Goal: Task Accomplishment & Management: Use online tool/utility

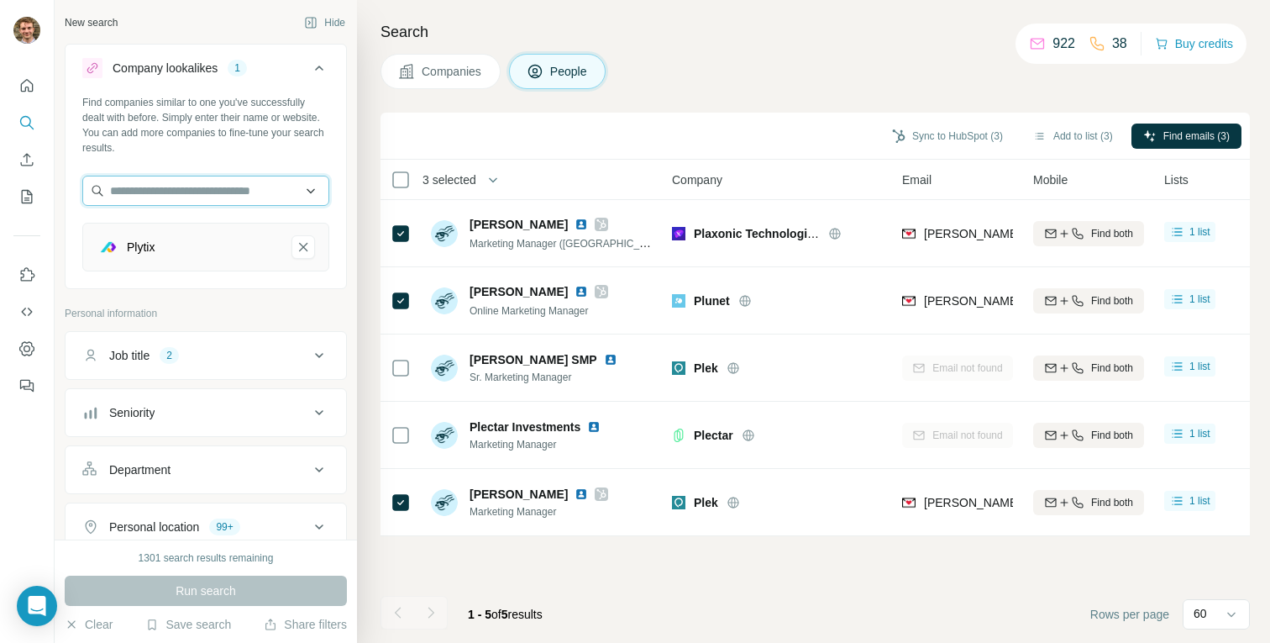
click at [172, 191] on input "text" at bounding box center [205, 191] width 247 height 30
click at [276, 298] on div "Company lookalikes 1 Find companies similar to one you've successfully dealt wi…" at bounding box center [206, 585] width 282 height 1082
click at [307, 248] on icon "Plytix-remove-button" at bounding box center [303, 247] width 15 height 17
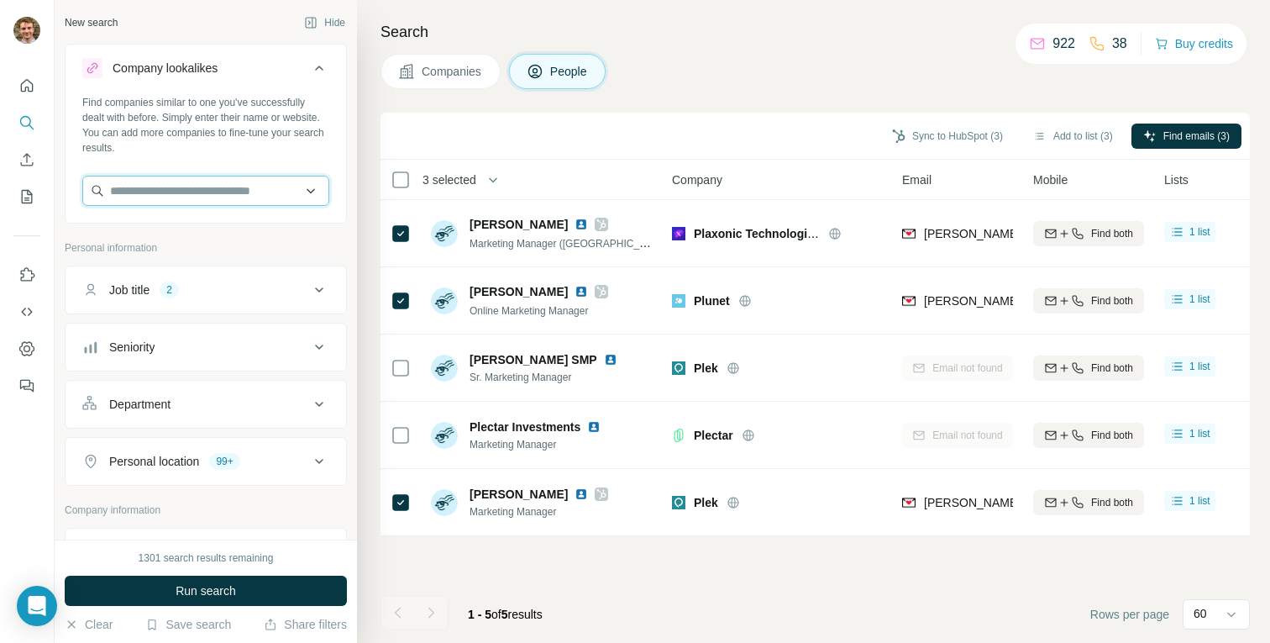
click at [194, 178] on input "text" at bounding box center [205, 191] width 247 height 30
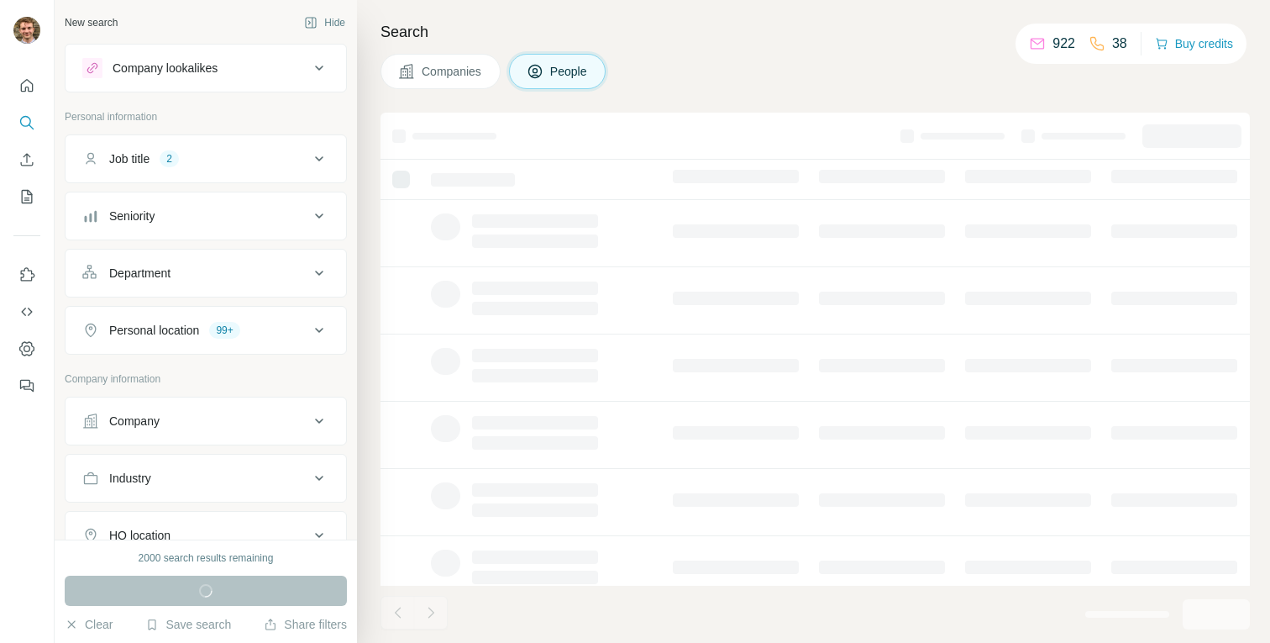
click at [185, 64] on div "Company lookalikes" at bounding box center [165, 68] width 105 height 17
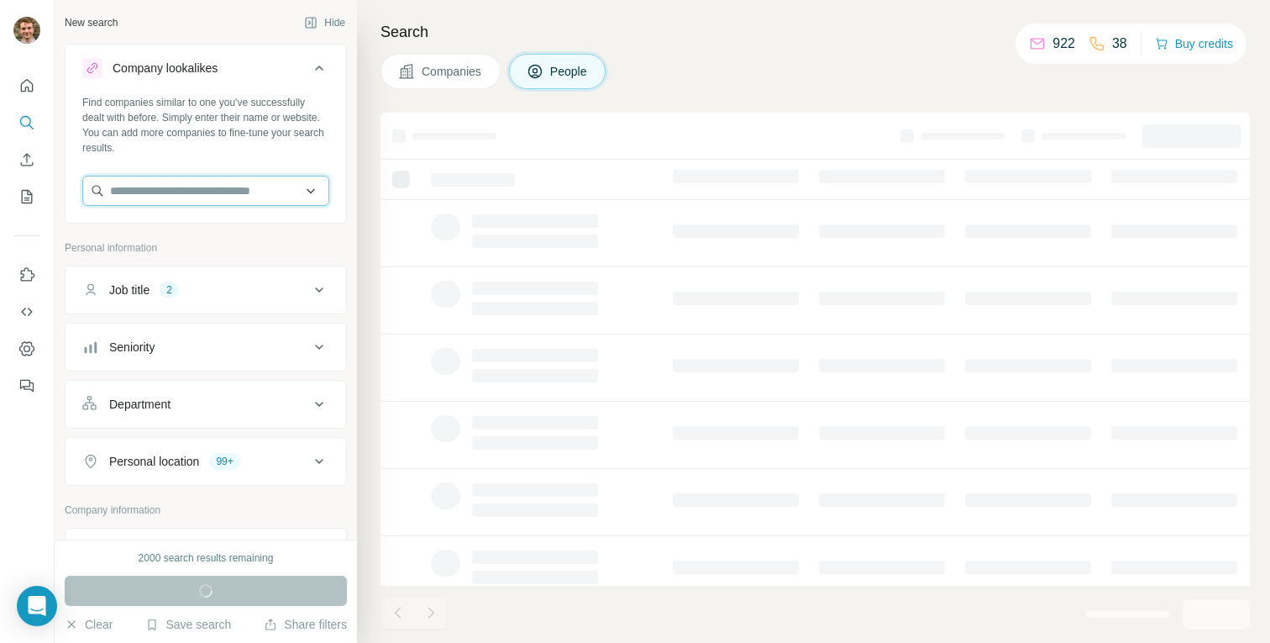
click at [214, 199] on input "text" at bounding box center [205, 191] width 247 height 30
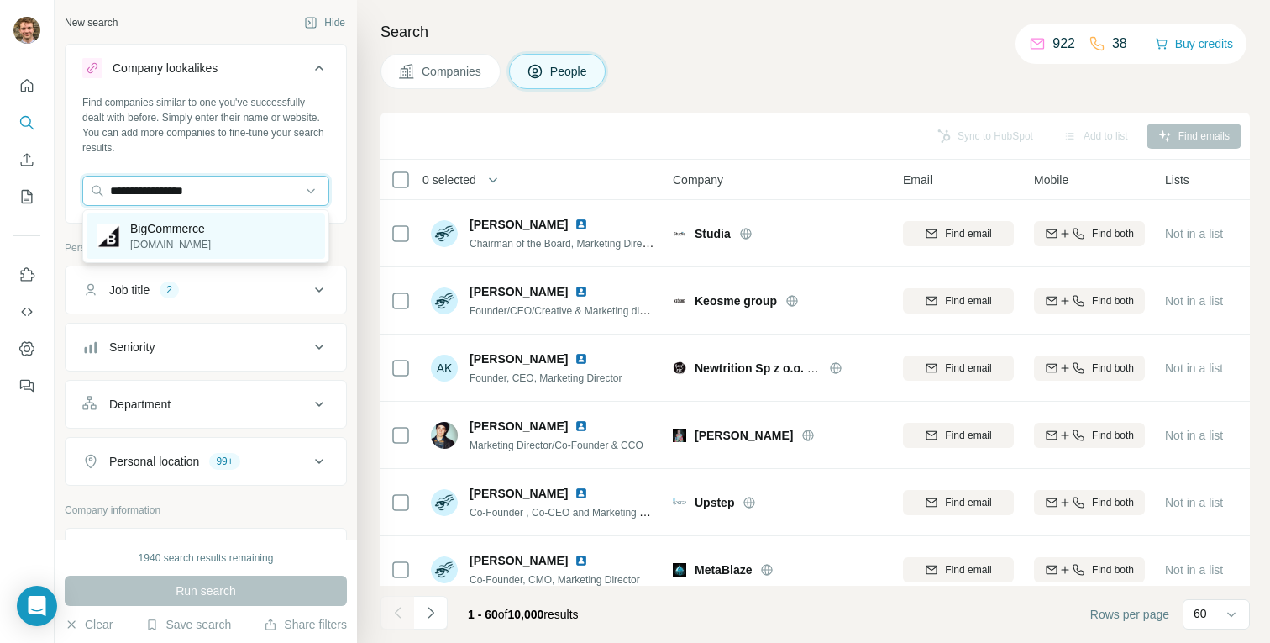
type input "**********"
click at [192, 239] on p "bigcommerce.co.uk" at bounding box center [170, 244] width 81 height 15
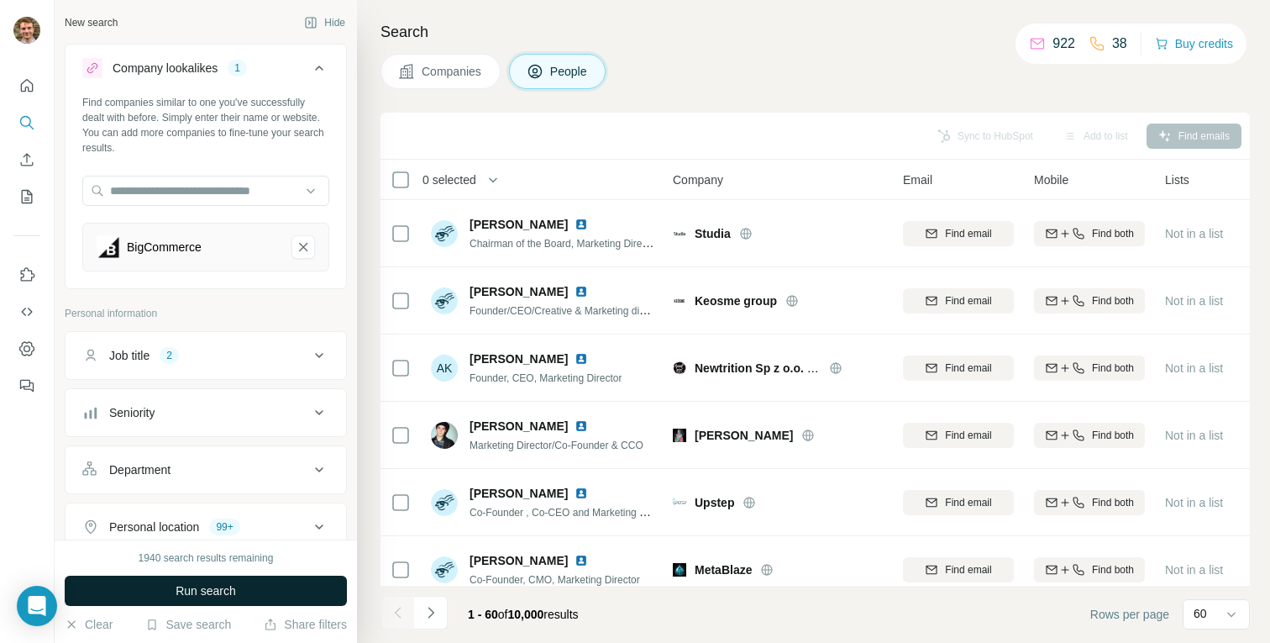
click at [203, 597] on span "Run search" at bounding box center [206, 590] width 60 height 17
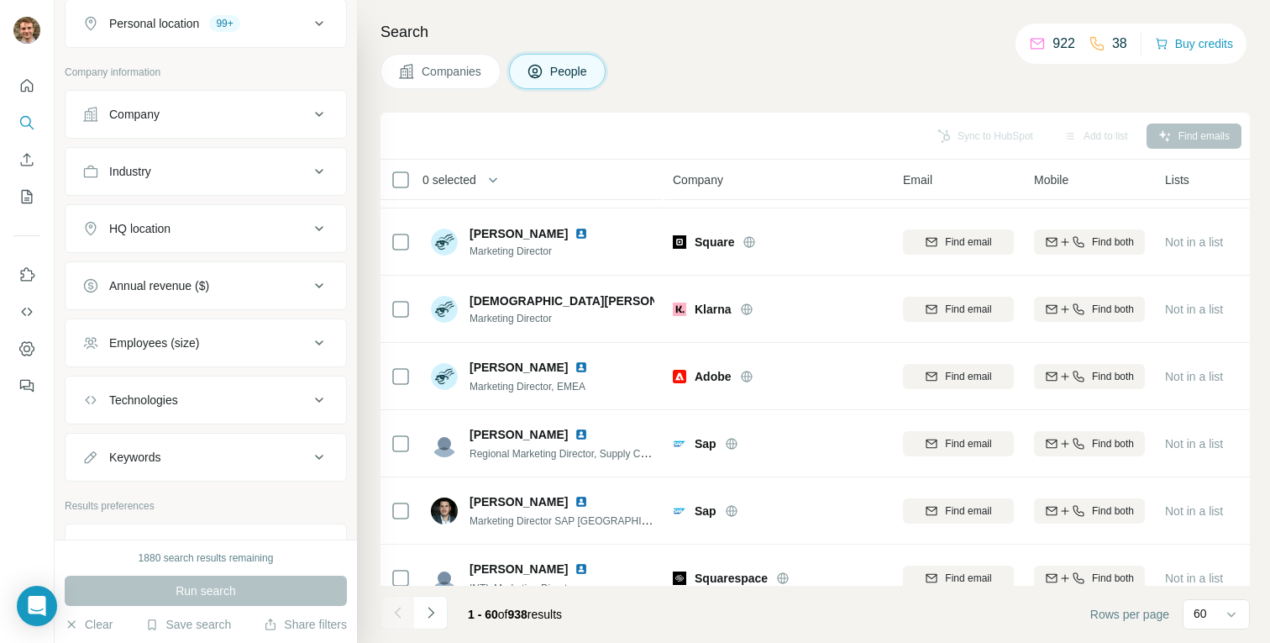
scroll to position [466, 0]
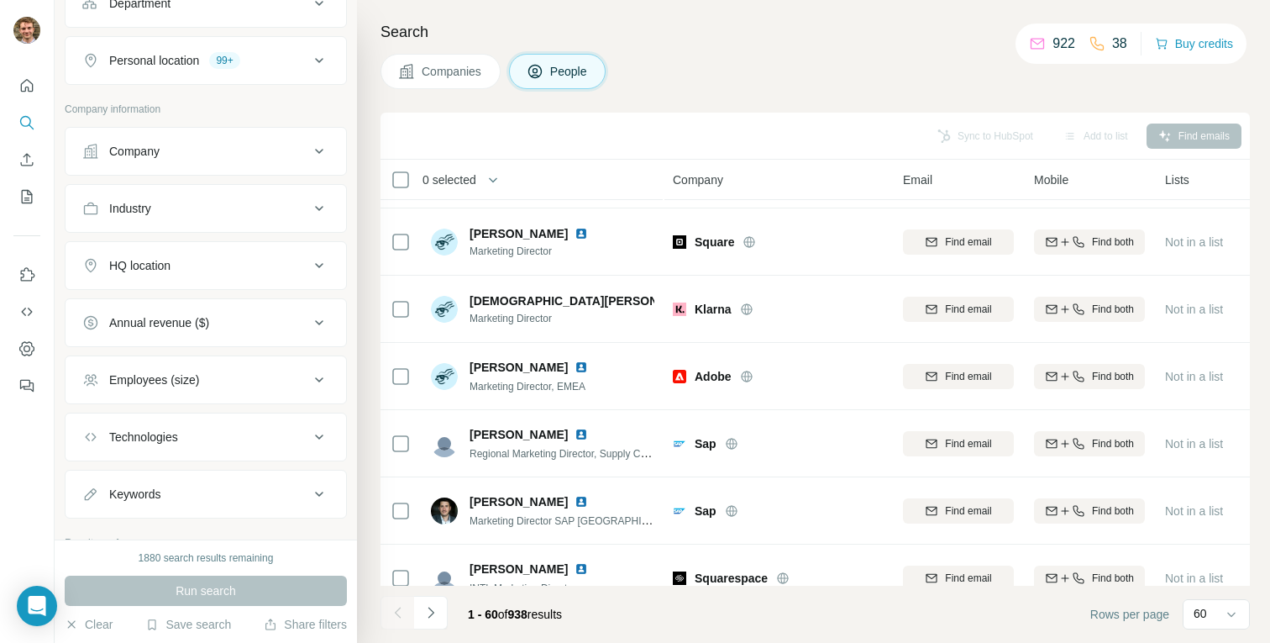
click at [241, 394] on button "Employees (size)" at bounding box center [206, 379] width 281 height 40
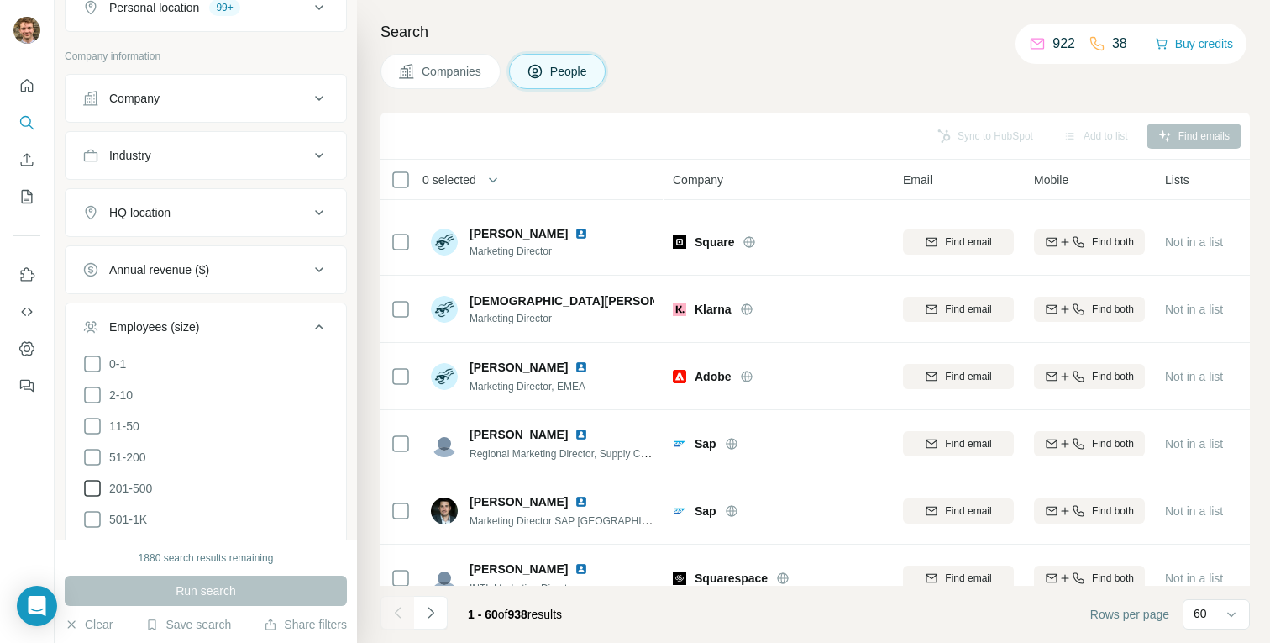
click at [87, 484] on icon at bounding box center [92, 488] width 20 height 20
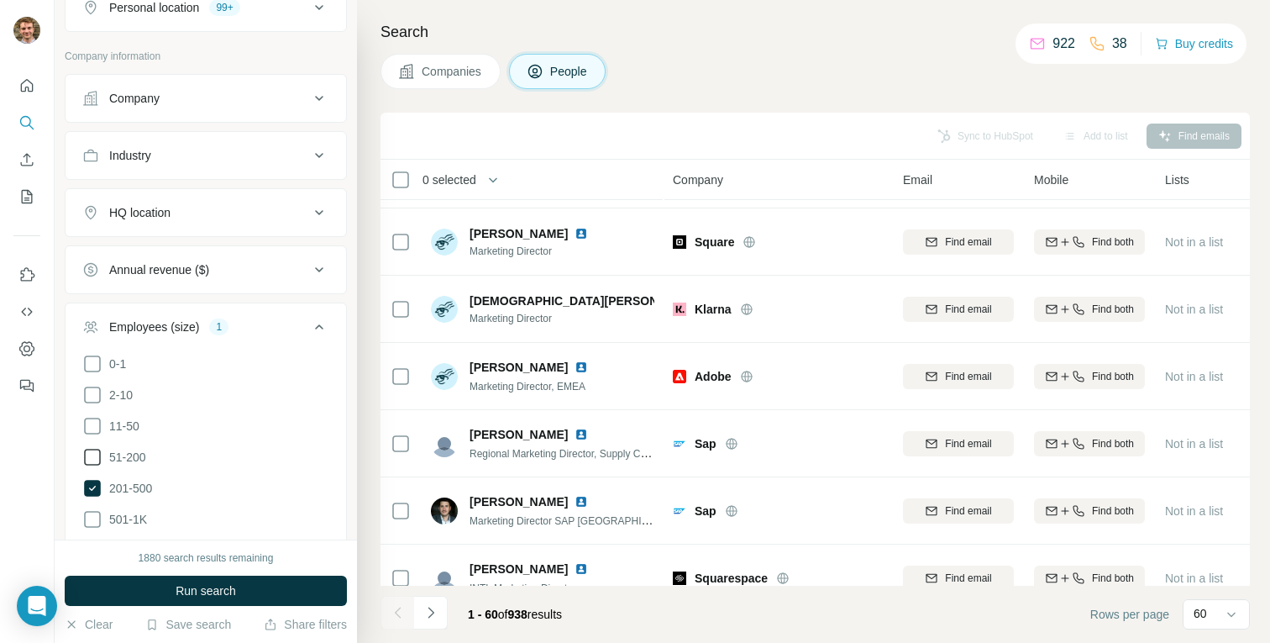
click at [87, 456] on icon at bounding box center [92, 457] width 20 height 20
click at [87, 433] on icon at bounding box center [92, 426] width 20 height 20
click at [167, 592] on button "Run search" at bounding box center [206, 590] width 282 height 30
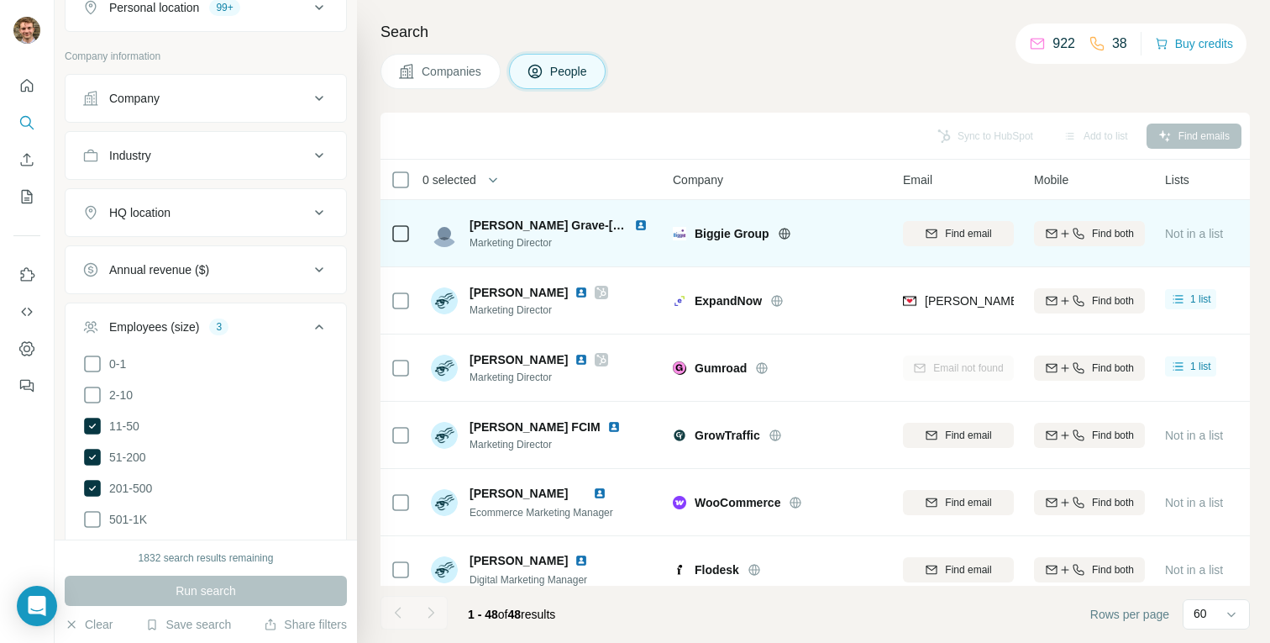
click at [789, 234] on icon at bounding box center [784, 233] width 13 height 13
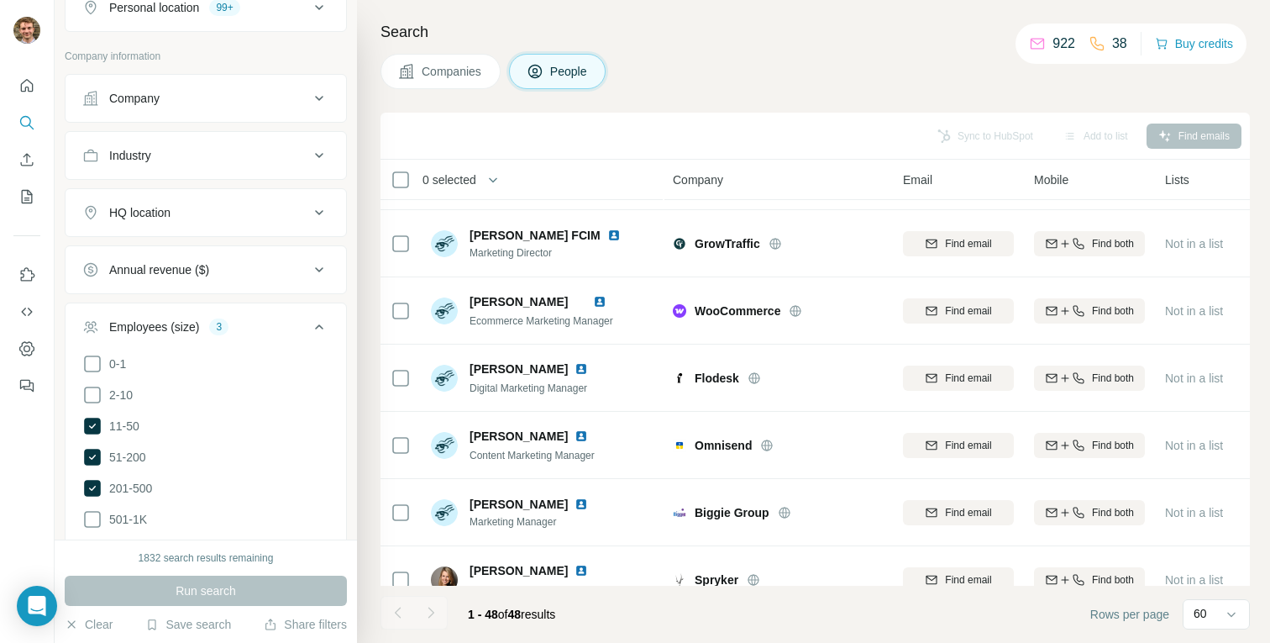
scroll to position [188, 0]
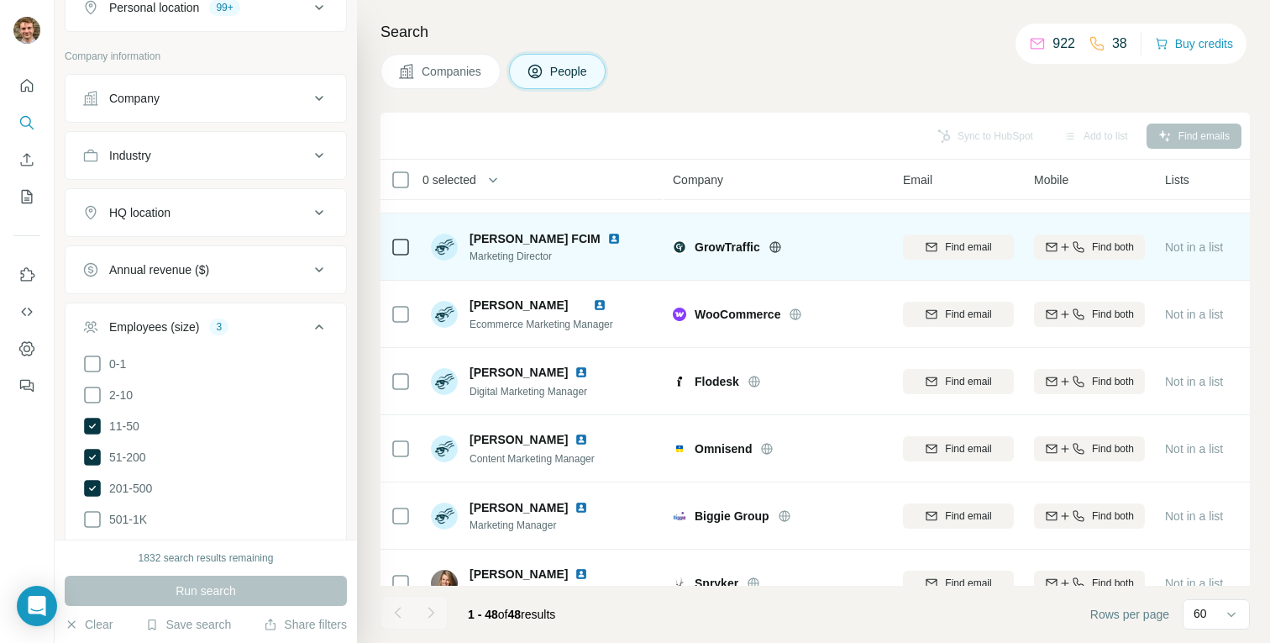
click at [779, 241] on icon at bounding box center [774, 246] width 13 height 13
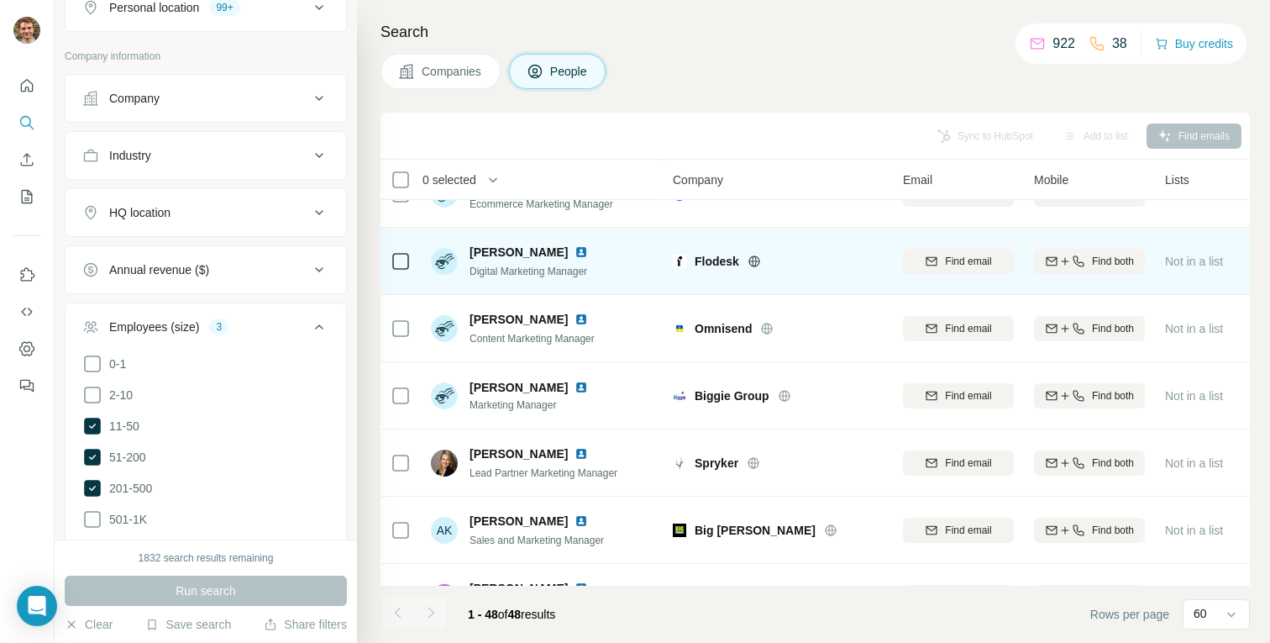
scroll to position [307, 0]
click at [749, 263] on icon at bounding box center [753, 262] width 11 height 11
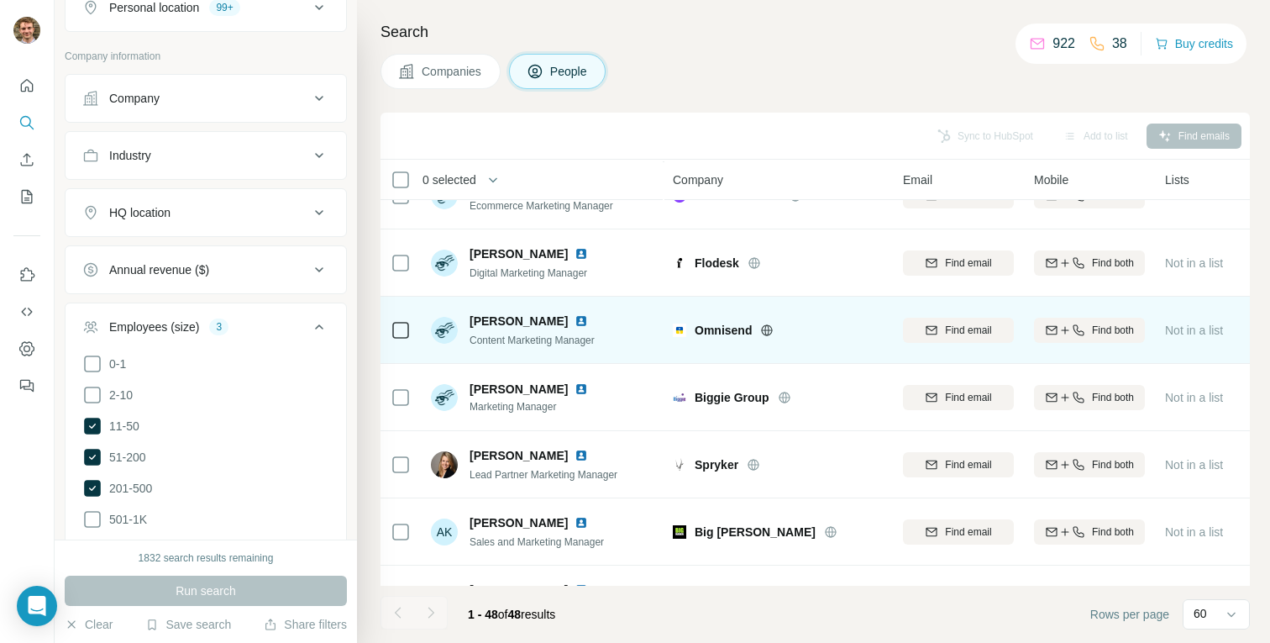
click at [764, 340] on div "Omnisend" at bounding box center [778, 330] width 210 height 46
click at [767, 328] on icon at bounding box center [766, 329] width 13 height 13
click at [574, 323] on img at bounding box center [580, 320] width 13 height 13
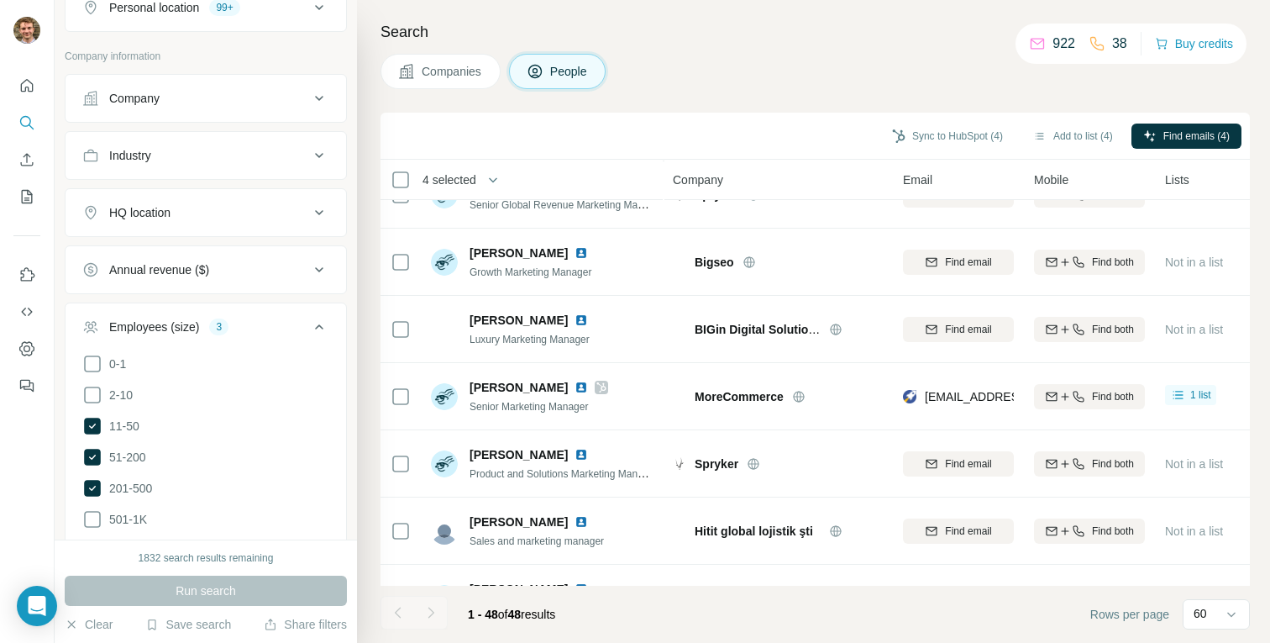
scroll to position [2401, 0]
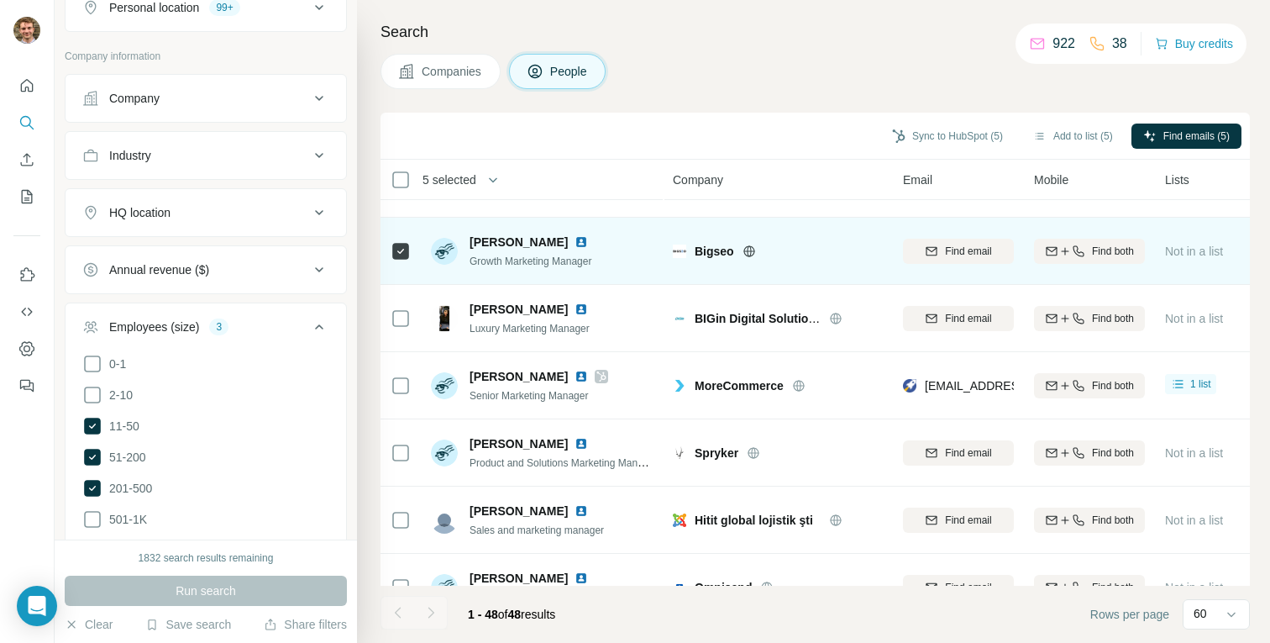
click at [763, 243] on div "Bigseo" at bounding box center [789, 251] width 188 height 17
click at [753, 246] on icon at bounding box center [748, 250] width 13 height 13
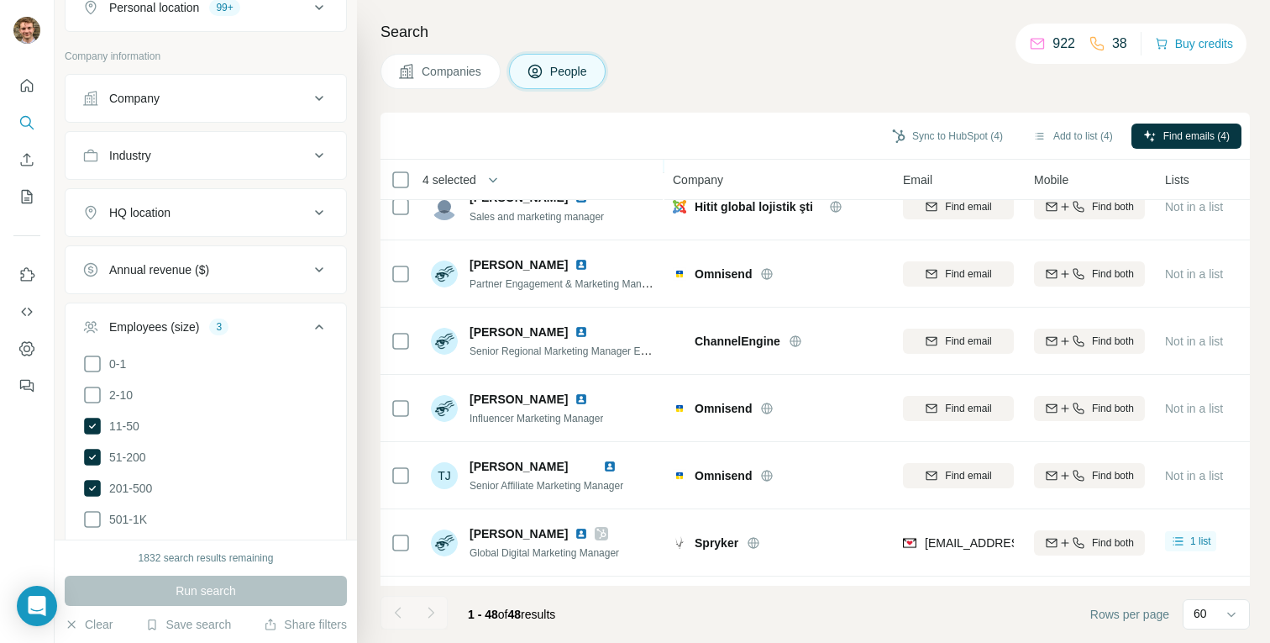
scroll to position [2746, 0]
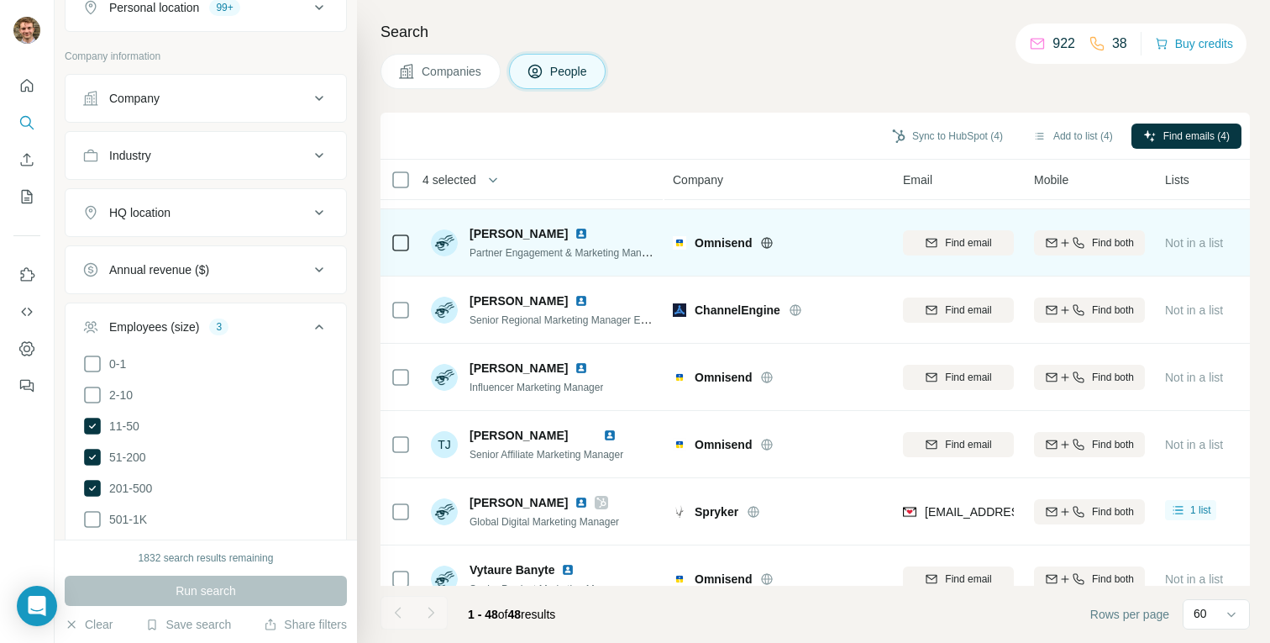
click at [767, 239] on icon at bounding box center [766, 242] width 13 height 13
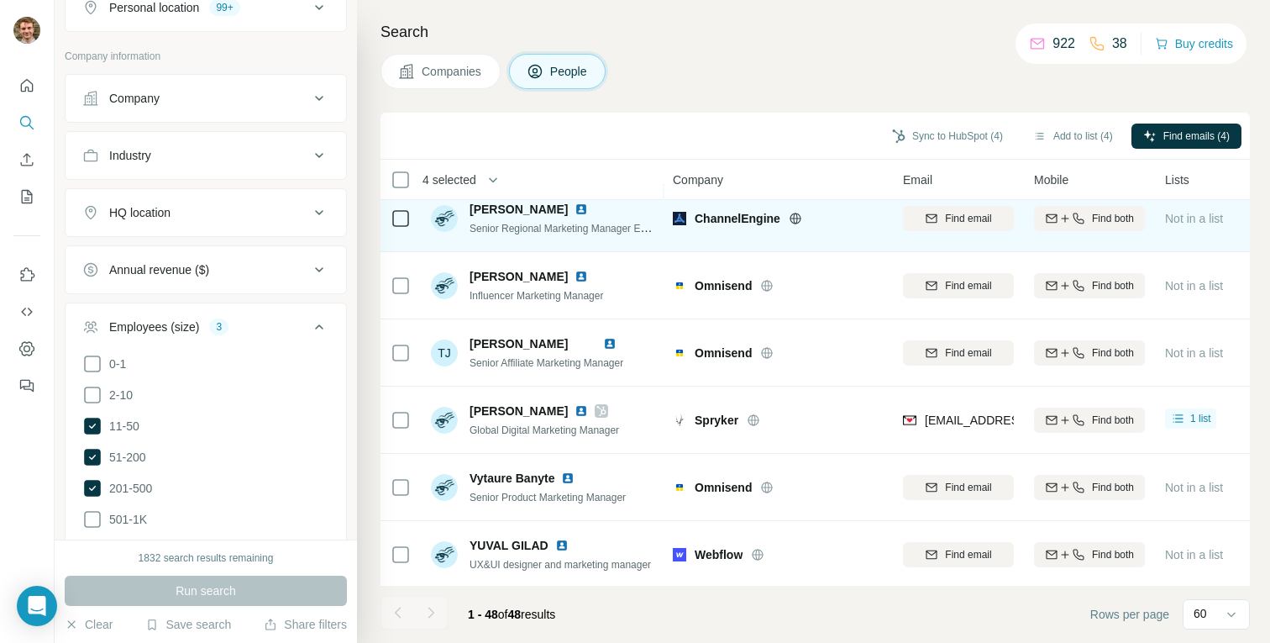
scroll to position [2840, 0]
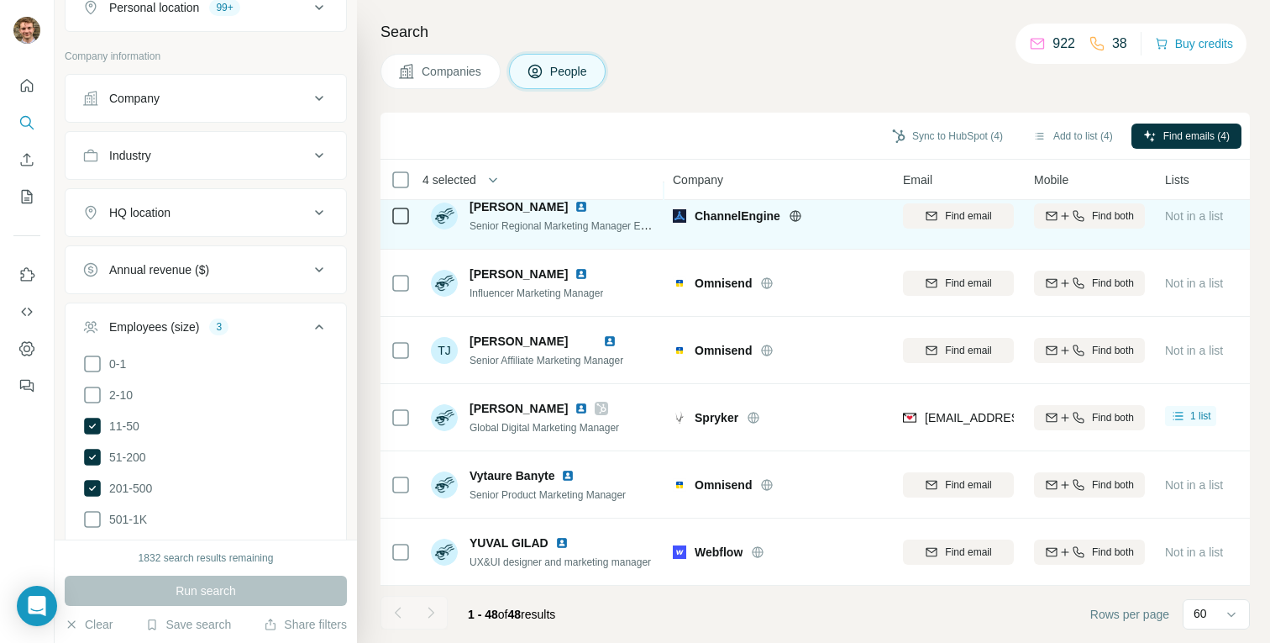
click at [798, 221] on icon at bounding box center [795, 215] width 13 height 13
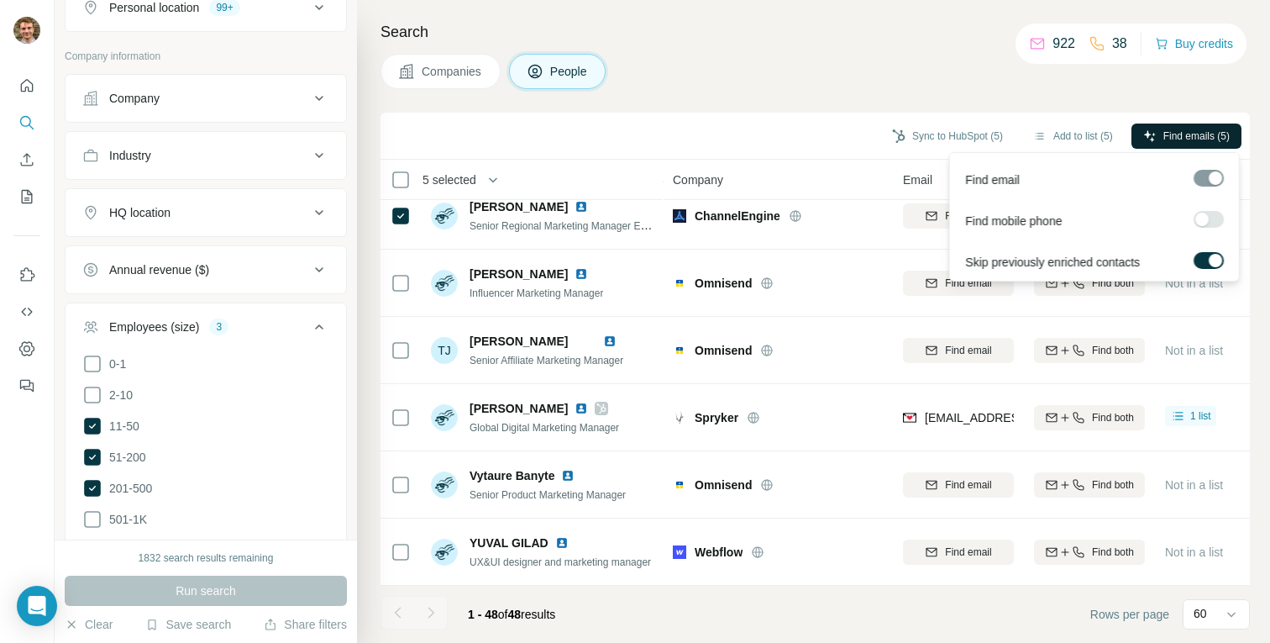
click at [1203, 134] on span "Find emails (5)" at bounding box center [1196, 136] width 66 height 15
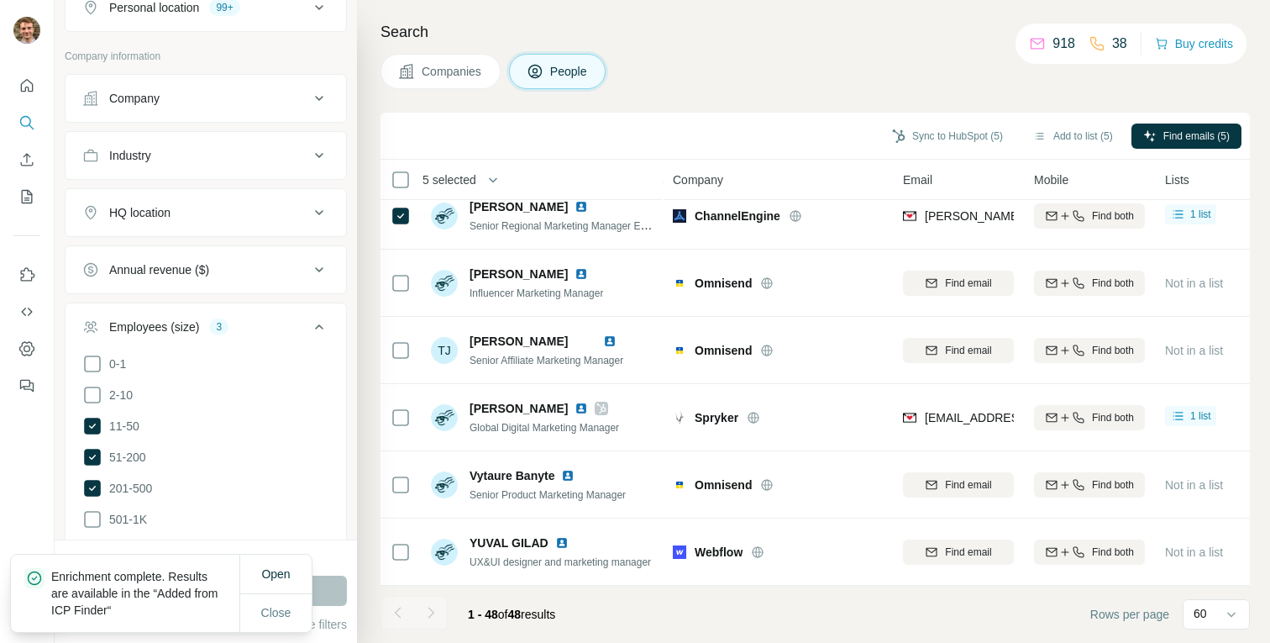
click at [849, 136] on div "Sync to HubSpot (5) Add to list (5) Find emails (5)" at bounding box center [815, 135] width 852 height 29
click at [913, 136] on button "Sync to HubSpot (5)" at bounding box center [947, 135] width 134 height 25
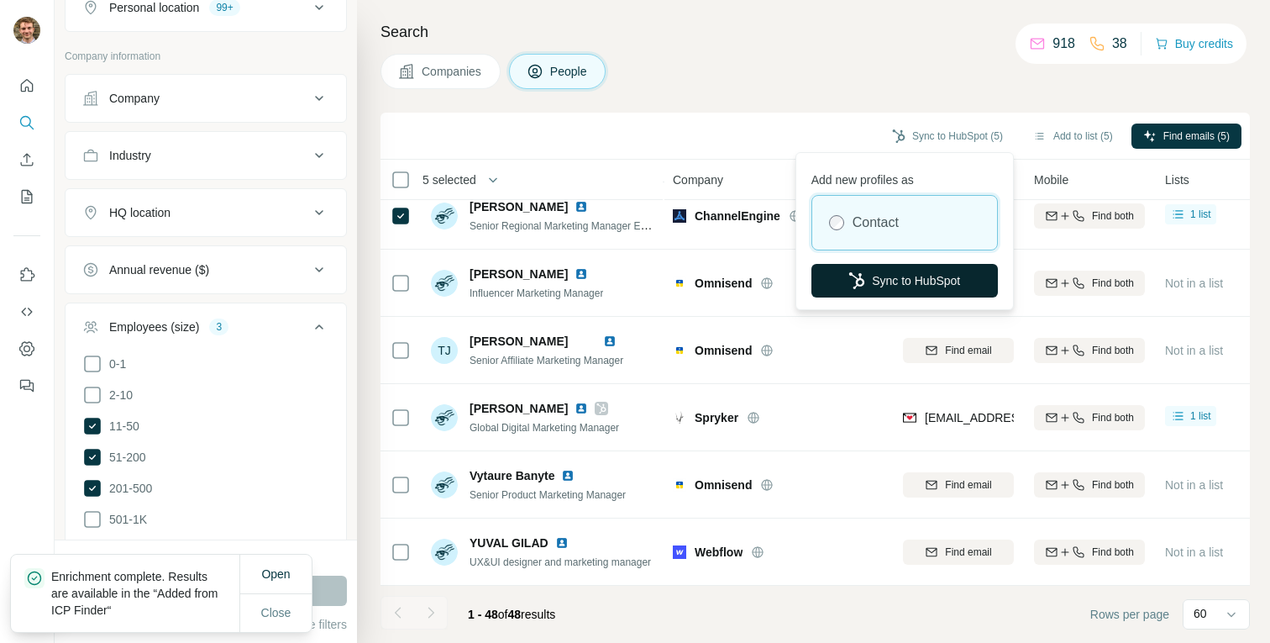
click at [879, 270] on button "Sync to HubSpot" at bounding box center [904, 281] width 186 height 34
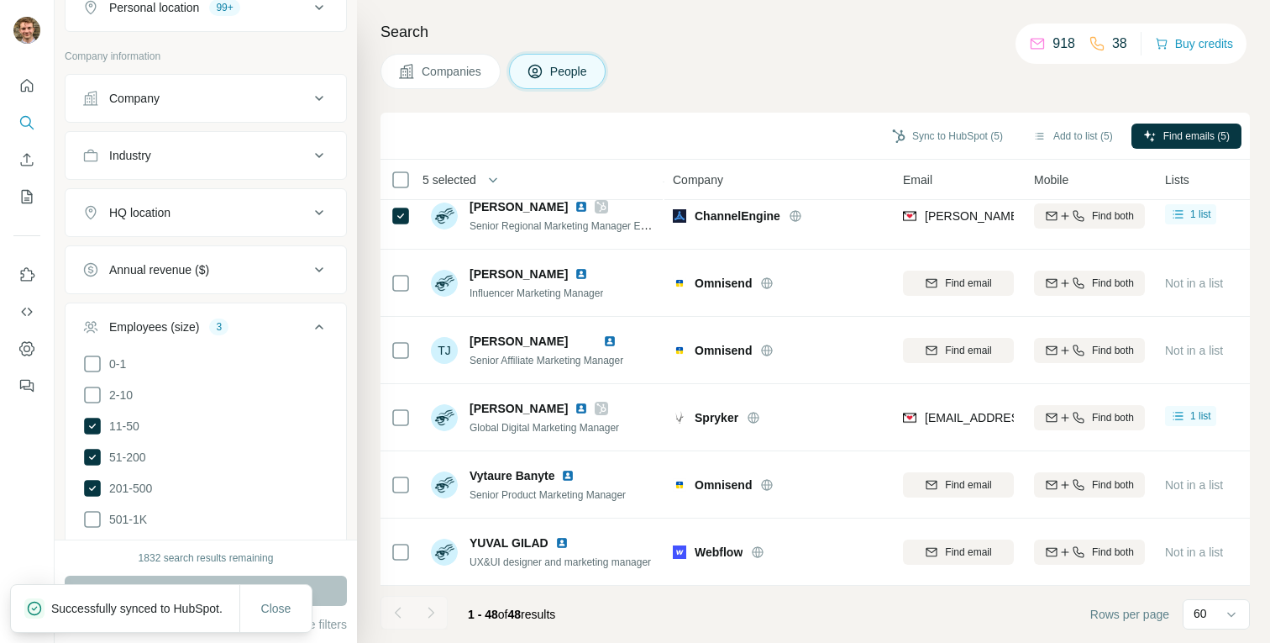
scroll to position [0, 0]
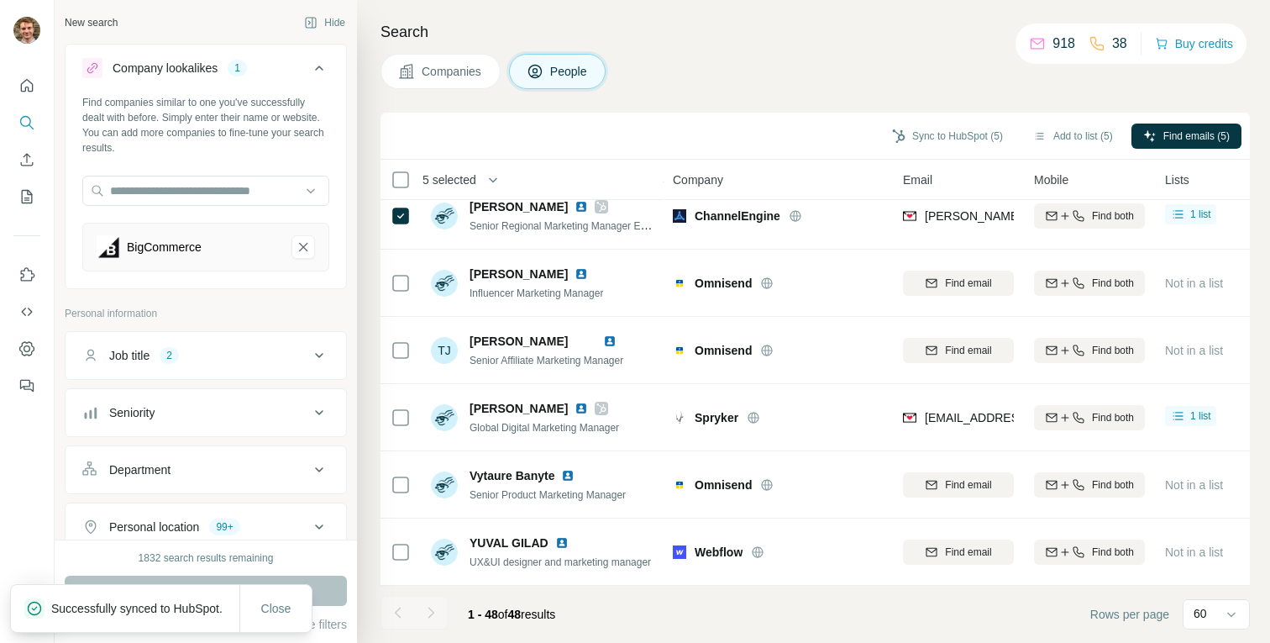
drag, startPoint x: 307, startPoint y: 247, endPoint x: 296, endPoint y: 238, distance: 13.7
click at [307, 247] on icon "BigCommerce-remove-button" at bounding box center [303, 247] width 15 height 17
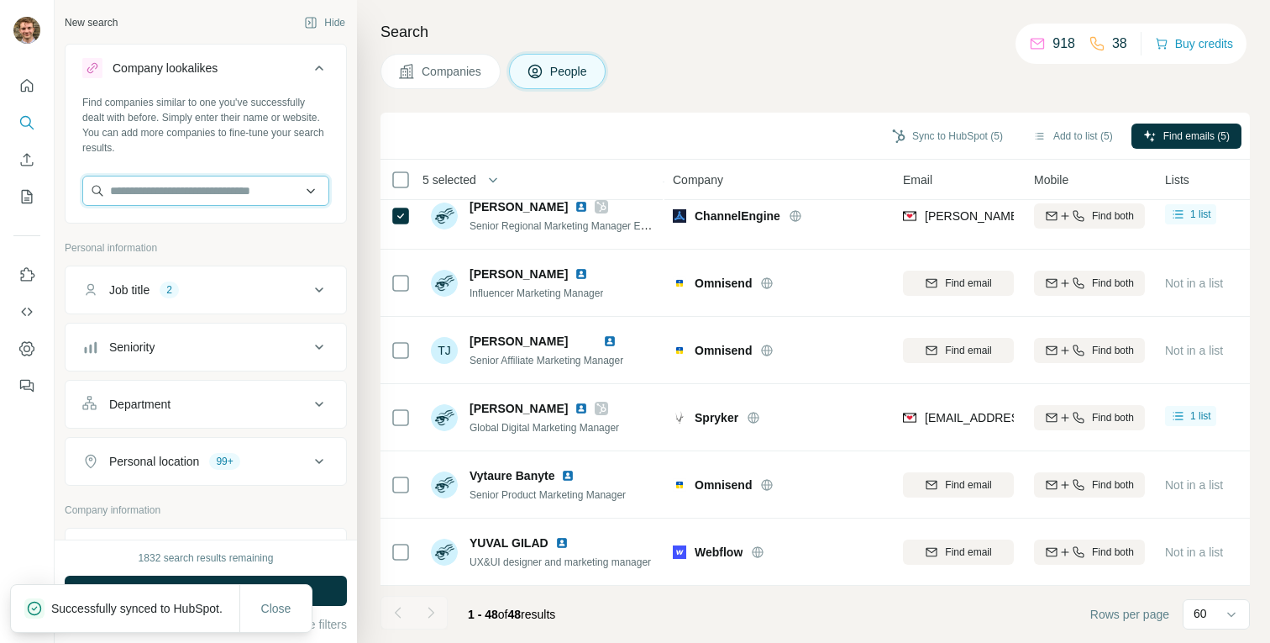
click at [207, 201] on input "text" at bounding box center [205, 191] width 247 height 30
paste input "**********"
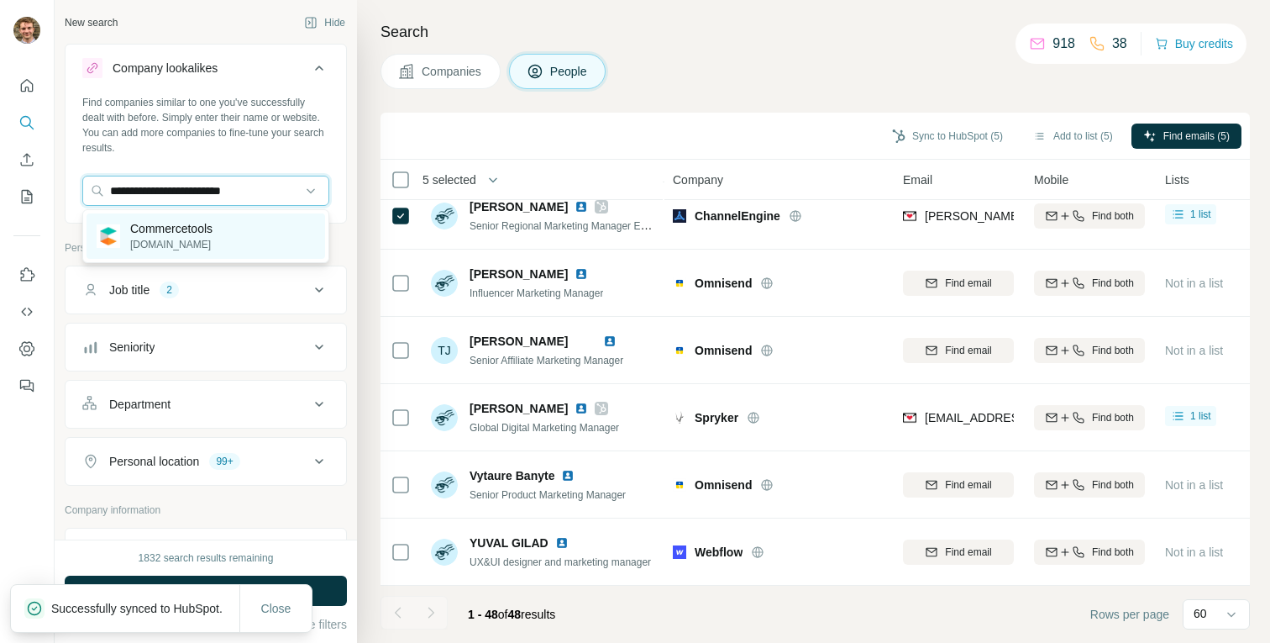
type input "**********"
click at [228, 232] on div "Commercetools commercetools.com" at bounding box center [206, 235] width 239 height 45
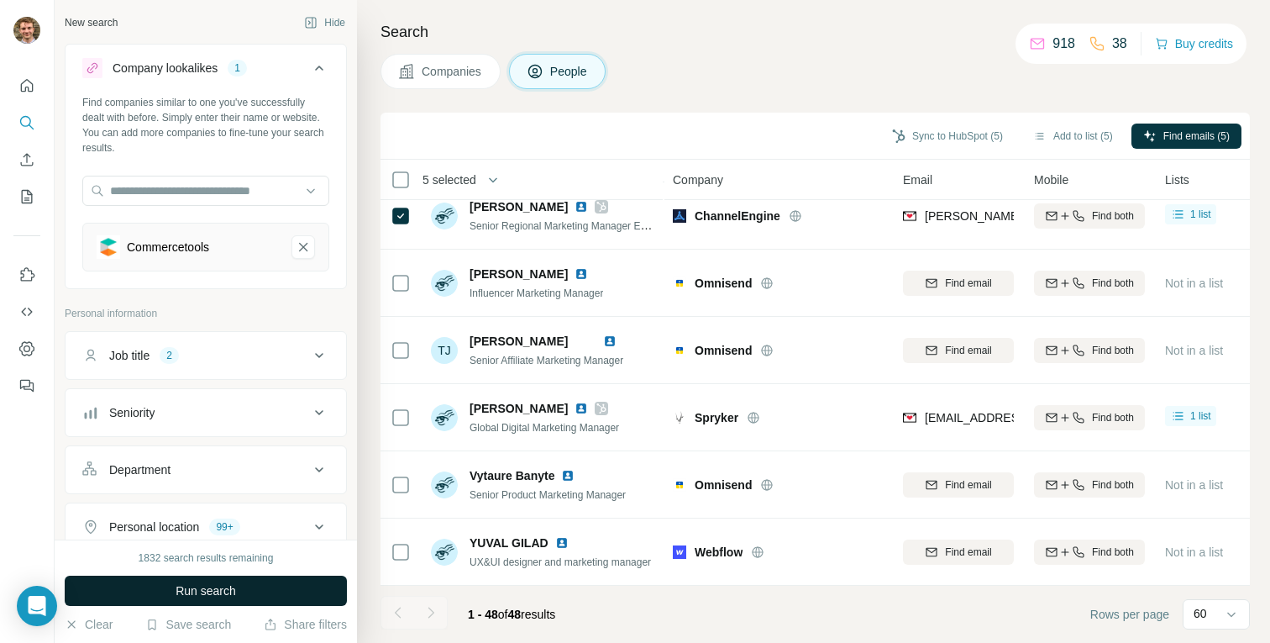
click at [321, 596] on button "Run search" at bounding box center [206, 590] width 282 height 30
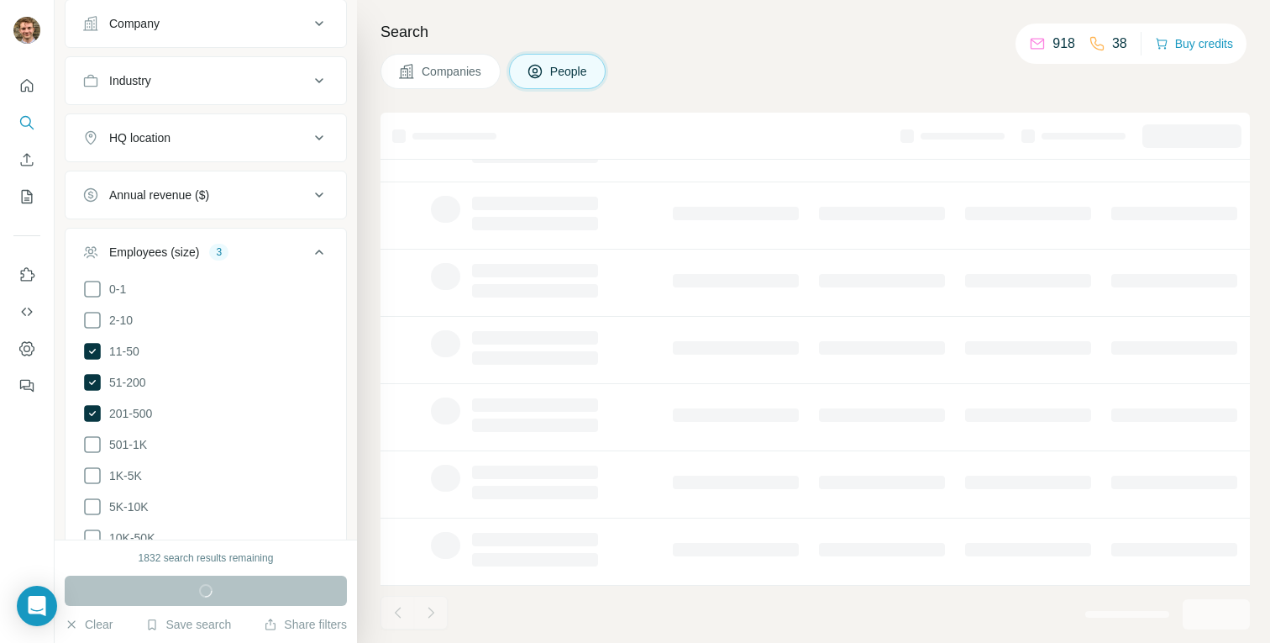
scroll to position [641, 0]
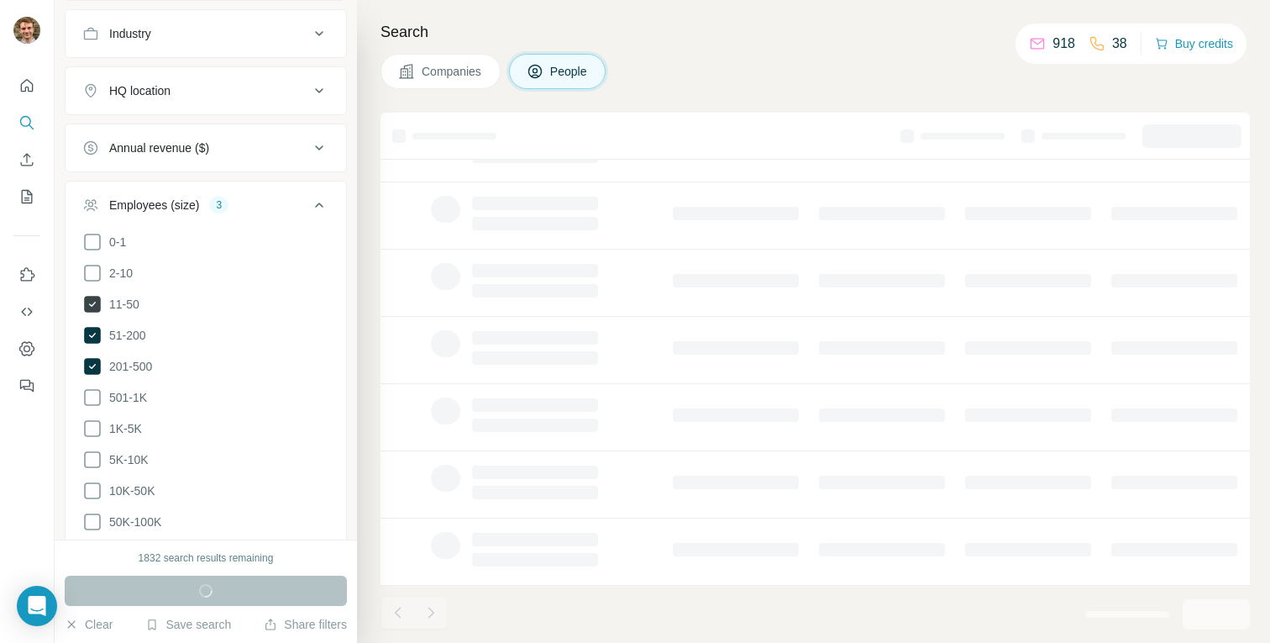
click at [89, 304] on icon at bounding box center [92, 304] width 17 height 17
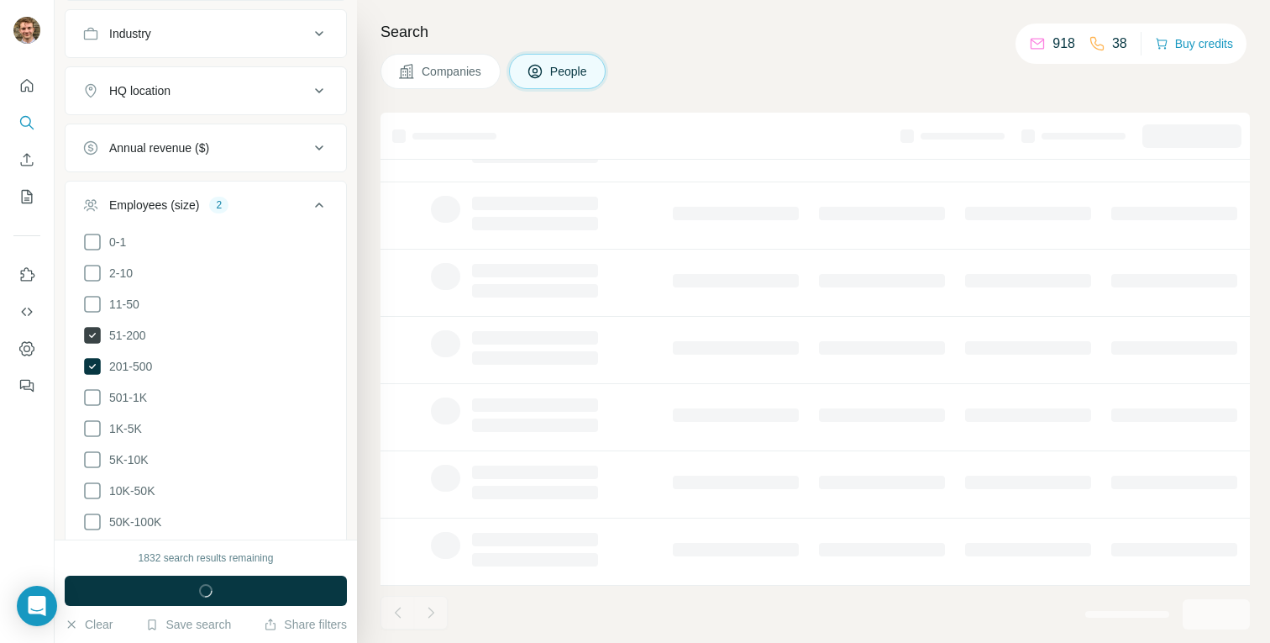
click at [92, 335] on icon at bounding box center [92, 335] width 7 height 5
click at [92, 365] on icon at bounding box center [92, 366] width 17 height 17
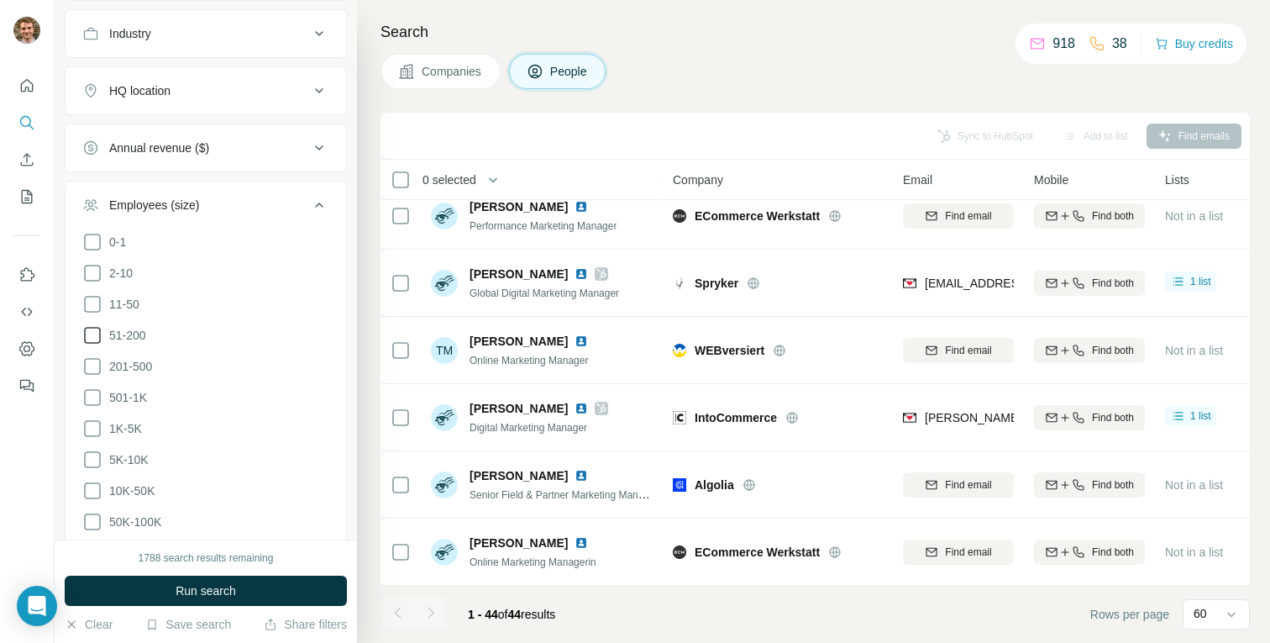
click at [195, 592] on span "Run search" at bounding box center [206, 590] width 60 height 17
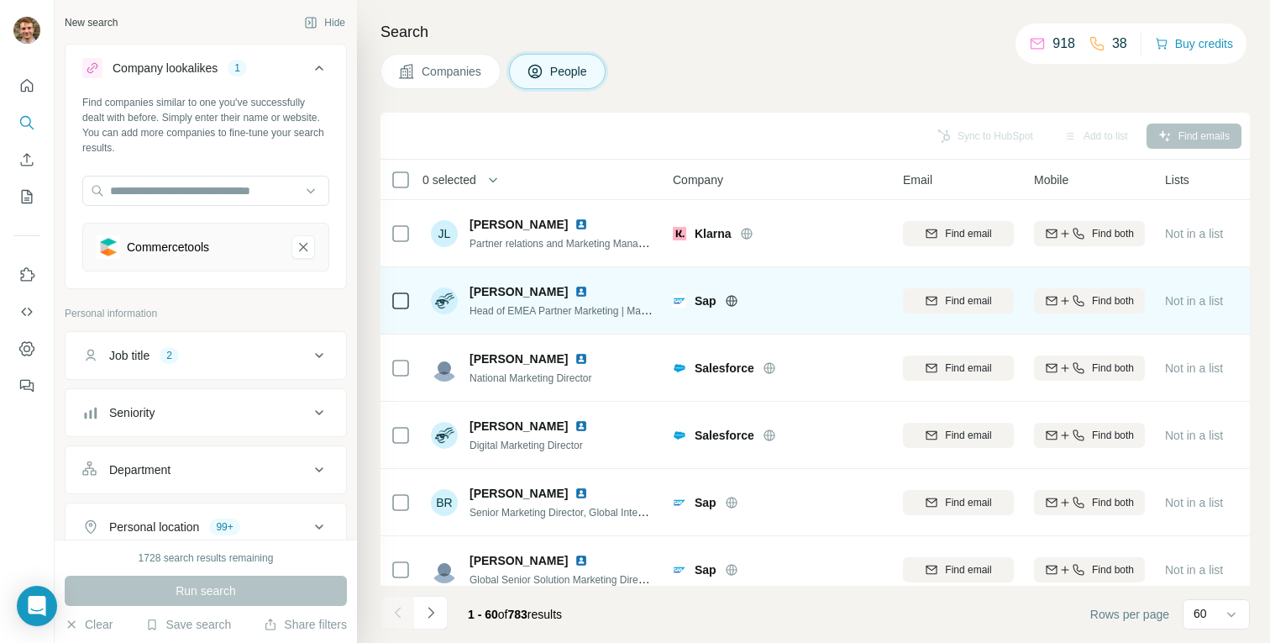
click at [726, 301] on icon at bounding box center [731, 300] width 13 height 13
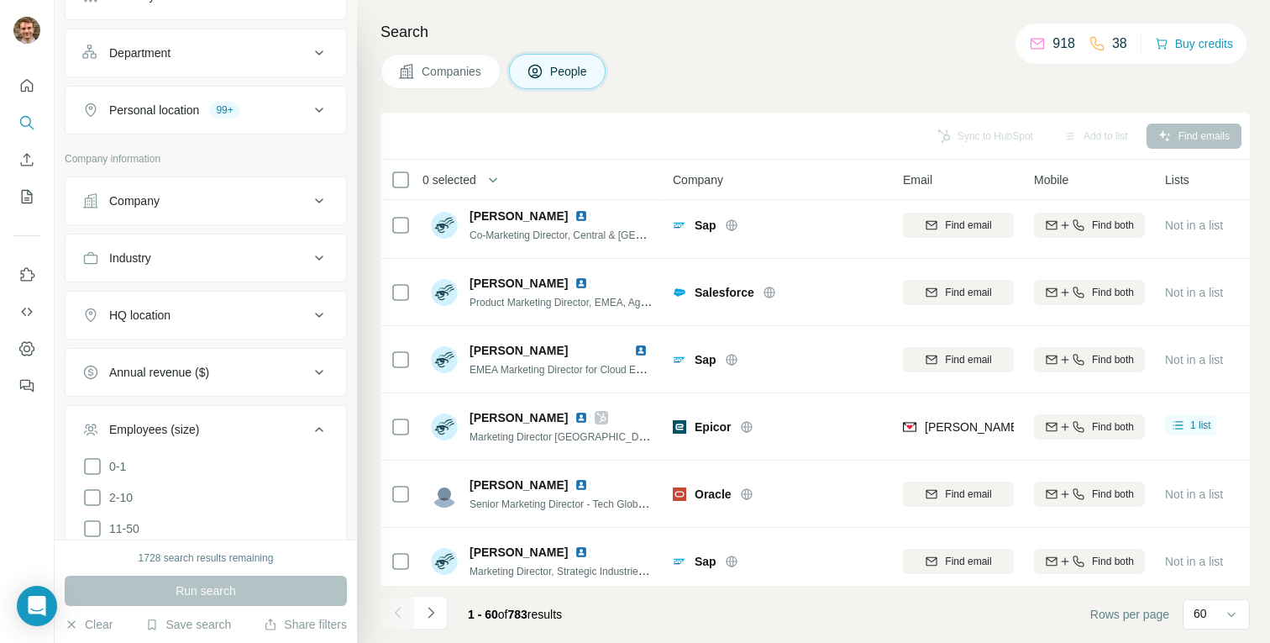
scroll to position [991, 0]
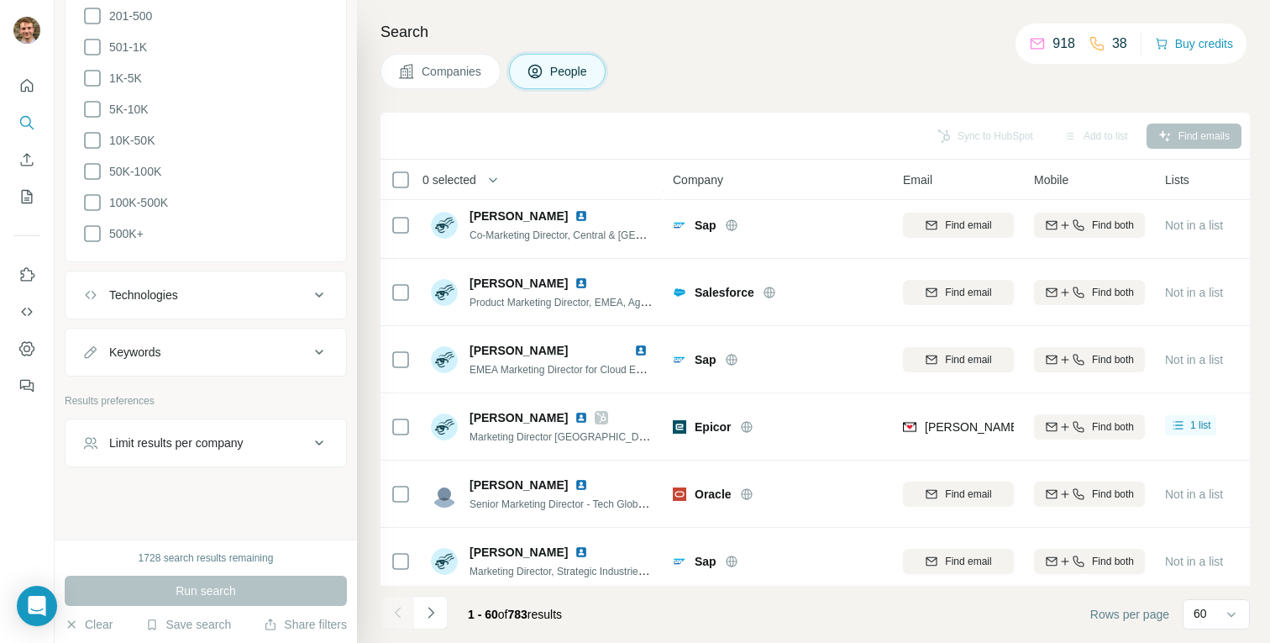
click at [134, 346] on div "Keywords" at bounding box center [134, 352] width 51 height 17
click at [156, 392] on input "text" at bounding box center [188, 394] width 213 height 30
type input "****"
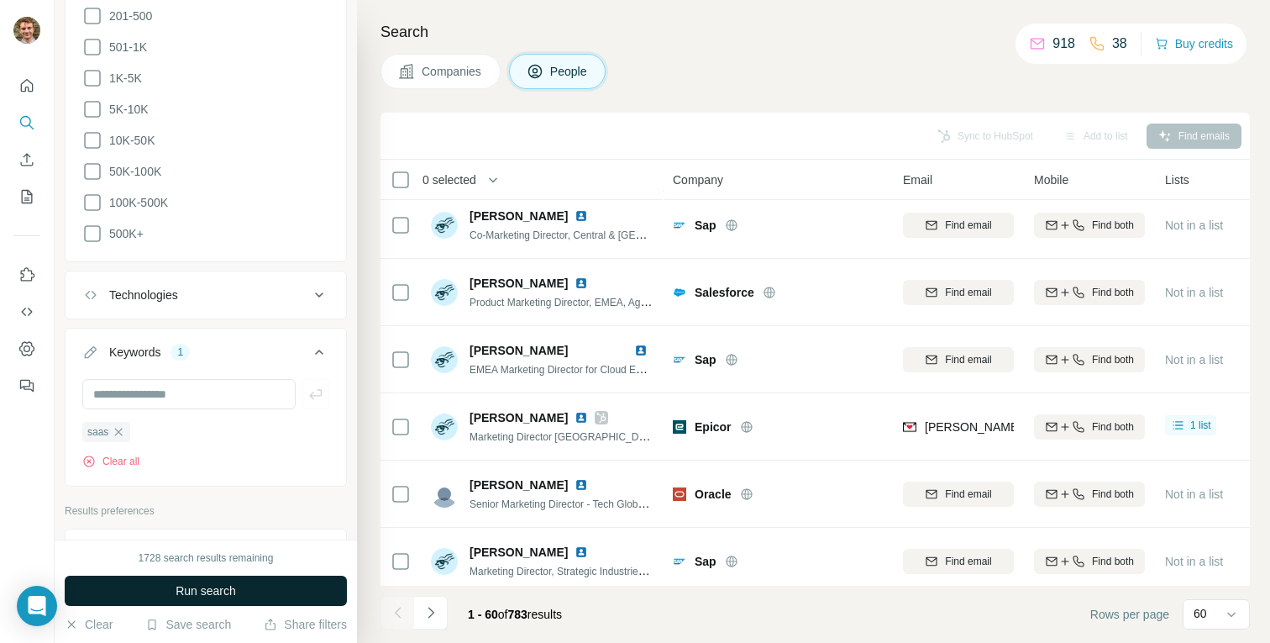
click at [207, 594] on span "Run search" at bounding box center [206, 590] width 60 height 17
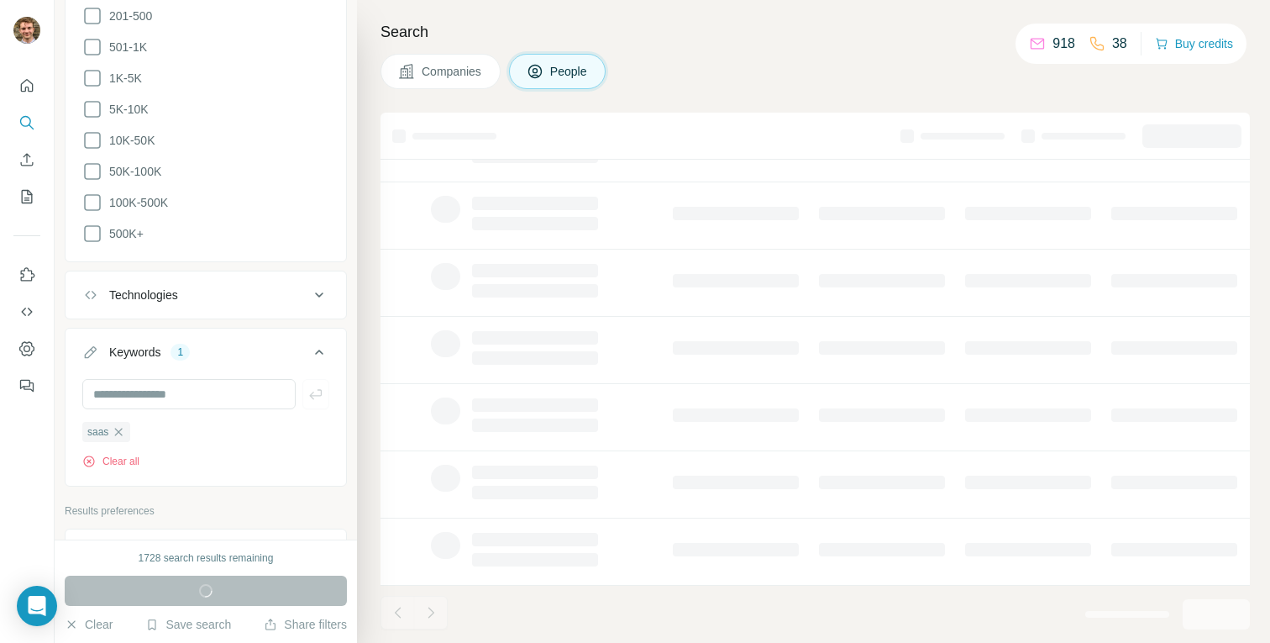
scroll to position [286, 0]
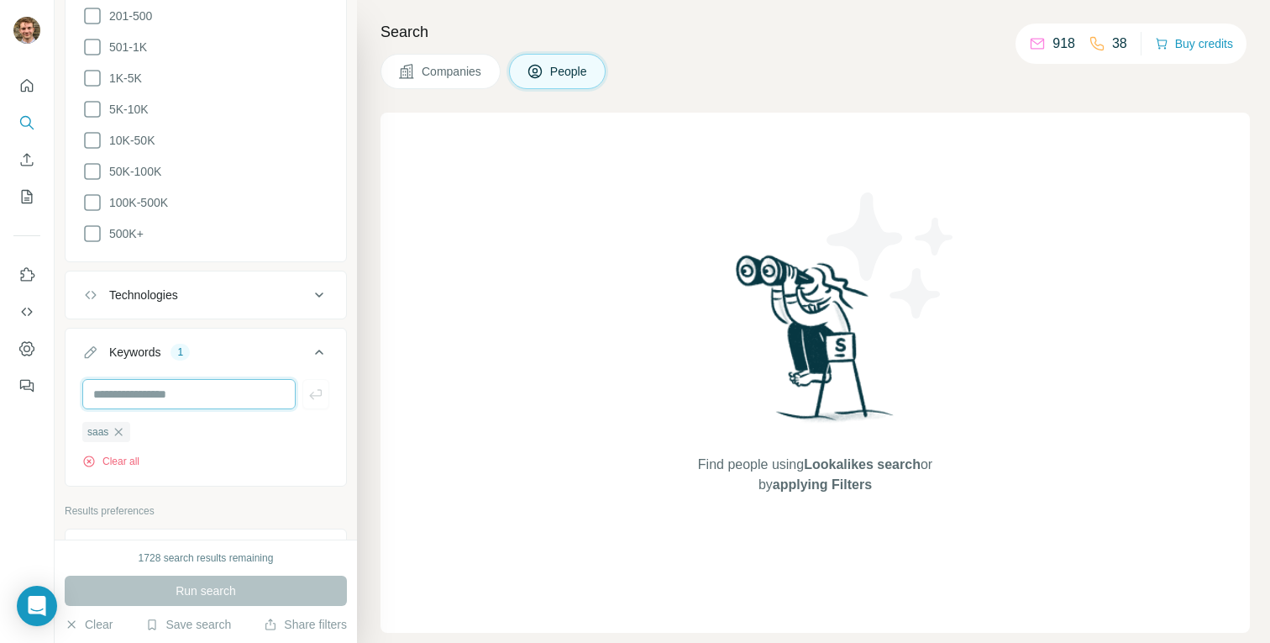
click at [191, 394] on input "text" at bounding box center [188, 394] width 213 height 30
type input "********"
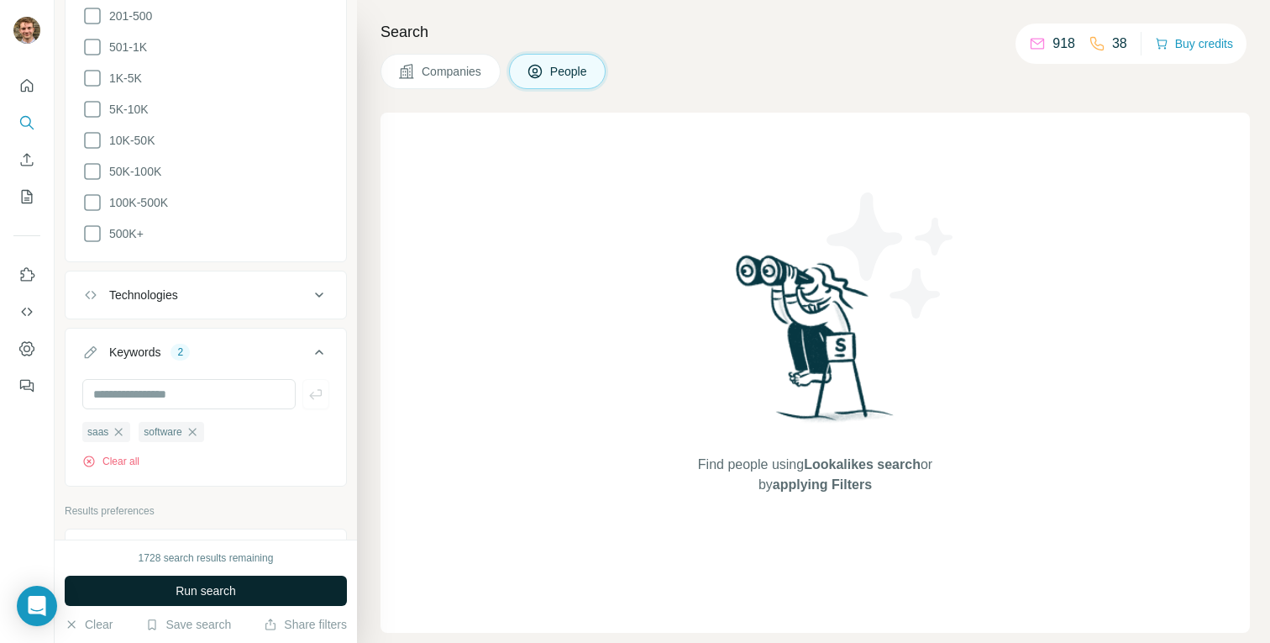
click at [188, 595] on span "Run search" at bounding box center [206, 590] width 60 height 17
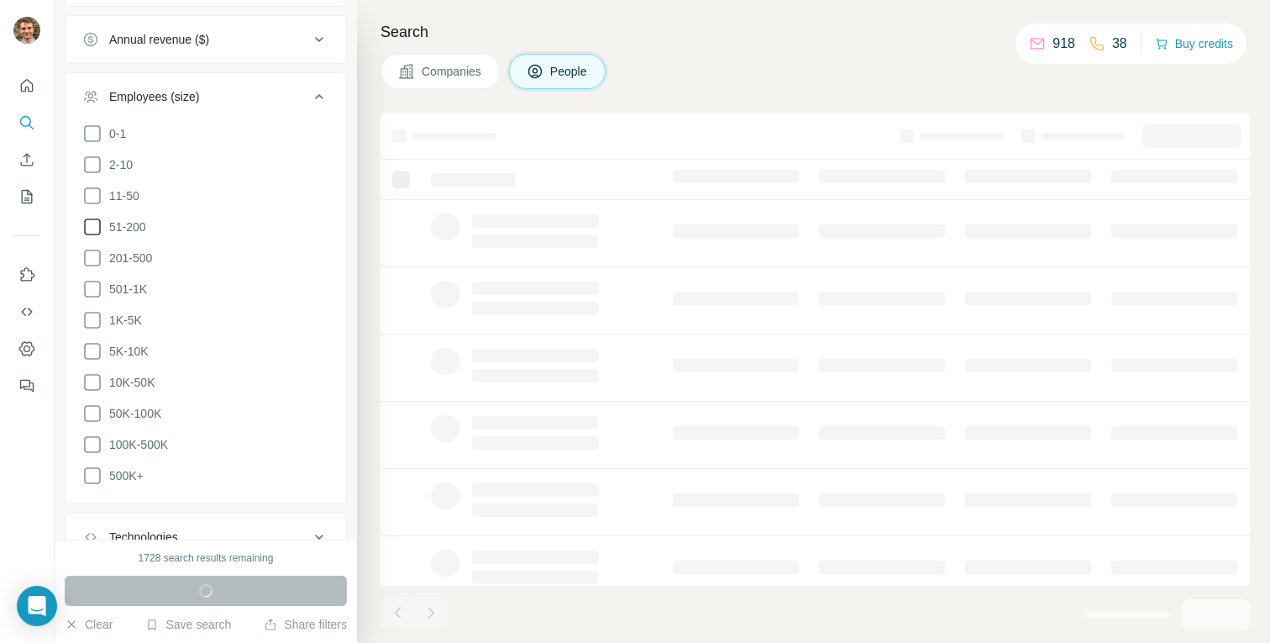
click at [315, 90] on icon at bounding box center [319, 97] width 20 height 20
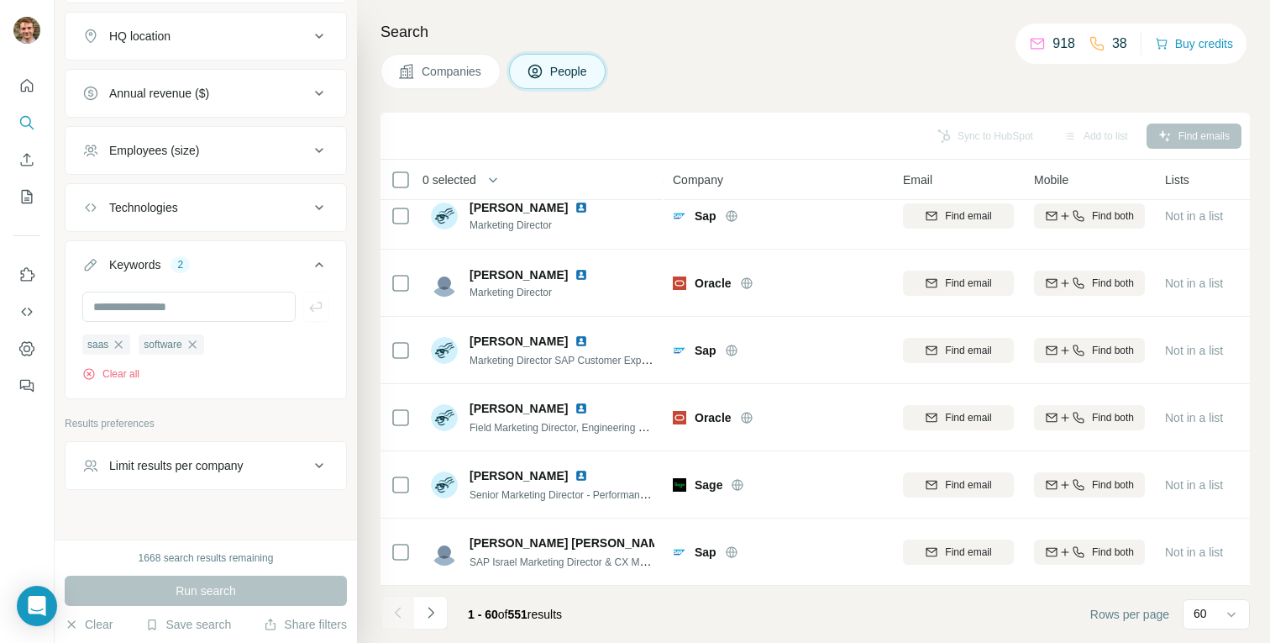
scroll to position [723, 0]
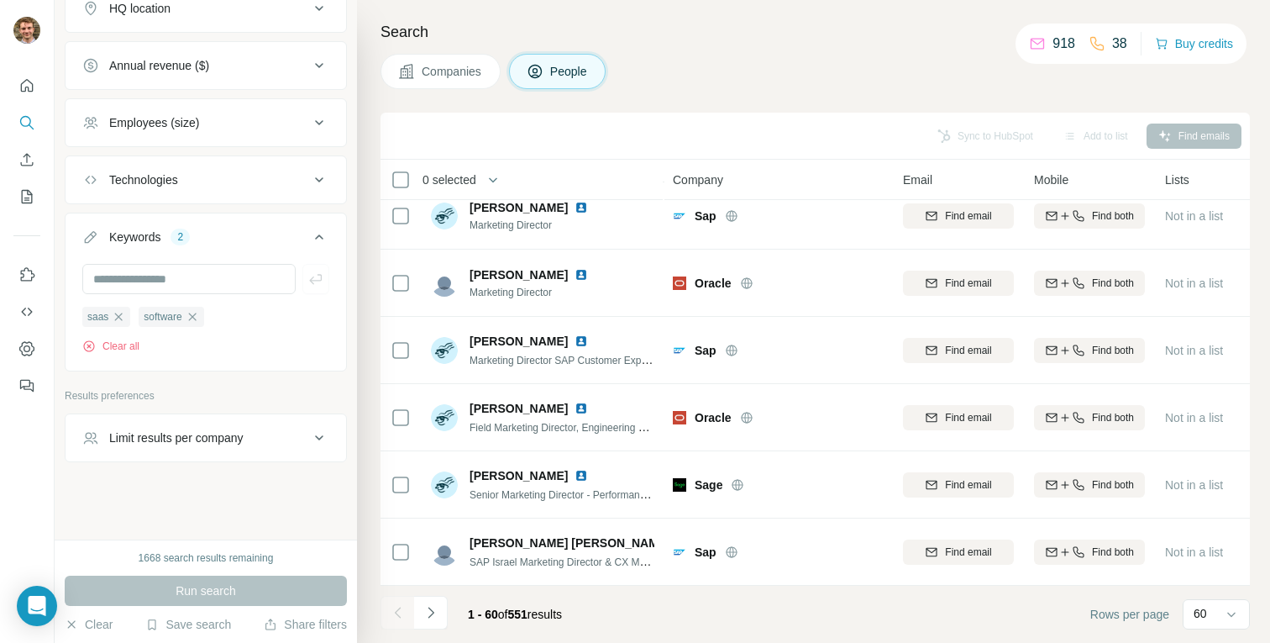
click at [166, 479] on div "New search Hide Company lookalikes 1 Find companies similar to one you've succe…" at bounding box center [206, 269] width 302 height 539
click at [157, 443] on div "Limit results per company" at bounding box center [176, 437] width 134 height 17
click at [148, 480] on input "number" at bounding box center [205, 479] width 247 height 30
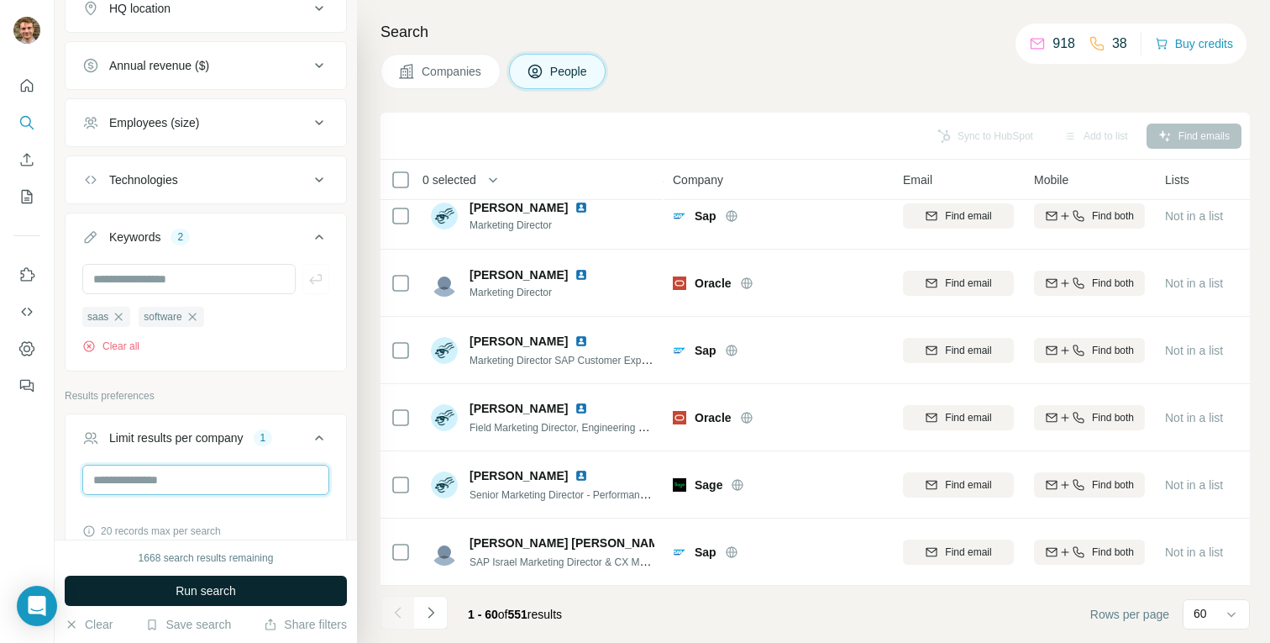
type input "*"
click at [180, 584] on span "Run search" at bounding box center [206, 590] width 60 height 17
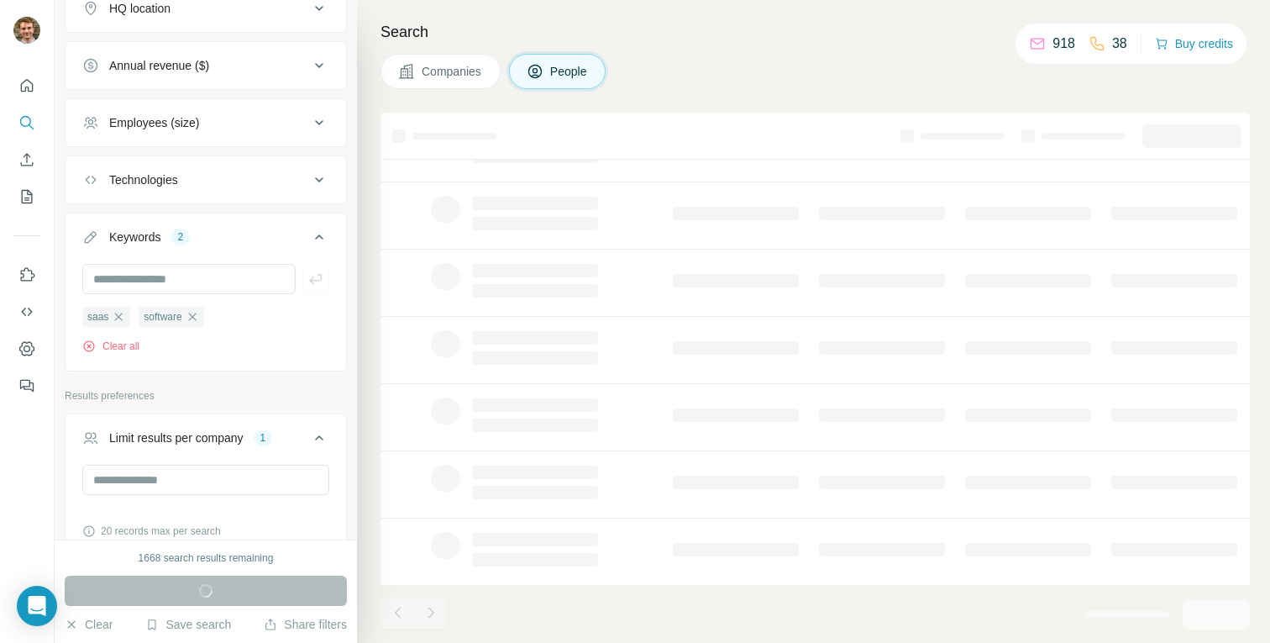
scroll to position [286, 0]
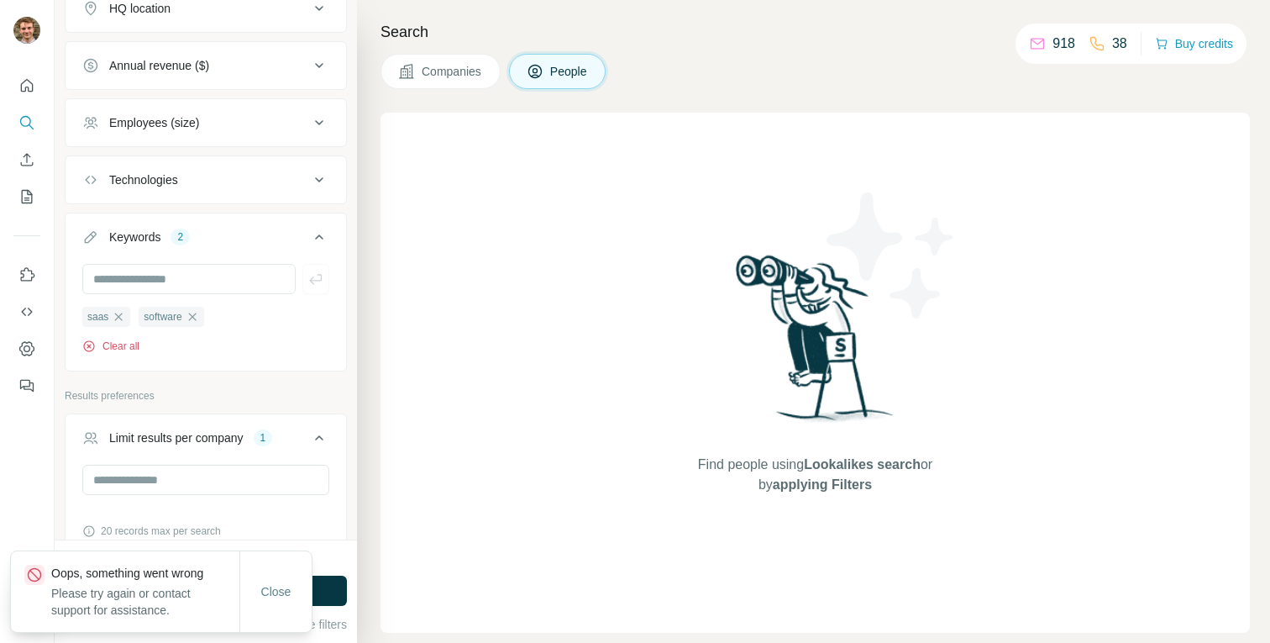
click at [128, 349] on button "Clear all" at bounding box center [110, 345] width 57 height 15
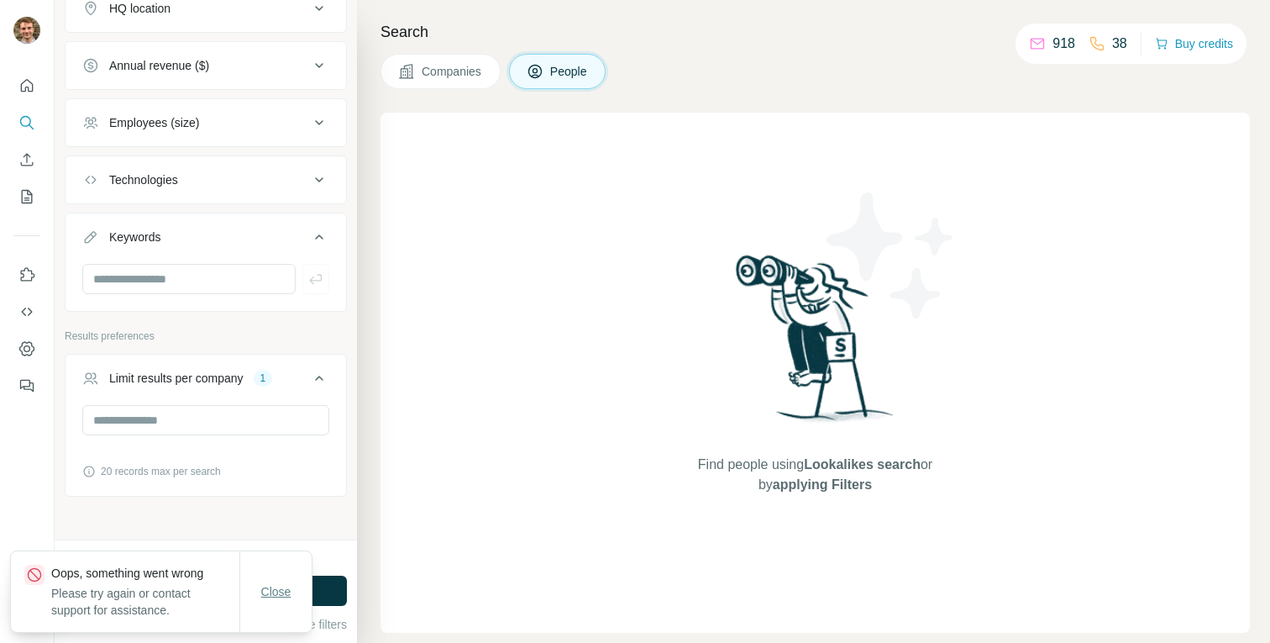
click at [274, 592] on span "Close" at bounding box center [276, 591] width 30 height 17
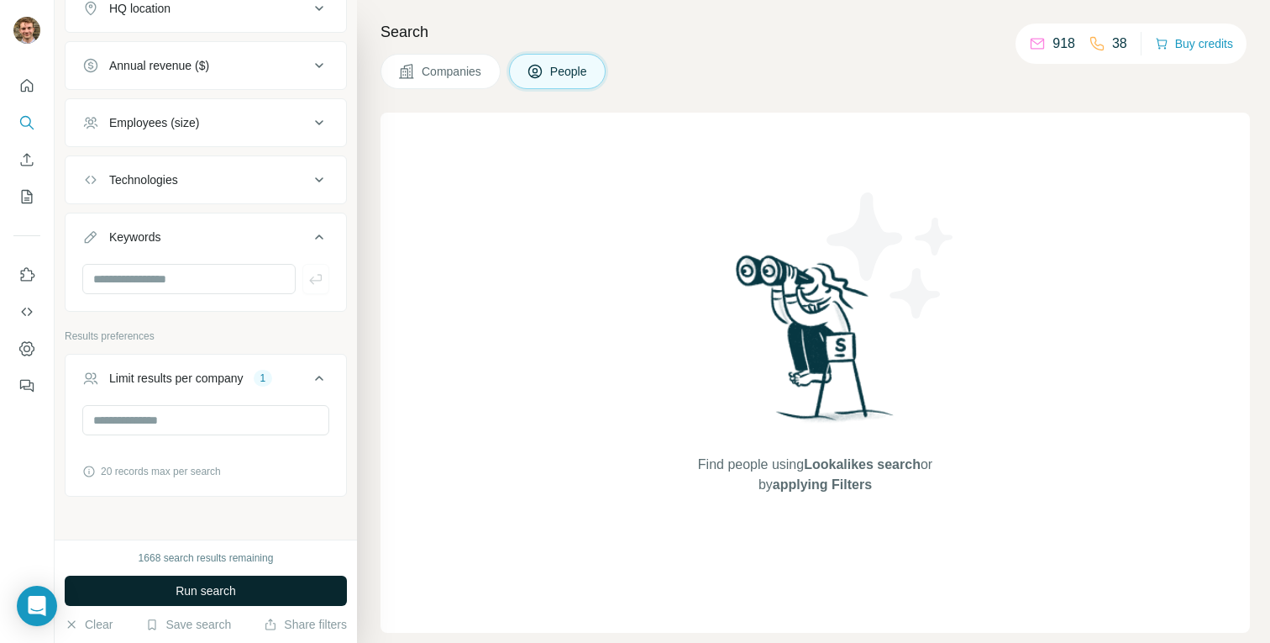
click at [241, 586] on button "Run search" at bounding box center [206, 590] width 282 height 30
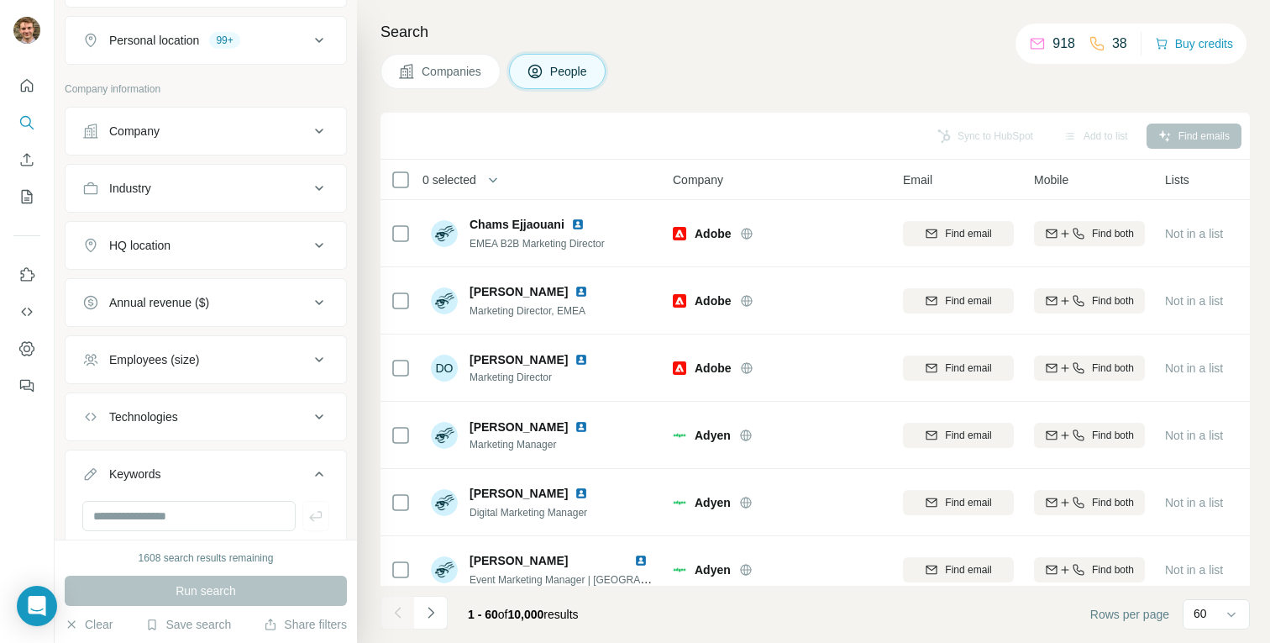
scroll to position [464, 0]
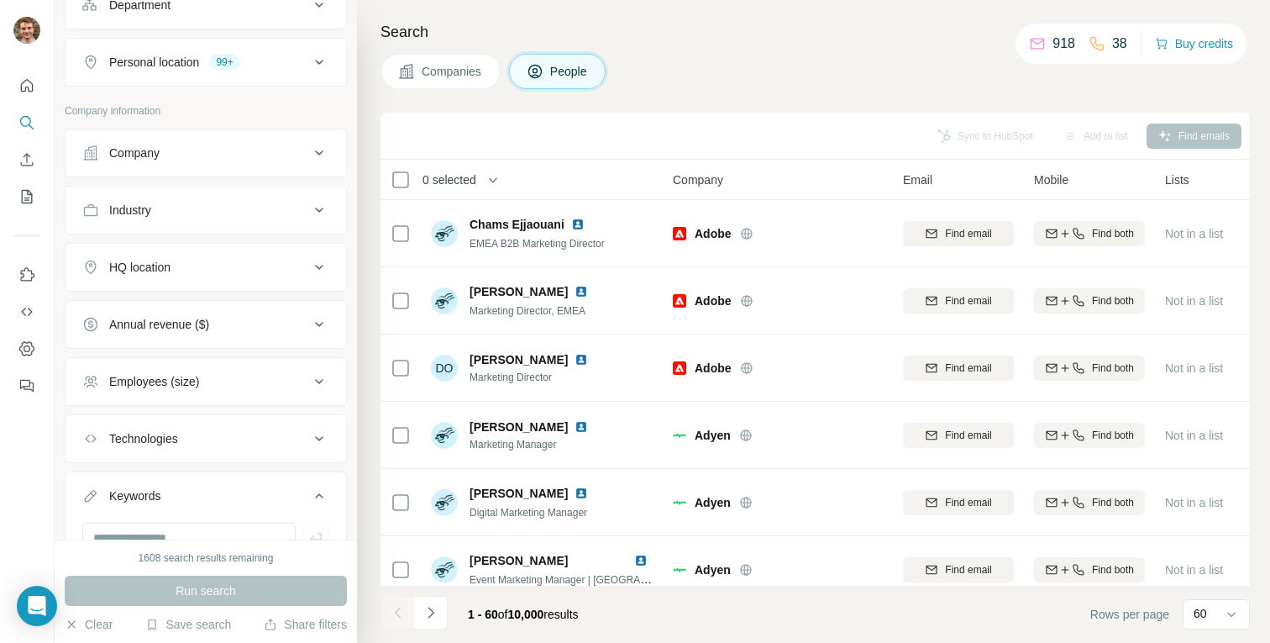
click at [175, 215] on div "Industry" at bounding box center [195, 210] width 227 height 17
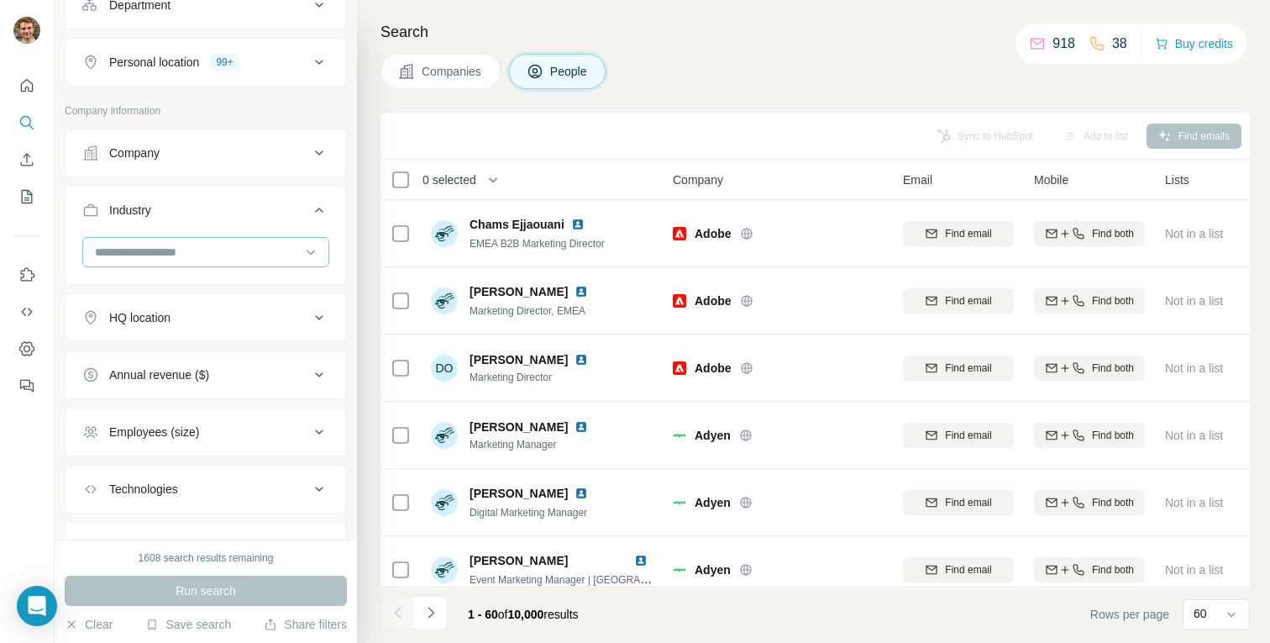
click at [176, 250] on input at bounding box center [196, 252] width 207 height 18
click at [190, 251] on input at bounding box center [196, 252] width 207 height 18
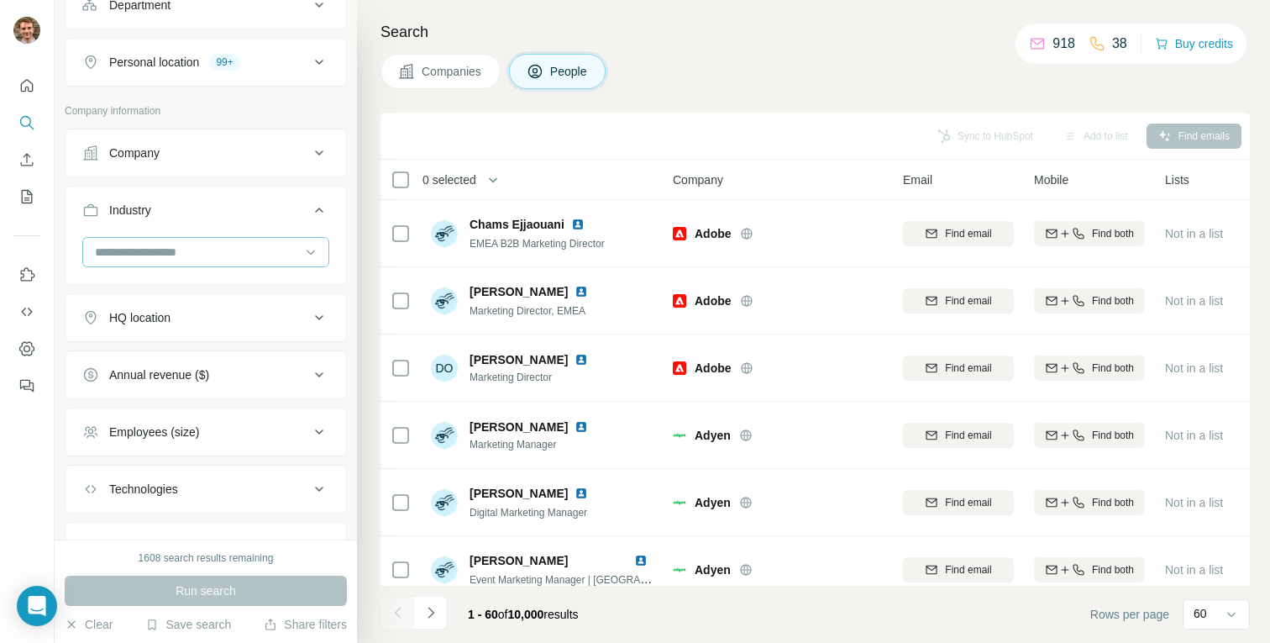
click at [190, 251] on input at bounding box center [196, 252] width 207 height 18
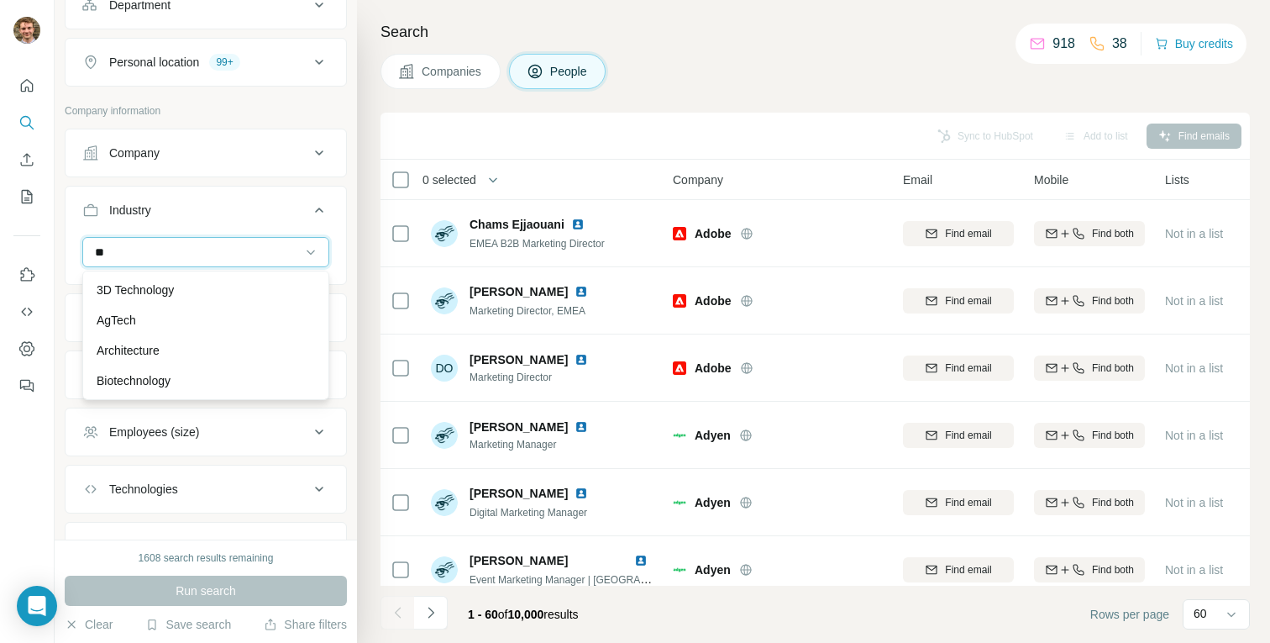
type input "*"
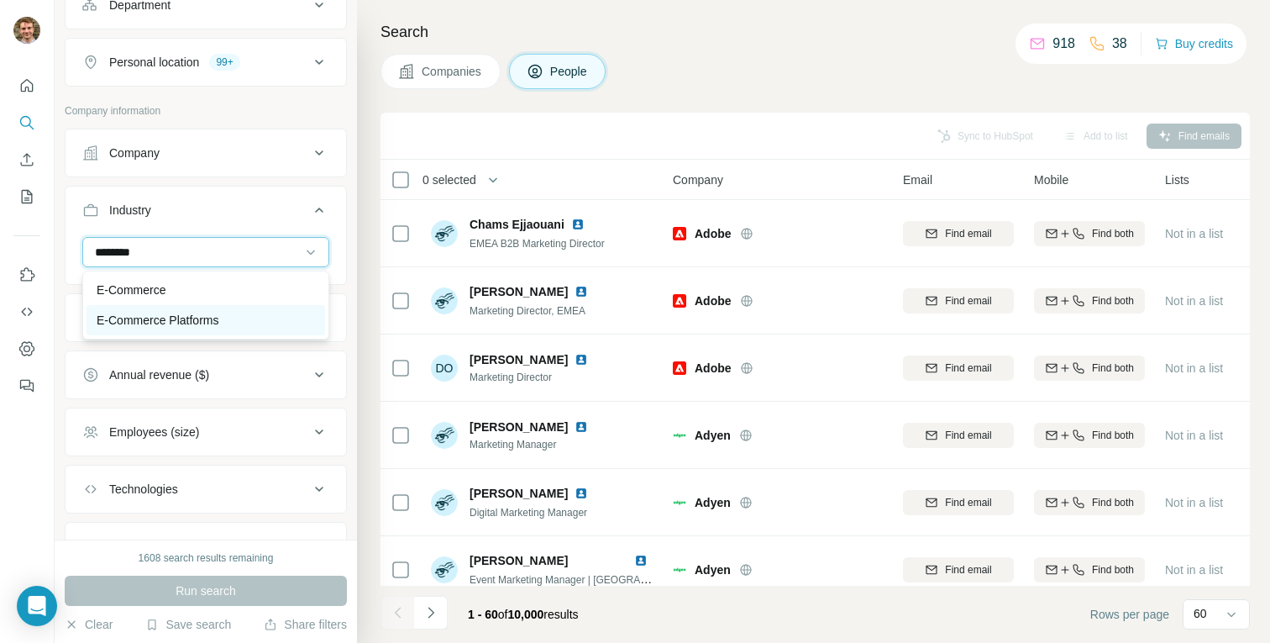
type input "********"
click at [151, 323] on p "E-Commerce Platforms" at bounding box center [158, 320] width 122 height 17
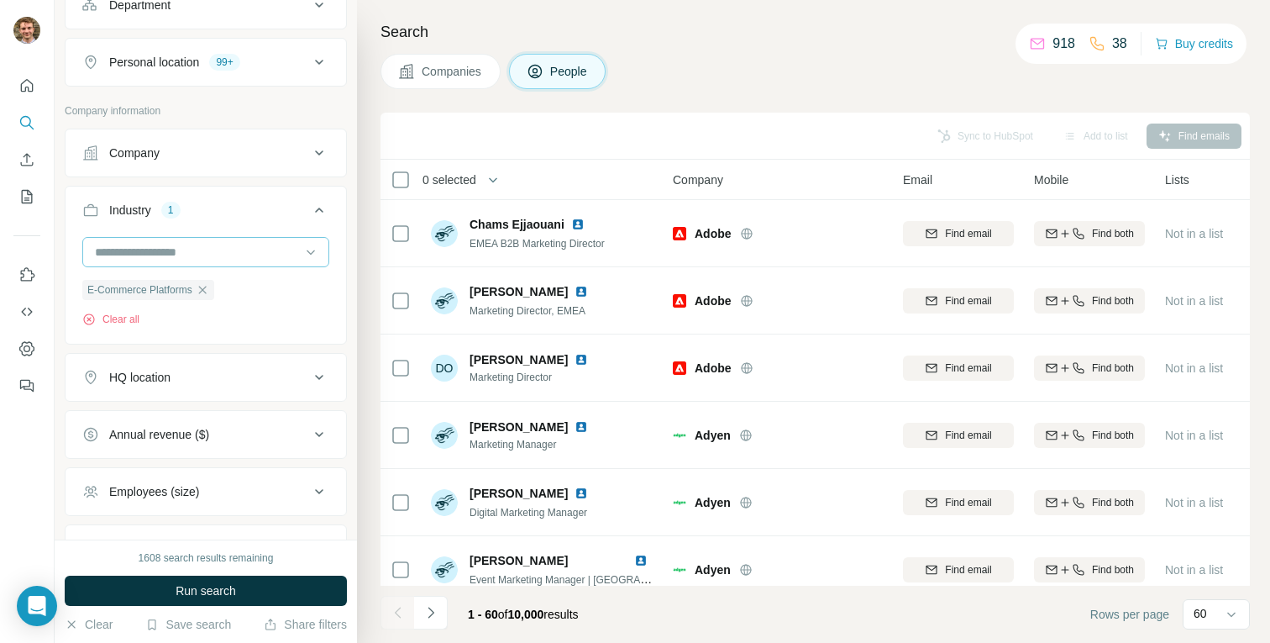
click at [152, 245] on input at bounding box center [196, 252] width 207 height 18
click at [165, 254] on input at bounding box center [196, 252] width 207 height 18
click at [152, 244] on input at bounding box center [196, 252] width 207 height 18
click at [144, 255] on input at bounding box center [196, 252] width 207 height 18
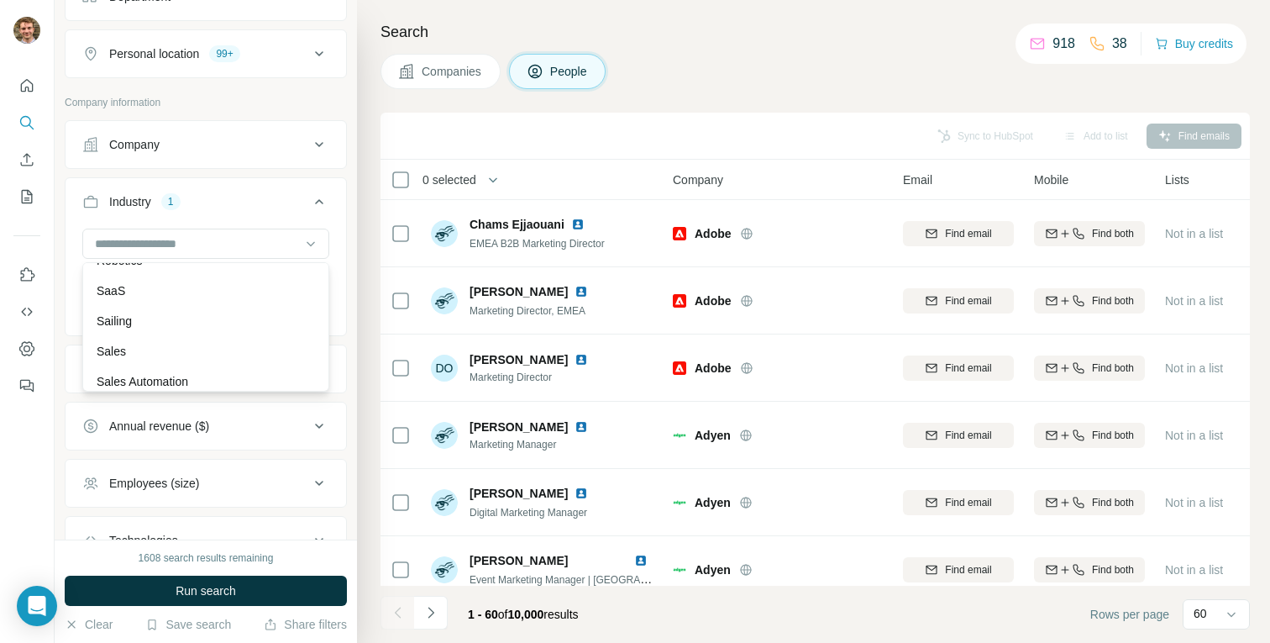
scroll to position [14791, 0]
click at [132, 289] on div "SaaS" at bounding box center [206, 292] width 218 height 17
click at [174, 235] on input at bounding box center [196, 243] width 207 height 18
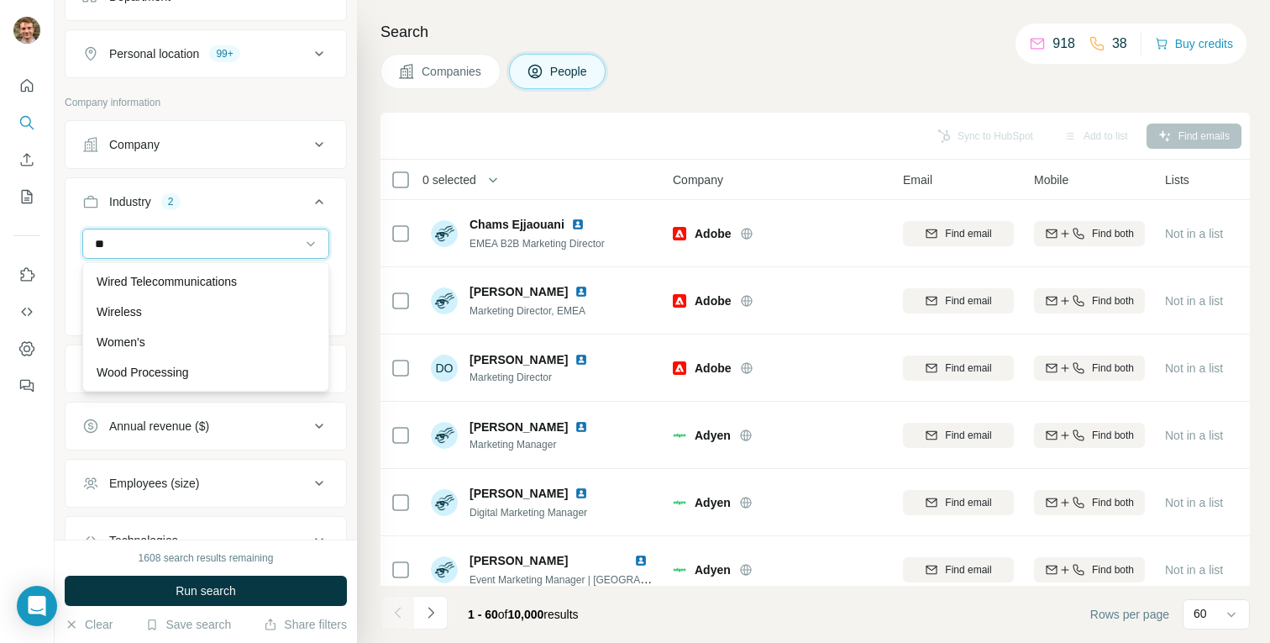
scroll to position [121, 0]
type input "*"
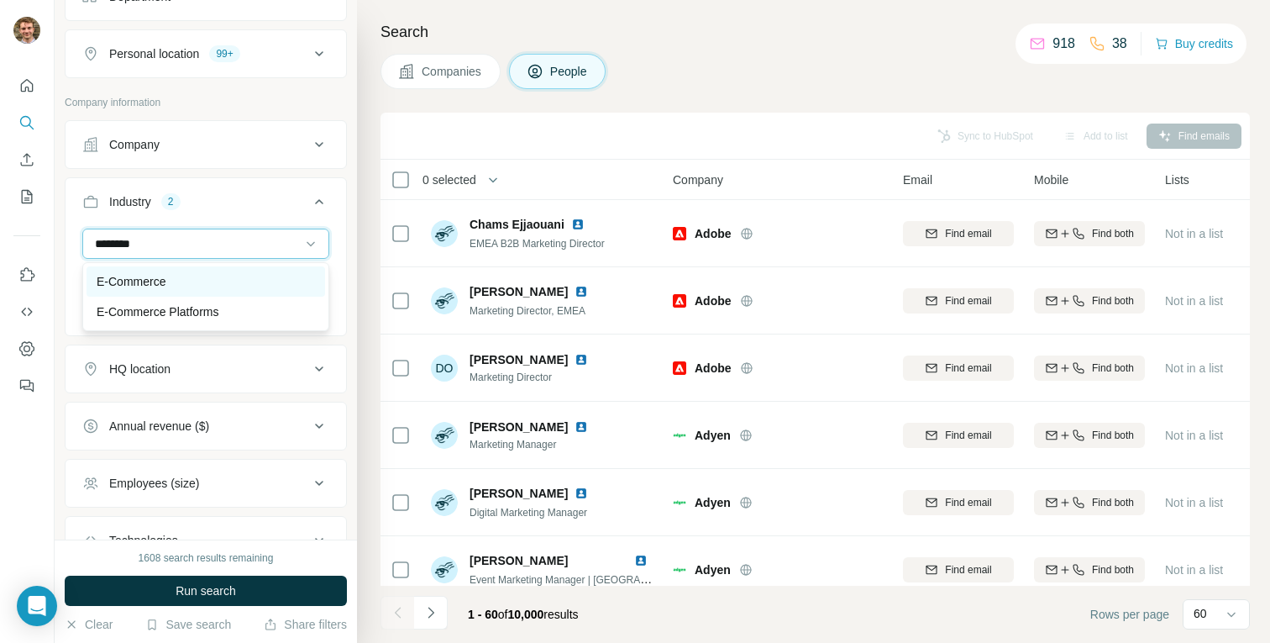
type input "********"
click at [187, 282] on div "E-Commerce" at bounding box center [206, 281] width 218 height 17
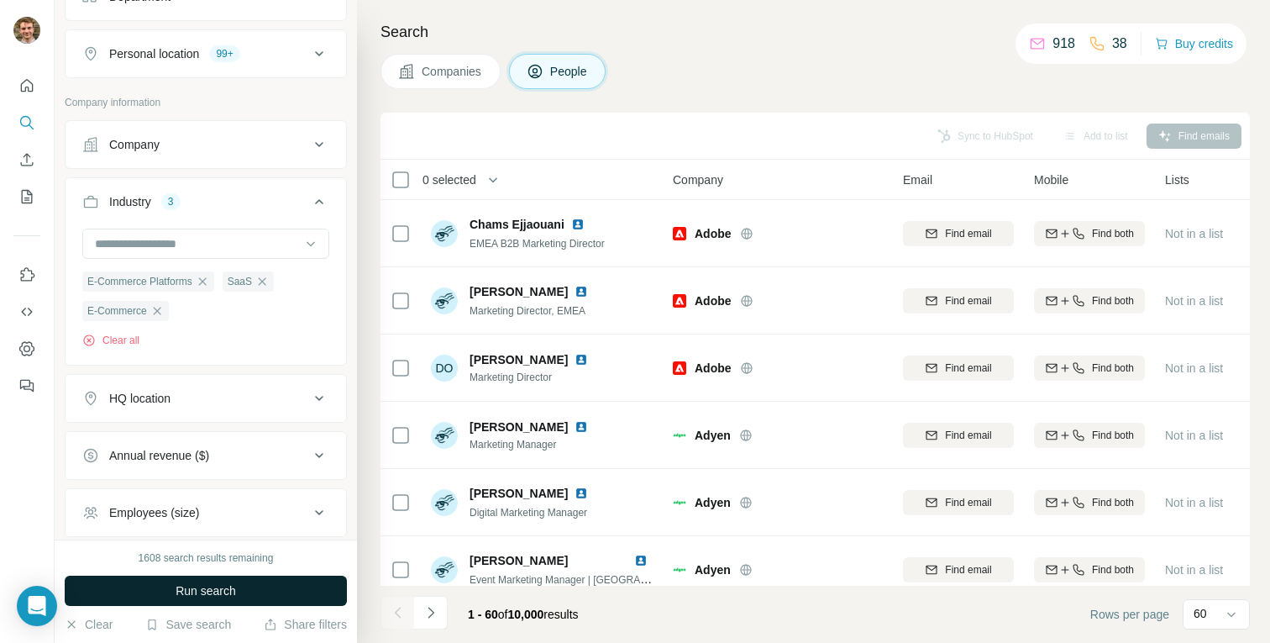
click at [214, 588] on span "Run search" at bounding box center [206, 590] width 60 height 17
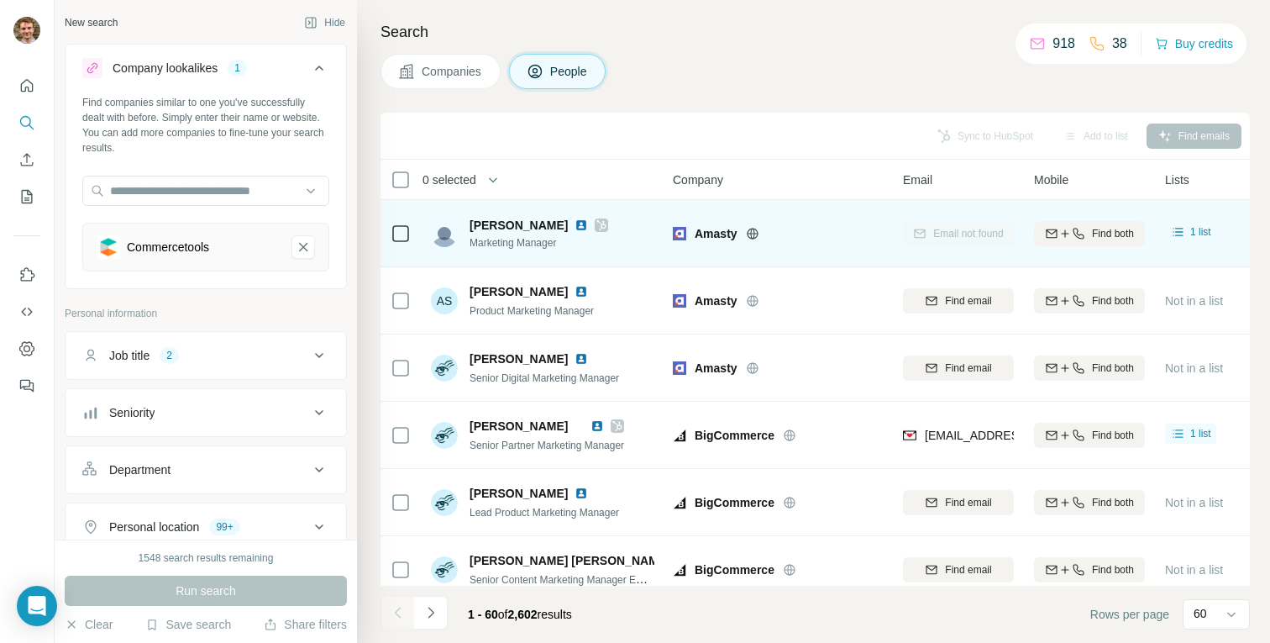
click at [755, 233] on icon at bounding box center [752, 233] width 11 height 1
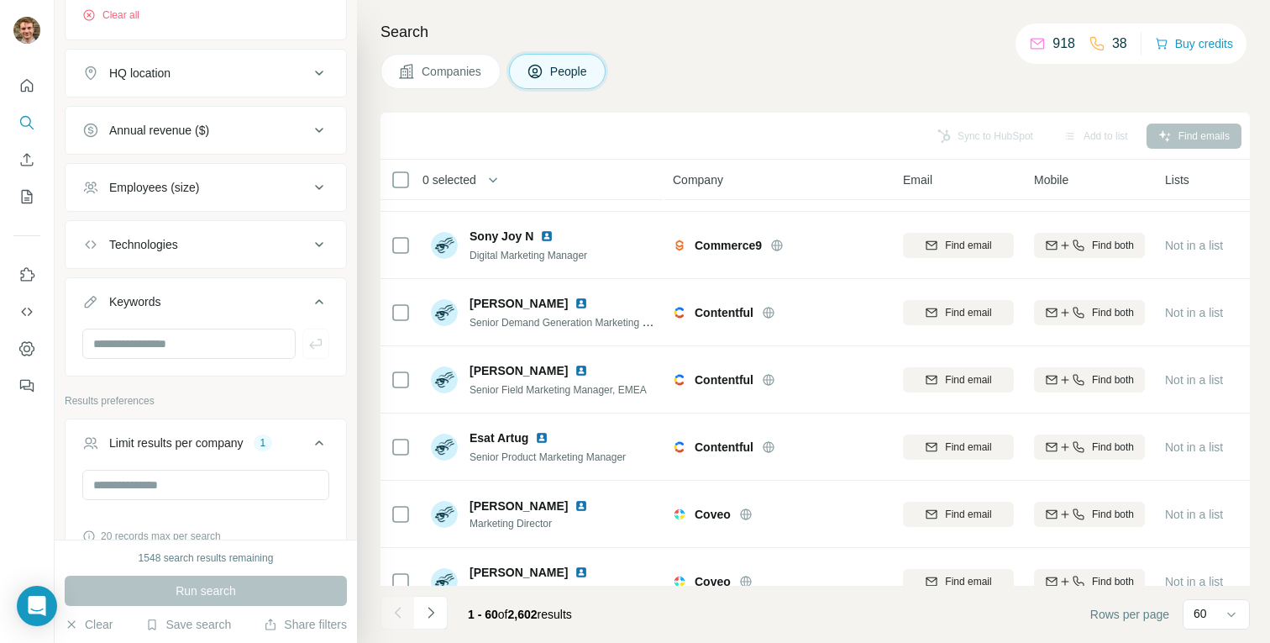
scroll to position [898, 0]
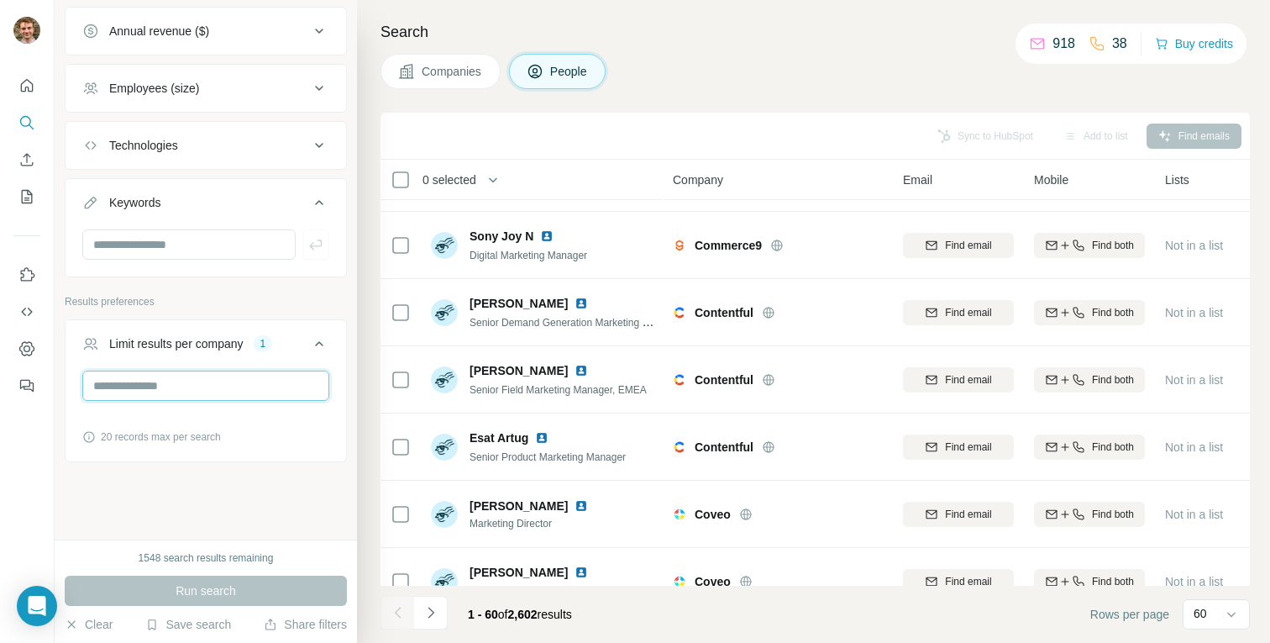
click at [193, 392] on input "*" at bounding box center [205, 385] width 247 height 30
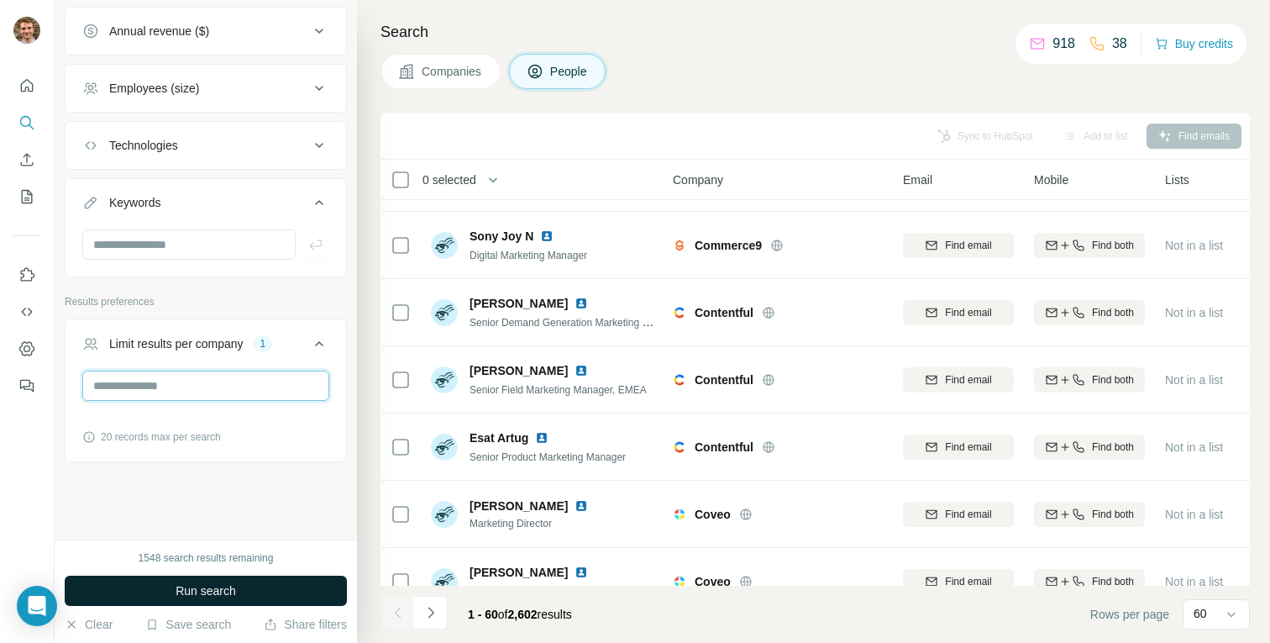
type input "*"
click at [185, 593] on span "Run search" at bounding box center [206, 590] width 60 height 17
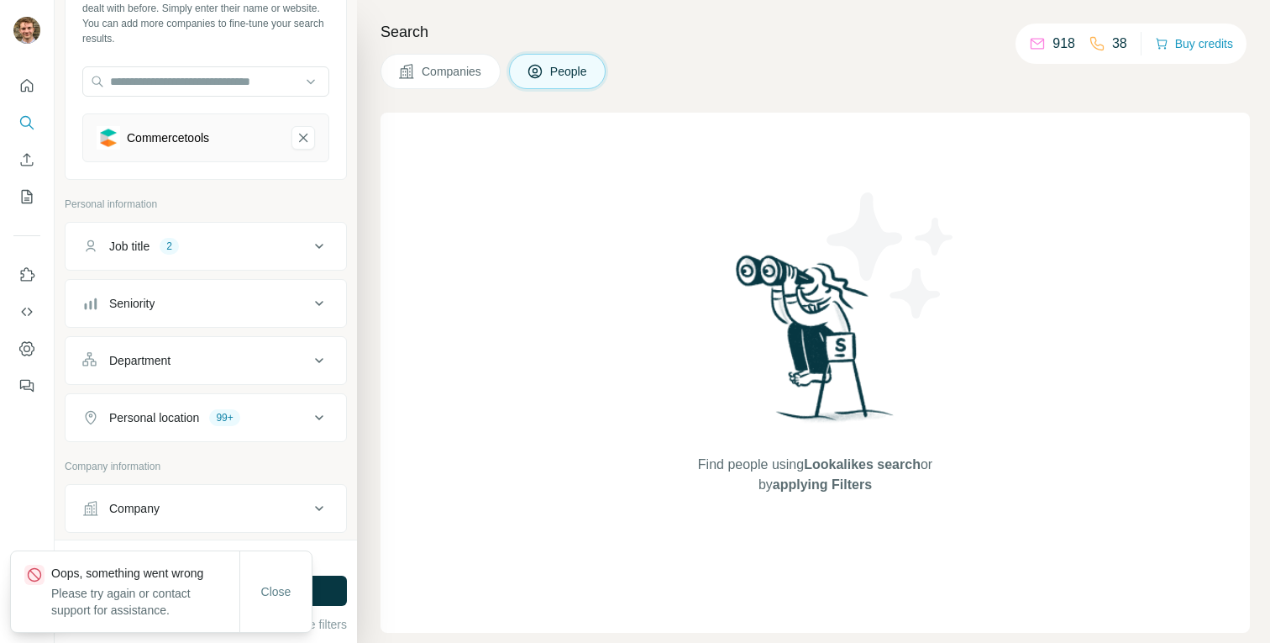
scroll to position [102, 0]
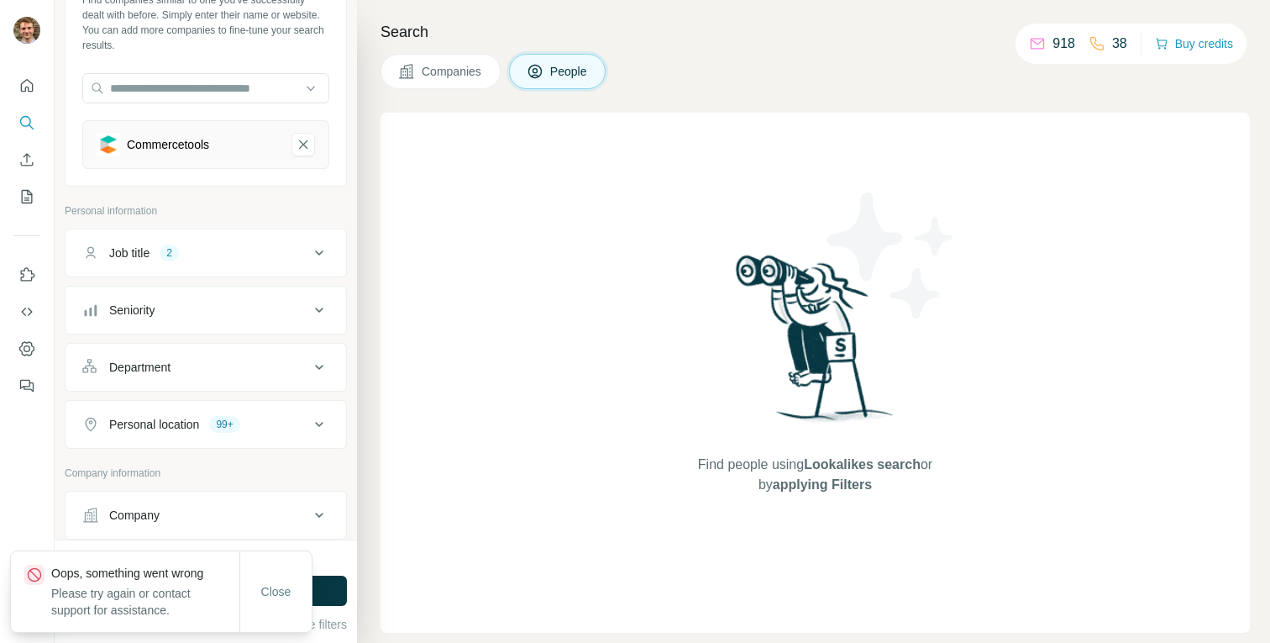
click at [209, 246] on div "Job title 2" at bounding box center [195, 252] width 227 height 17
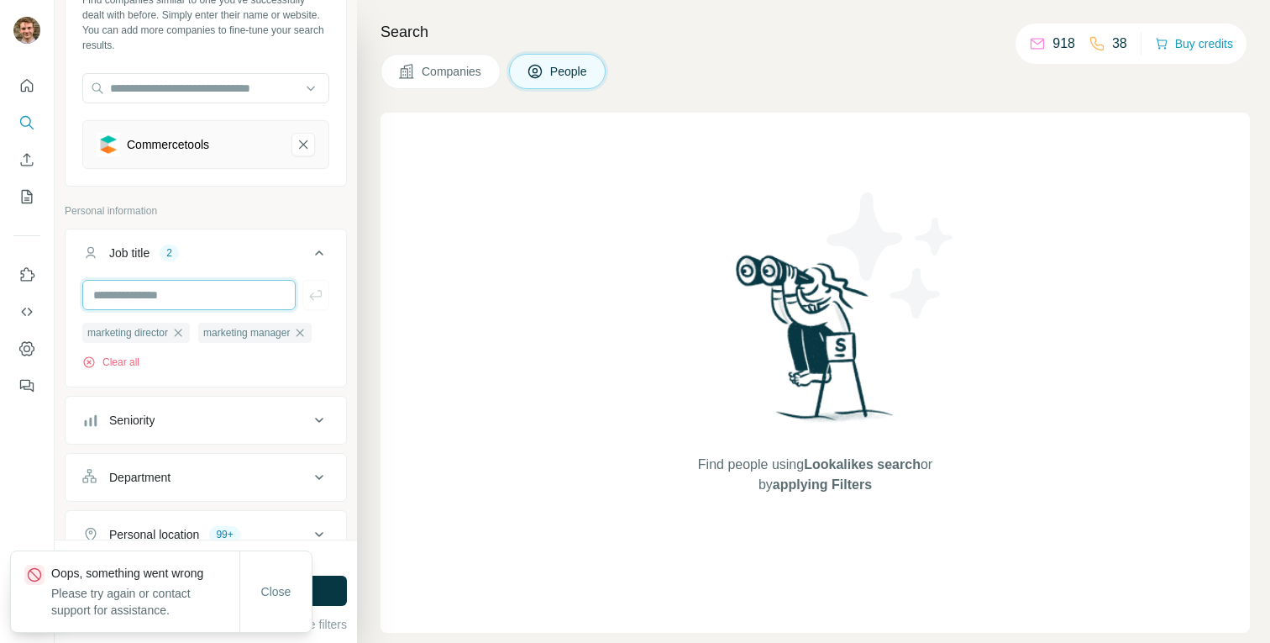
click at [134, 291] on input "text" at bounding box center [188, 295] width 213 height 30
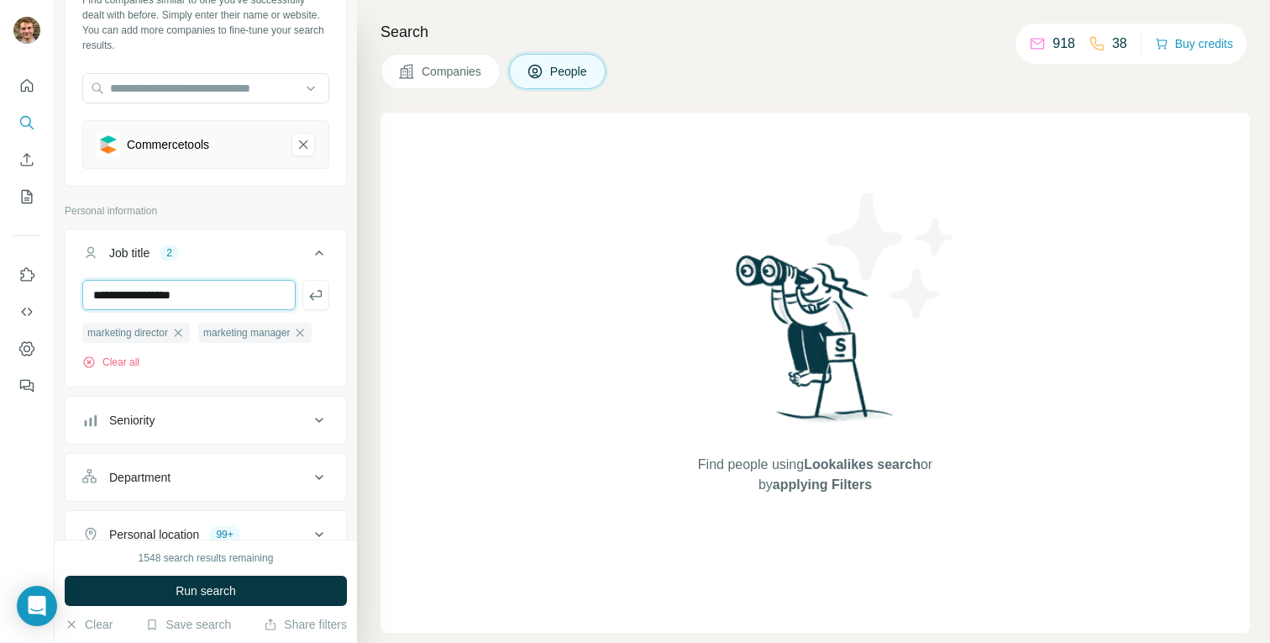
type input "**********"
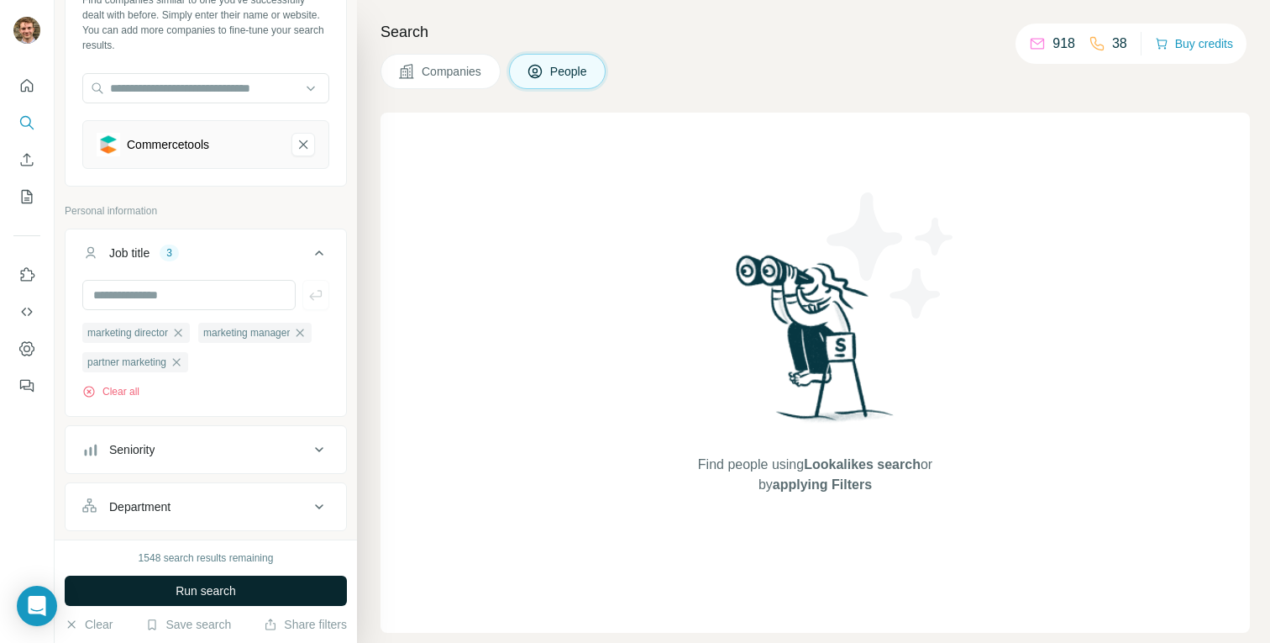
click at [154, 583] on button "Run search" at bounding box center [206, 590] width 282 height 30
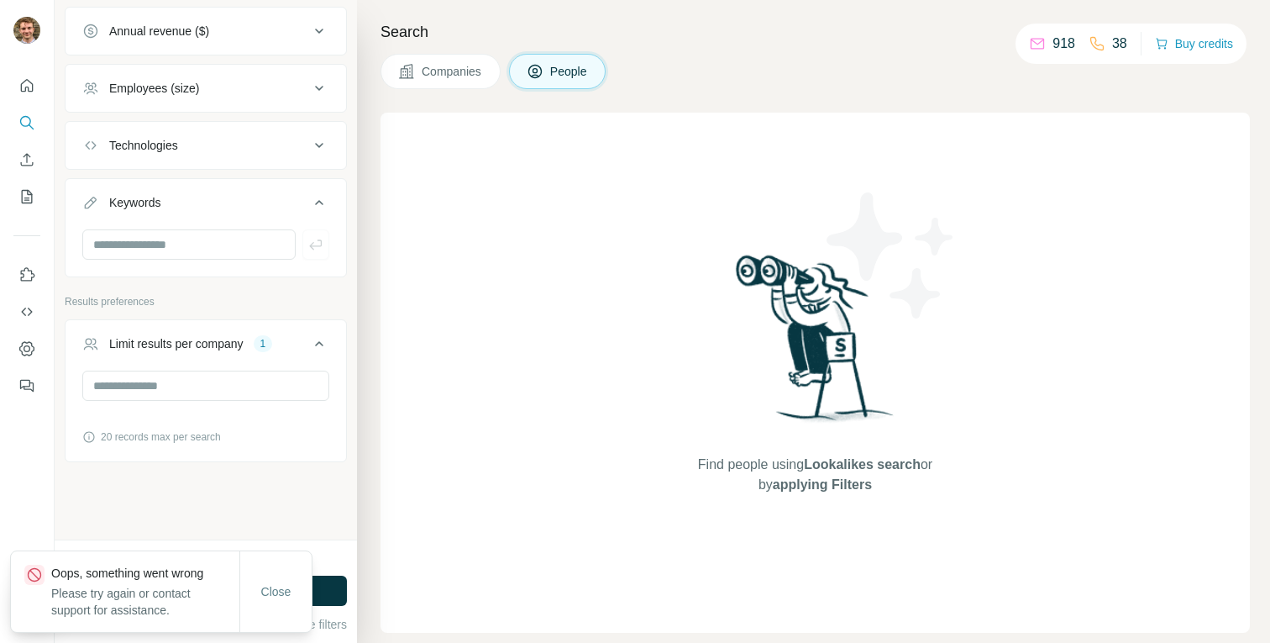
scroll to position [1013, 0]
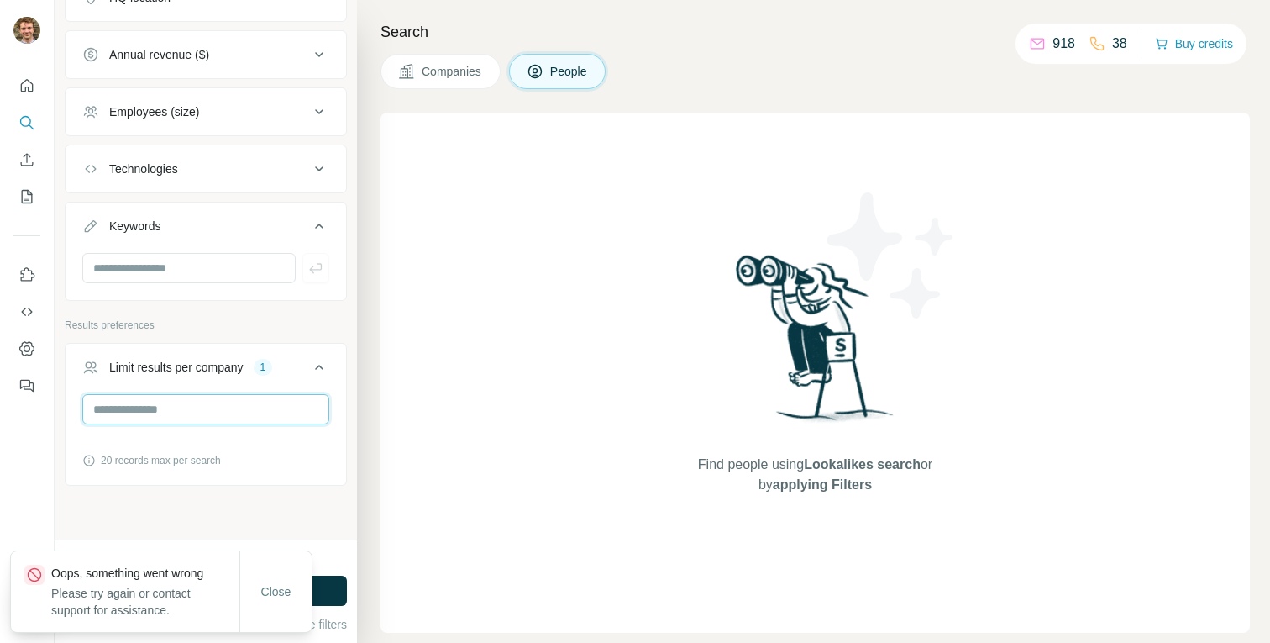
click at [154, 419] on input "*" at bounding box center [205, 409] width 247 height 30
type input "*"
click at [258, 590] on button "Close" at bounding box center [276, 591] width 54 height 30
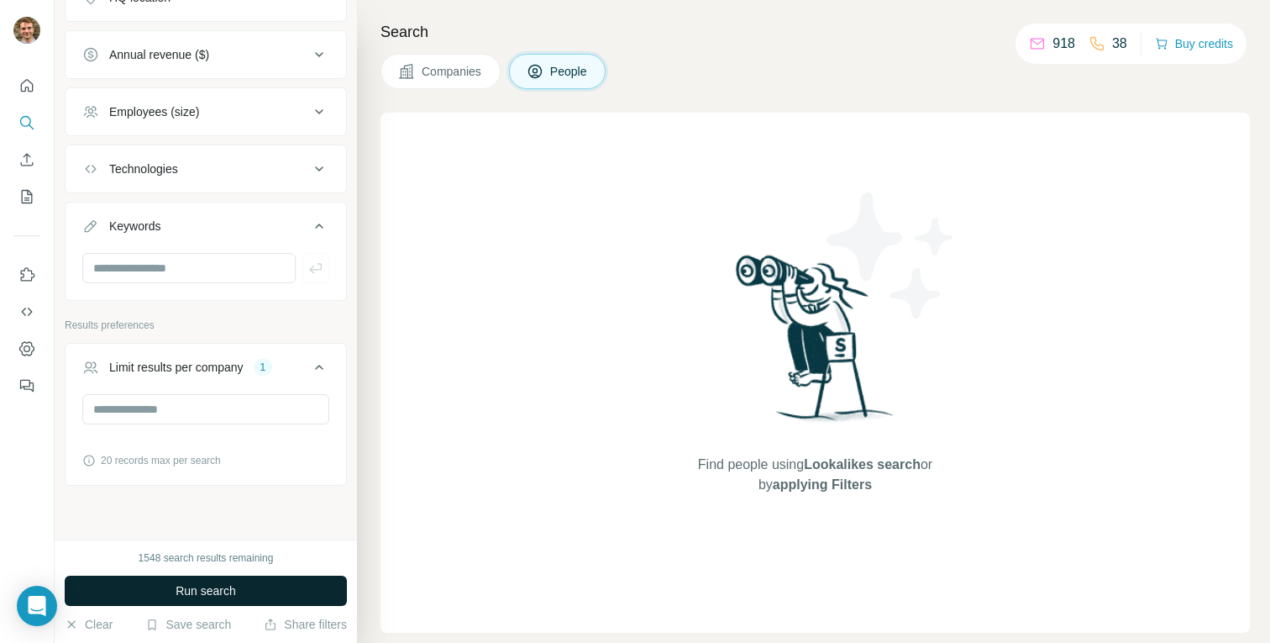
click at [257, 584] on button "Run search" at bounding box center [206, 590] width 282 height 30
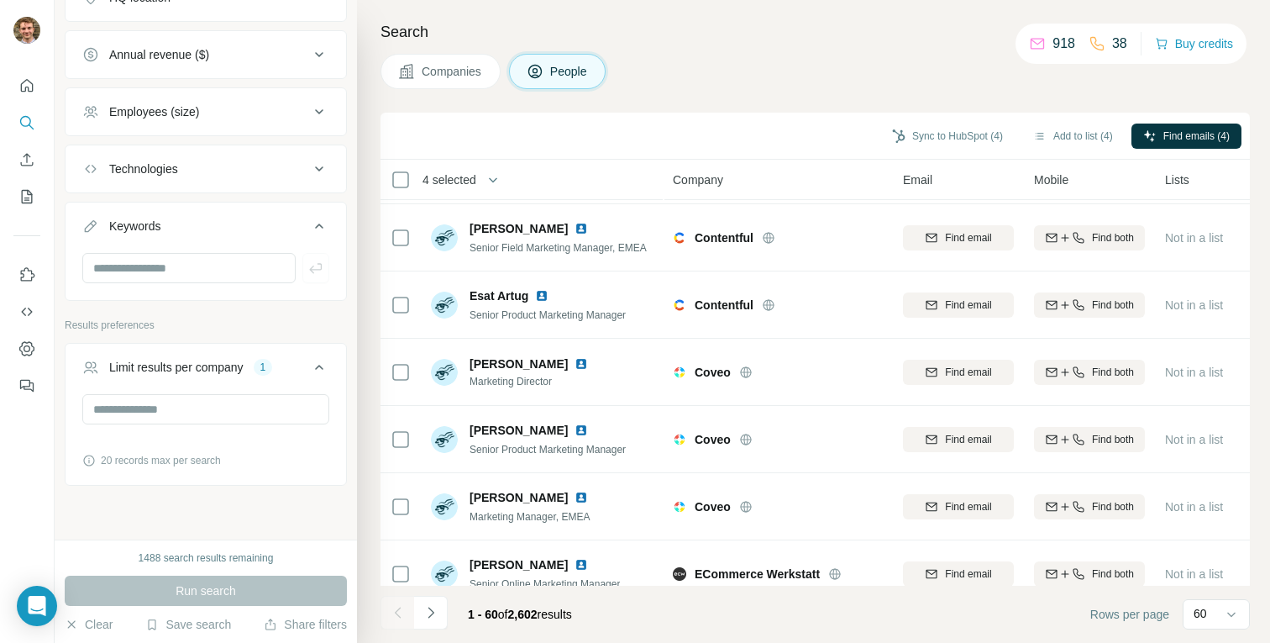
scroll to position [778, 0]
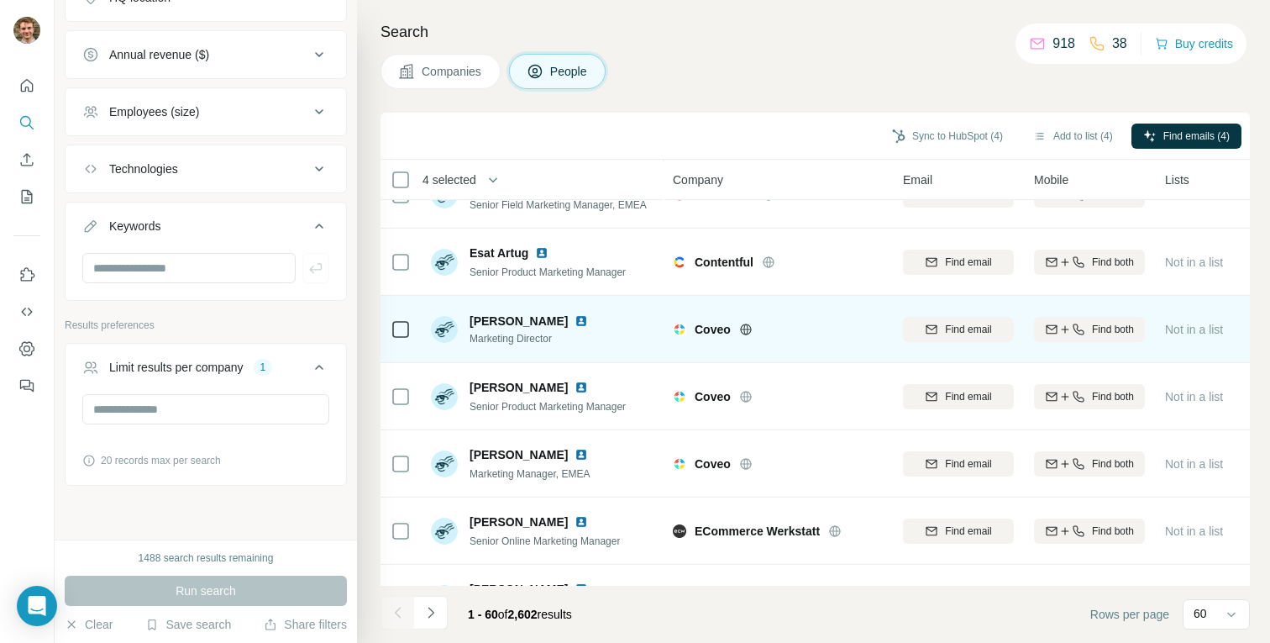
click at [398, 338] on icon at bounding box center [401, 329] width 20 height 20
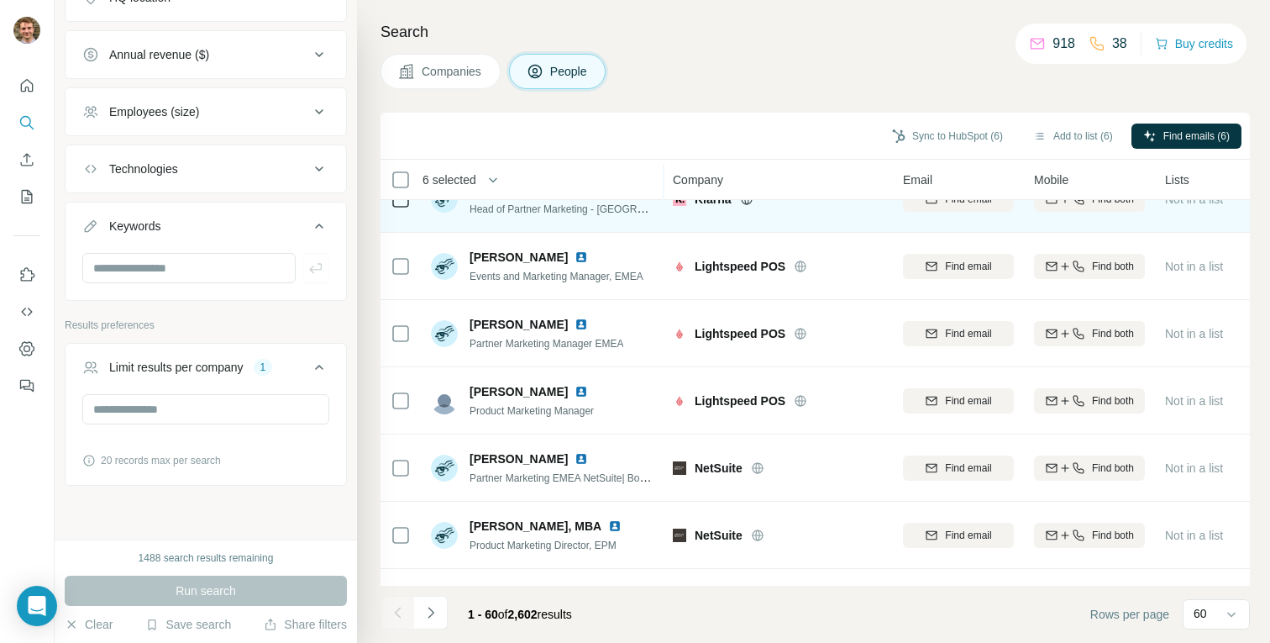
scroll to position [1663, 0]
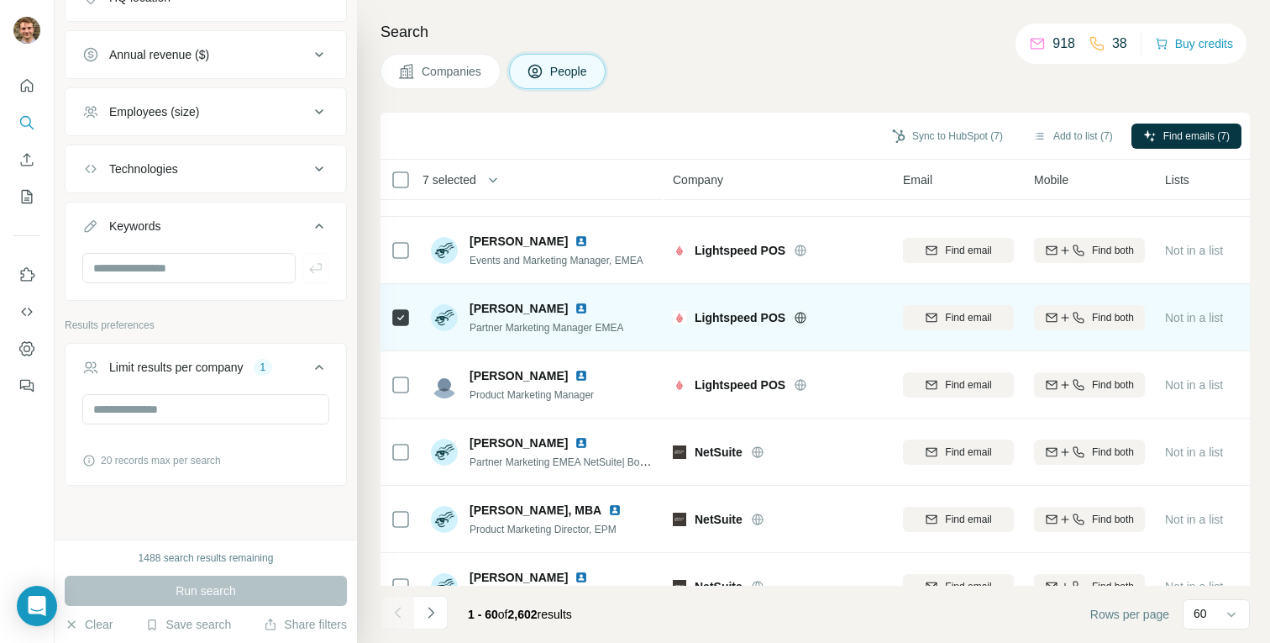
click at [810, 319] on div at bounding box center [821, 317] width 54 height 13
click at [803, 319] on icon at bounding box center [800, 317] width 13 height 13
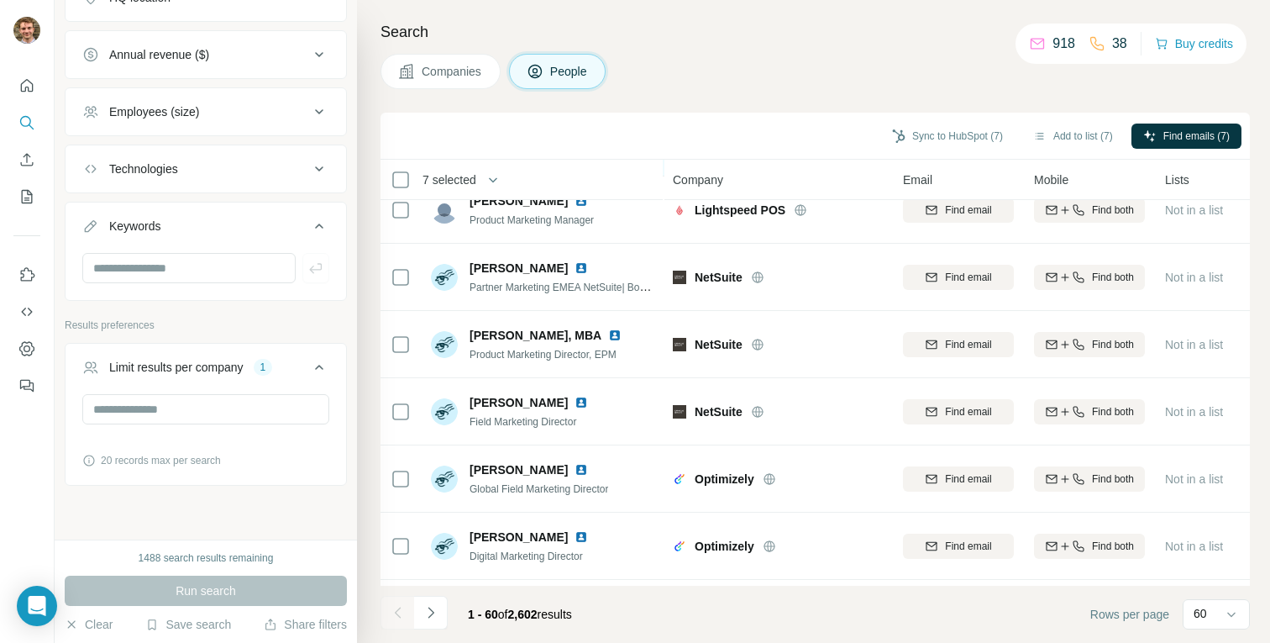
scroll to position [1846, 0]
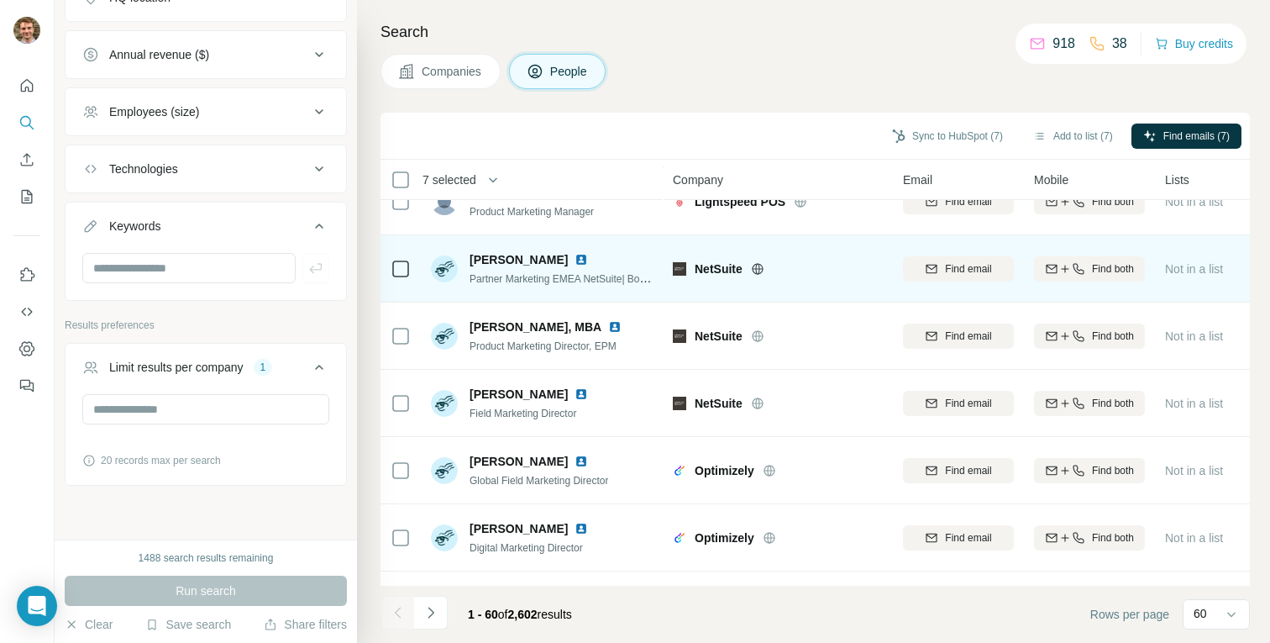
click at [391, 274] on icon at bounding box center [401, 269] width 20 height 20
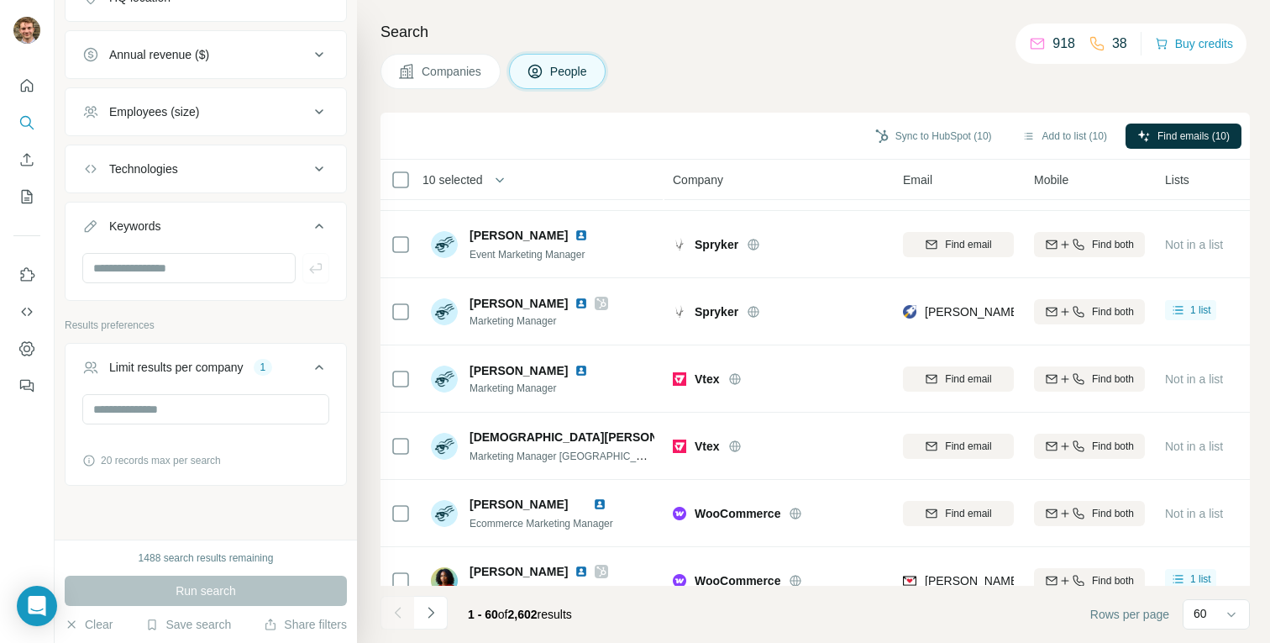
scroll to position [3646, 0]
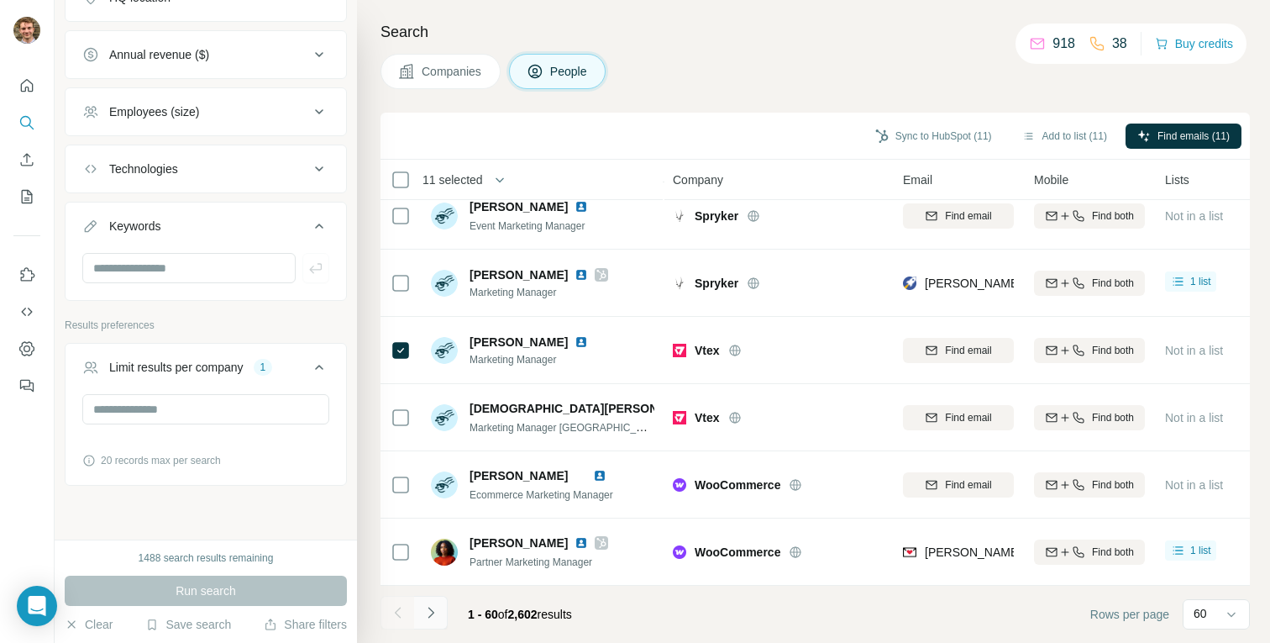
click at [438, 609] on icon "Navigate to next page" at bounding box center [430, 612] width 17 height 17
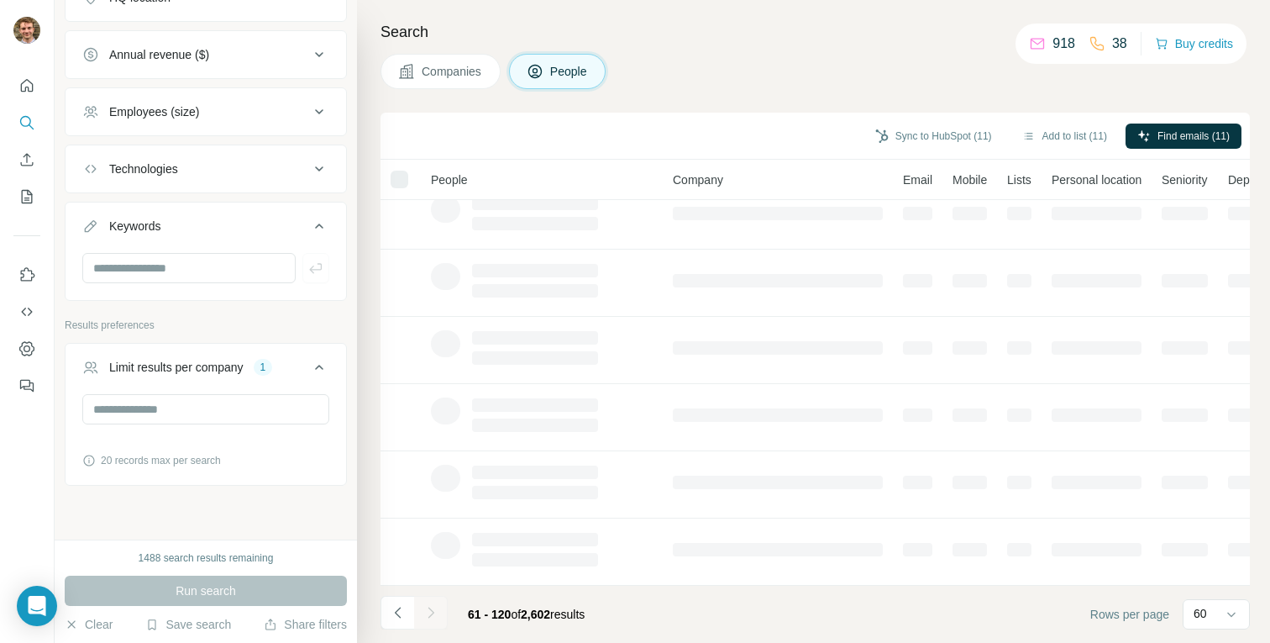
scroll to position [286, 0]
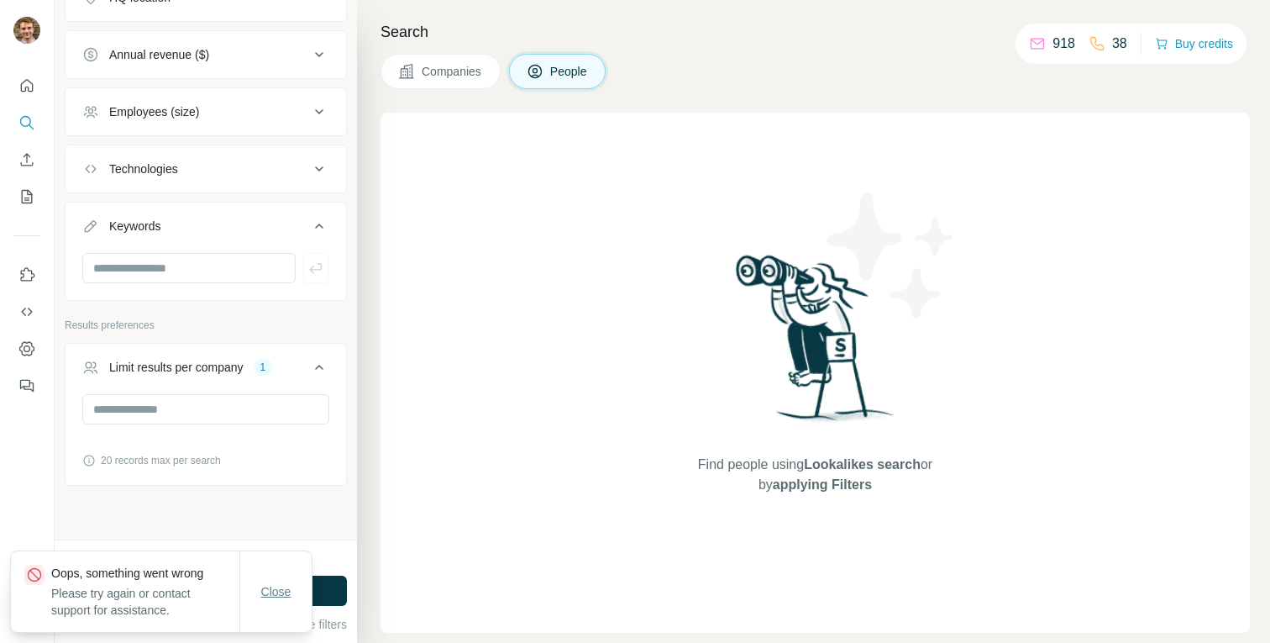
click at [265, 580] on button "Close" at bounding box center [276, 591] width 54 height 30
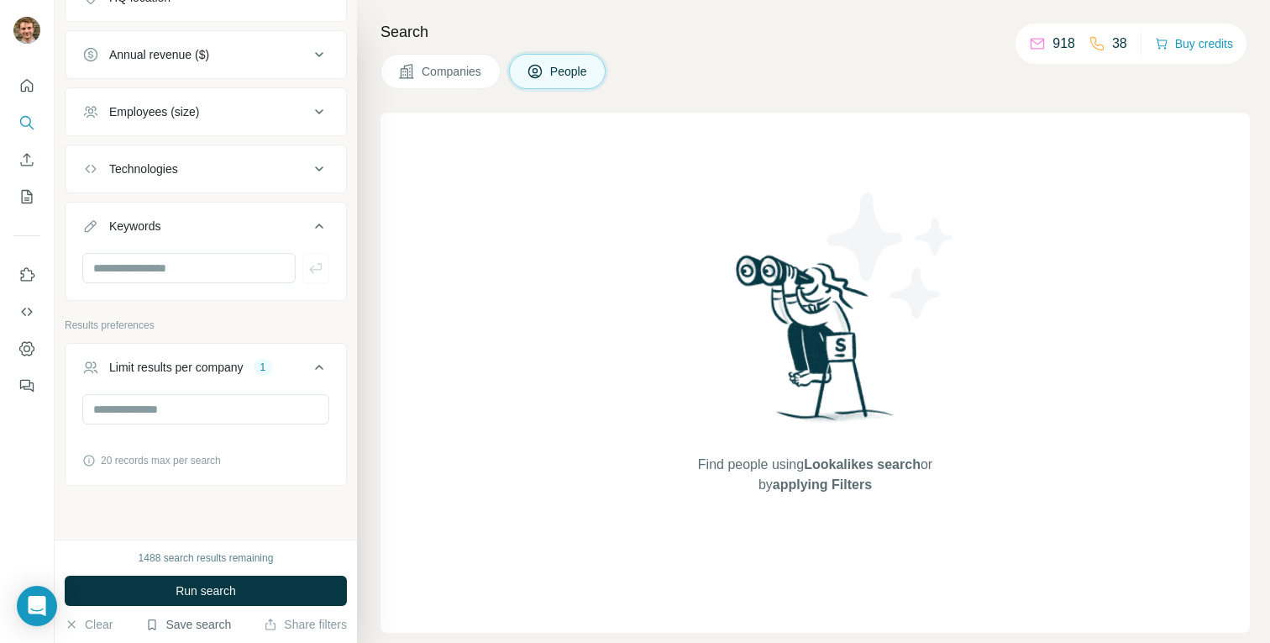
click at [173, 624] on button "Save search" at bounding box center [188, 624] width 86 height 17
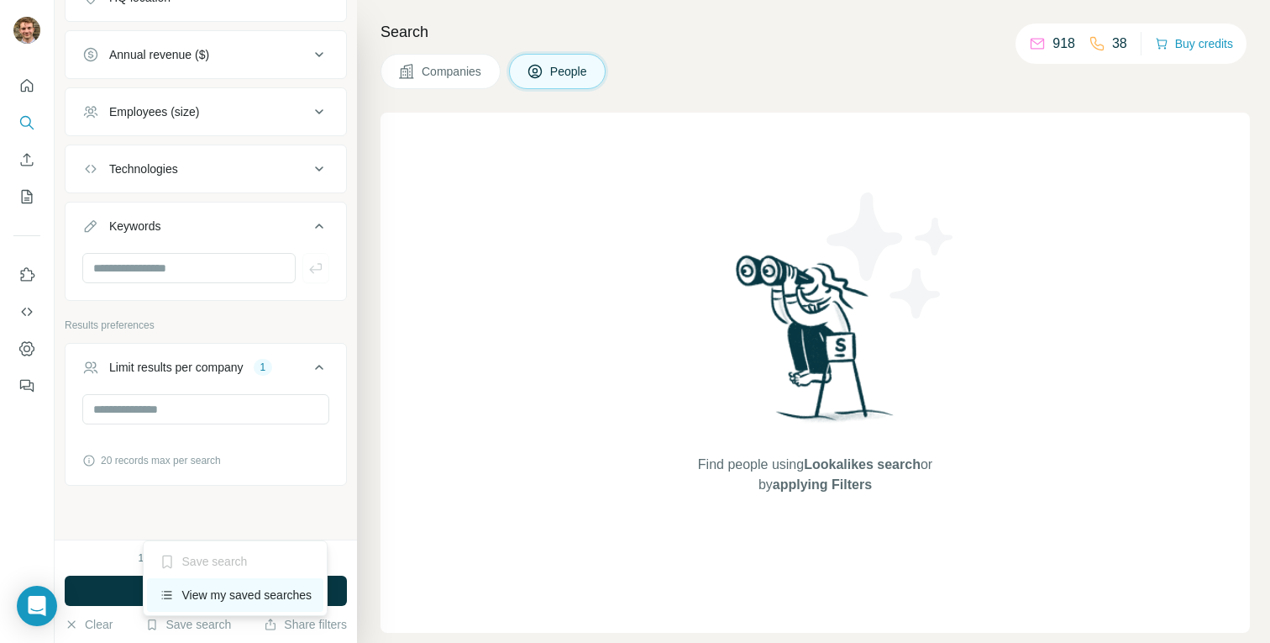
click at [197, 595] on div "View my saved searches" at bounding box center [235, 595] width 177 height 34
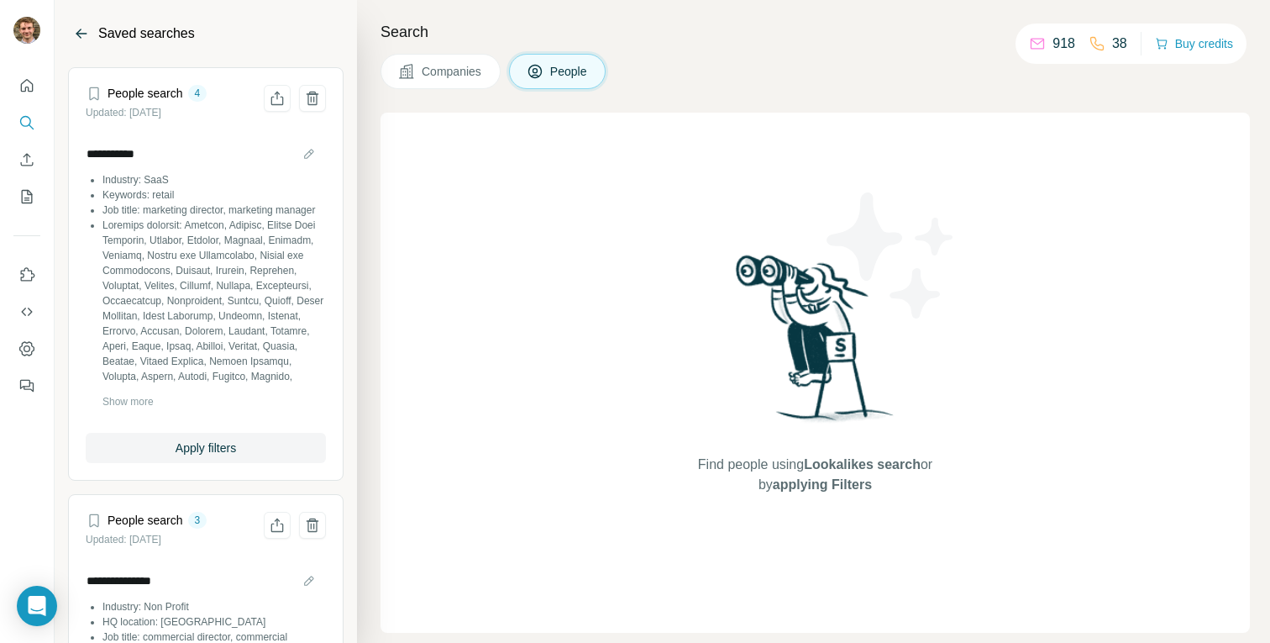
click at [83, 30] on icon "Back" at bounding box center [81, 33] width 17 height 17
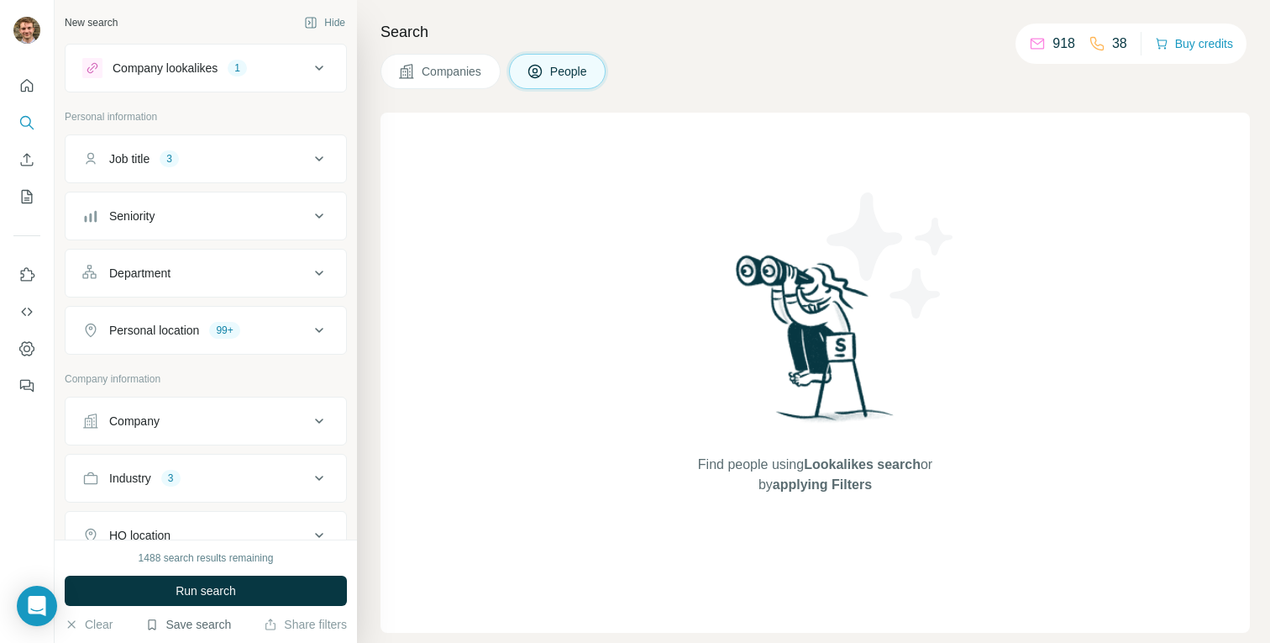
click at [191, 629] on button "Save search" at bounding box center [188, 624] width 86 height 17
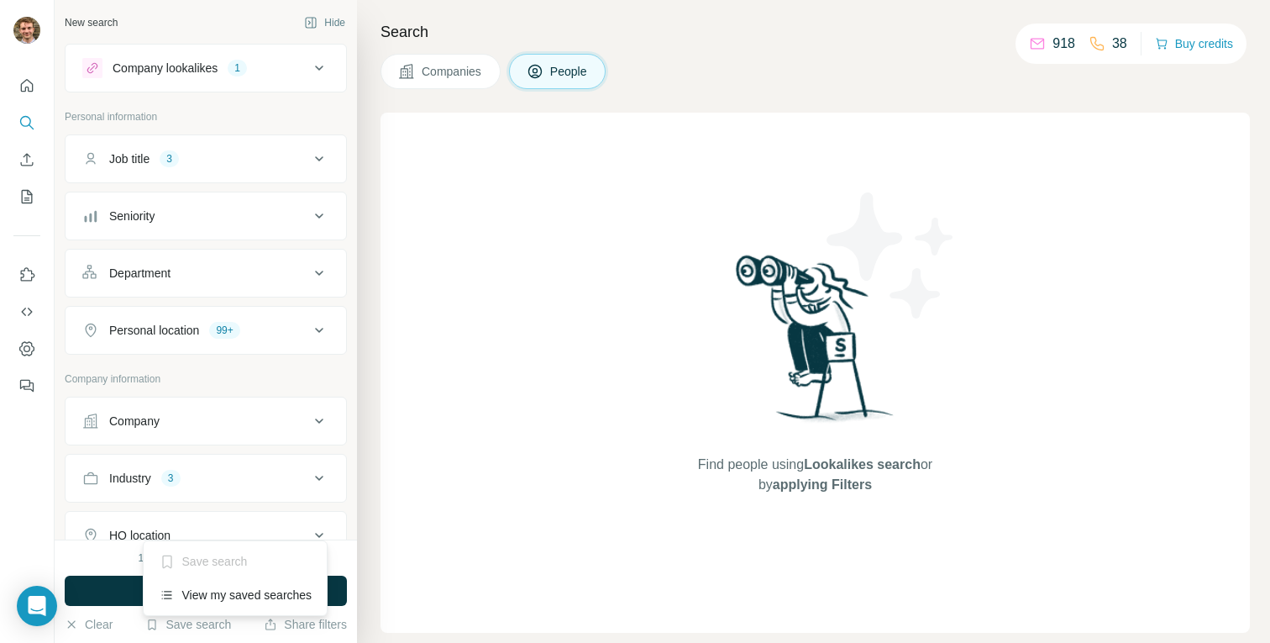
click at [177, 565] on div "Save search" at bounding box center [235, 561] width 177 height 34
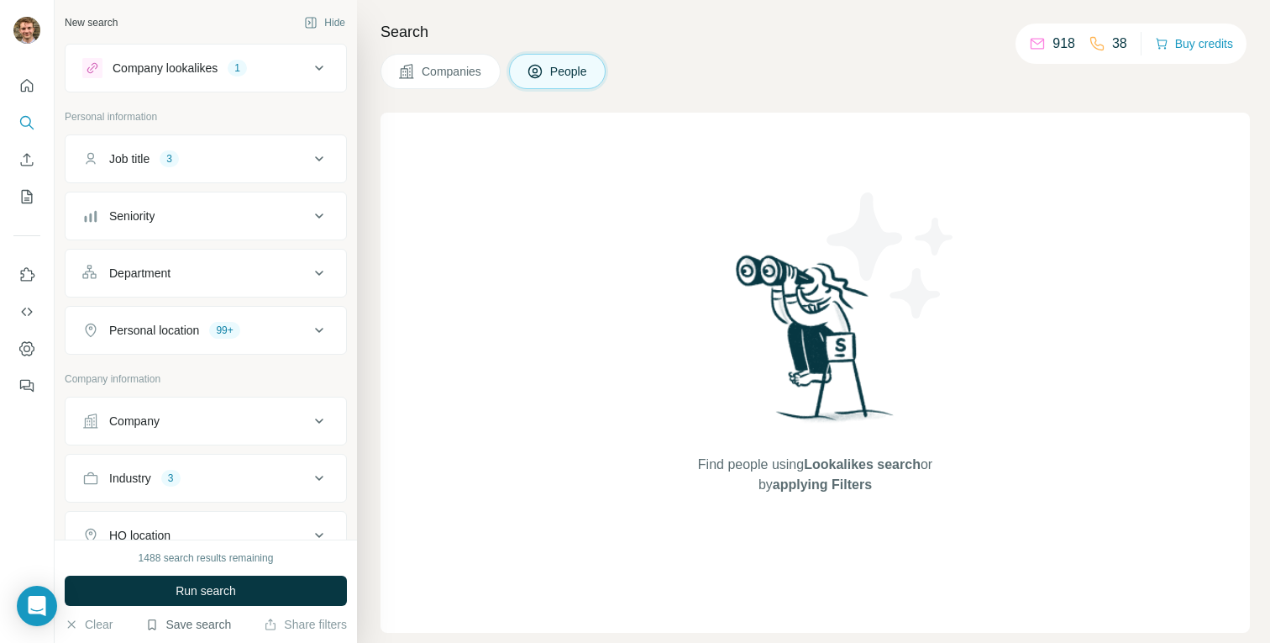
click at [181, 624] on button "Save search" at bounding box center [188, 624] width 86 height 17
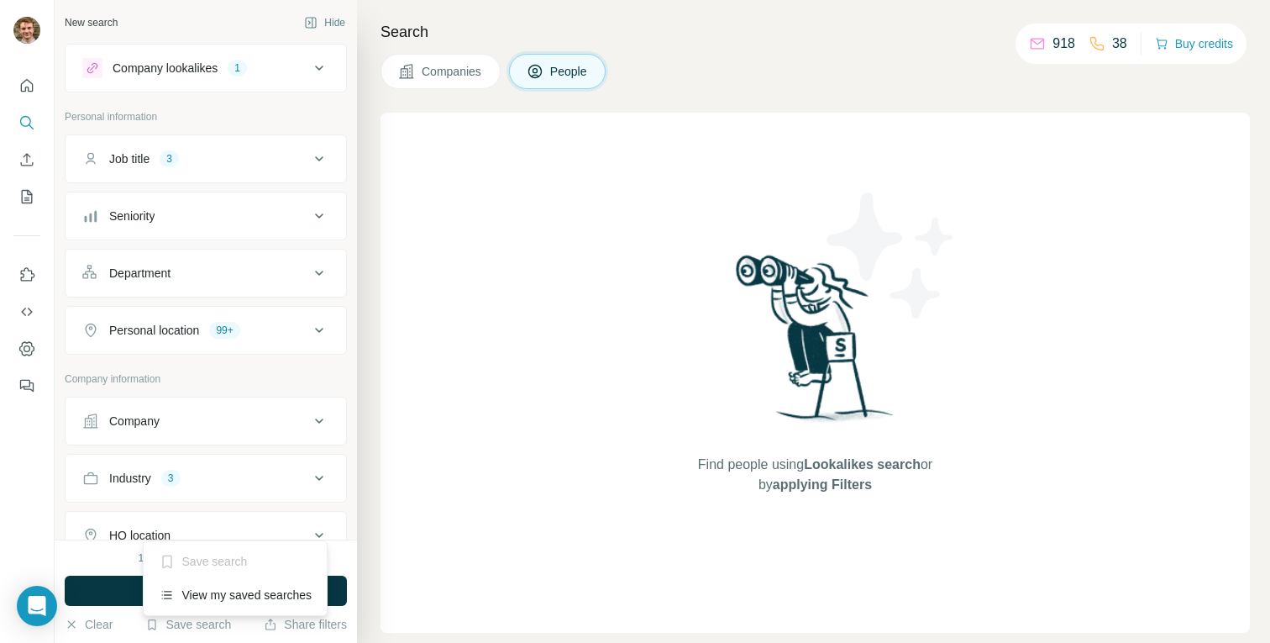
click at [181, 564] on div "Save search" at bounding box center [235, 561] width 177 height 34
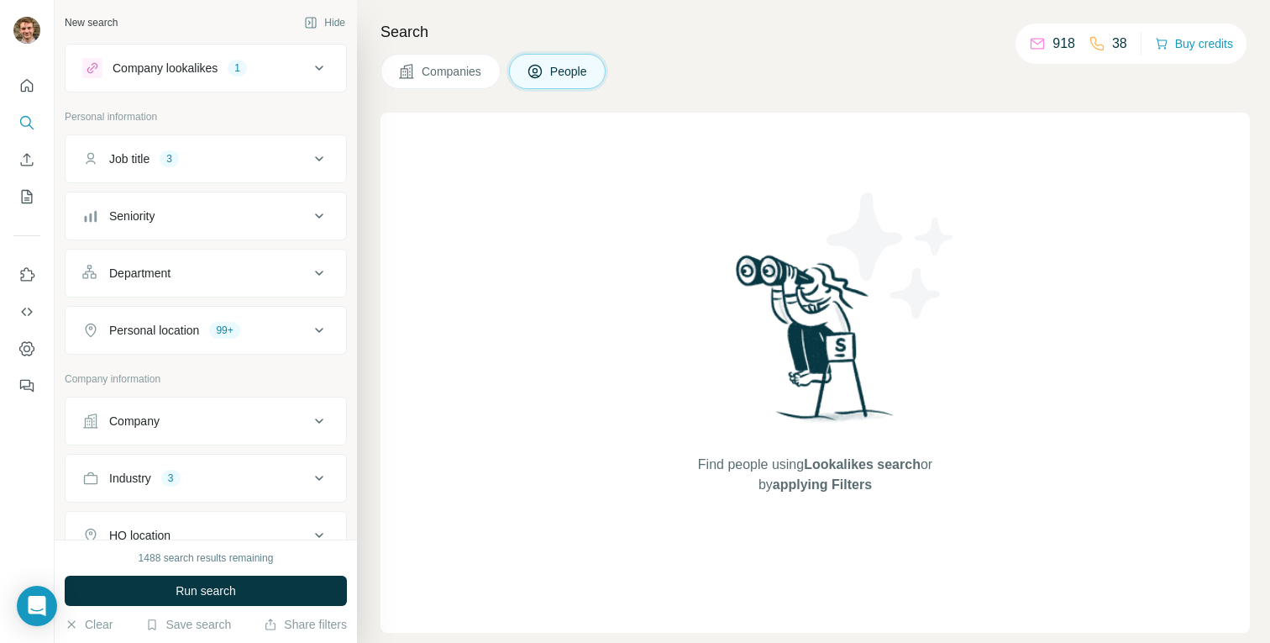
click at [272, 60] on div "Company lookalikes 1" at bounding box center [195, 68] width 227 height 20
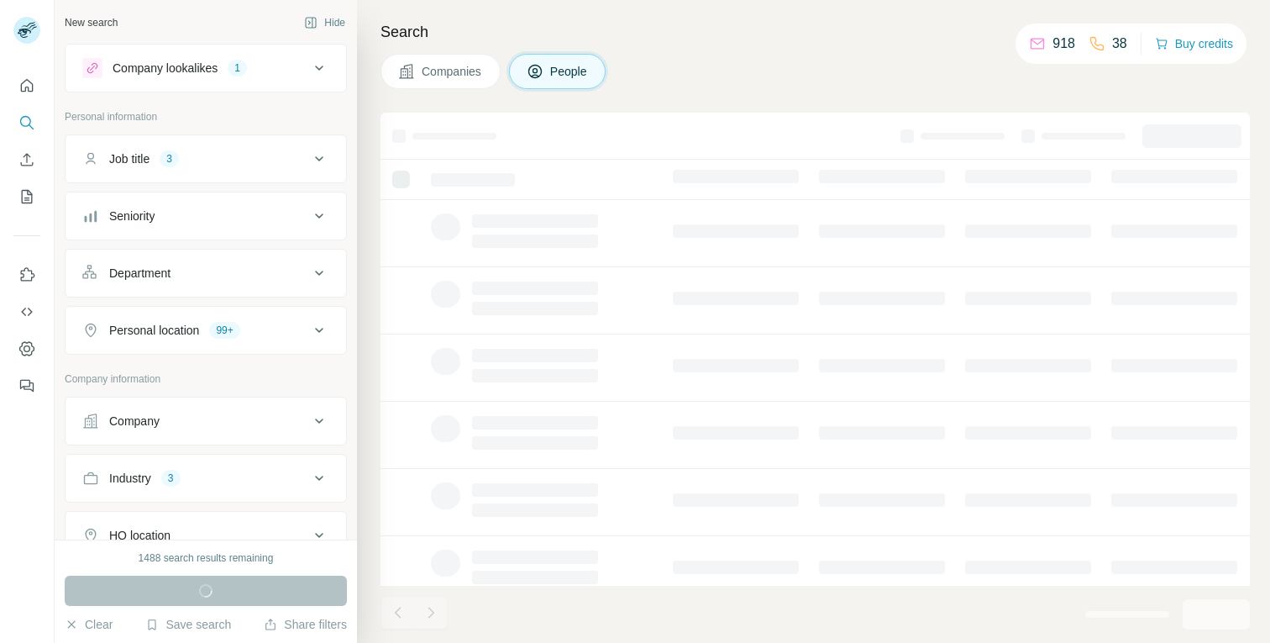
click at [271, 45] on div "Company lookalikes 1" at bounding box center [206, 68] width 282 height 49
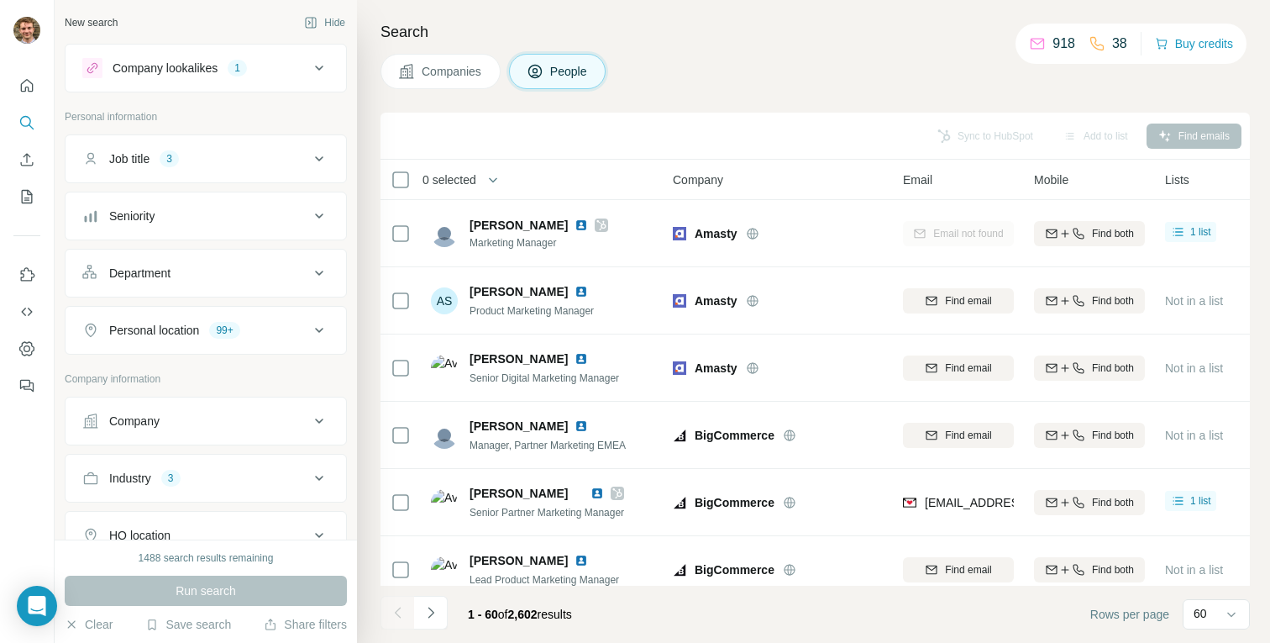
click at [271, 70] on div "Company lookalikes 1" at bounding box center [195, 68] width 227 height 20
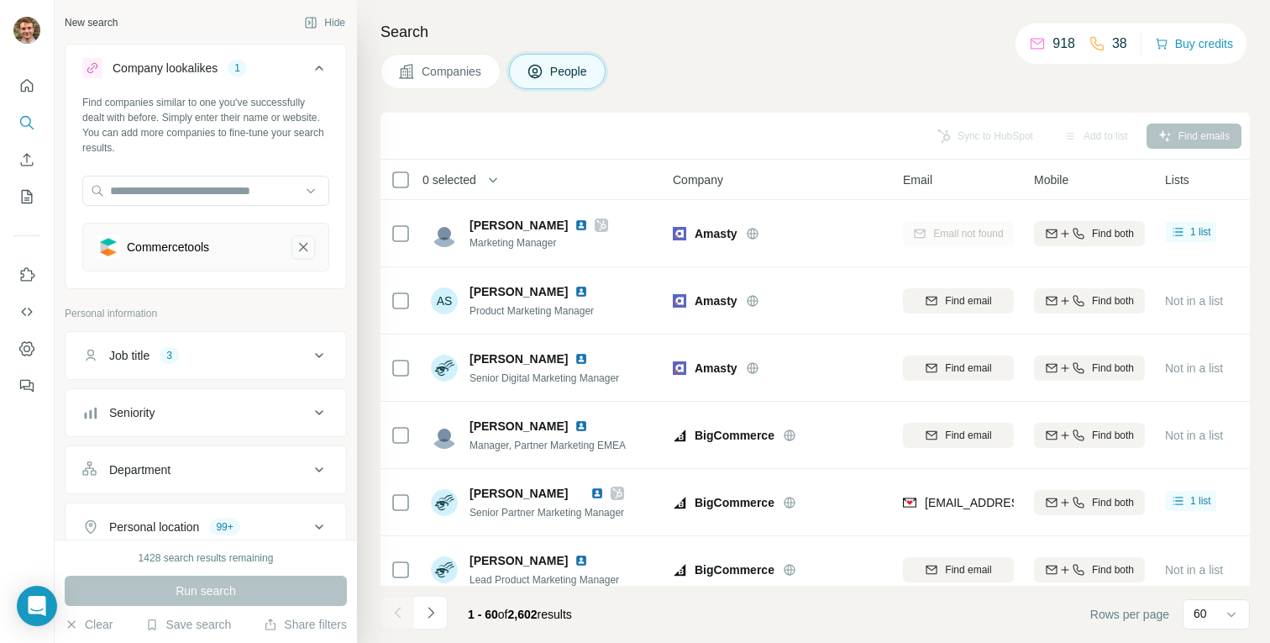
click at [305, 251] on icon "Commercetools-remove-button" at bounding box center [303, 247] width 15 height 17
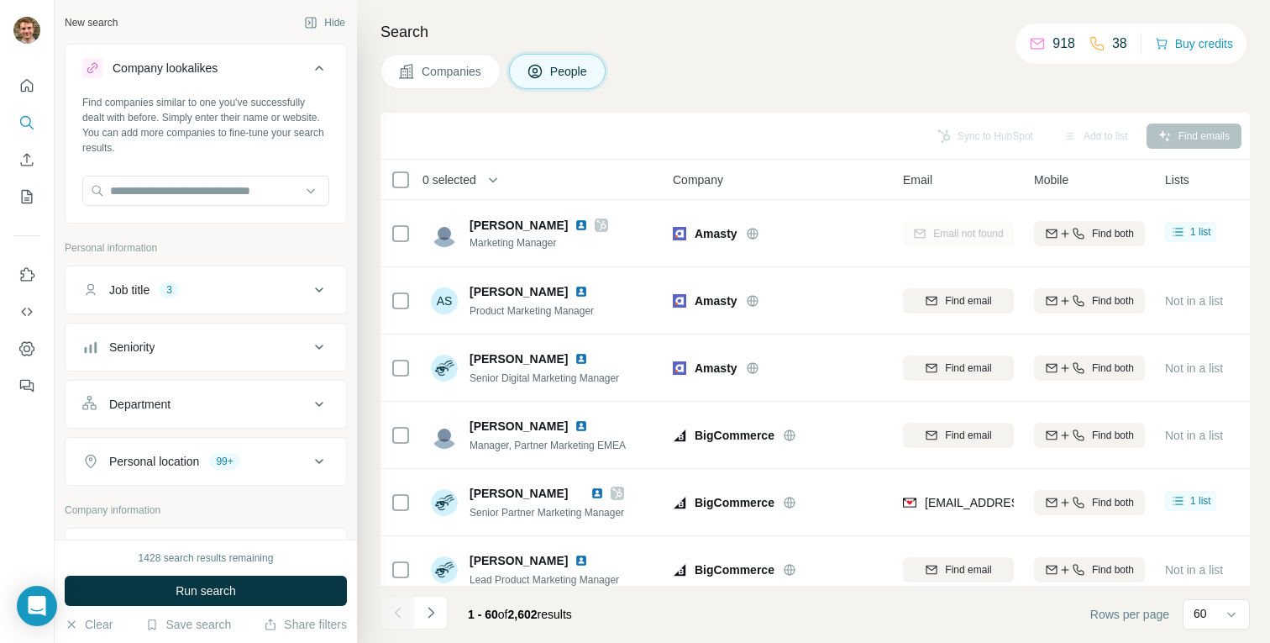
click at [281, 72] on div "Company lookalikes" at bounding box center [195, 68] width 227 height 20
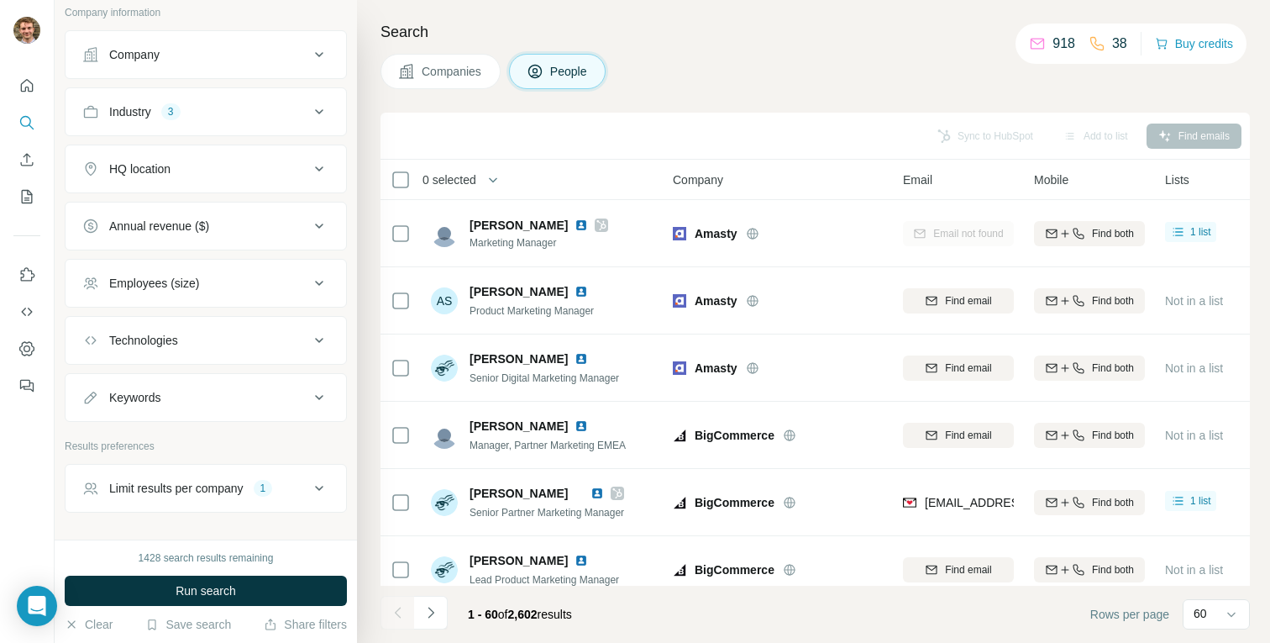
scroll to position [386, 0]
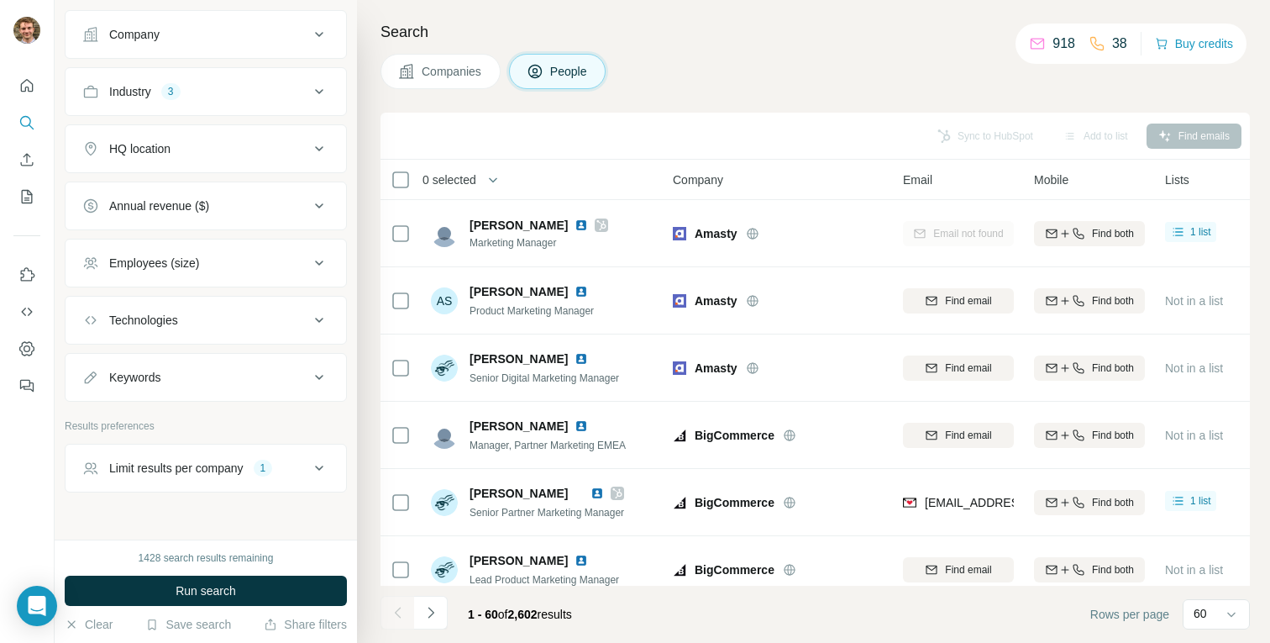
click at [244, 471] on div "Limit results per company" at bounding box center [176, 467] width 134 height 17
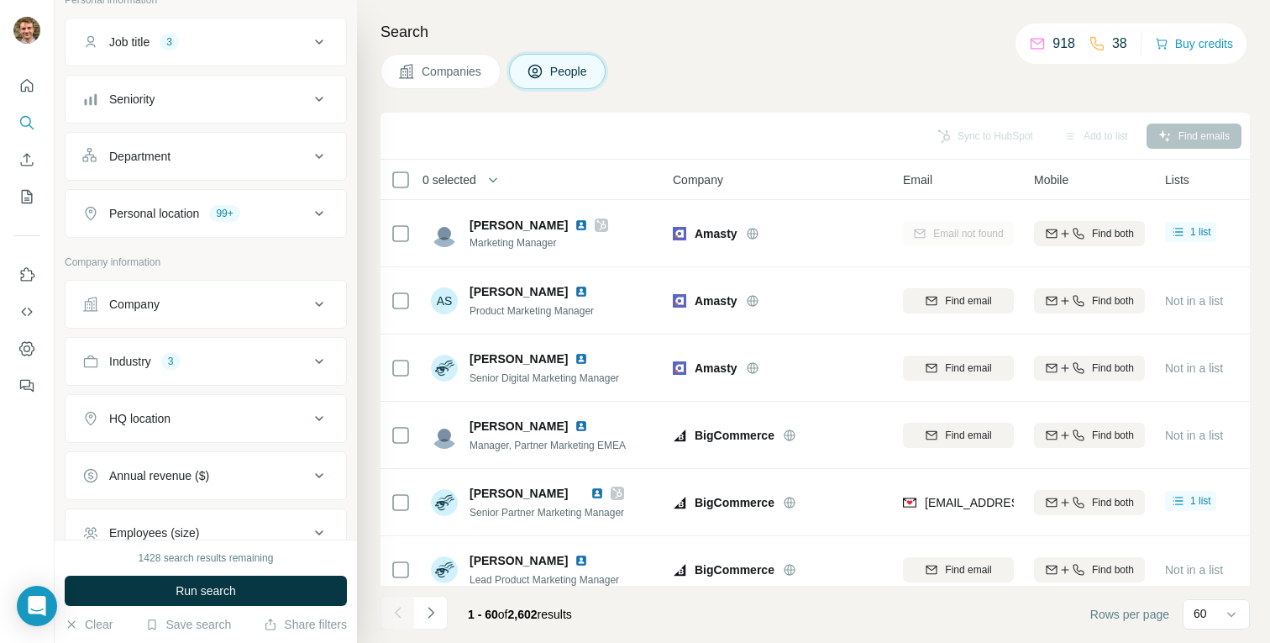
scroll to position [121, 0]
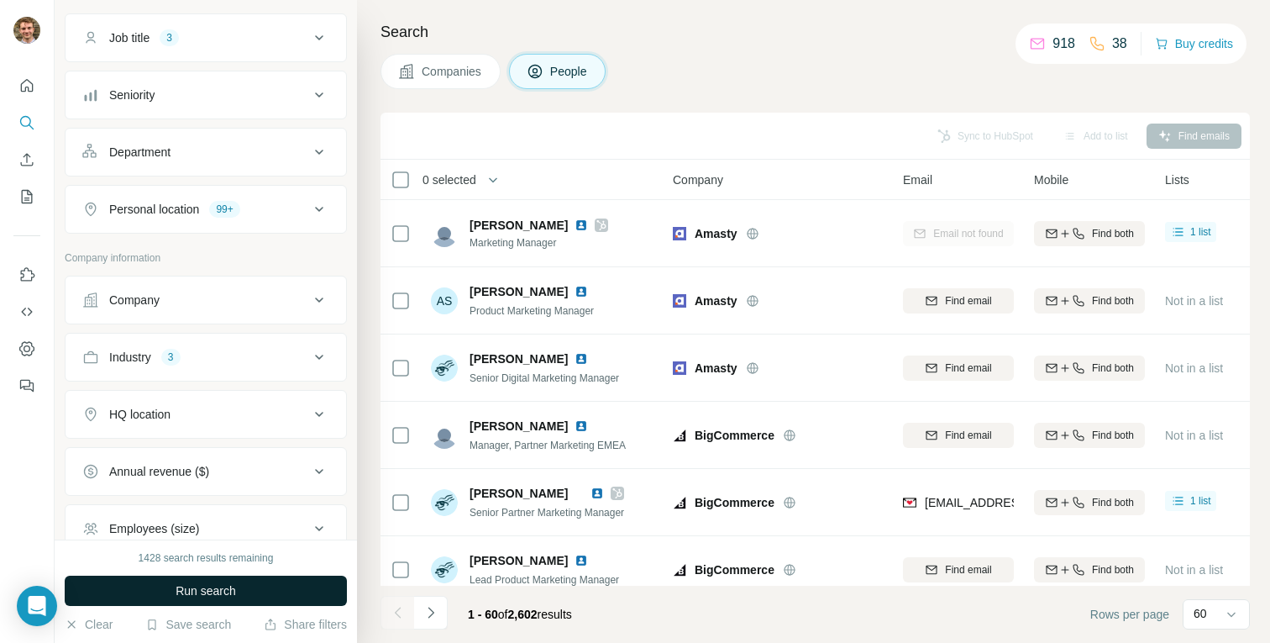
click at [191, 586] on span "Run search" at bounding box center [206, 590] width 60 height 17
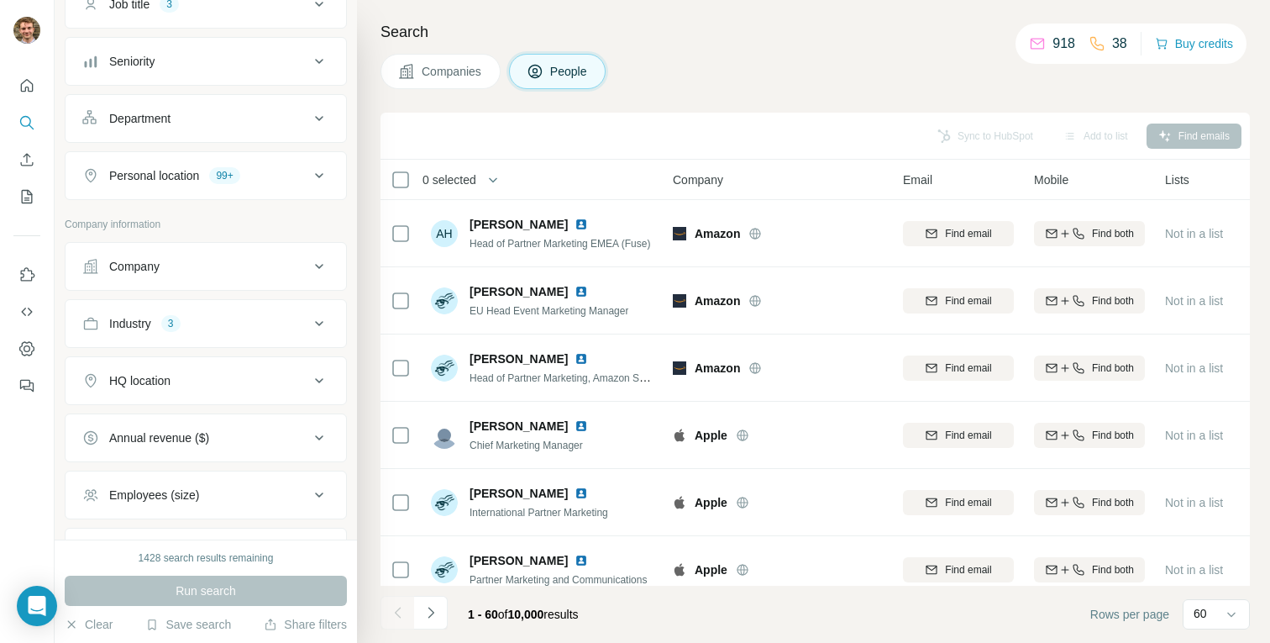
scroll to position [442, 0]
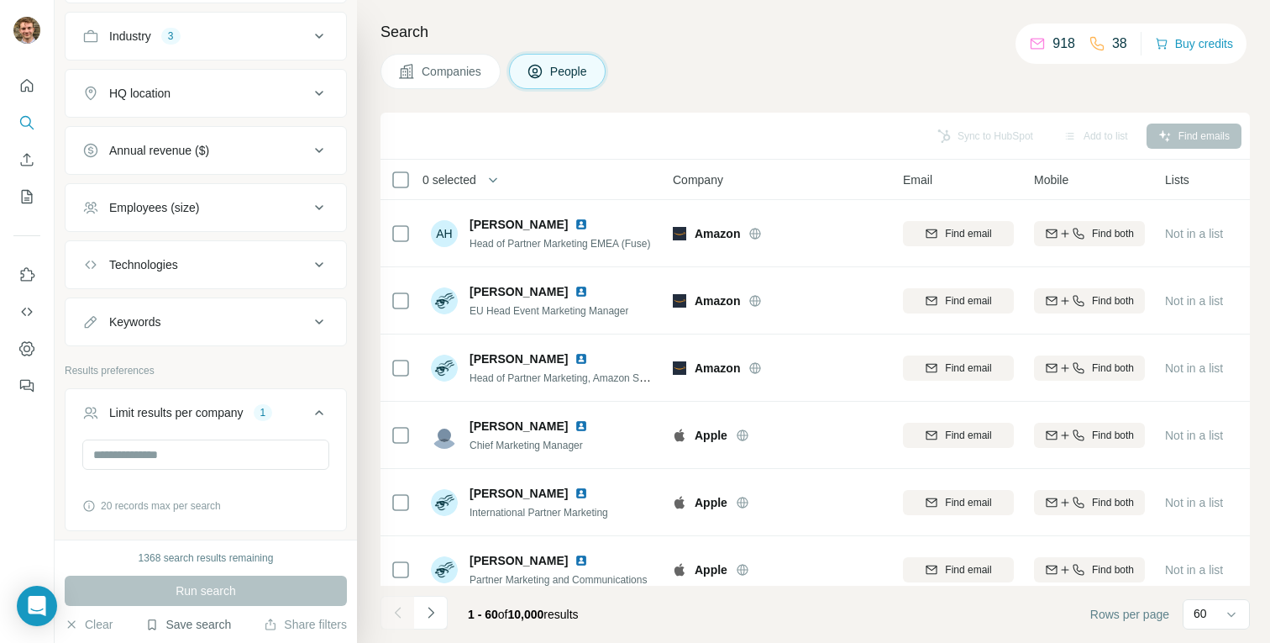
click at [181, 617] on button "Save search" at bounding box center [188, 624] width 86 height 17
click at [824, 42] on h4 "Search" at bounding box center [814, 32] width 869 height 24
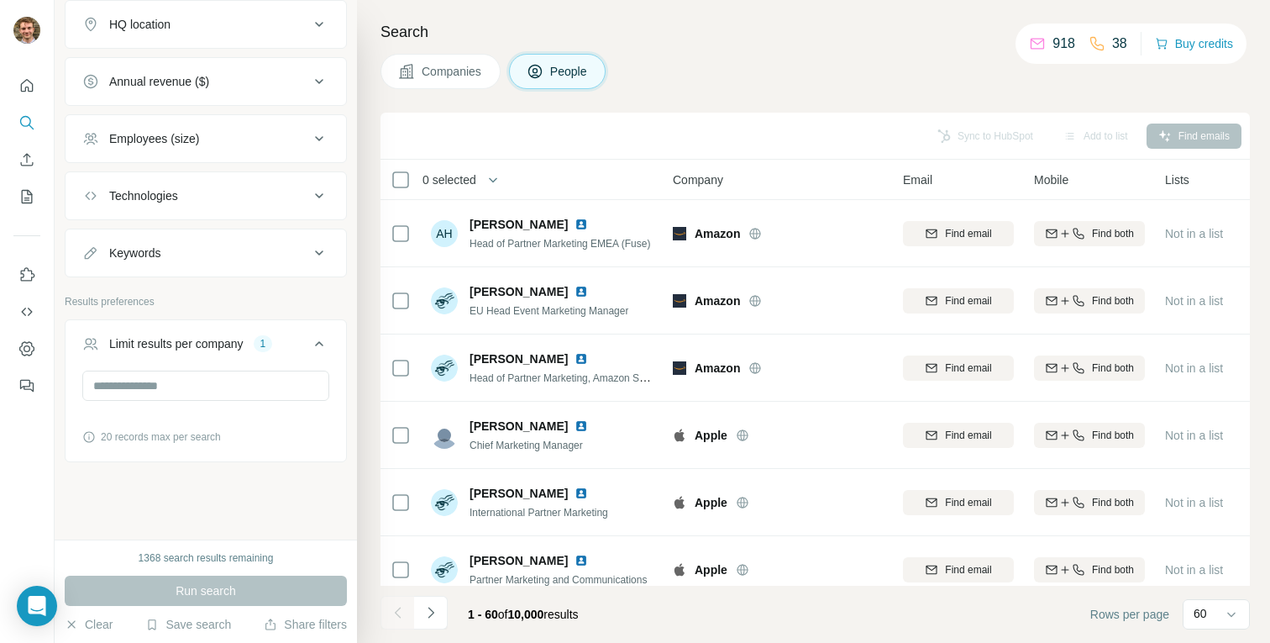
click at [127, 250] on div "Keywords" at bounding box center [134, 252] width 51 height 17
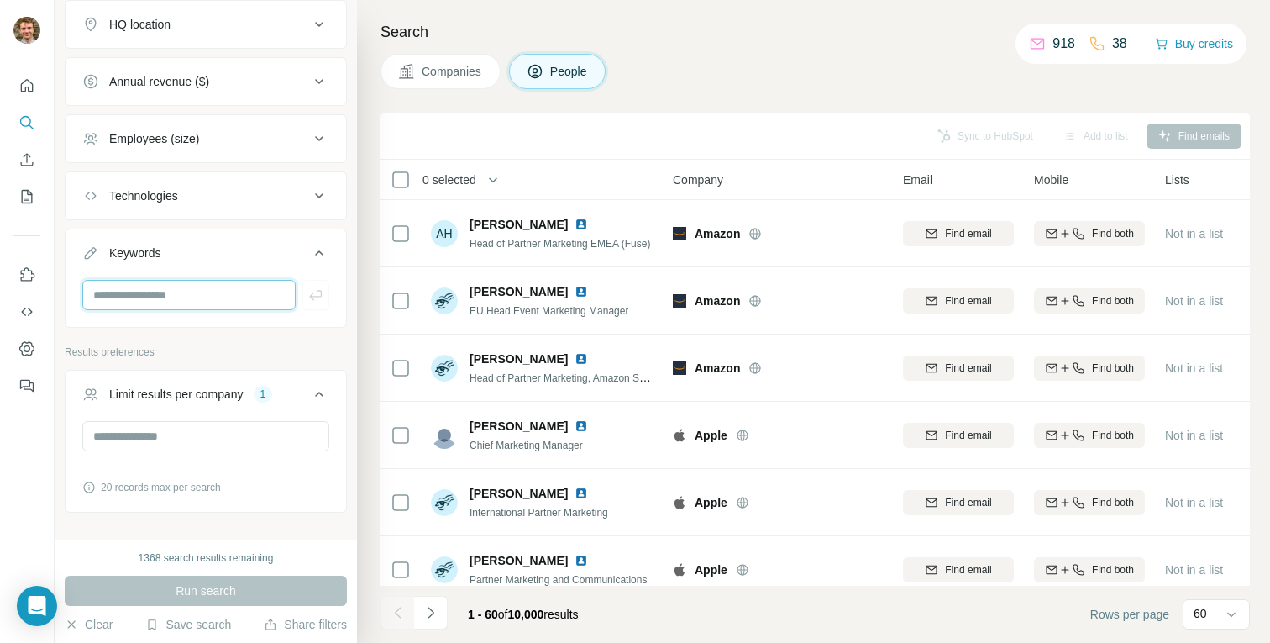
click at [126, 295] on input "text" at bounding box center [188, 295] width 213 height 30
type input "******"
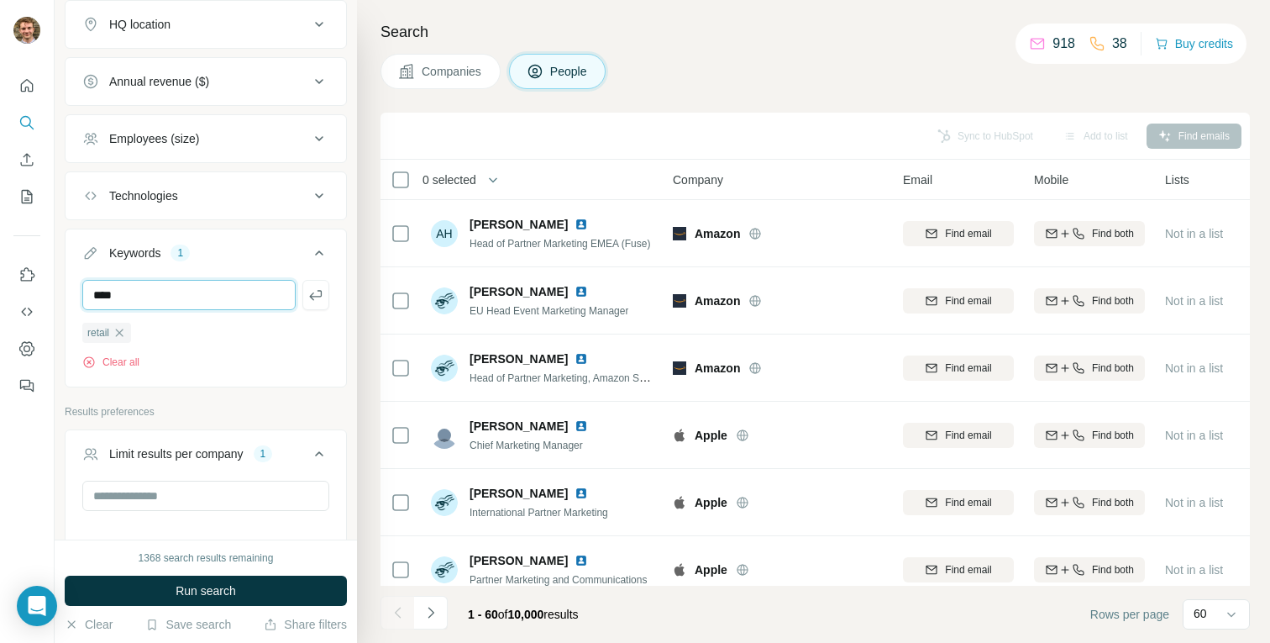
type input "****"
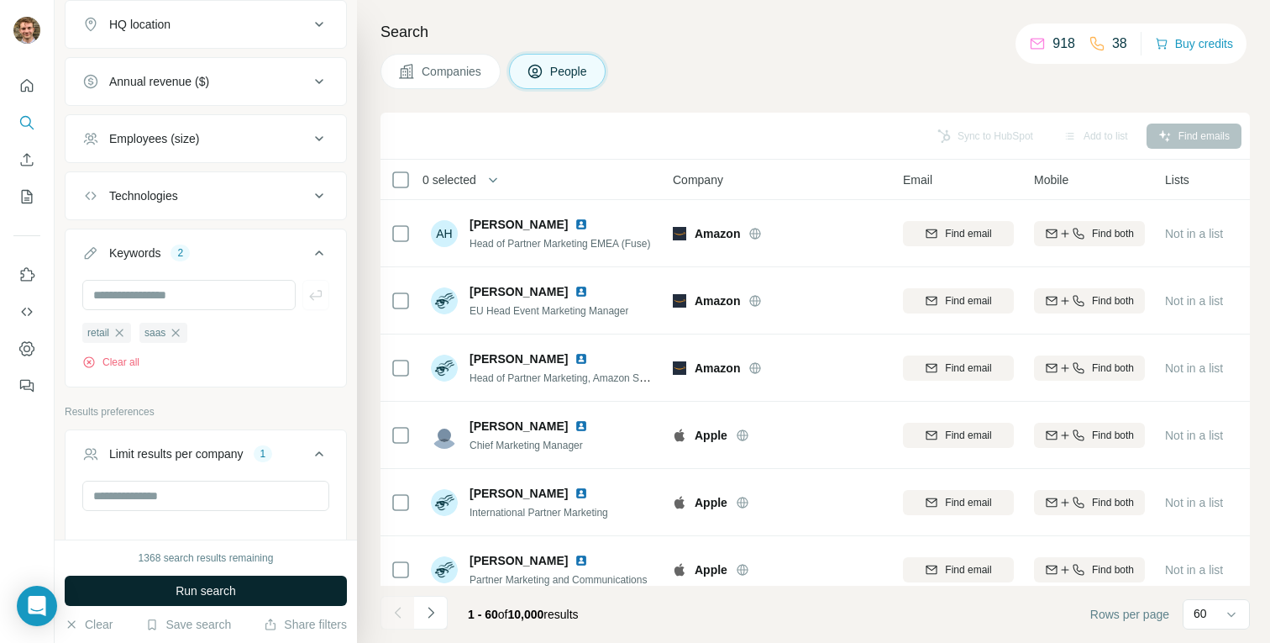
click at [139, 599] on button "Run search" at bounding box center [206, 590] width 282 height 30
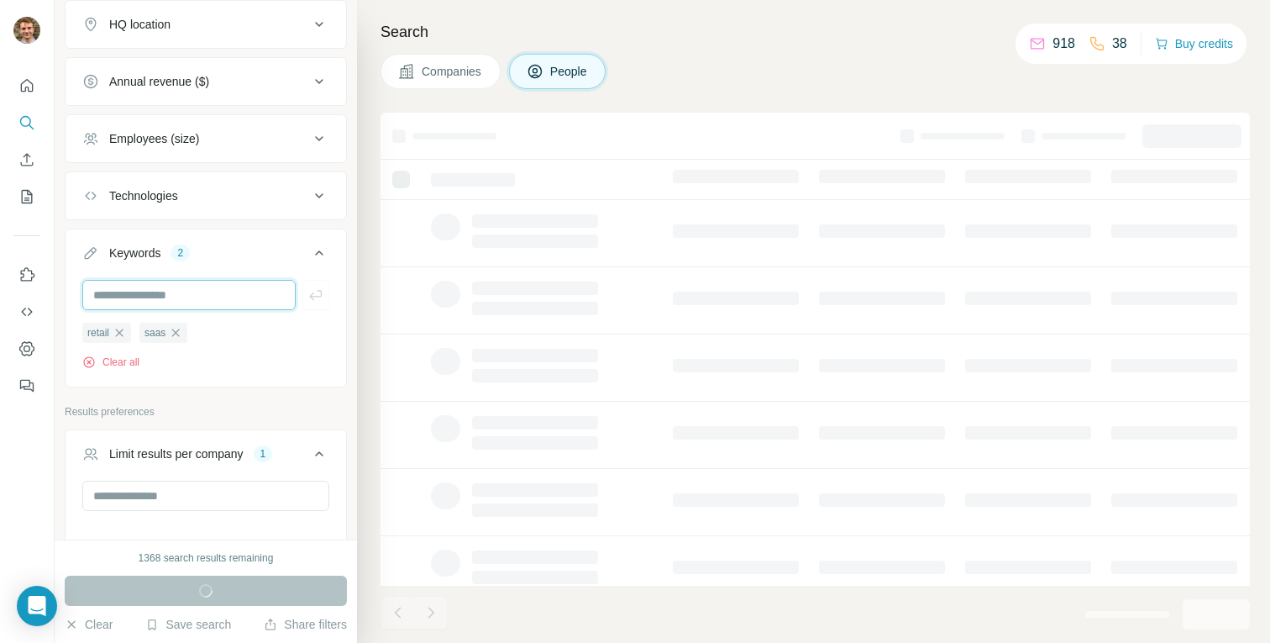
click at [139, 305] on input "text" at bounding box center [188, 295] width 213 height 30
type input "********"
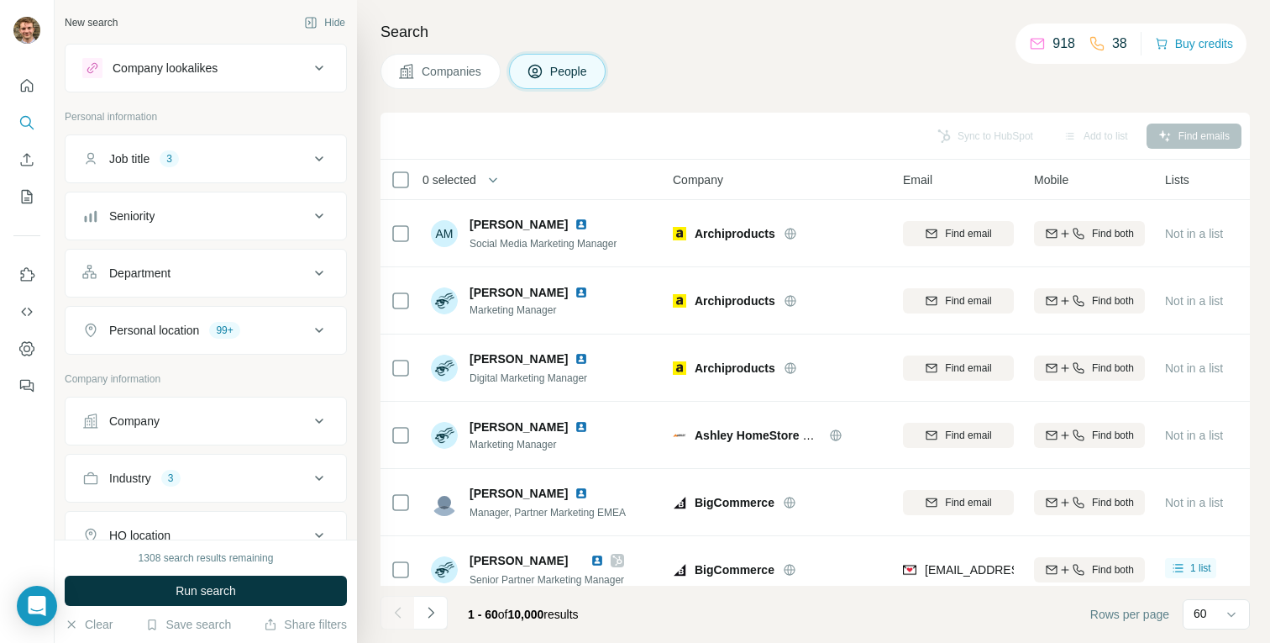
click at [222, 158] on div "Job title 3" at bounding box center [195, 158] width 227 height 17
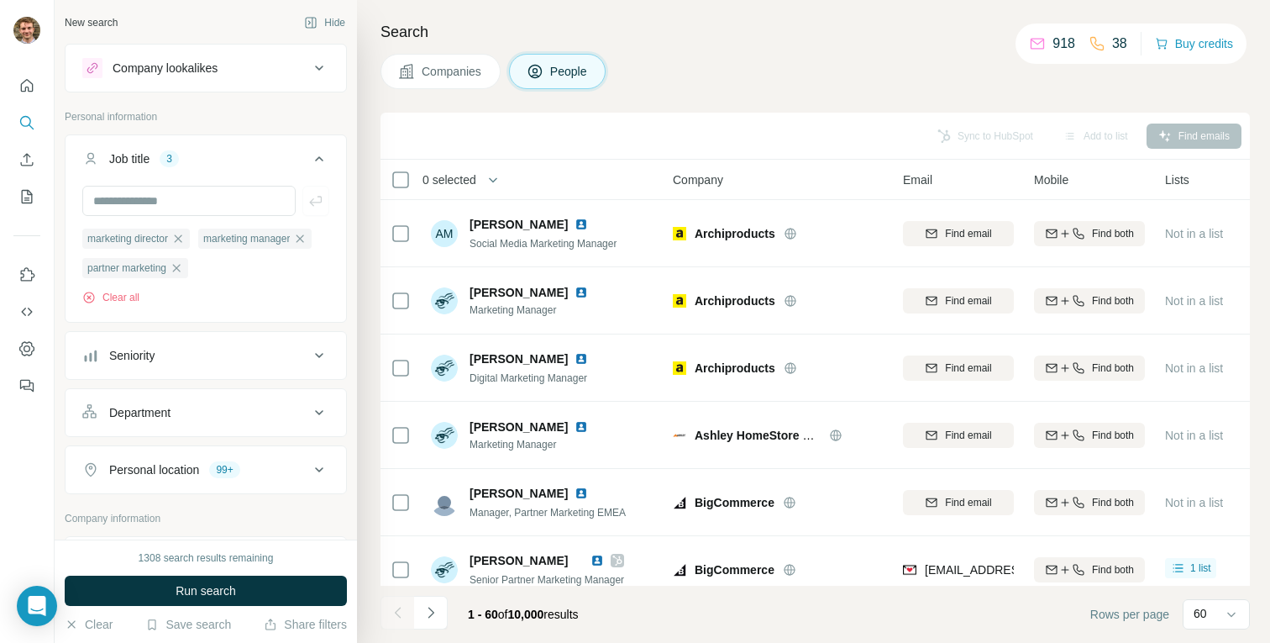
click at [223, 156] on div "Job title 3" at bounding box center [195, 158] width 227 height 17
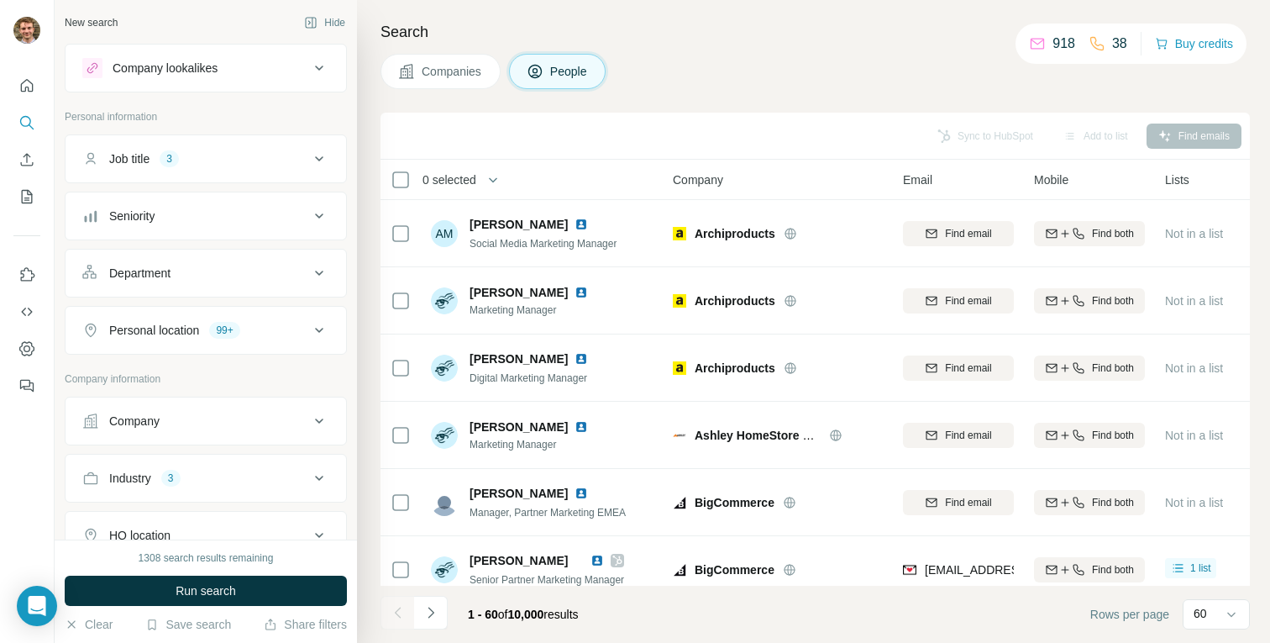
click at [223, 160] on div "Job title 3" at bounding box center [195, 158] width 227 height 17
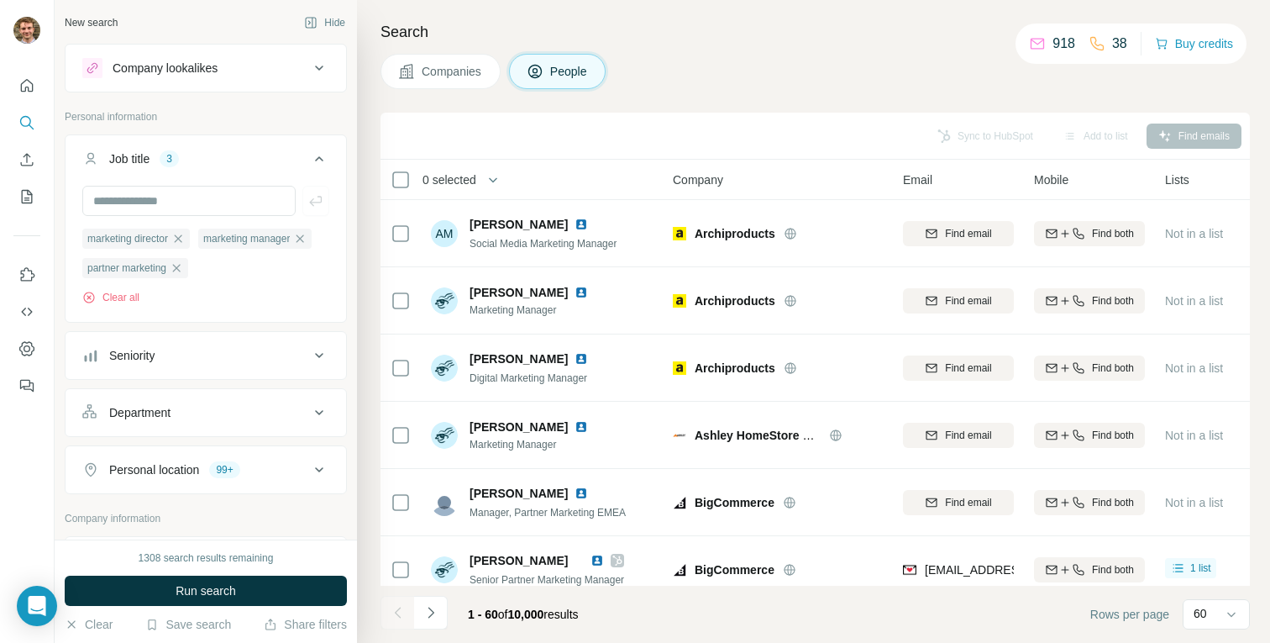
click at [226, 157] on div "Job title 3" at bounding box center [195, 158] width 227 height 17
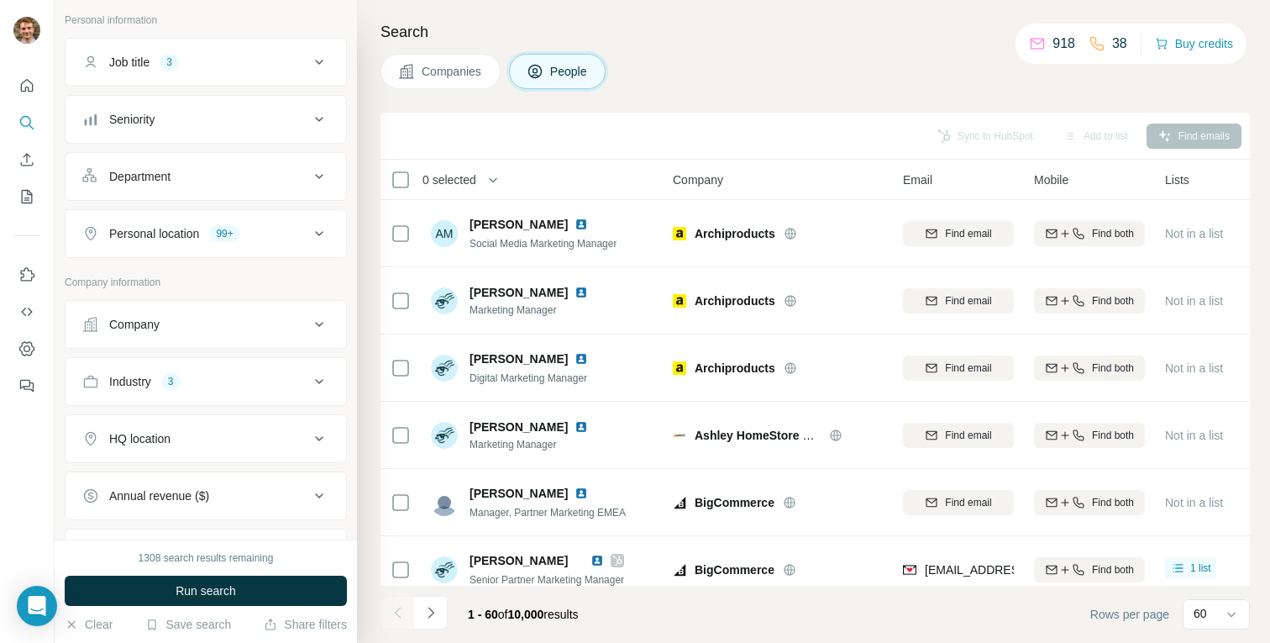
scroll to position [98, 0]
click at [205, 121] on div "Seniority" at bounding box center [195, 117] width 227 height 17
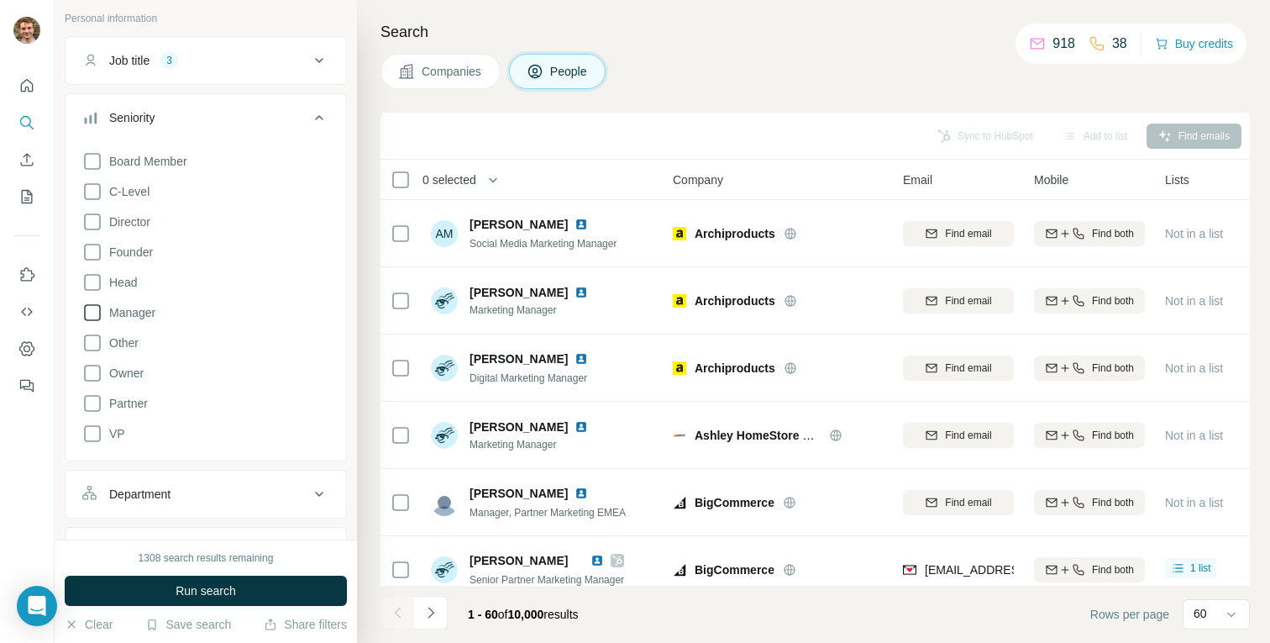
click at [89, 314] on icon at bounding box center [92, 312] width 20 height 20
click at [88, 234] on div "Board Member C-Level Director Founder Head Manager Other Owner Partner VP Clear…" at bounding box center [205, 306] width 247 height 324
click at [88, 226] on icon at bounding box center [92, 222] width 20 height 20
click at [96, 286] on icon at bounding box center [92, 282] width 20 height 20
click at [286, 120] on div "Seniority 3" at bounding box center [195, 117] width 227 height 17
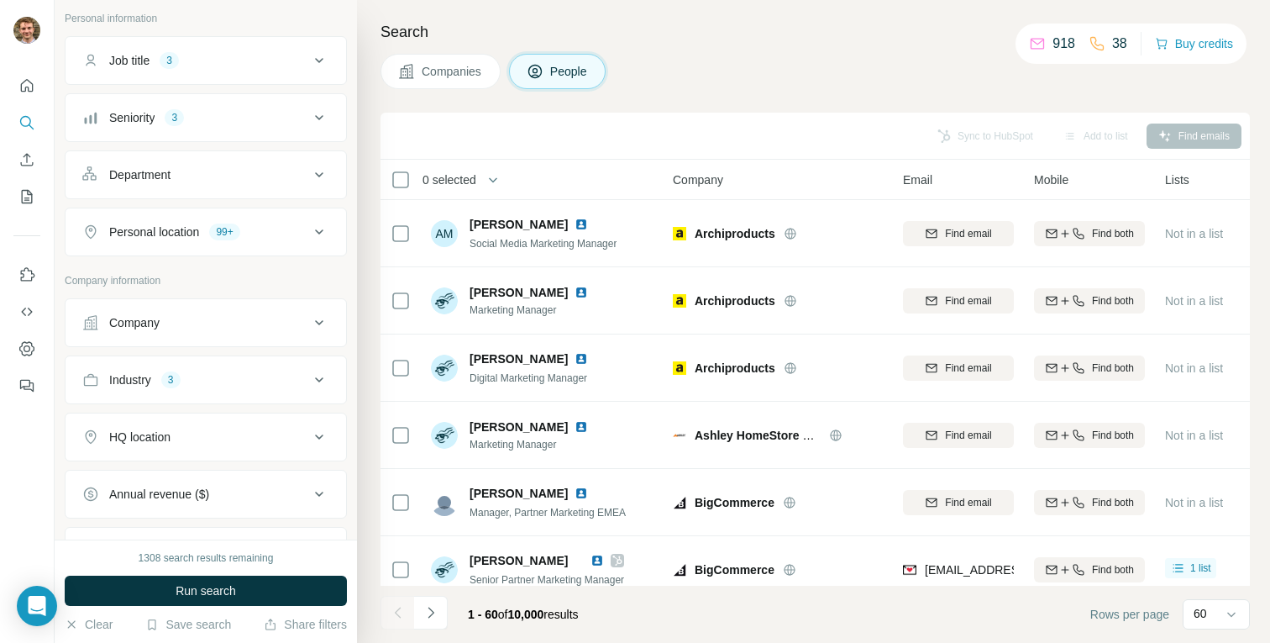
click at [191, 179] on div "Department" at bounding box center [195, 174] width 227 height 17
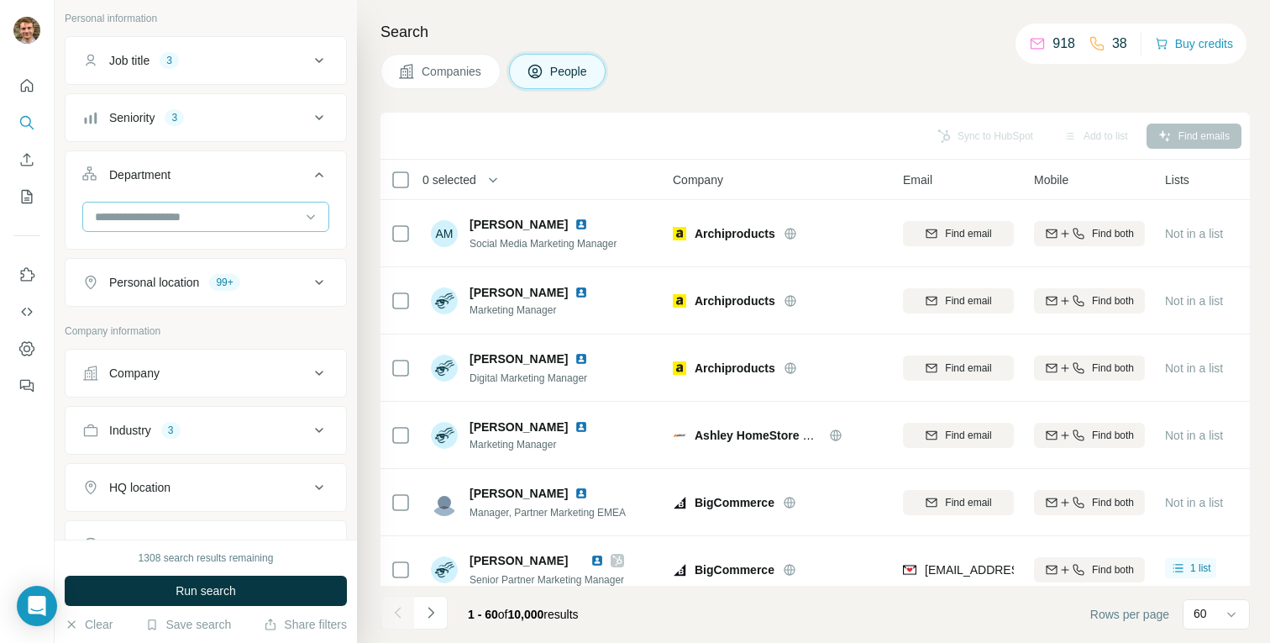
click at [181, 218] on input at bounding box center [196, 216] width 207 height 18
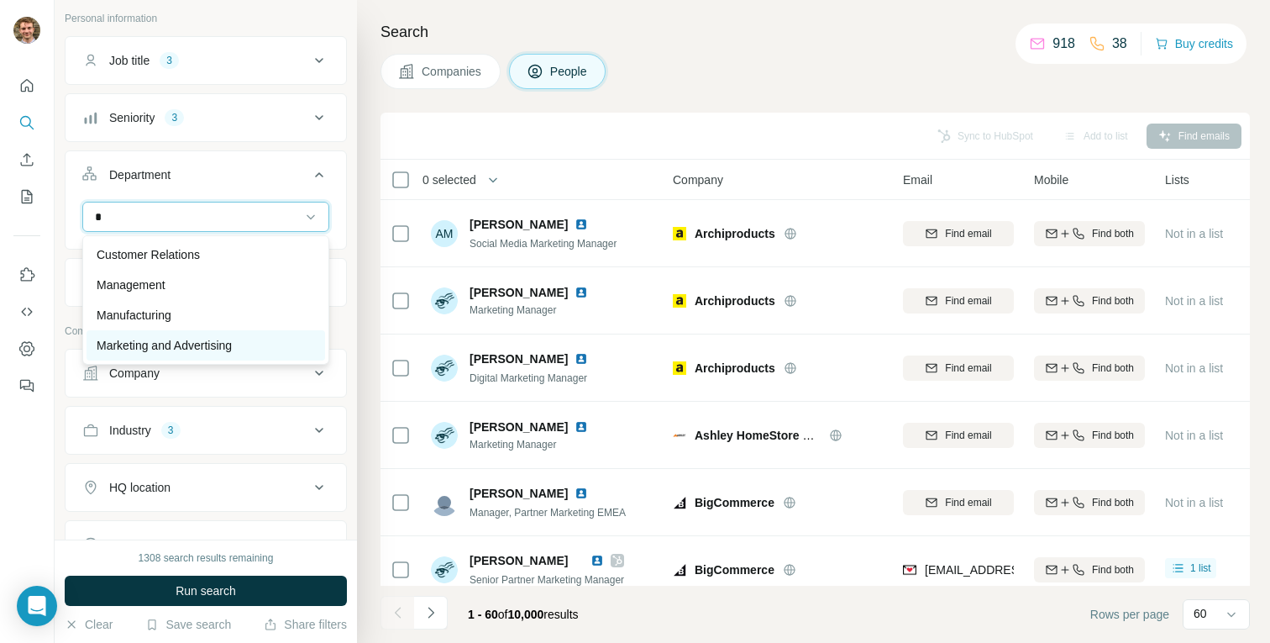
type input "*"
click at [125, 346] on p "Marketing and Advertising" at bounding box center [164, 345] width 135 height 17
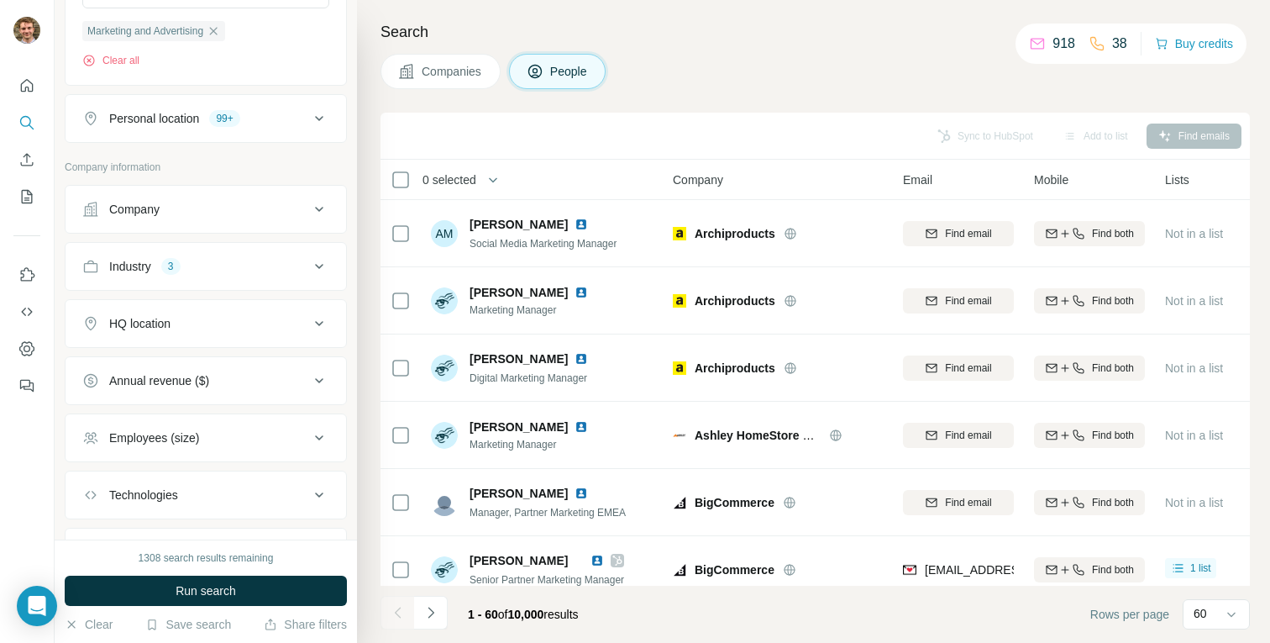
scroll to position [330, 0]
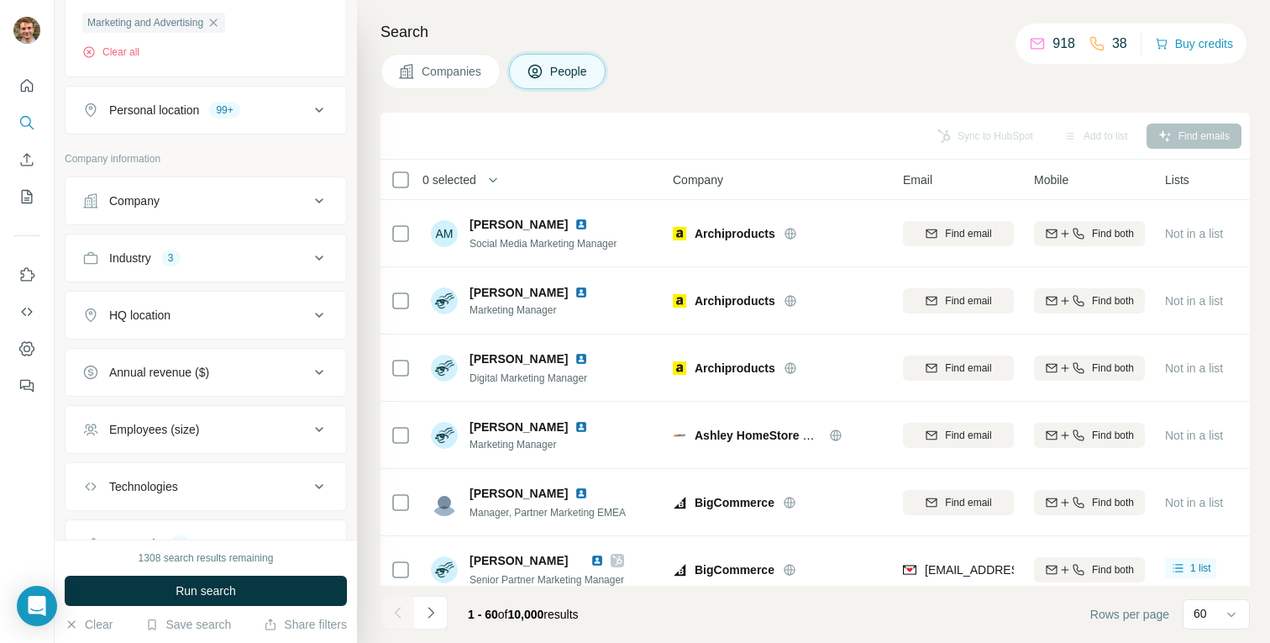
click at [173, 328] on button "HQ location" at bounding box center [206, 315] width 281 height 40
click at [160, 361] on input "text" at bounding box center [205, 357] width 247 height 30
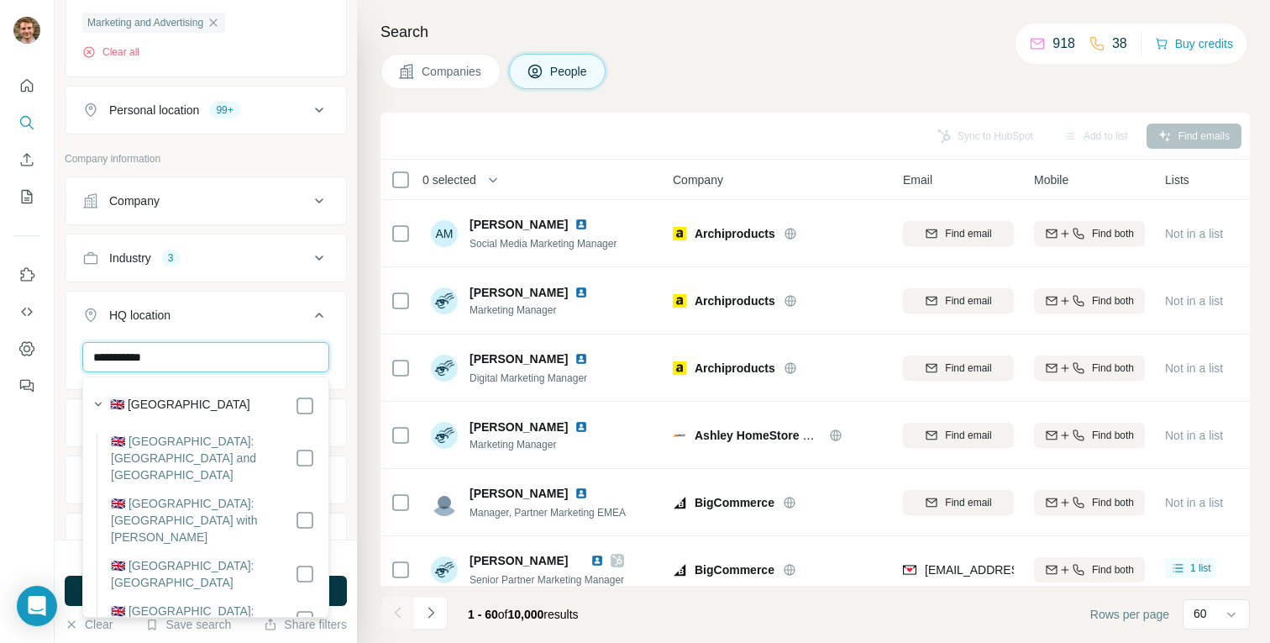
type input "**********"
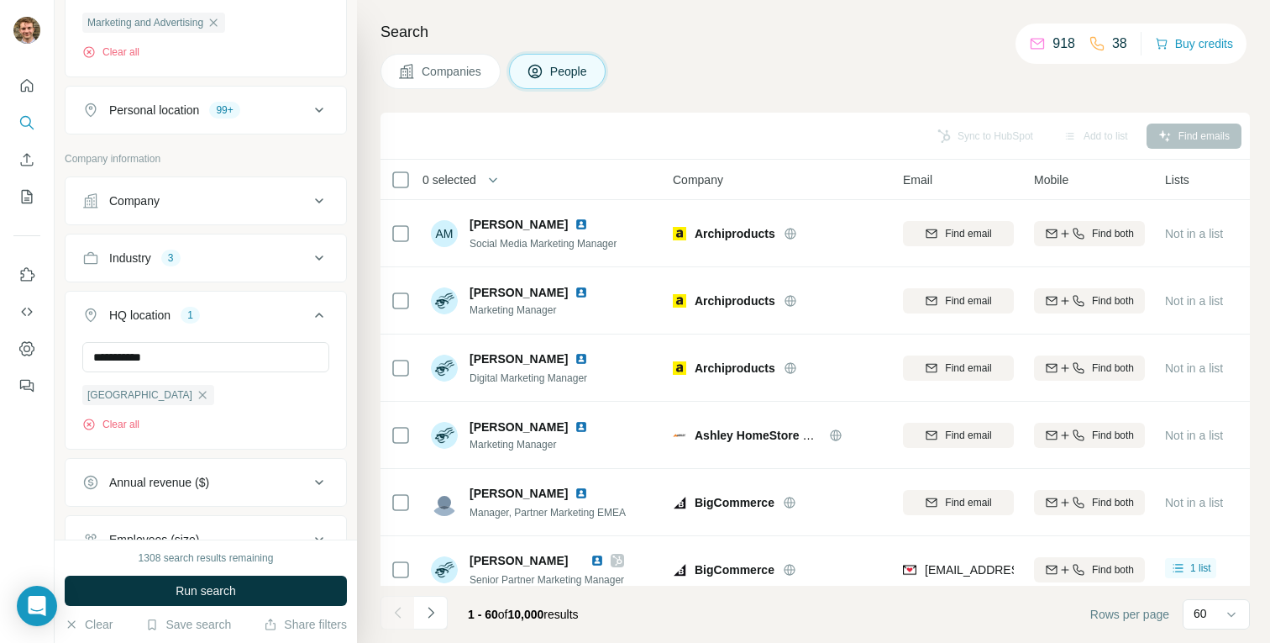
click at [231, 328] on button "HQ location 1" at bounding box center [206, 318] width 281 height 47
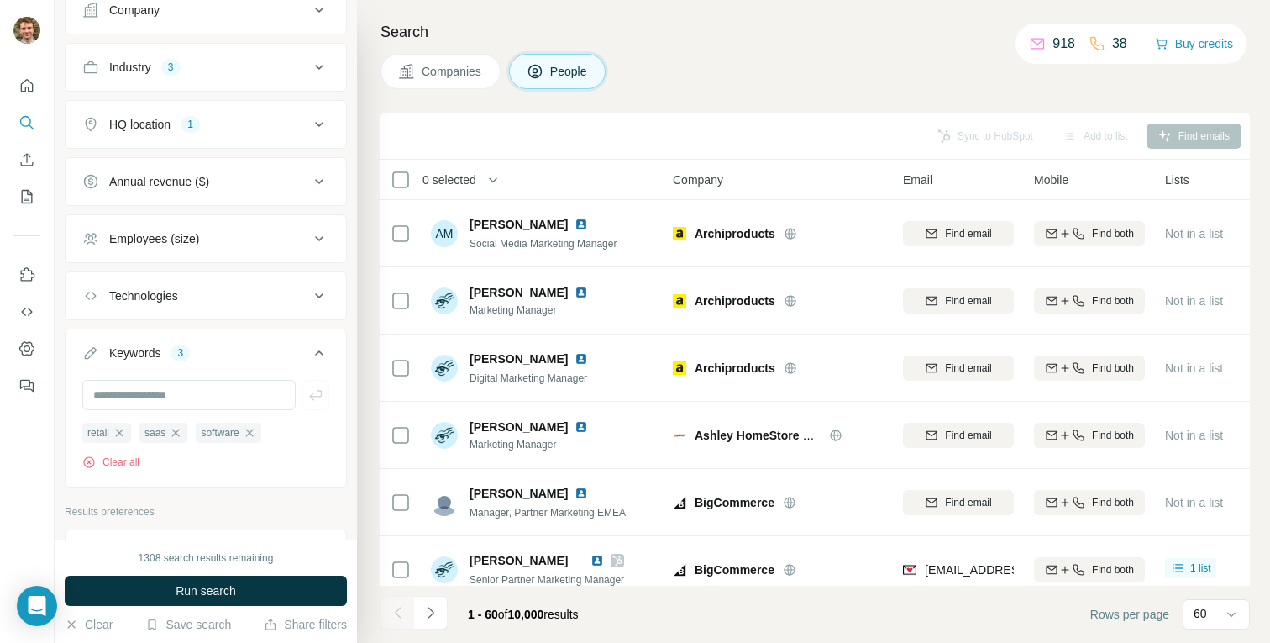
scroll to position [531, 0]
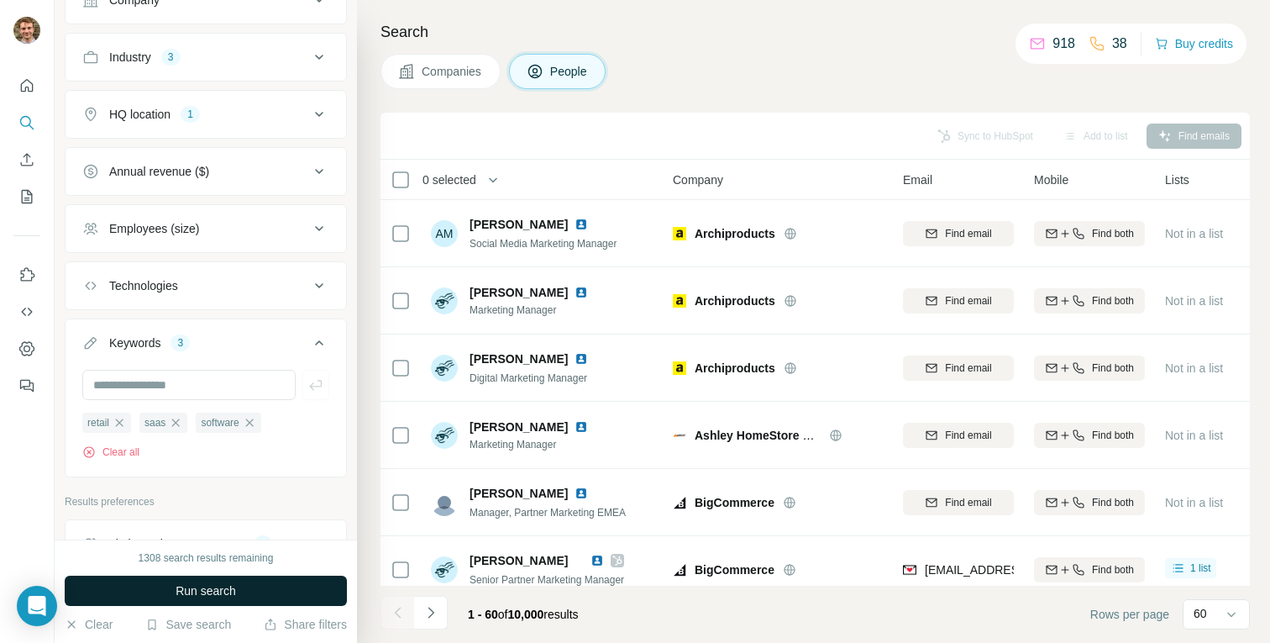
click at [197, 589] on span "Run search" at bounding box center [206, 590] width 60 height 17
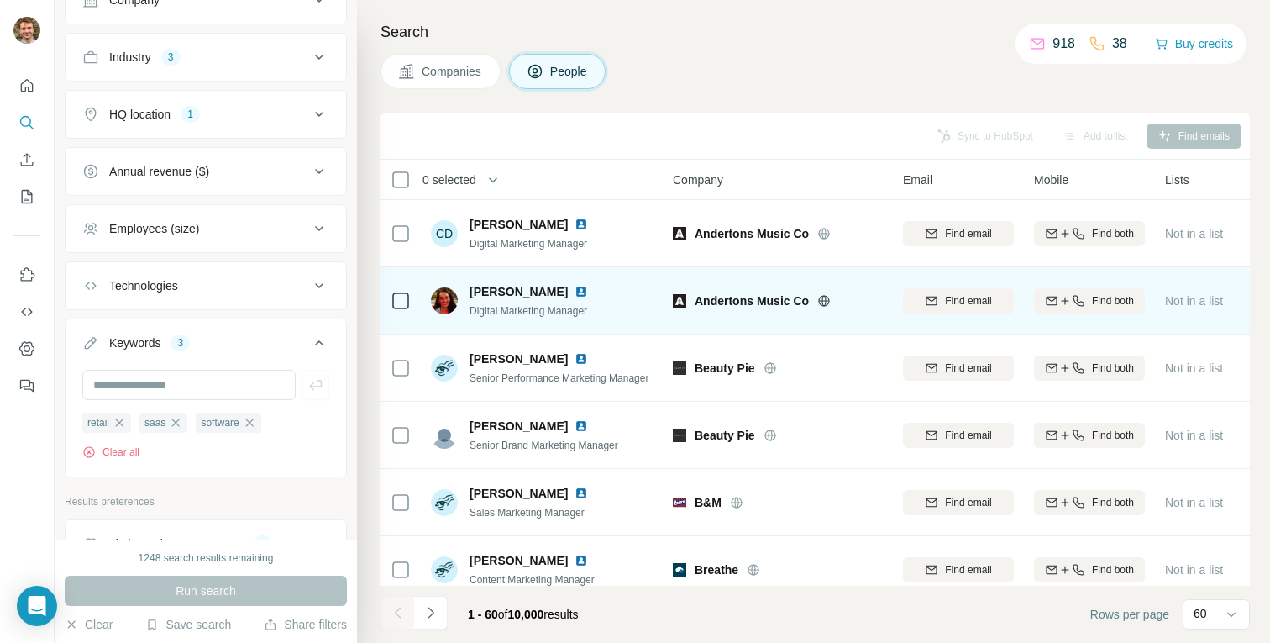
click at [828, 302] on icon at bounding box center [823, 300] width 13 height 13
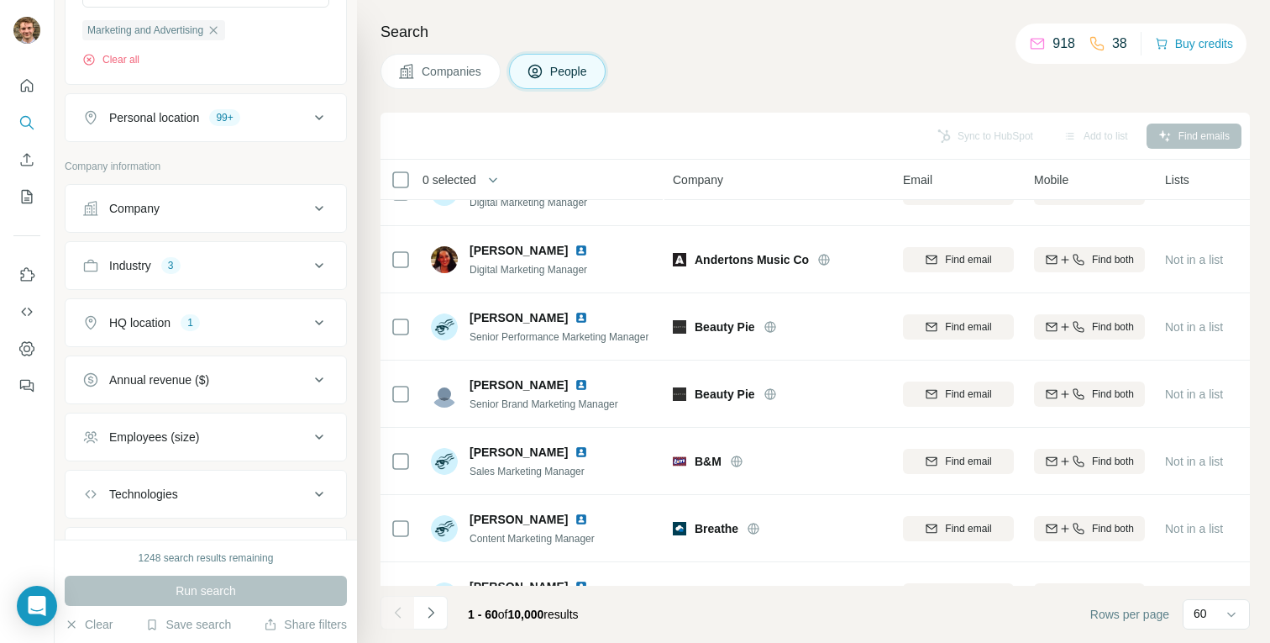
scroll to position [307, 0]
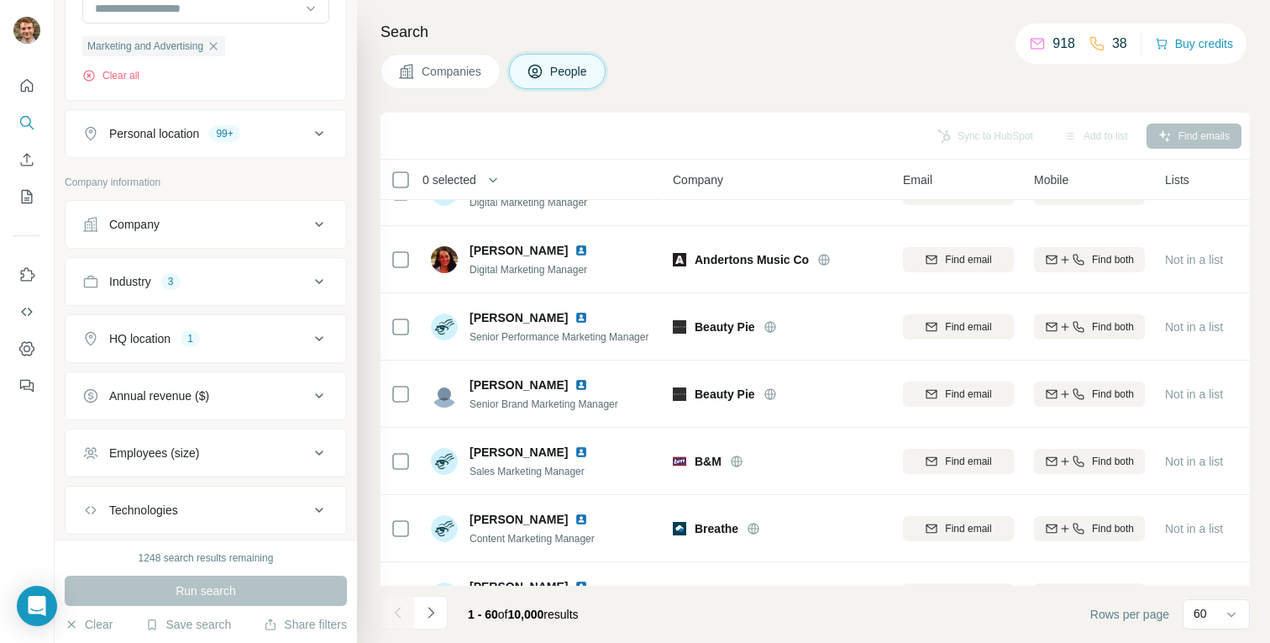
click at [242, 293] on button "Industry 3" at bounding box center [206, 281] width 281 height 40
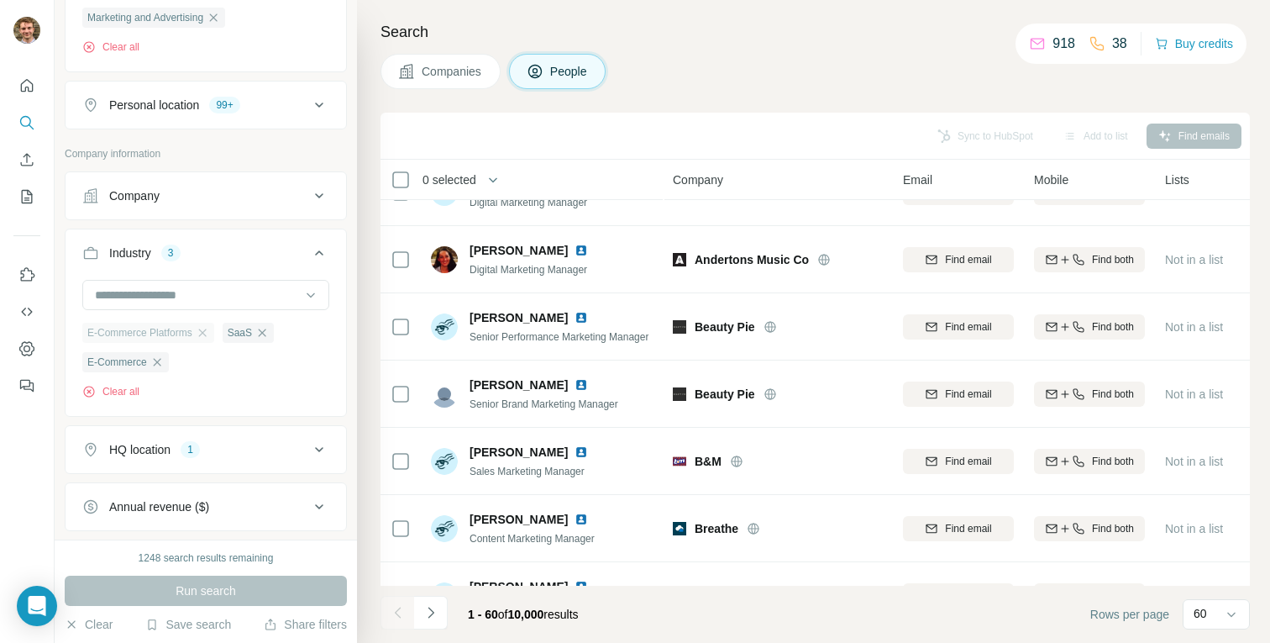
scroll to position [348, 0]
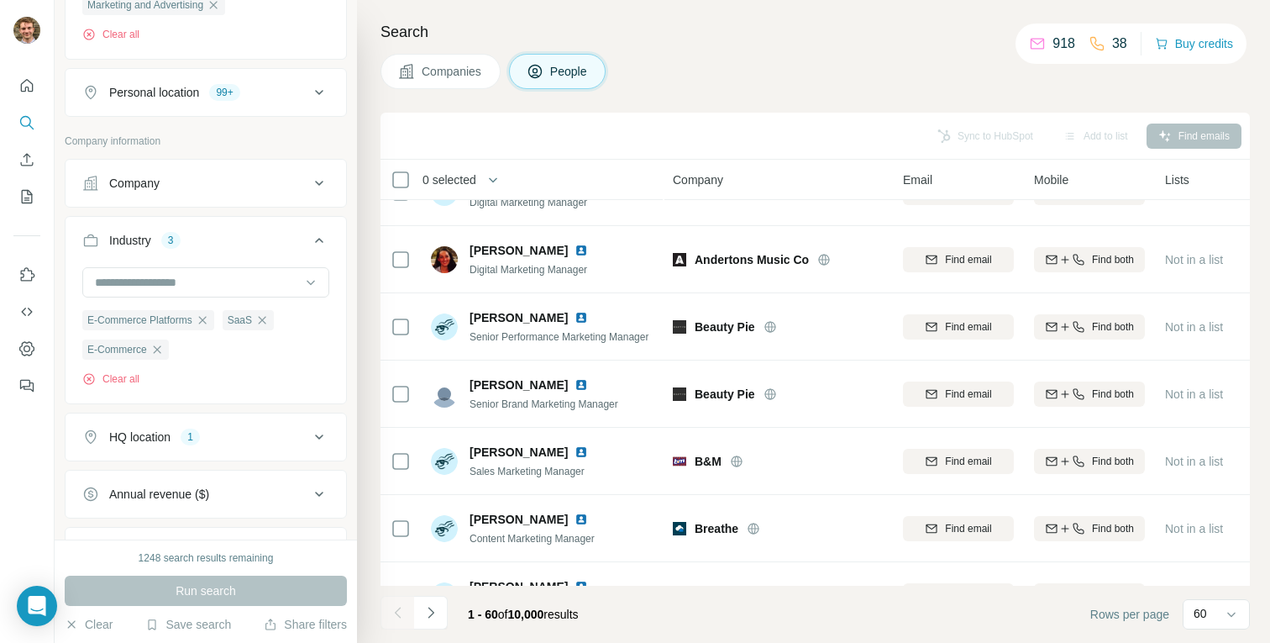
click at [221, 445] on div "HQ location 1" at bounding box center [195, 436] width 227 height 17
click at [196, 520] on icon "button" at bounding box center [202, 516] width 13 height 13
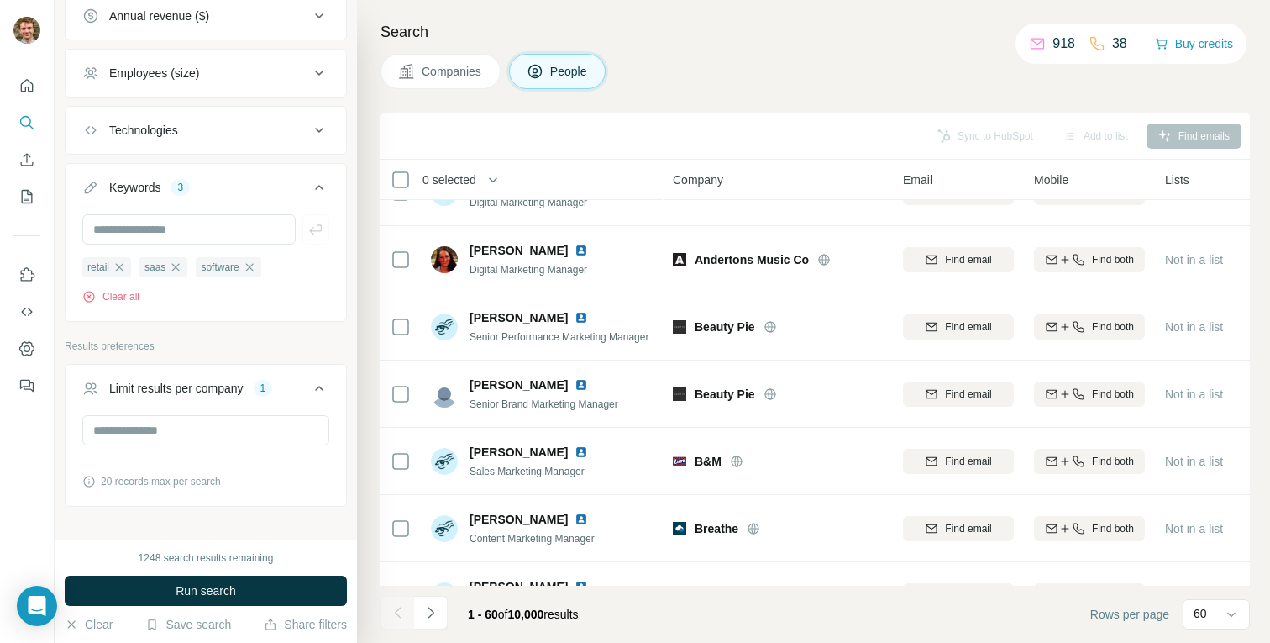
scroll to position [922, 0]
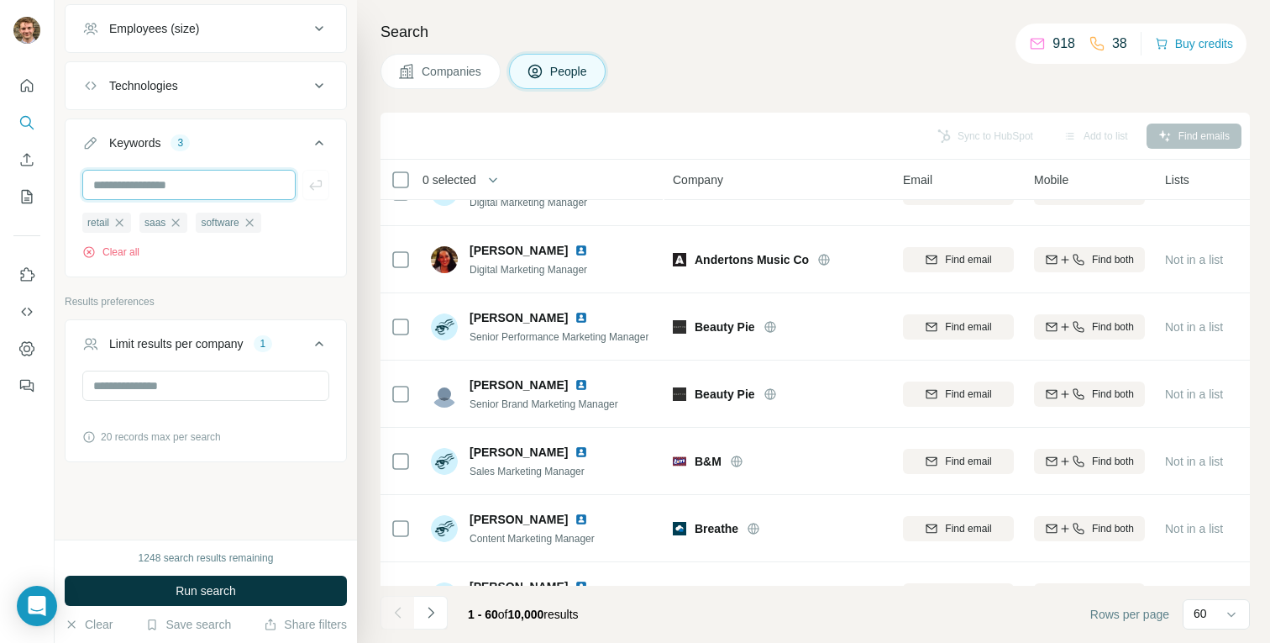
click at [168, 182] on input "text" at bounding box center [188, 185] width 213 height 30
type input "*********"
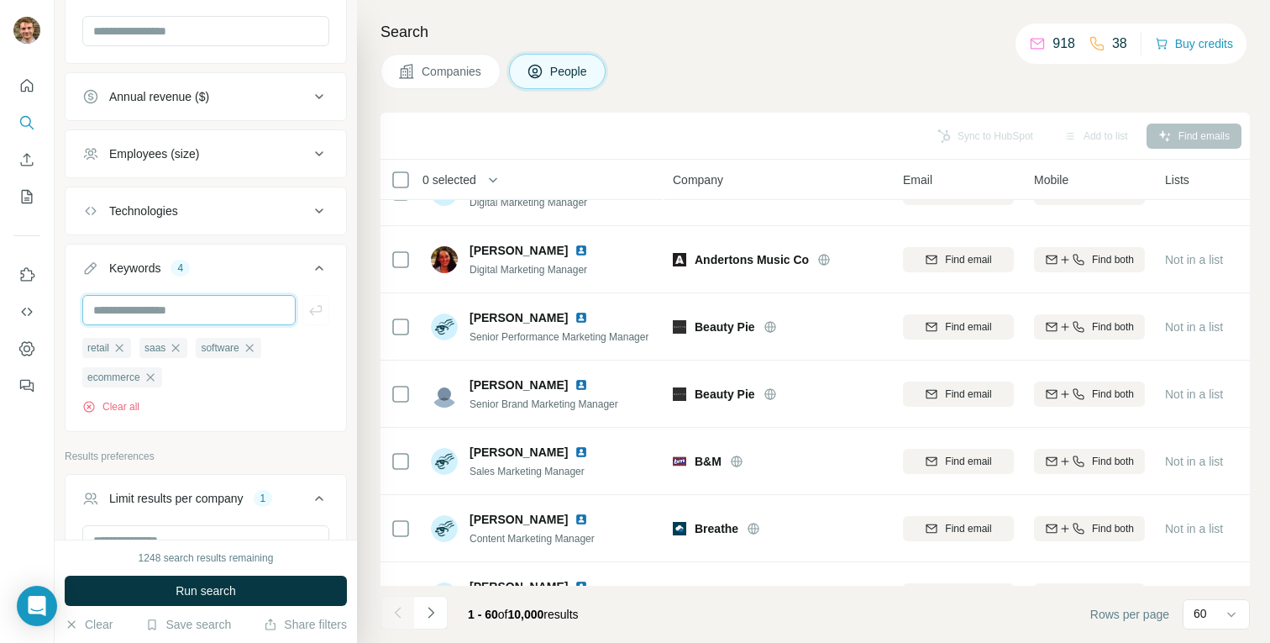
scroll to position [790, 0]
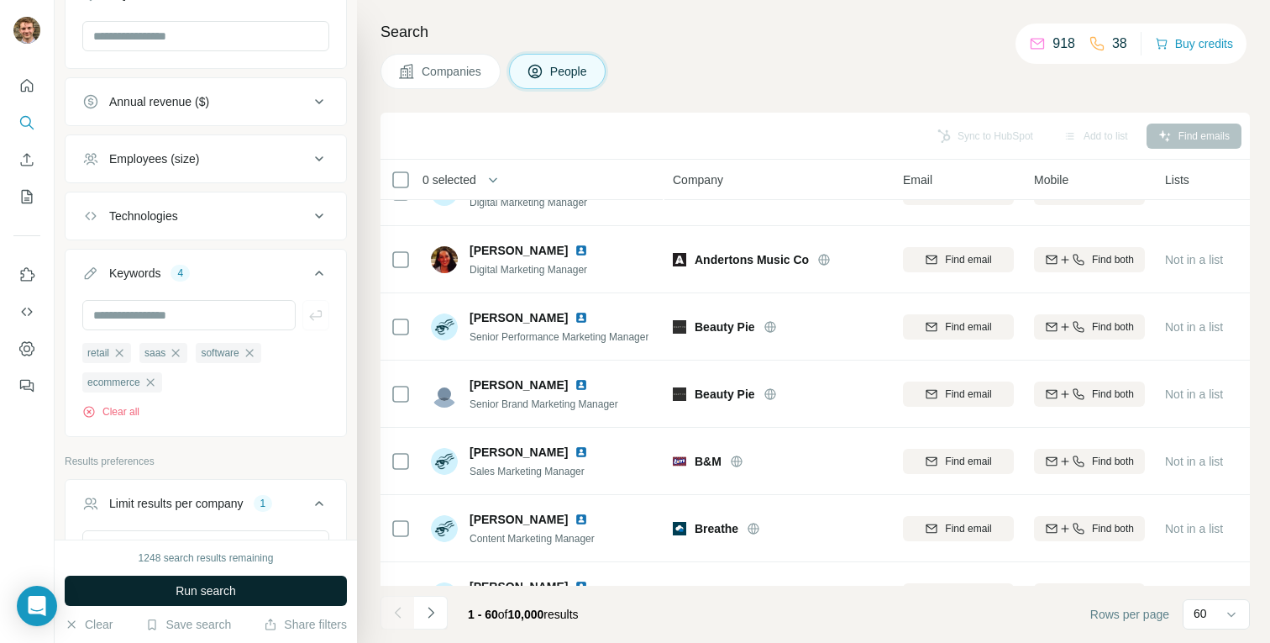
click at [188, 582] on span "Run search" at bounding box center [206, 590] width 60 height 17
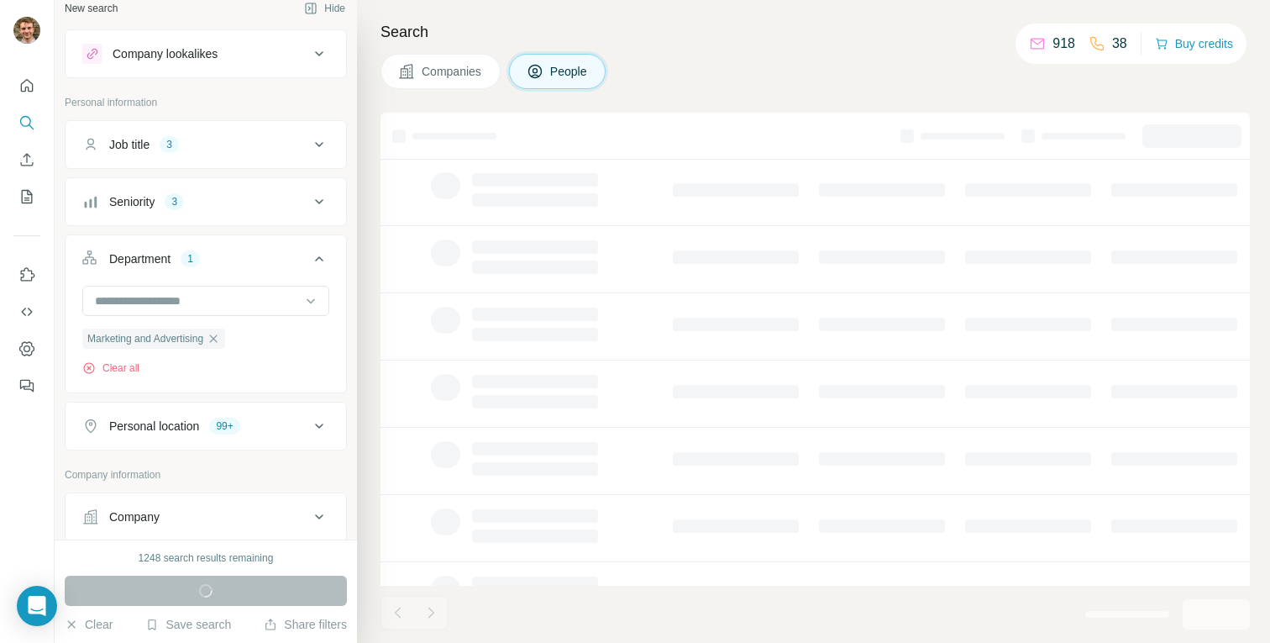
scroll to position [0, 0]
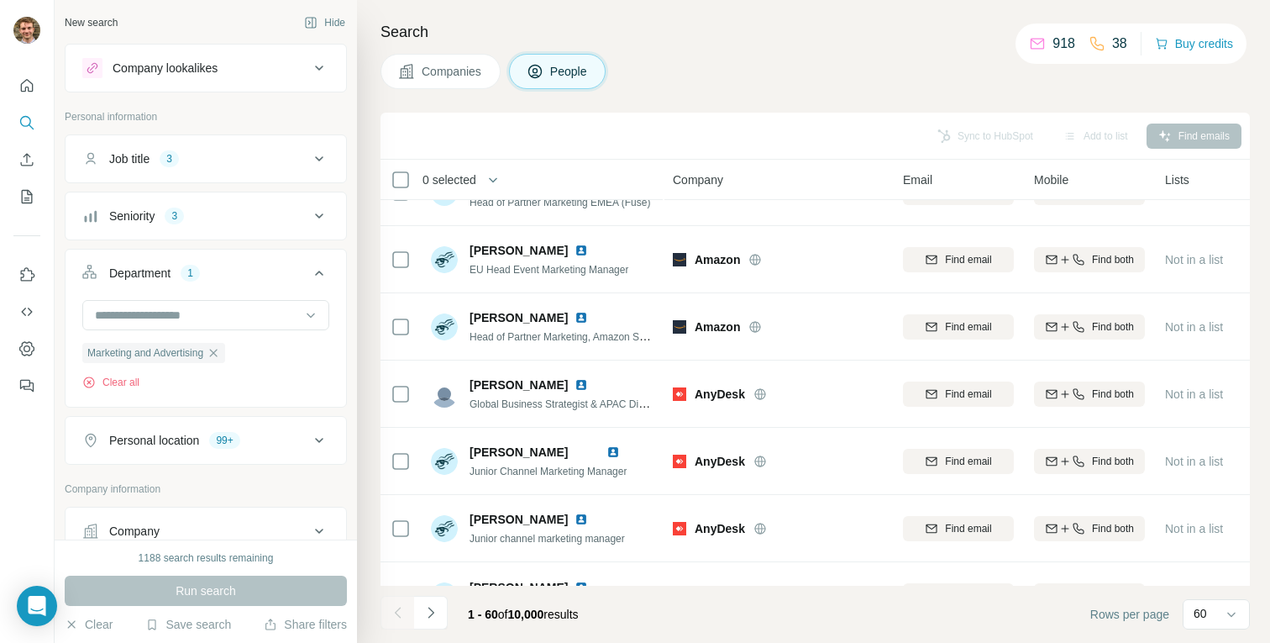
click at [258, 71] on div "Company lookalikes" at bounding box center [195, 68] width 227 height 20
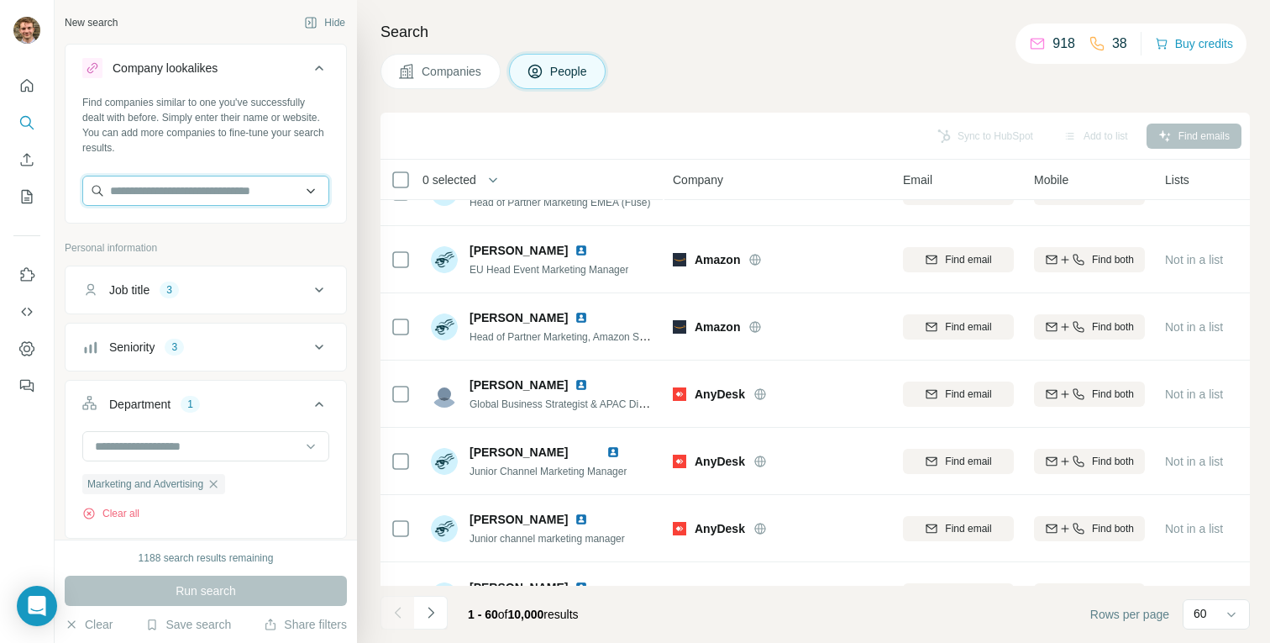
click at [235, 188] on input "text" at bounding box center [205, 191] width 247 height 30
click at [312, 186] on input "text" at bounding box center [205, 191] width 247 height 30
paste input "**********"
type input "**********"
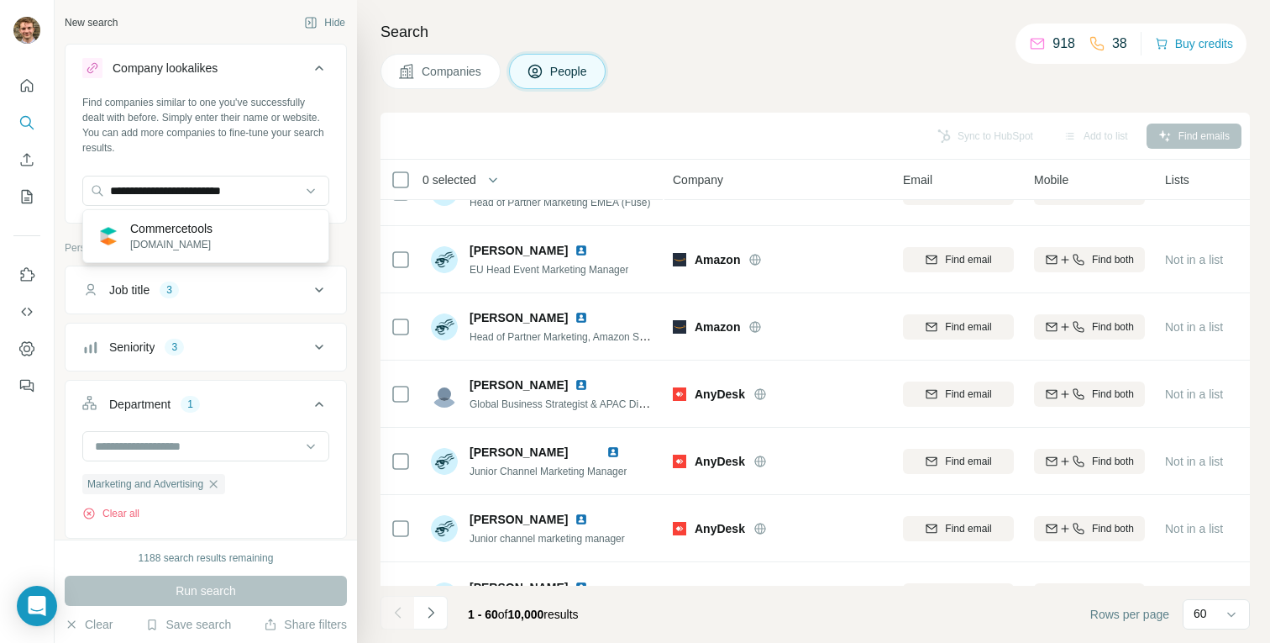
click at [212, 237] on p "commercetools.com" at bounding box center [171, 244] width 82 height 15
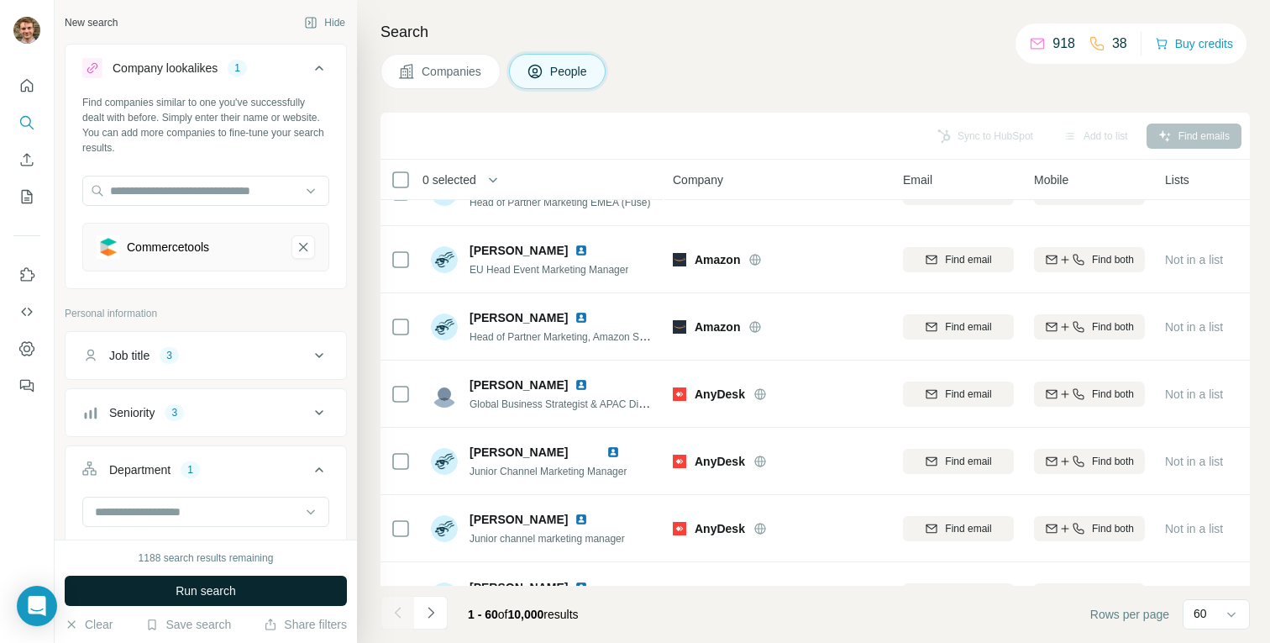
click at [180, 582] on span "Run search" at bounding box center [206, 590] width 60 height 17
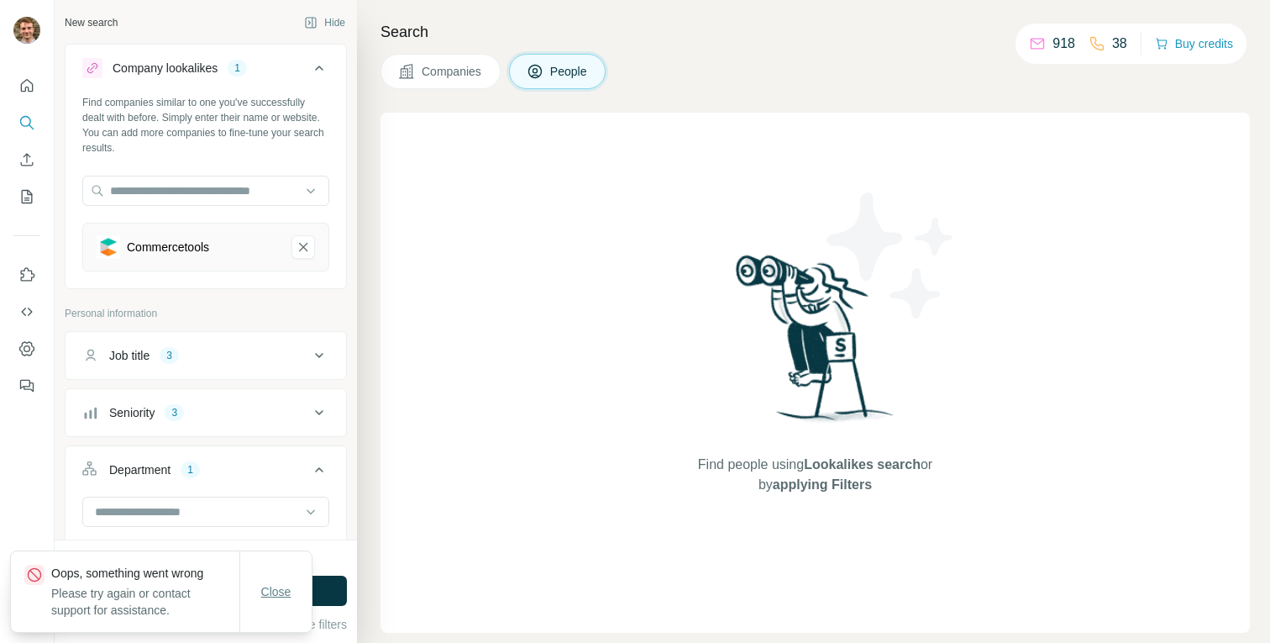
click at [266, 585] on span "Close" at bounding box center [276, 591] width 30 height 17
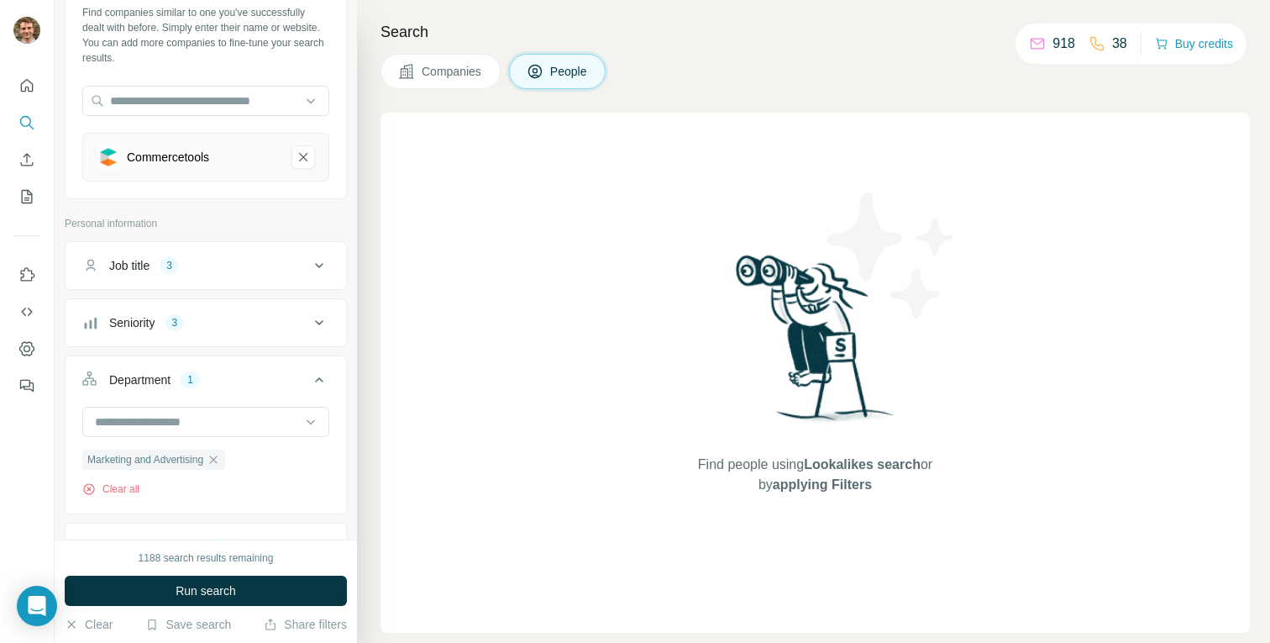
scroll to position [161, 0]
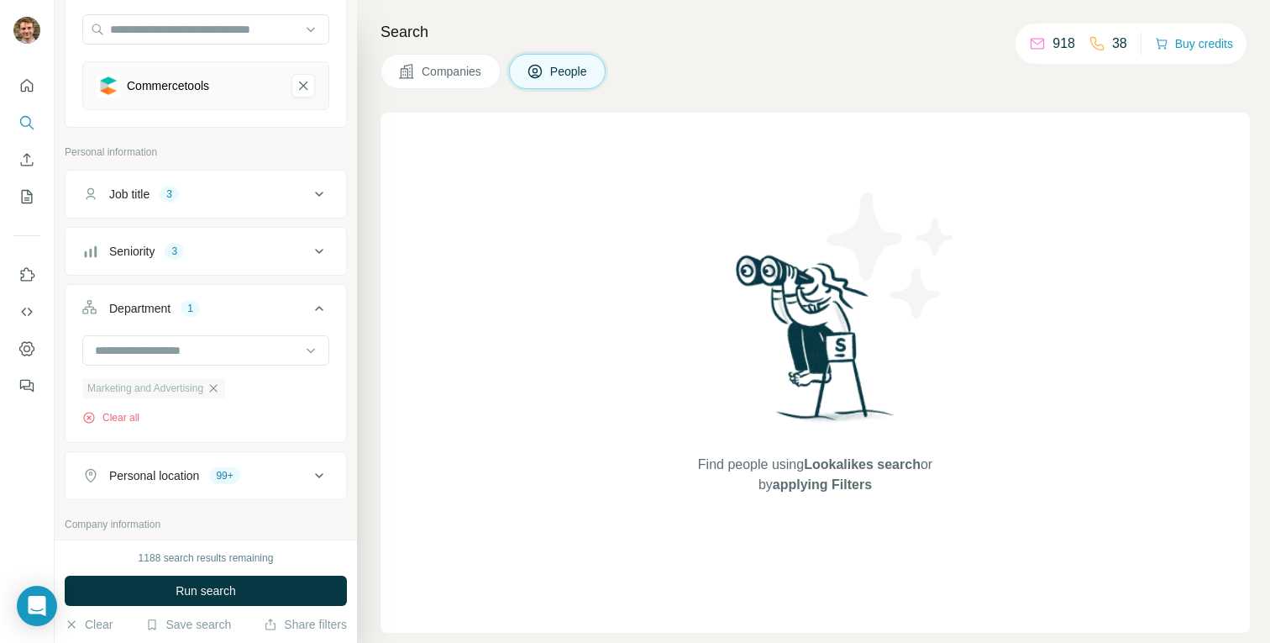
click at [220, 390] on icon "button" at bounding box center [213, 387] width 13 height 13
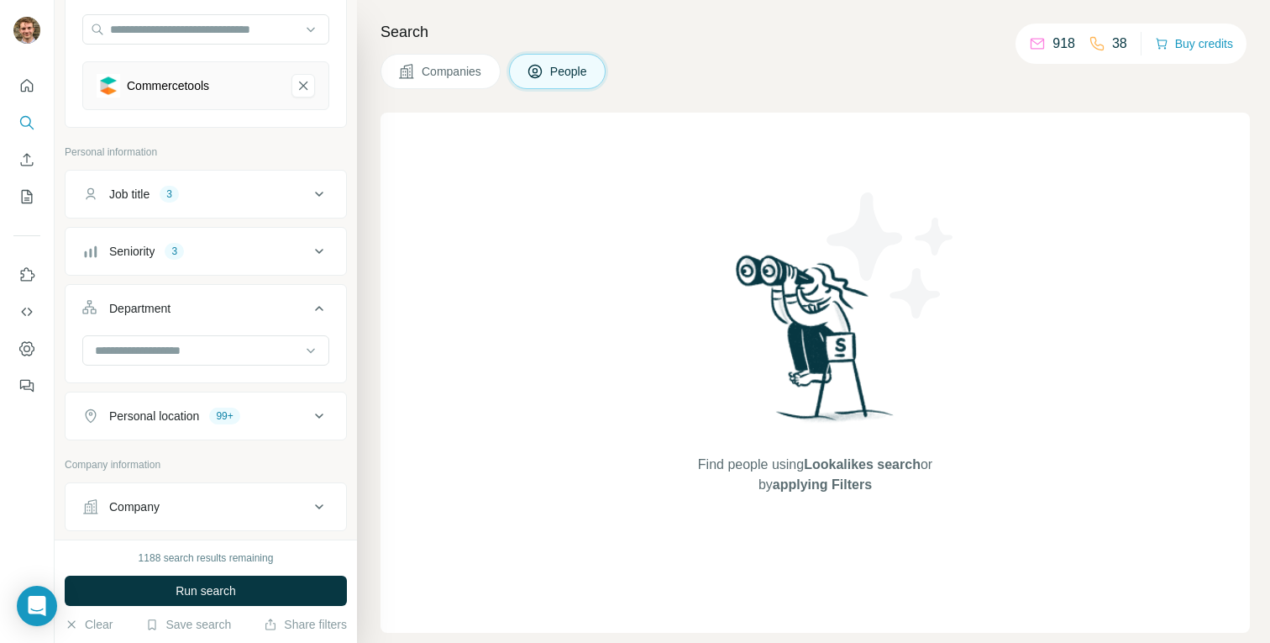
click at [236, 326] on button "Department" at bounding box center [206, 311] width 281 height 47
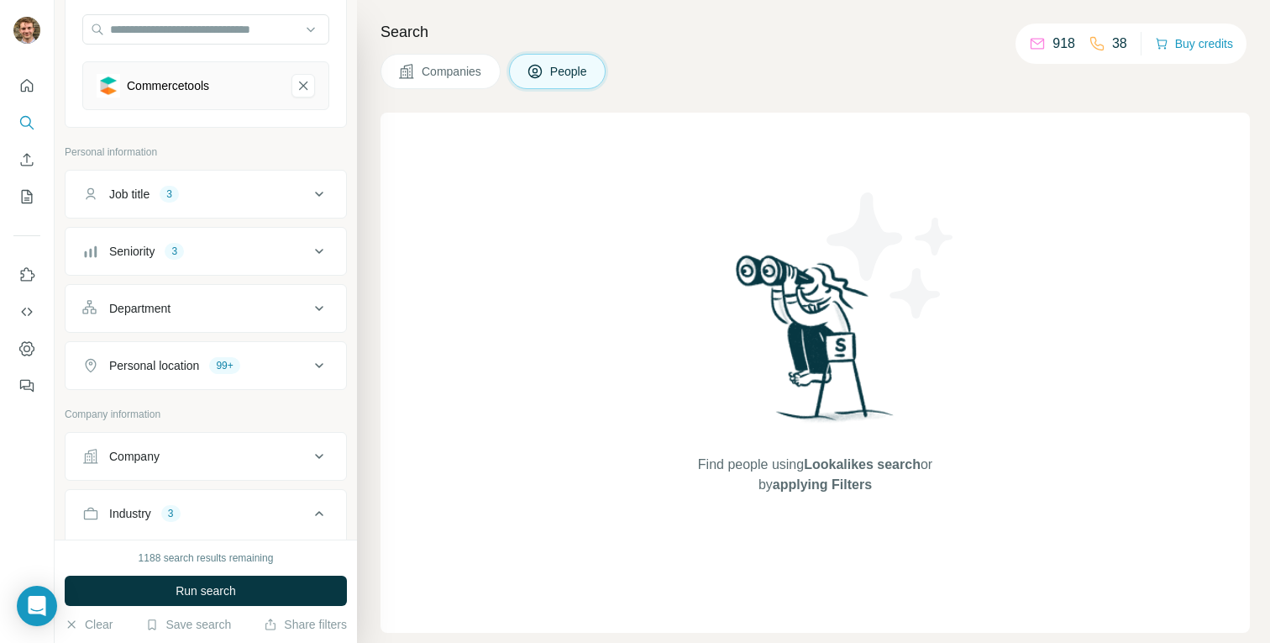
drag, startPoint x: 214, startPoint y: 258, endPoint x: 212, endPoint y: 276, distance: 18.6
click at [214, 258] on div "Seniority 3" at bounding box center [195, 251] width 227 height 17
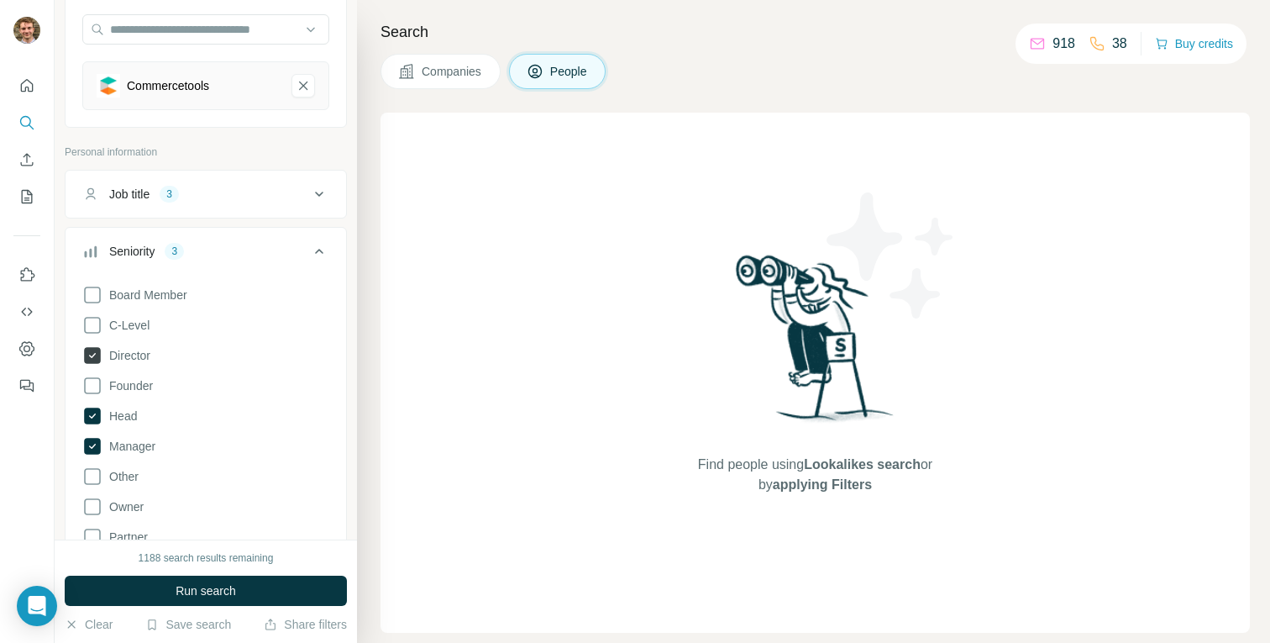
click at [98, 354] on icon at bounding box center [92, 355] width 17 height 17
click at [95, 431] on div "Board Member C-Level Director Founder Head Manager Other Owner Partner VP Clear…" at bounding box center [205, 440] width 247 height 324
click at [95, 417] on icon at bounding box center [92, 415] width 17 height 17
click at [95, 447] on icon at bounding box center [92, 446] width 17 height 17
click at [297, 244] on div "Seniority" at bounding box center [195, 251] width 227 height 17
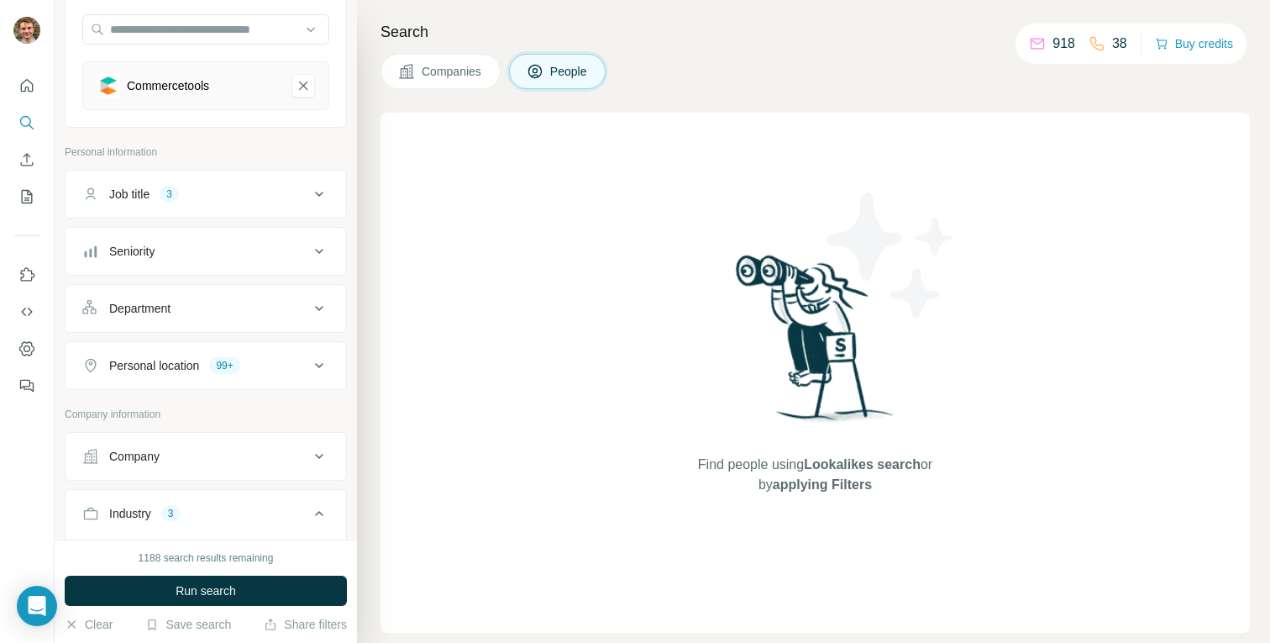
click at [270, 206] on button "Job title 3" at bounding box center [206, 194] width 281 height 40
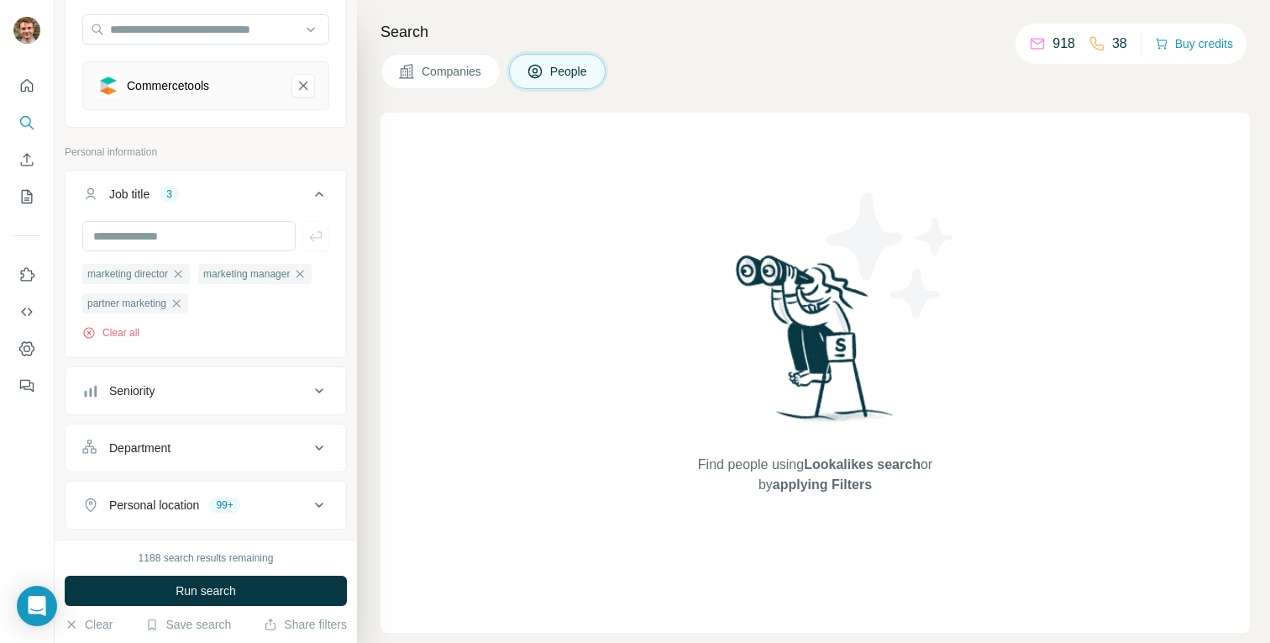
click at [251, 206] on button "Job title 3" at bounding box center [206, 197] width 281 height 47
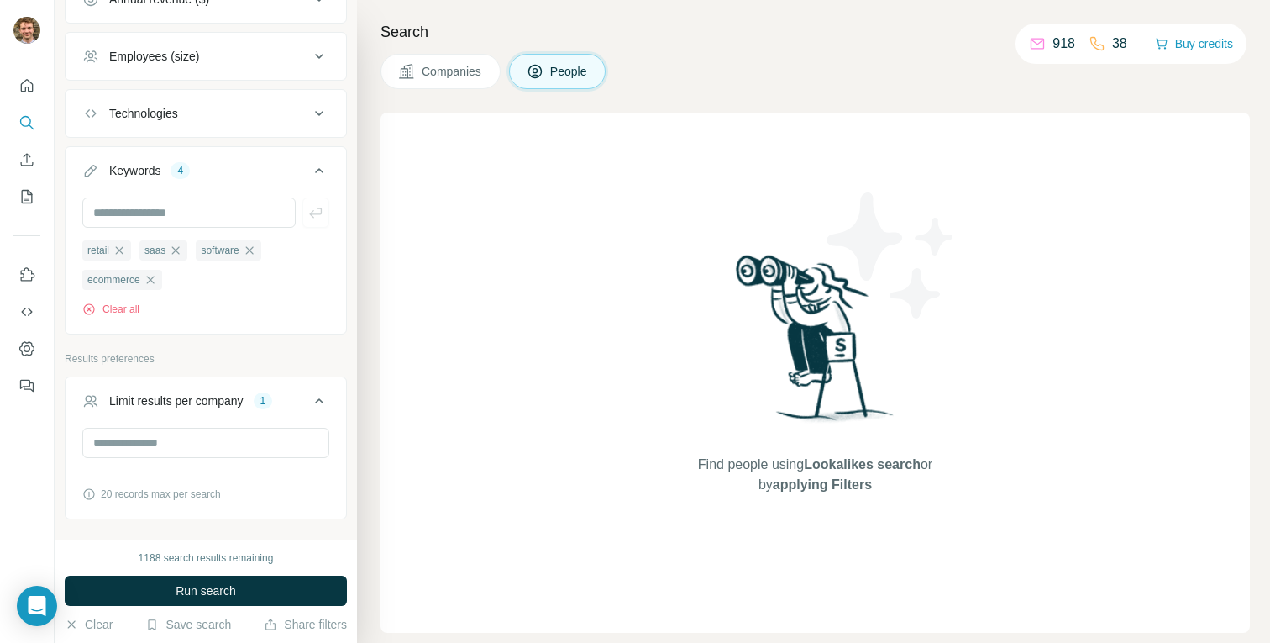
scroll to position [1018, 0]
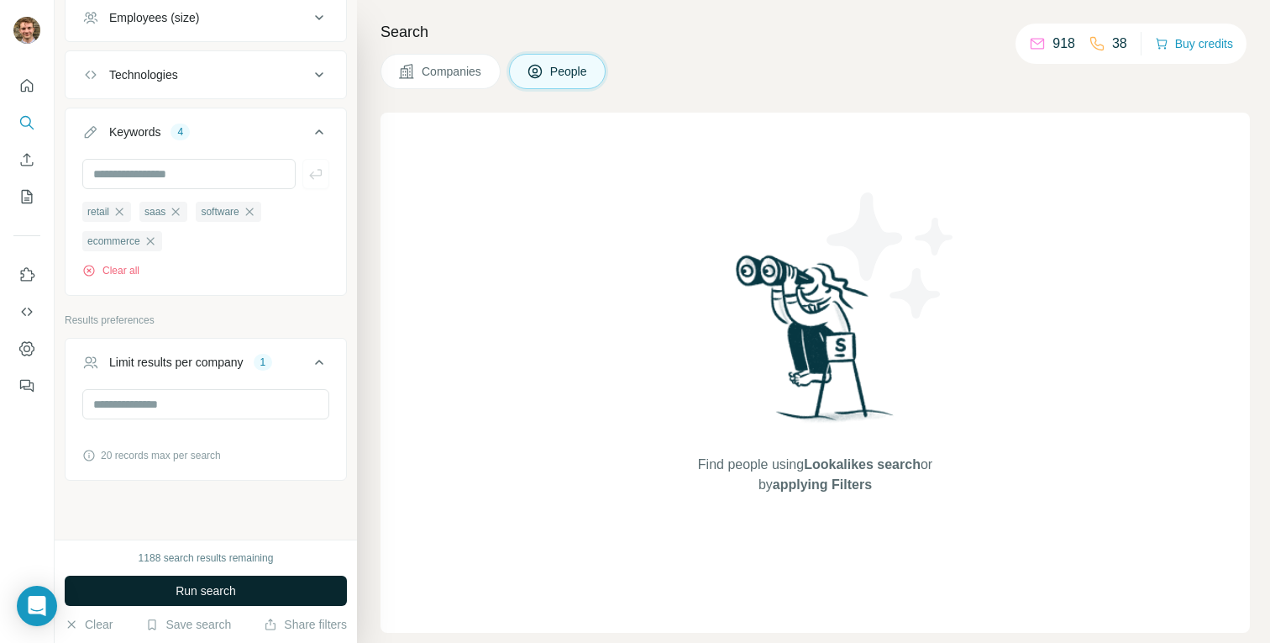
click at [176, 590] on span "Run search" at bounding box center [206, 590] width 60 height 17
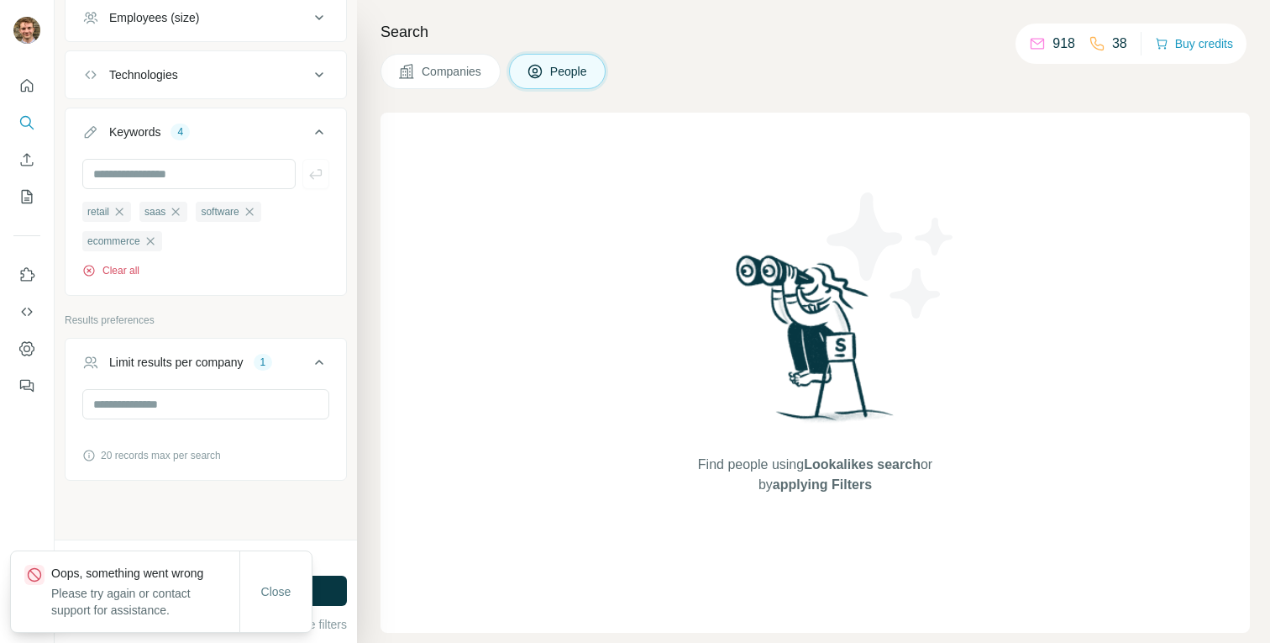
click at [113, 270] on button "Clear all" at bounding box center [110, 270] width 57 height 15
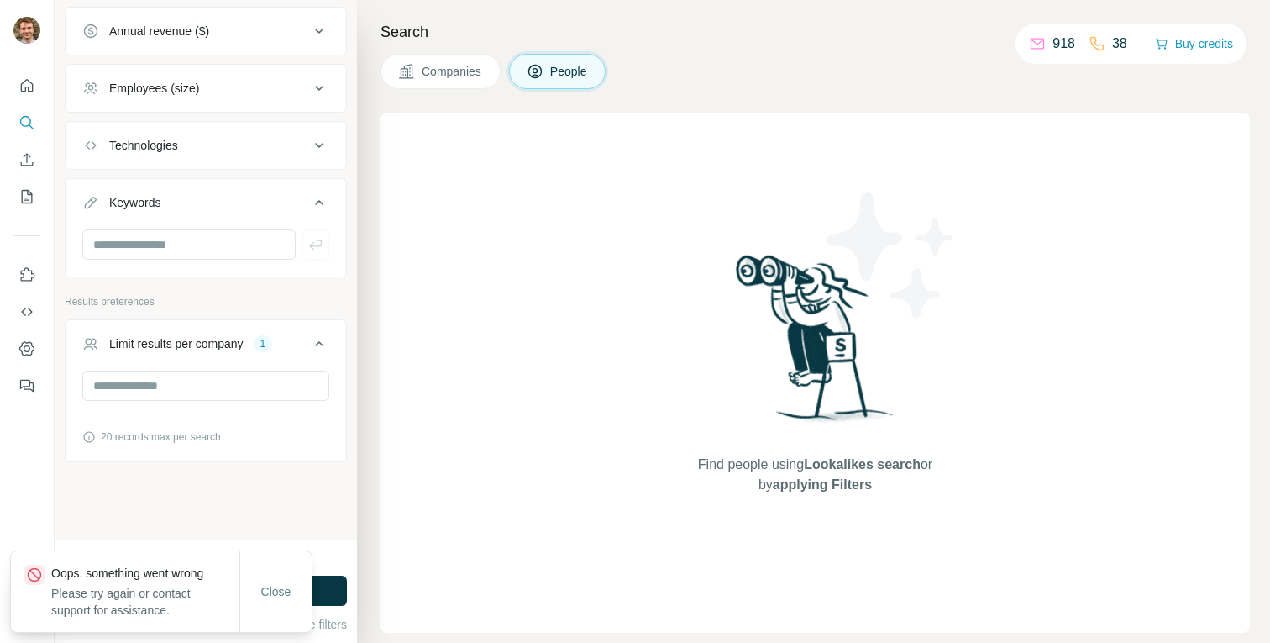
scroll to position [948, 0]
click at [263, 599] on span "Close" at bounding box center [276, 591] width 30 height 17
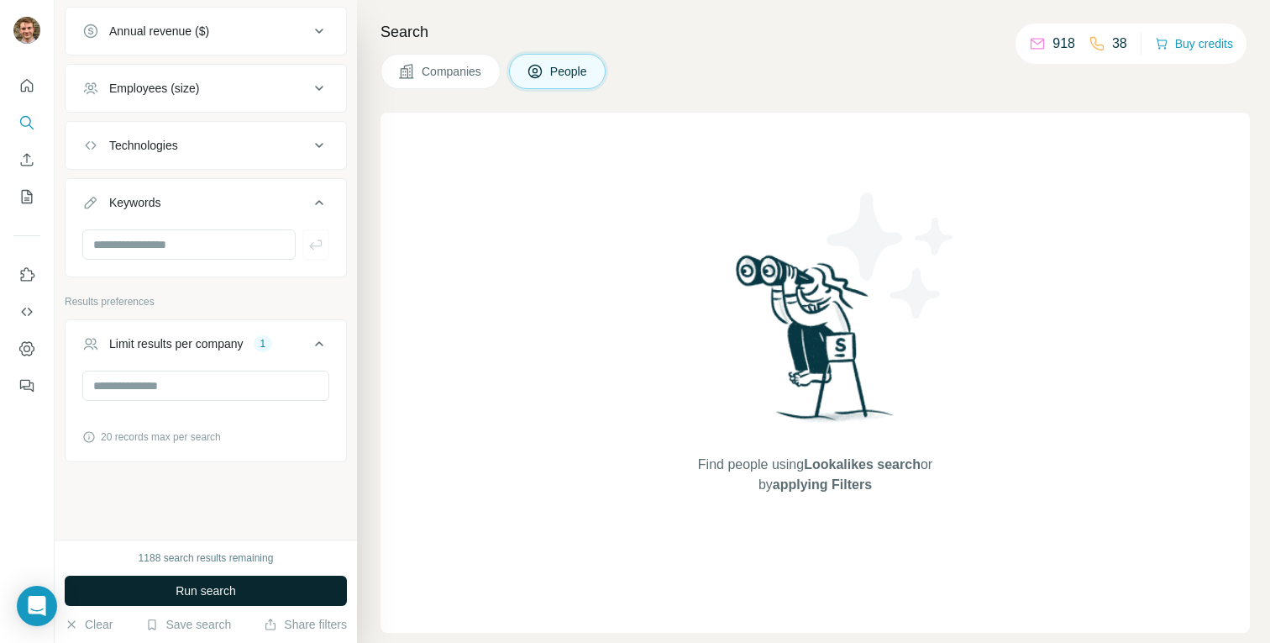
click at [230, 585] on span "Run search" at bounding box center [206, 590] width 60 height 17
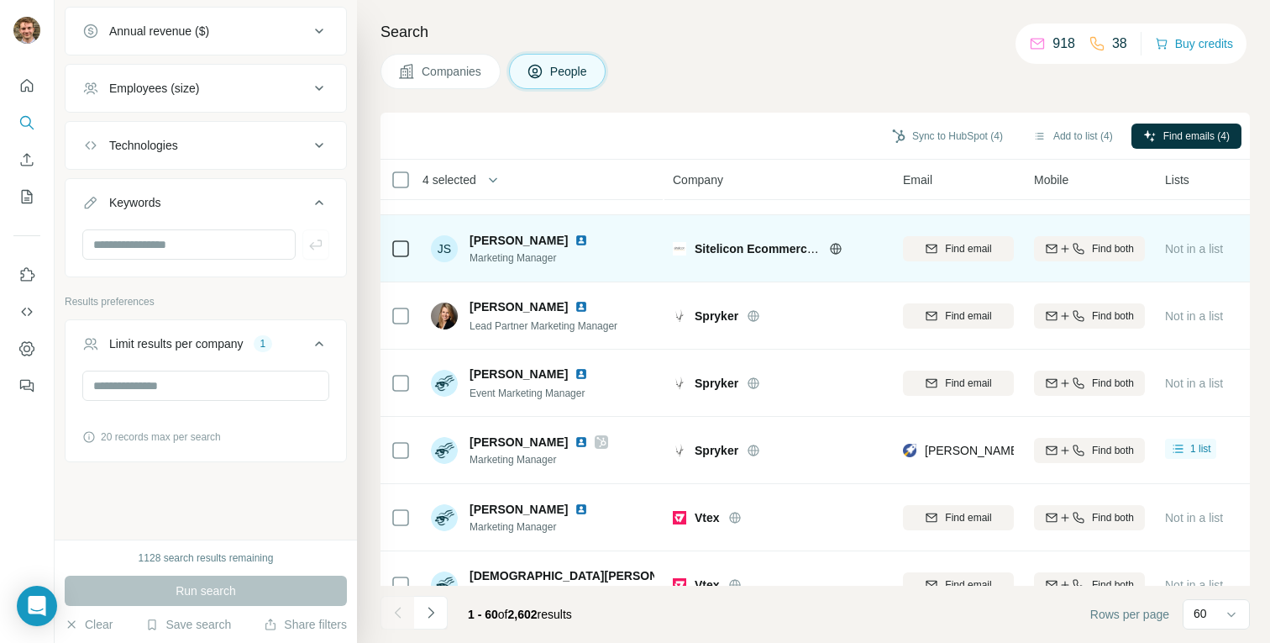
scroll to position [3480, 0]
click at [834, 246] on icon at bounding box center [835, 246] width 11 height 1
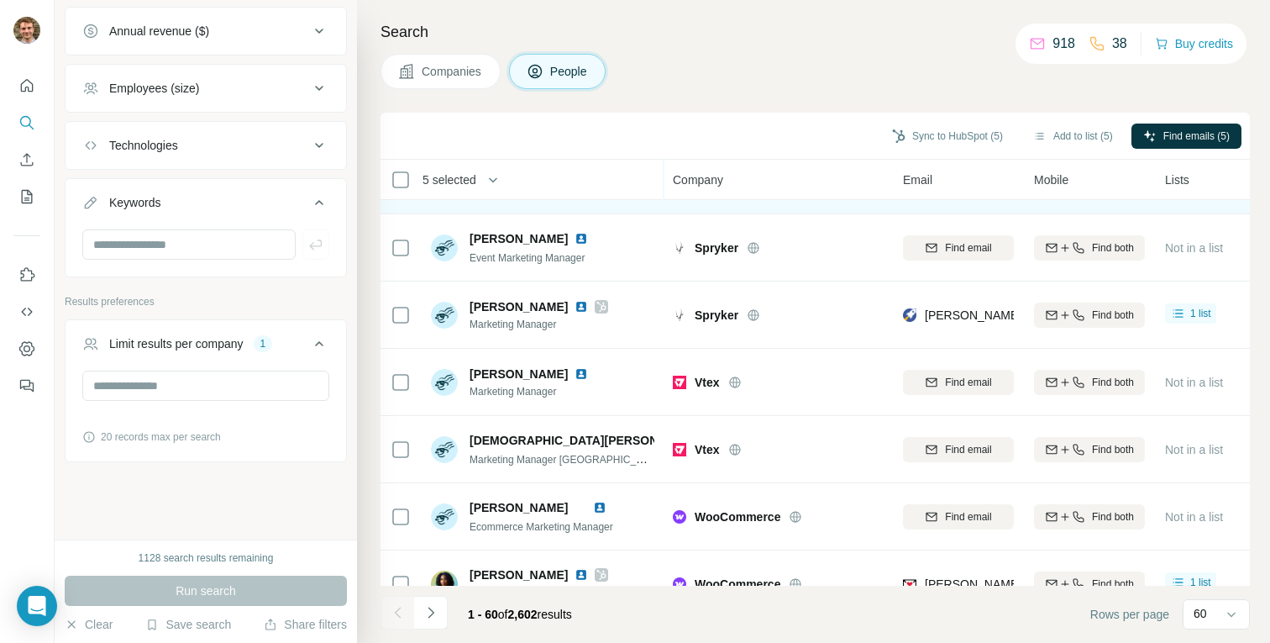
scroll to position [3646, 0]
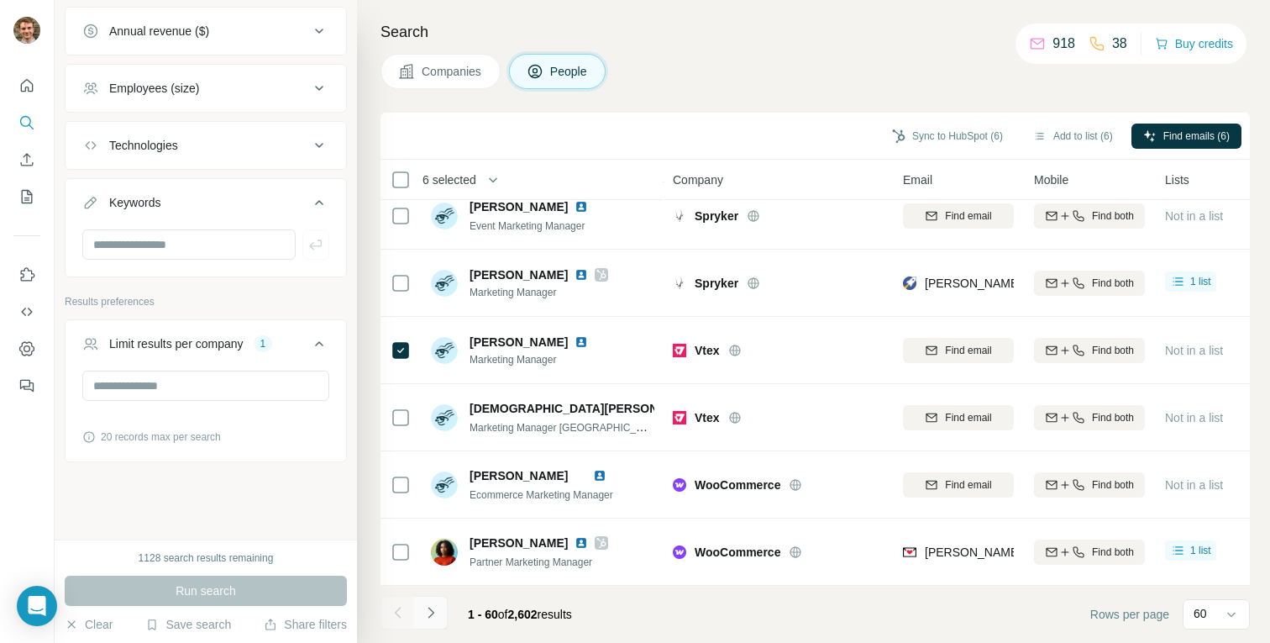
click at [434, 609] on icon "Navigate to next page" at bounding box center [430, 612] width 17 height 17
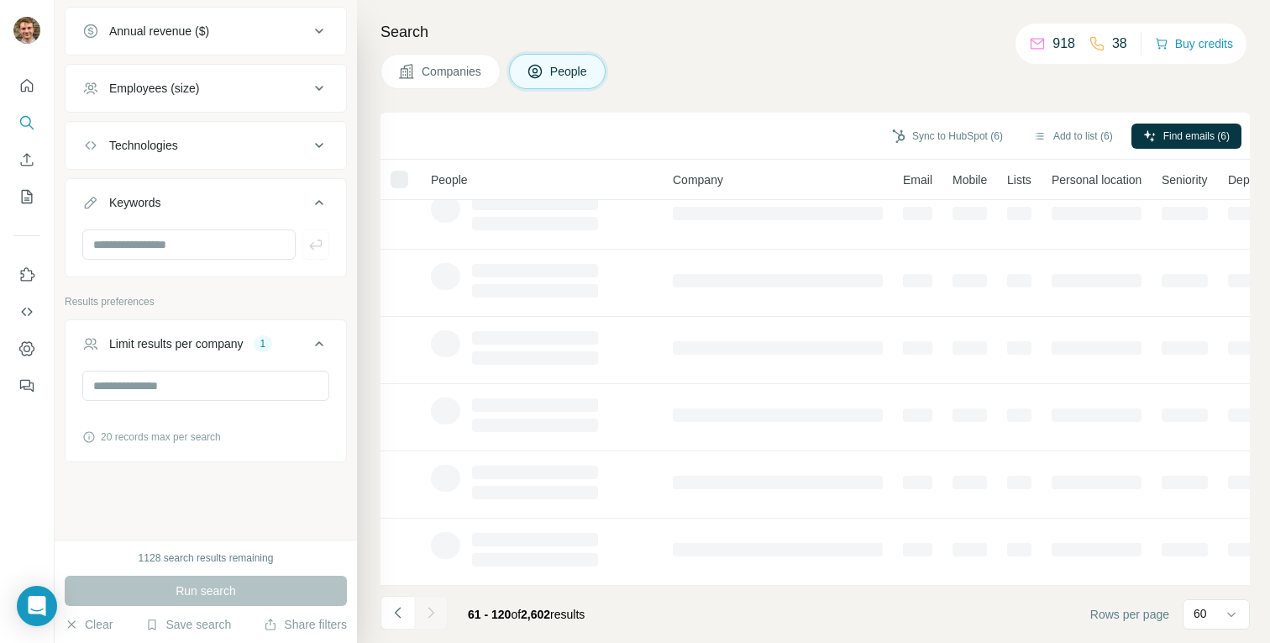
scroll to position [286, 0]
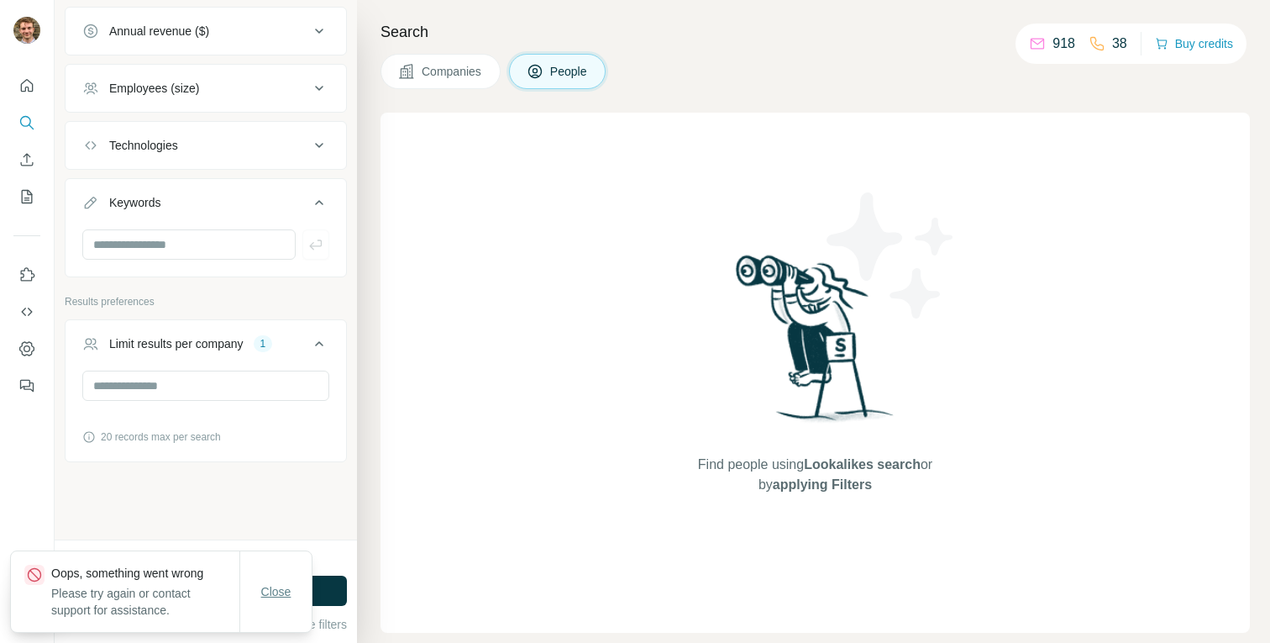
click at [281, 581] on button "Close" at bounding box center [276, 591] width 54 height 30
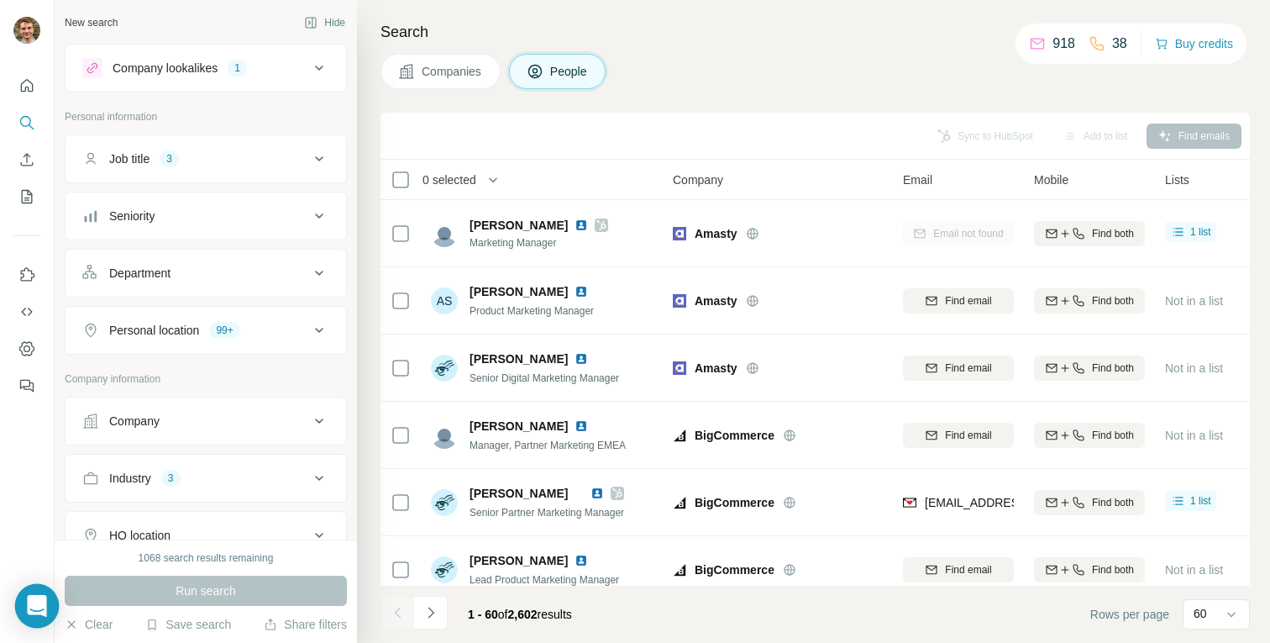
click at [27, 610] on icon "Open Intercom Messenger" at bounding box center [37, 606] width 22 height 22
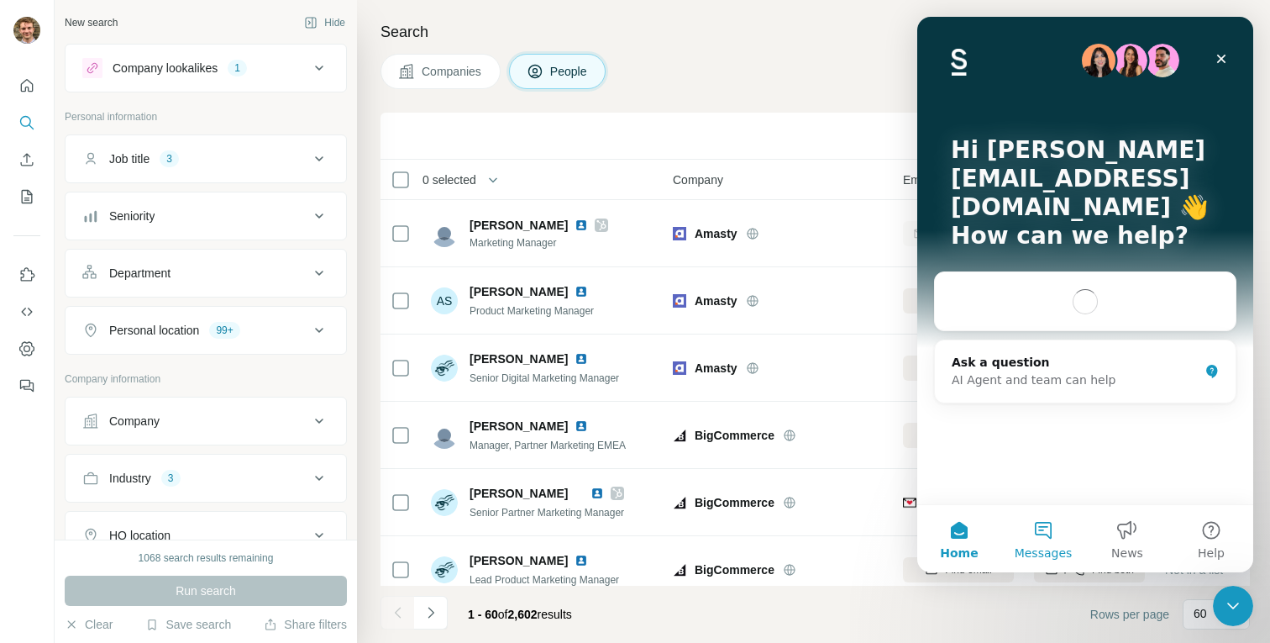
click at [1036, 532] on button "Messages" at bounding box center [1043, 538] width 84 height 67
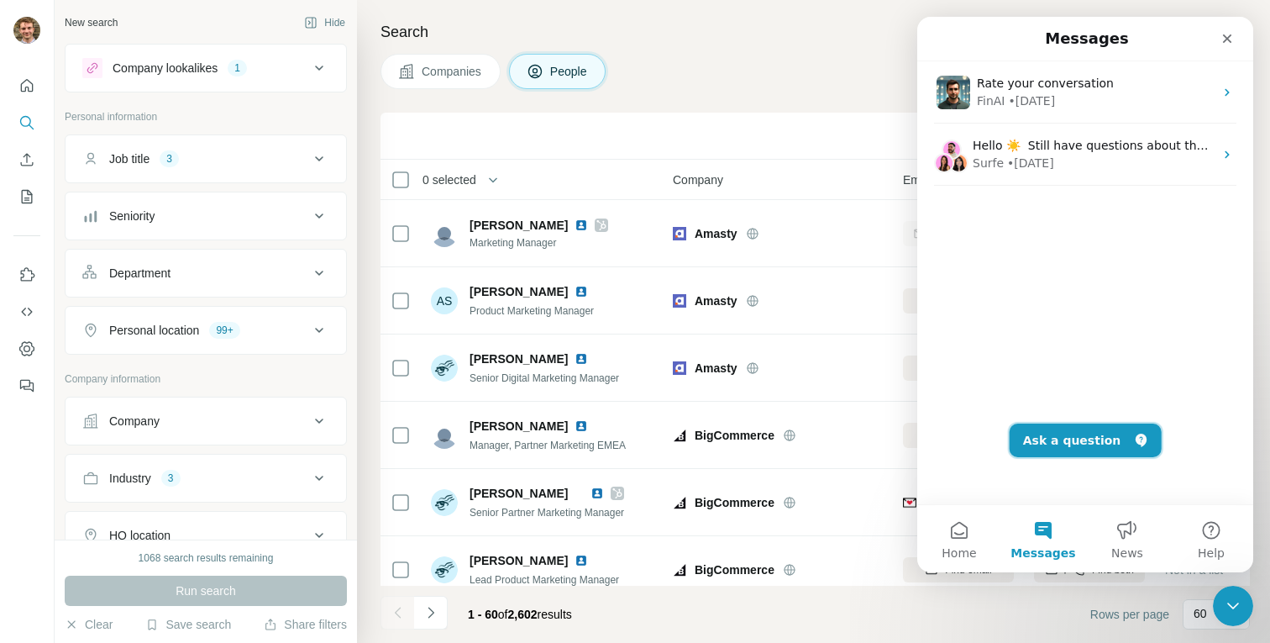
click at [1078, 438] on button "Ask a question" at bounding box center [1086, 440] width 152 height 34
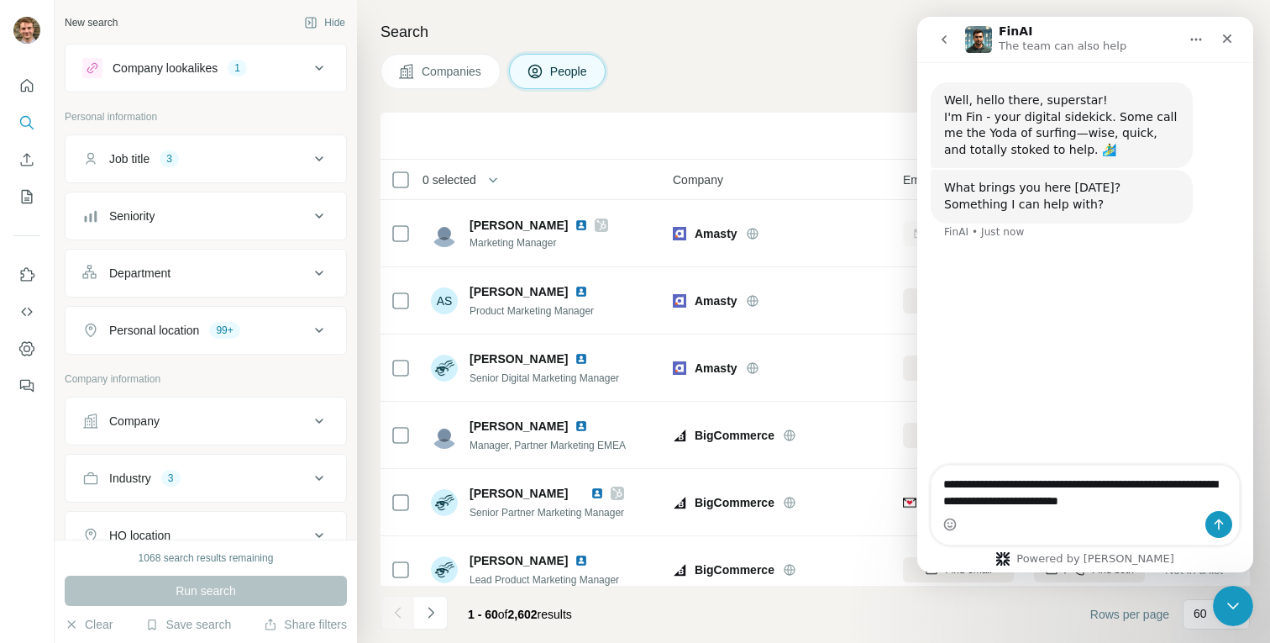
type textarea "**********"
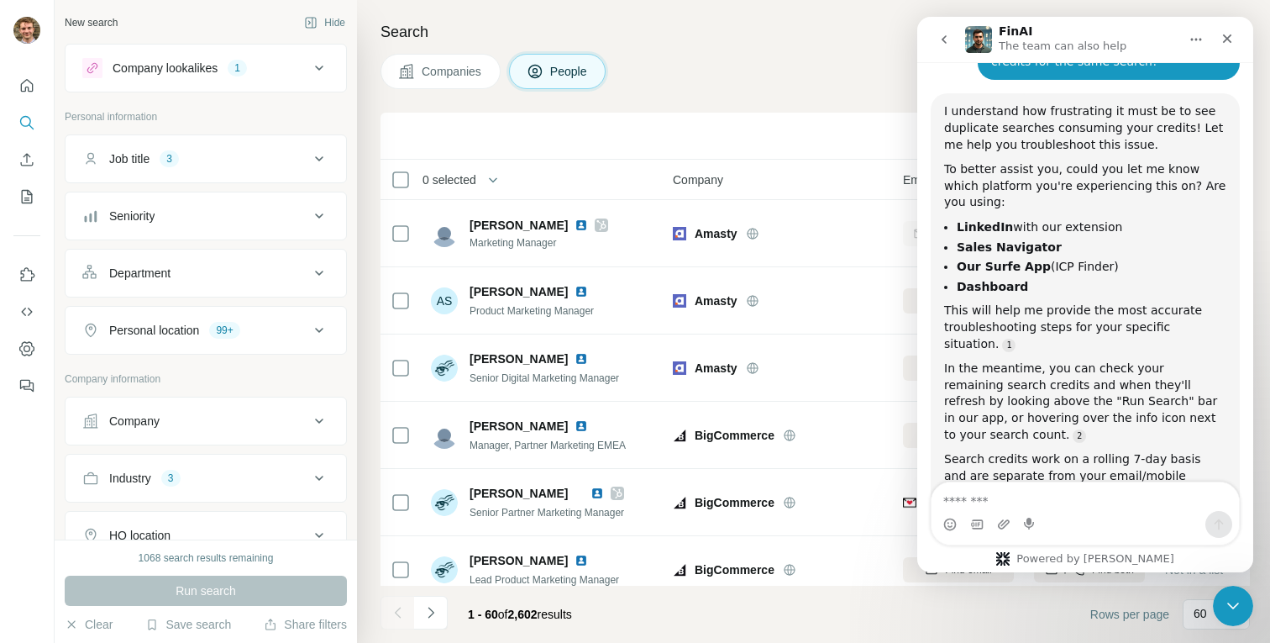
scroll to position [240, 0]
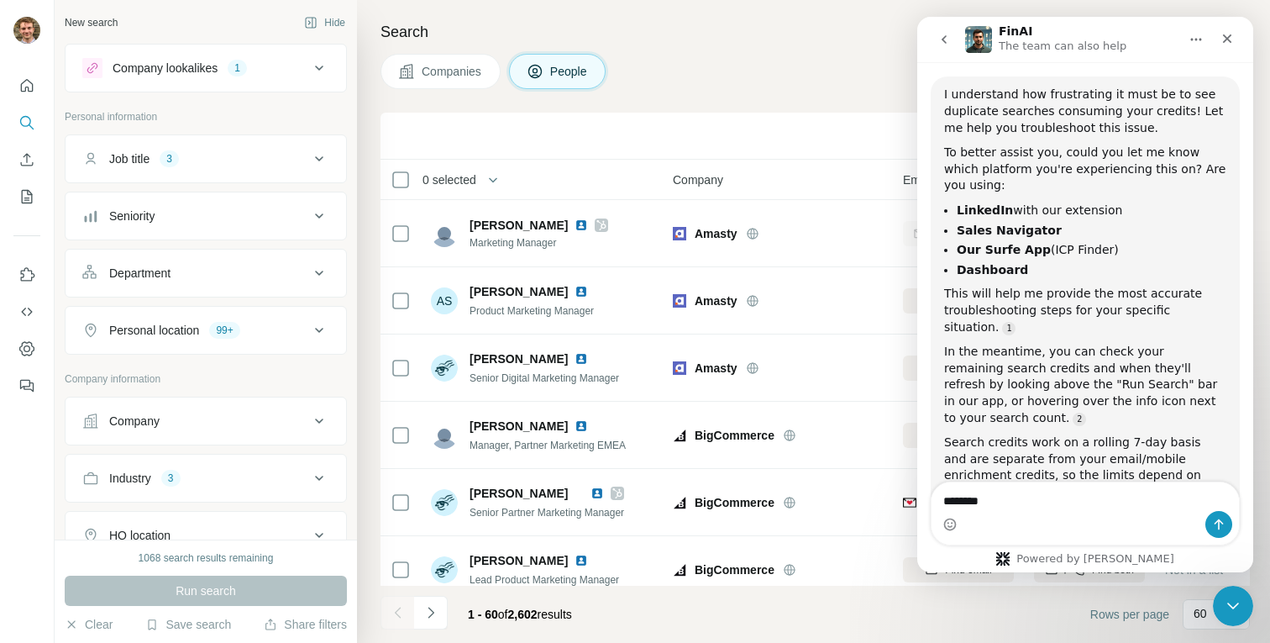
type textarea "*********"
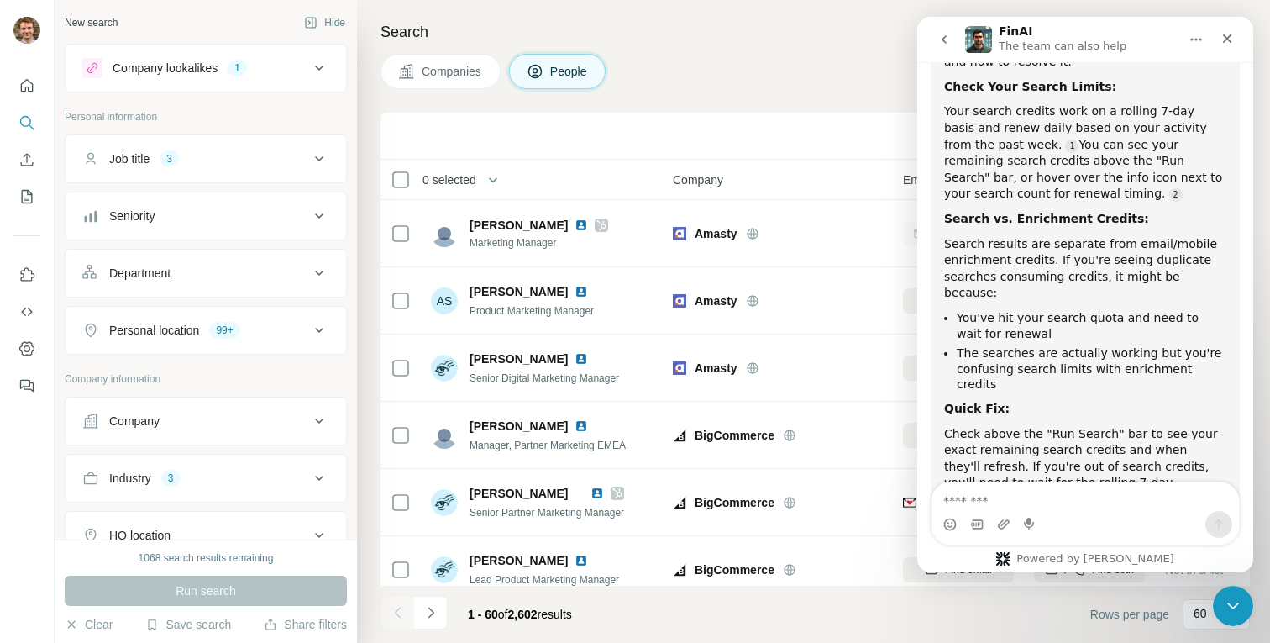
scroll to position [820, 0]
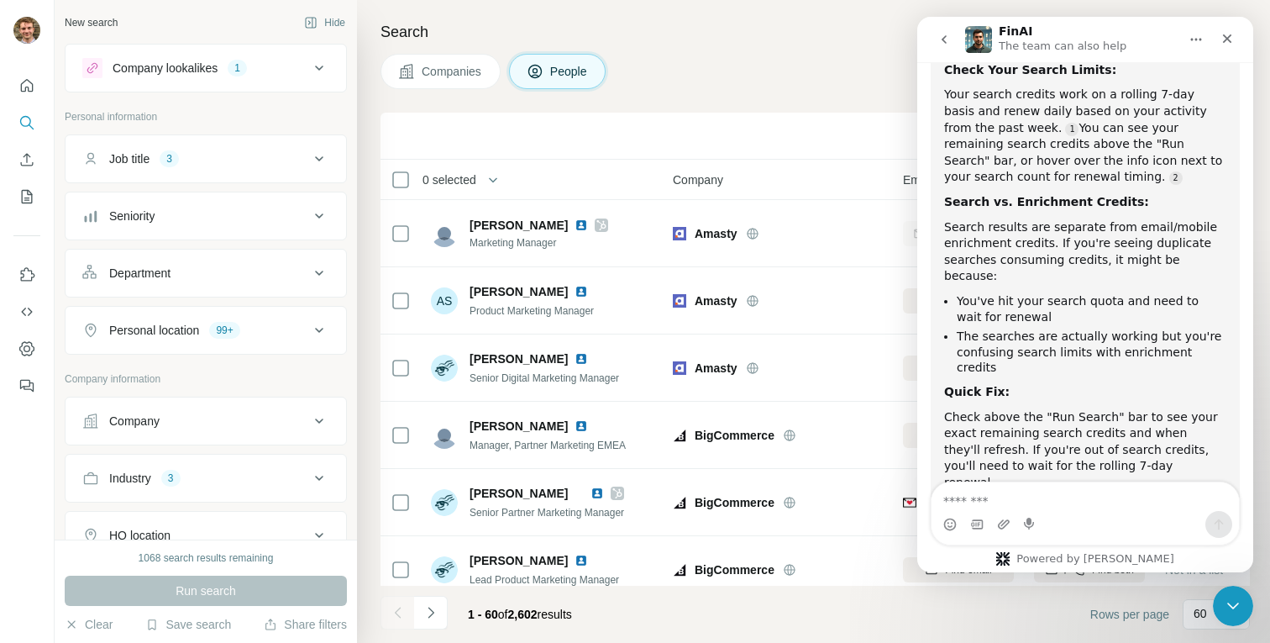
click at [984, 501] on textarea "Message…" at bounding box center [1084, 496] width 307 height 29
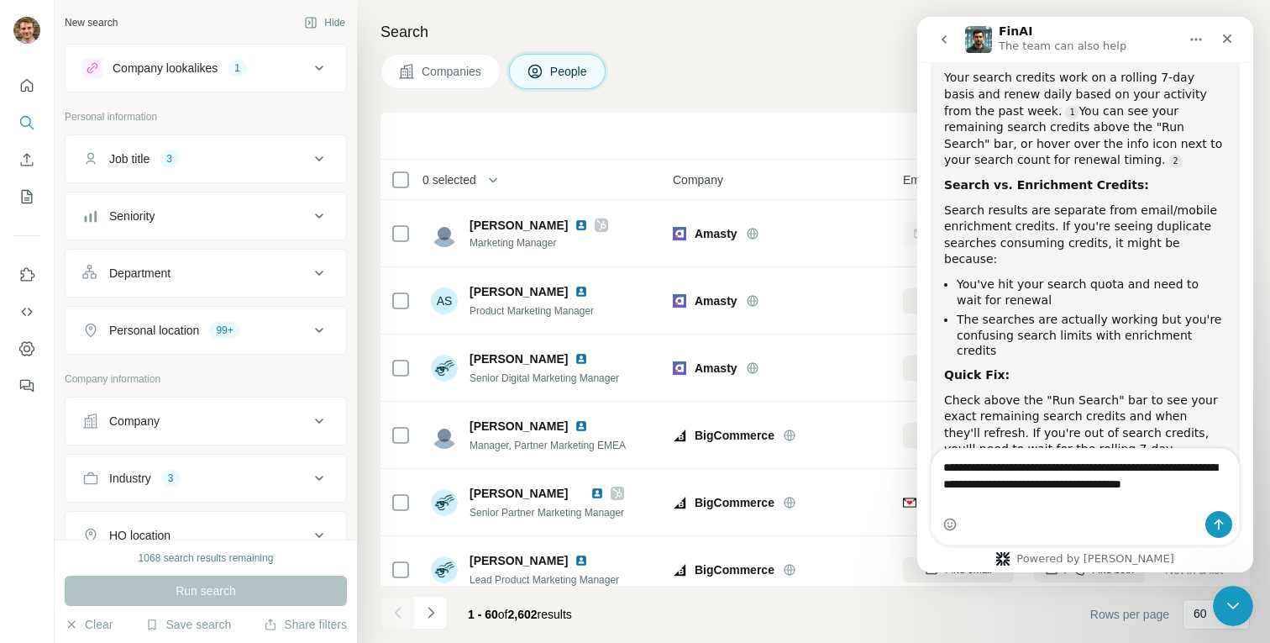
scroll to position [853, 0]
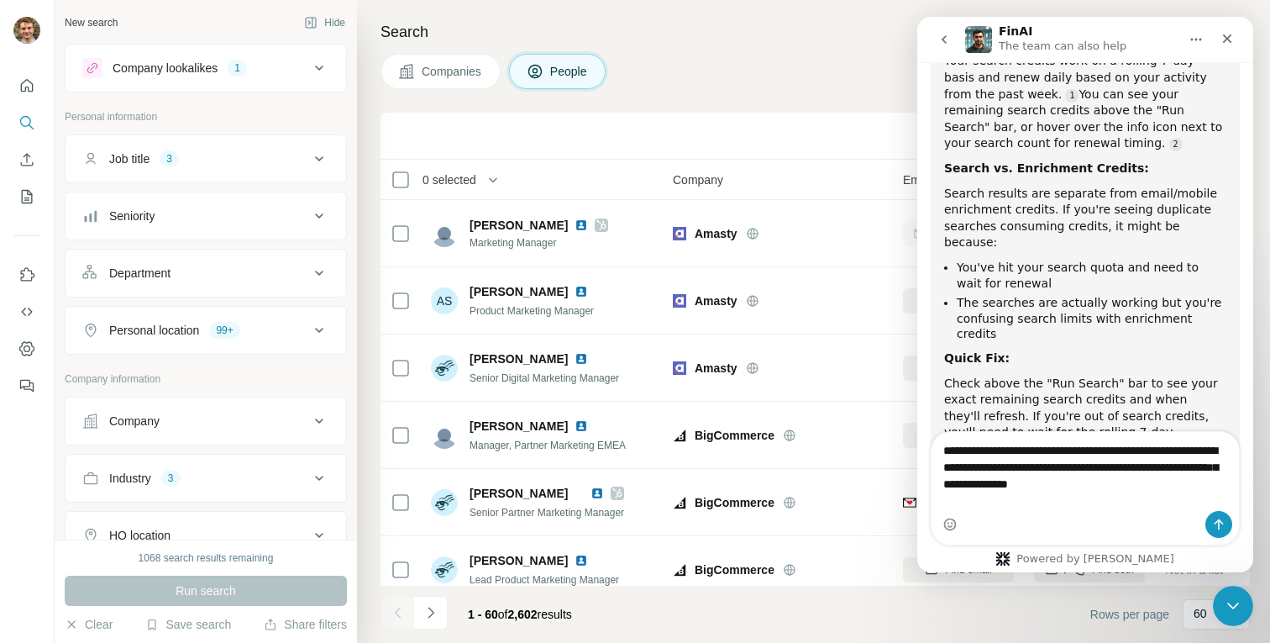
type textarea "**********"
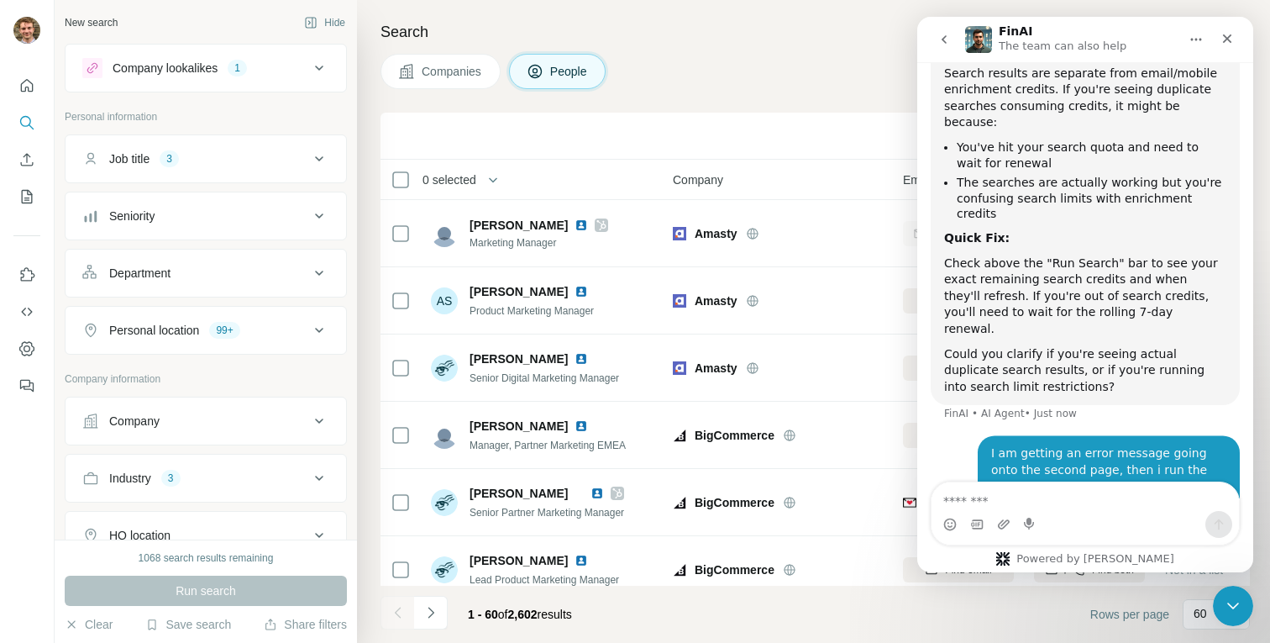
scroll to position [973, 0]
click at [194, 632] on div "Save search" at bounding box center [188, 626] width 86 height 20
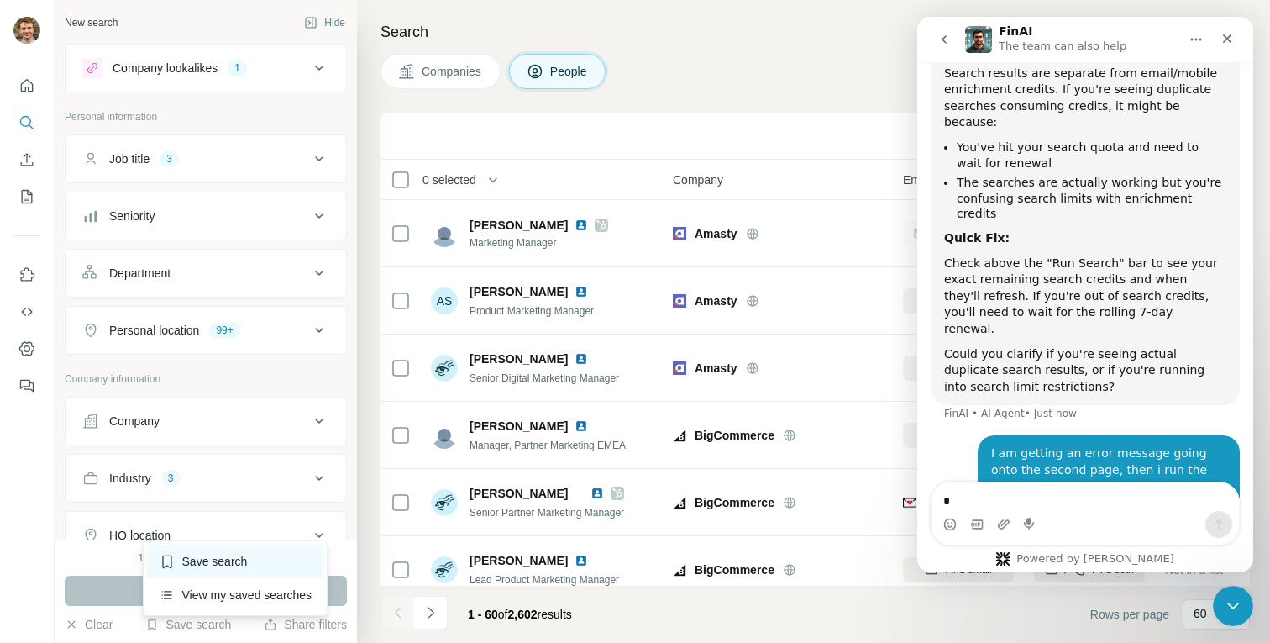
click at [192, 562] on div "Save search" at bounding box center [235, 561] width 177 height 34
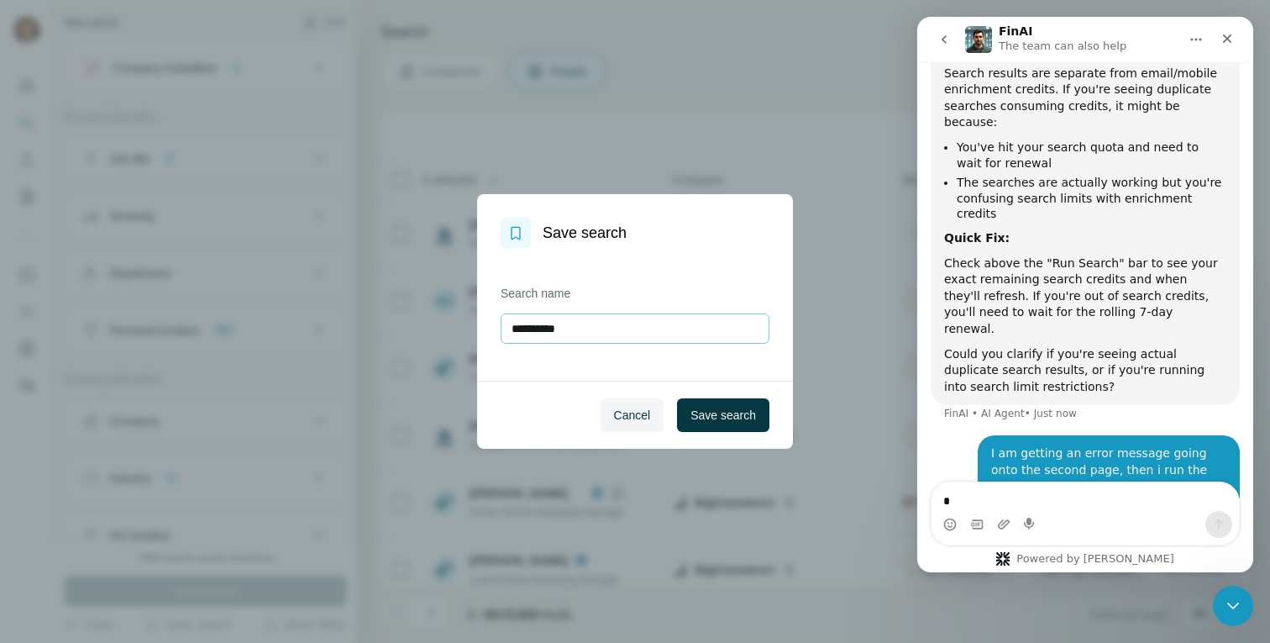
click at [564, 325] on input "**********" at bounding box center [635, 328] width 269 height 30
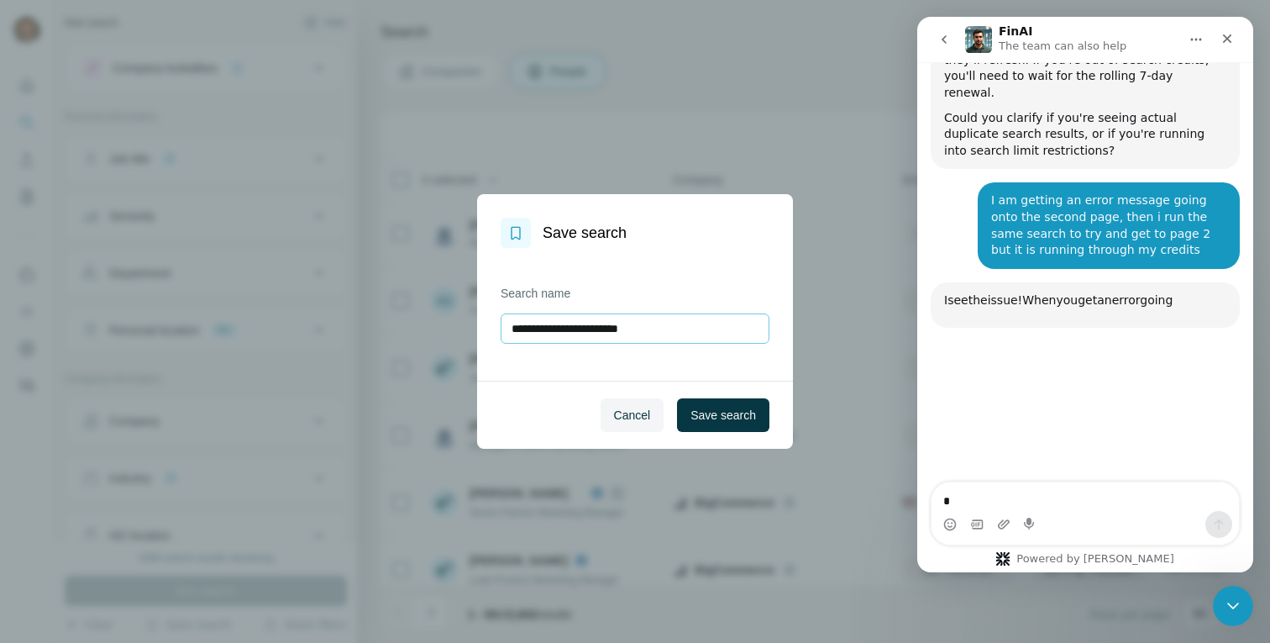
scroll to position [1222, 0]
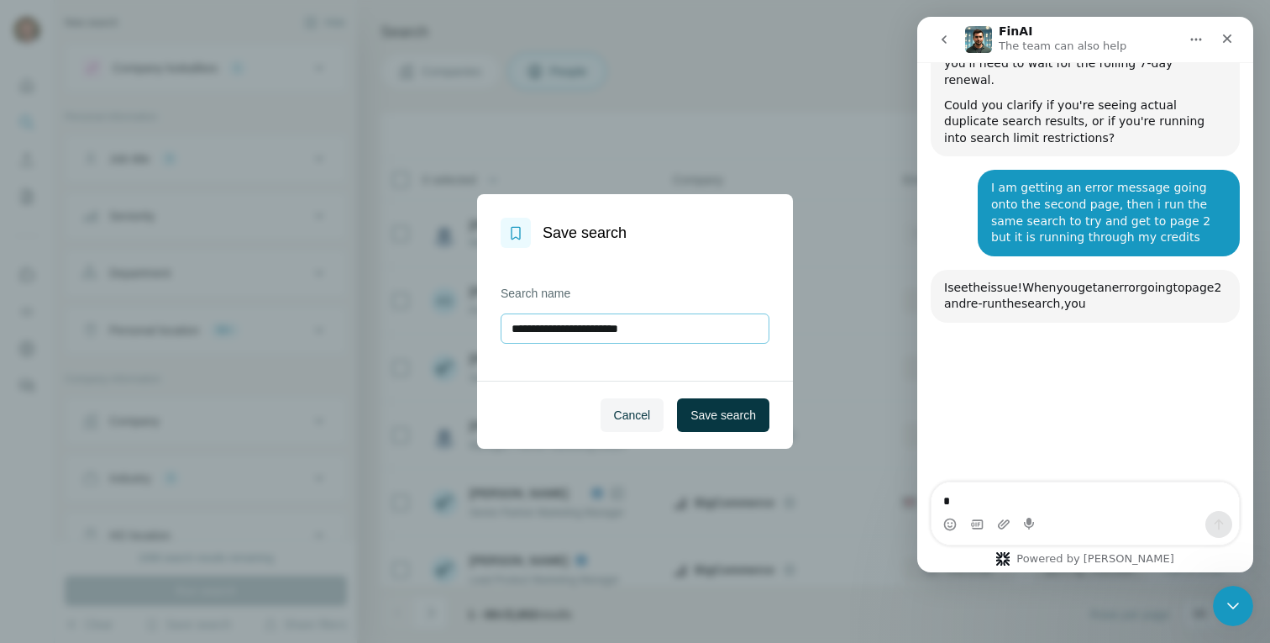
type input "**********"
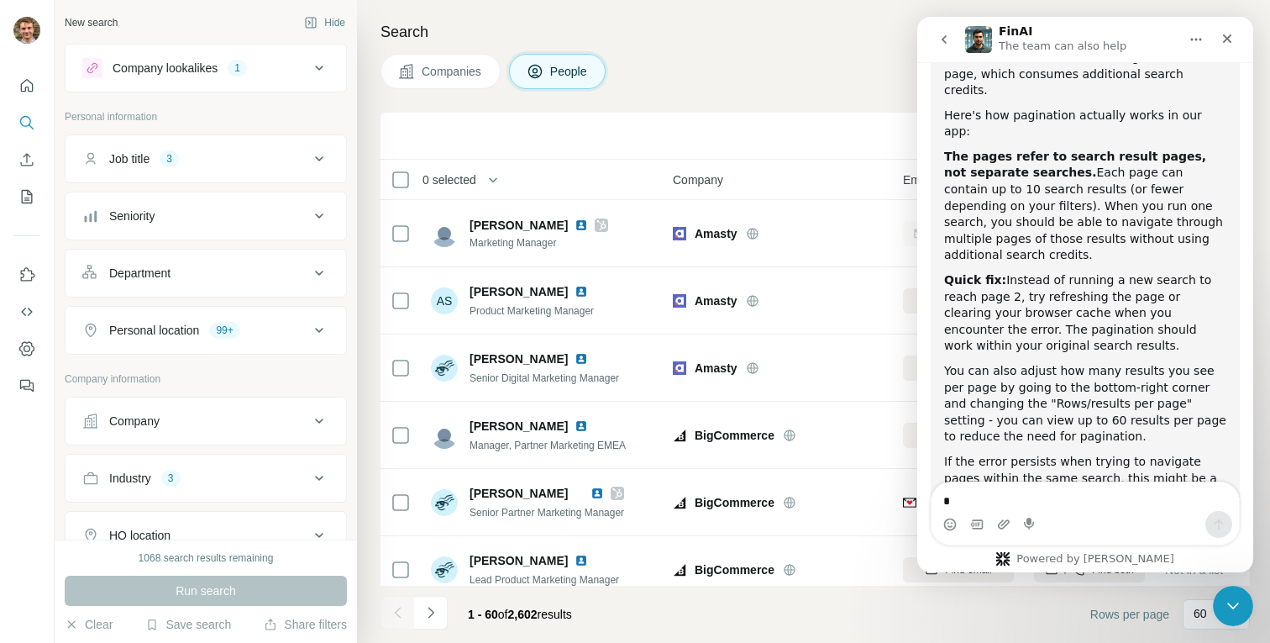
scroll to position [1505, 0]
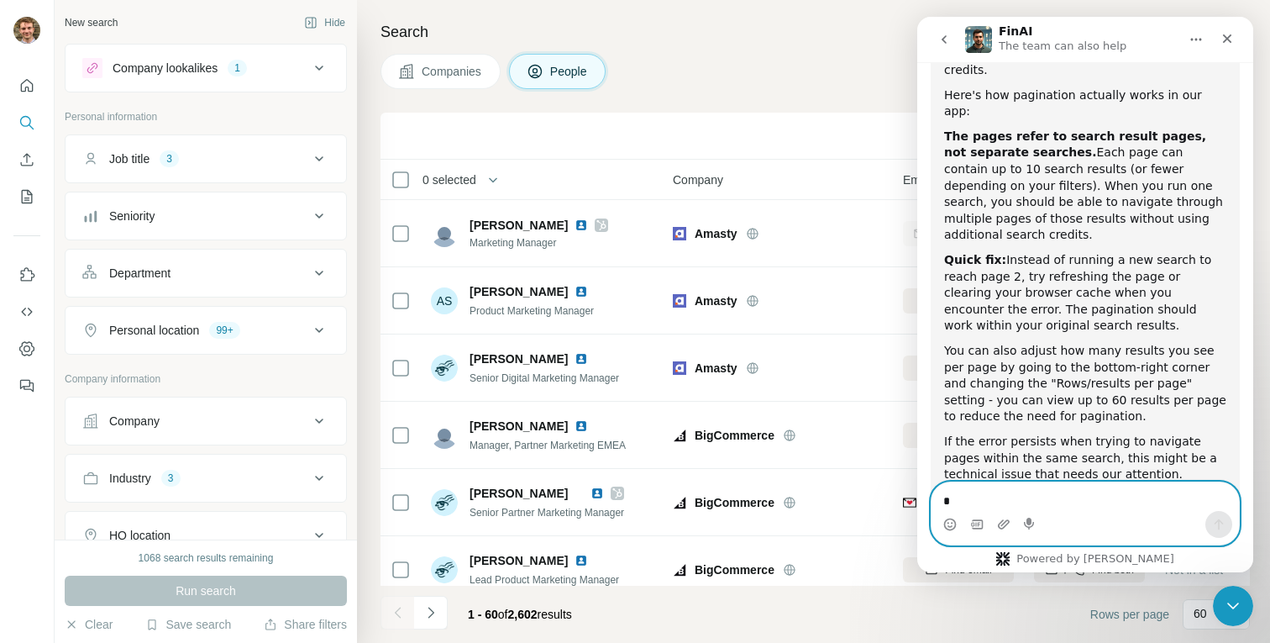
click at [999, 490] on textarea "Message…" at bounding box center [1084, 496] width 307 height 29
type textarea "**"
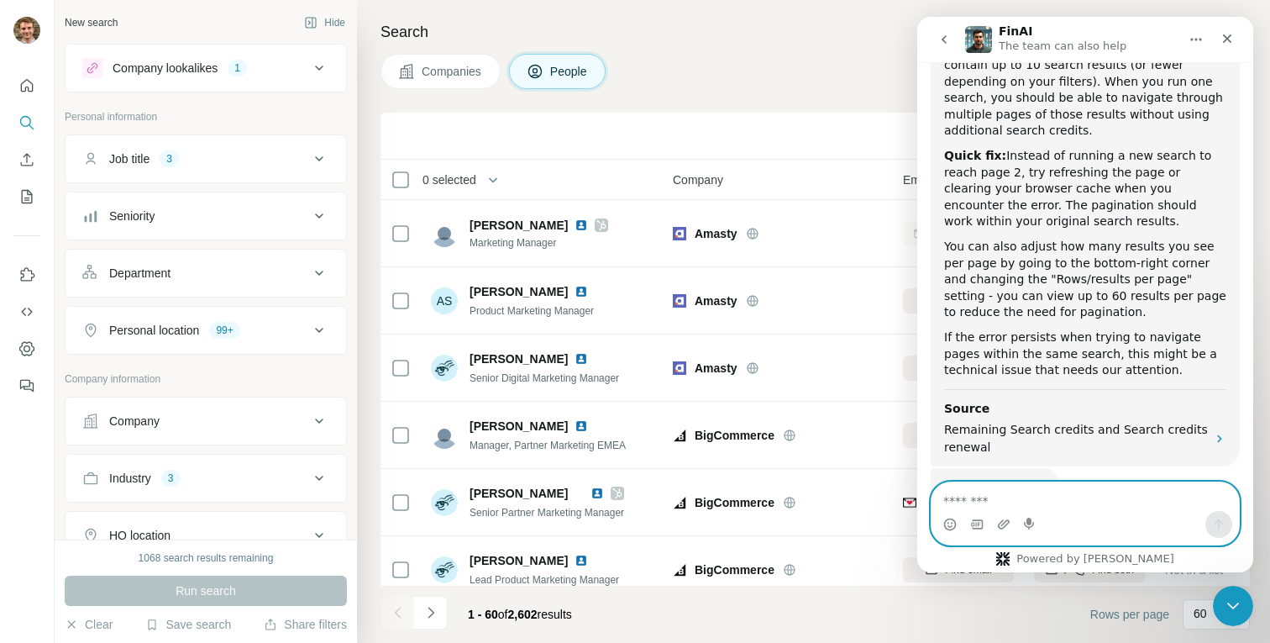
scroll to position [1610, 0]
type textarea "**********"
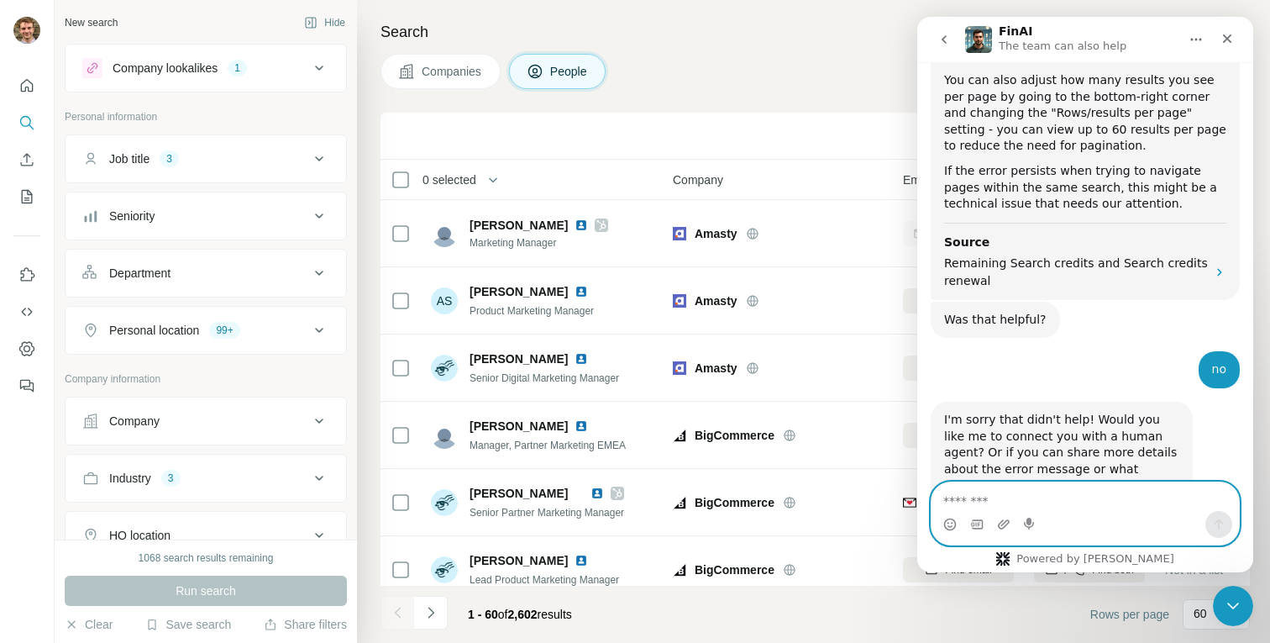
scroll to position [1775, 0]
type textarea "**********"
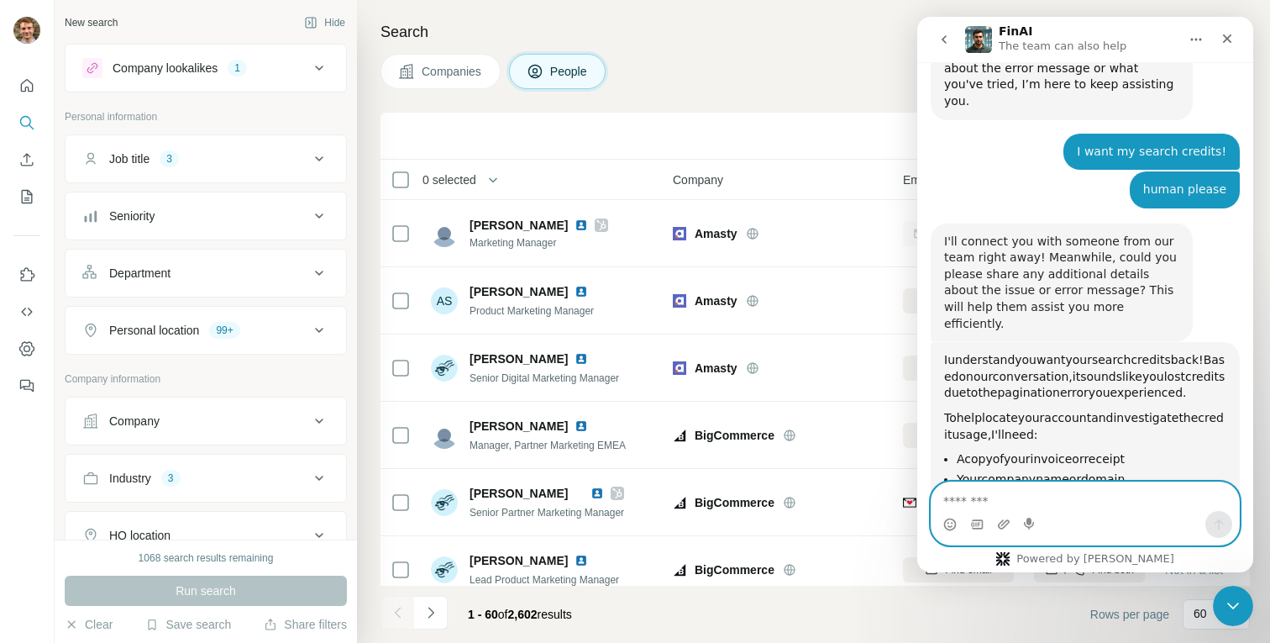
scroll to position [2177, 0]
type textarea "*"
type textarea "**********"
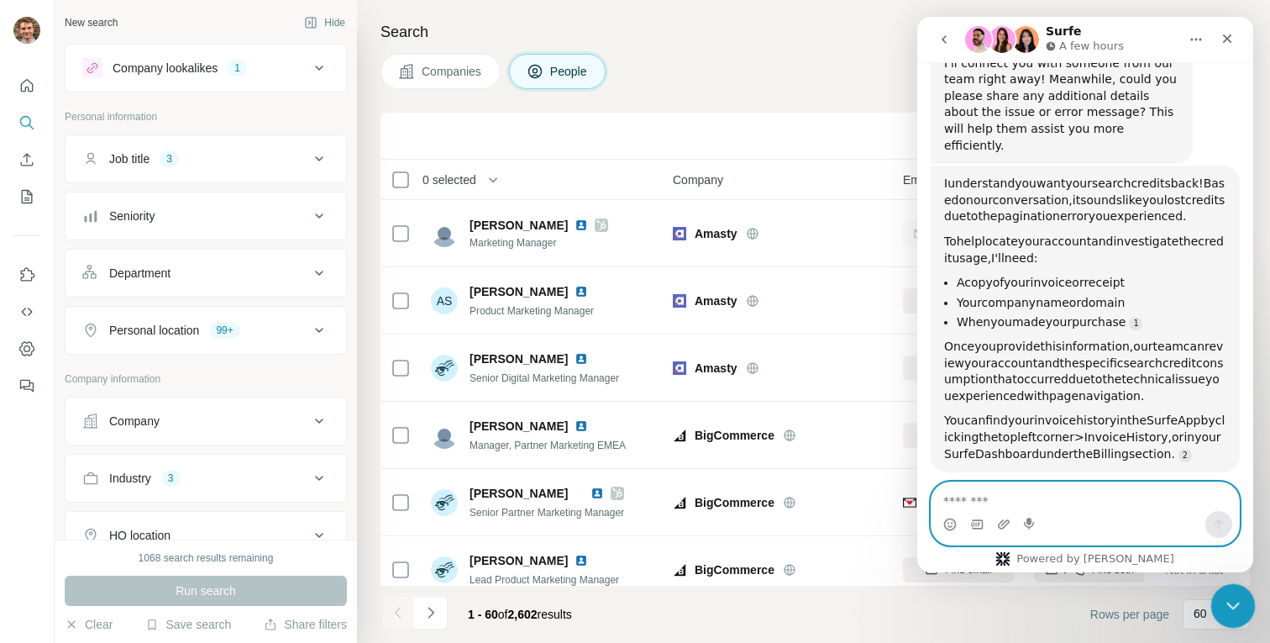
scroll to position [2358, 0]
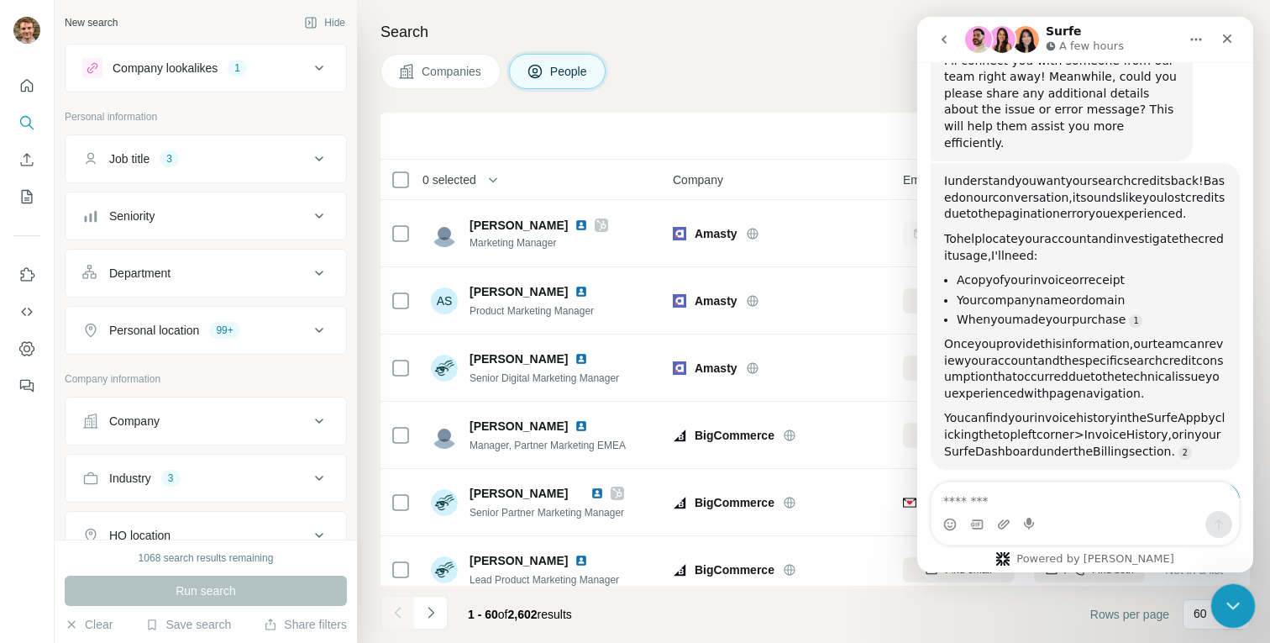
click at [1224, 595] on icon "Close Intercom Messenger" at bounding box center [1230, 603] width 20 height 20
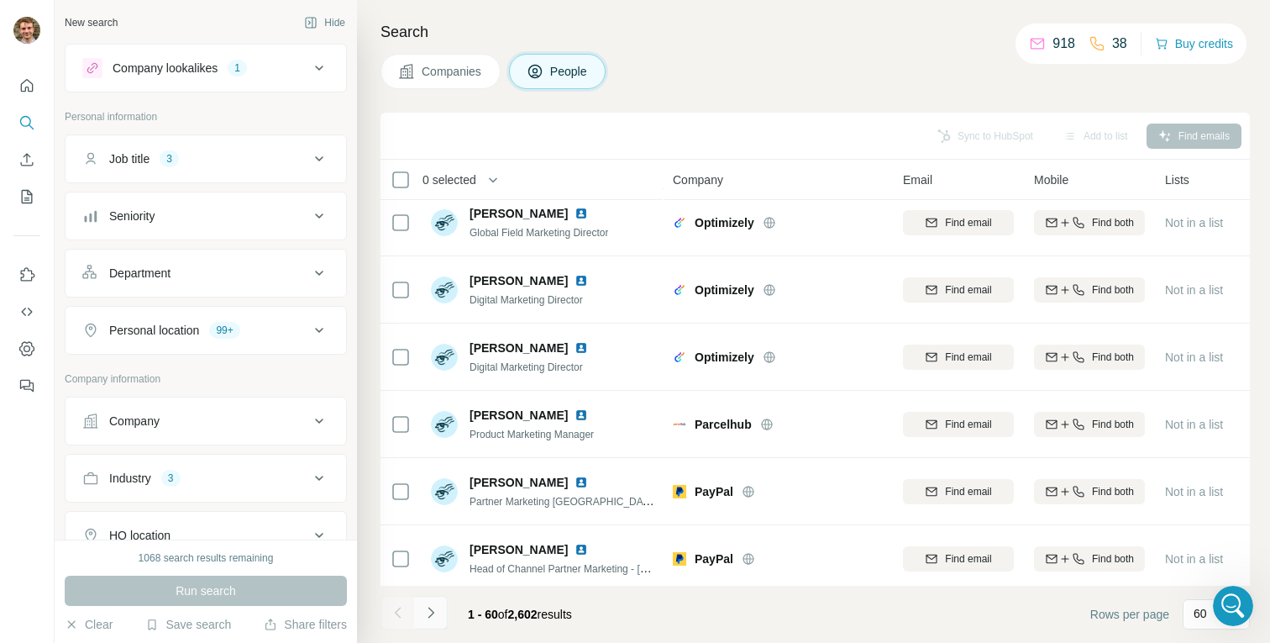
click at [429, 612] on icon "Navigate to next page" at bounding box center [430, 612] width 17 height 17
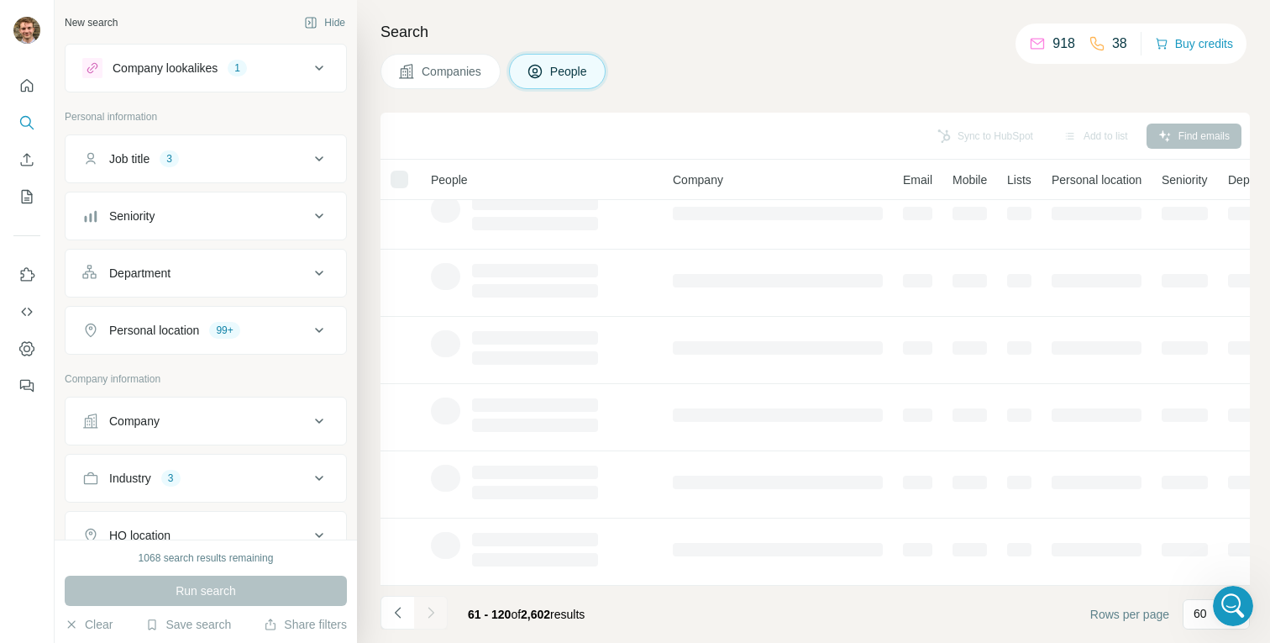
scroll to position [286, 0]
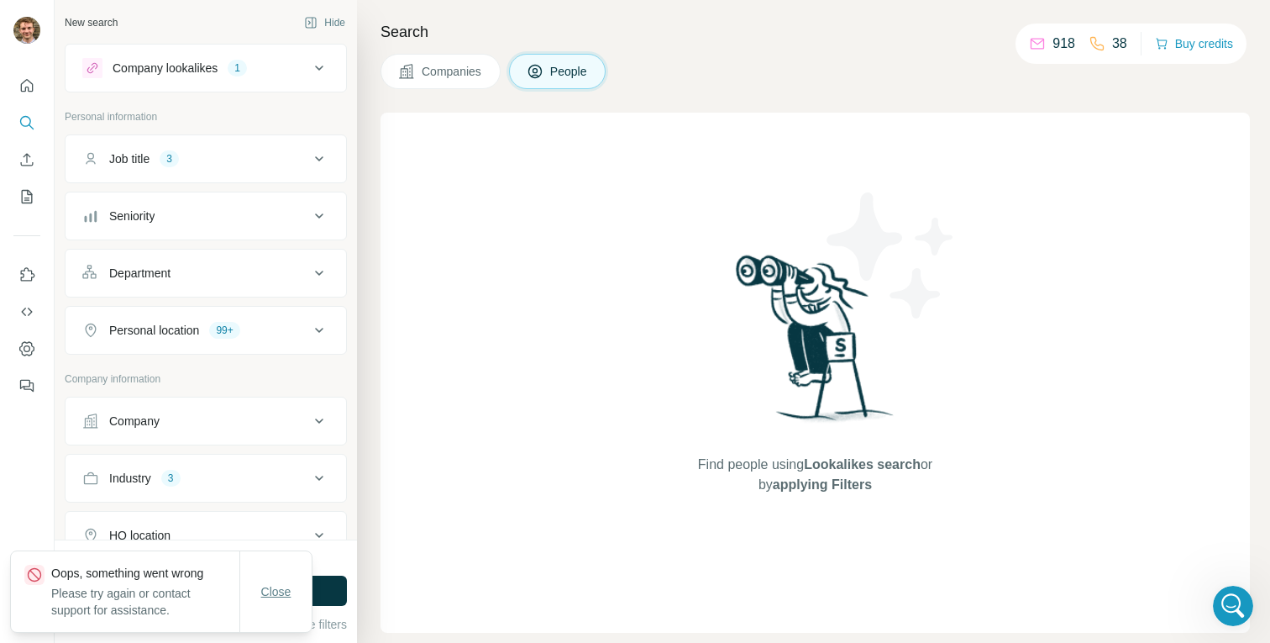
click at [276, 595] on span "Close" at bounding box center [276, 591] width 30 height 17
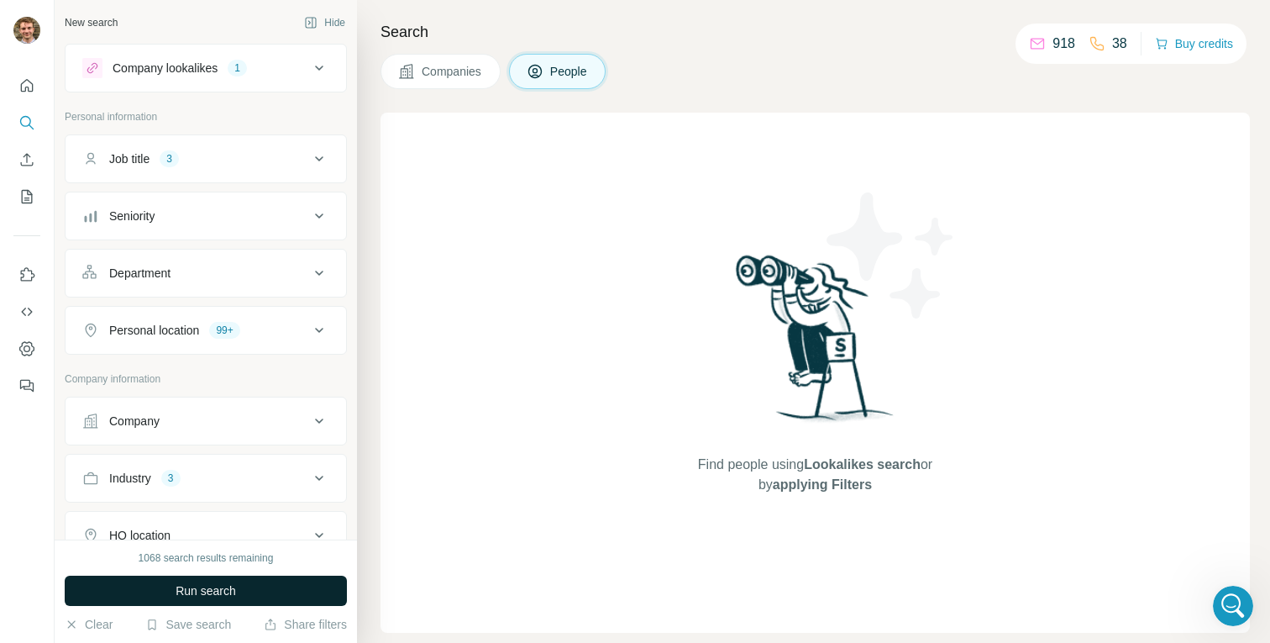
click at [268, 589] on button "Run search" at bounding box center [206, 590] width 282 height 30
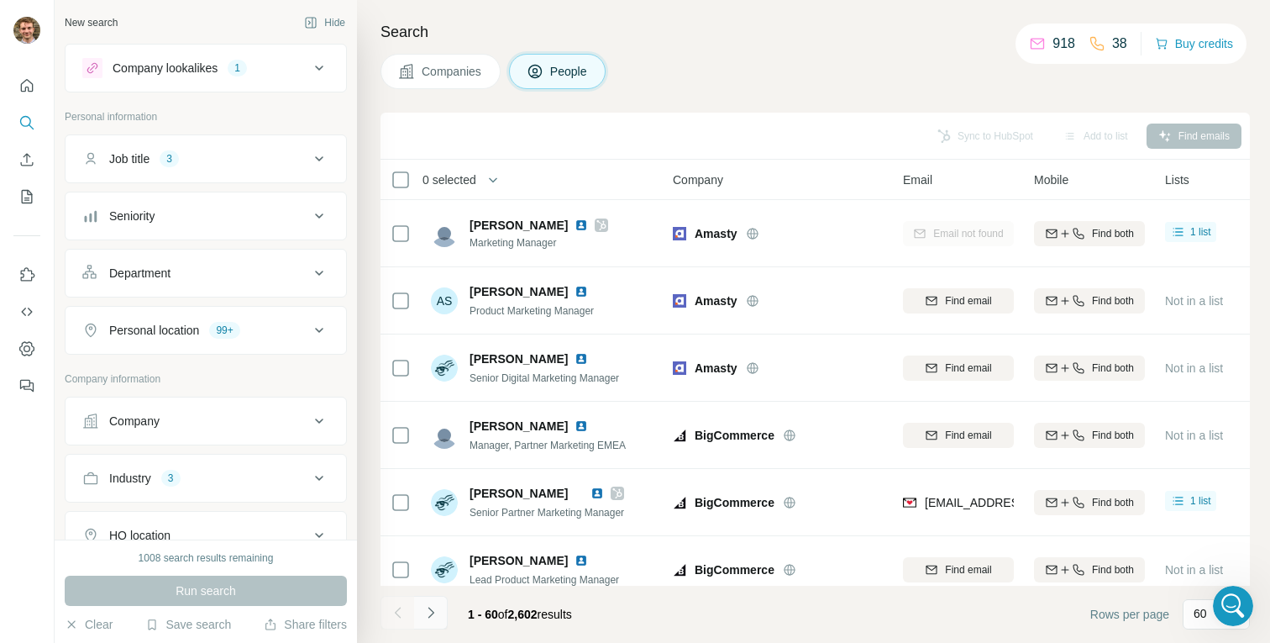
click at [433, 609] on icon "Navigate to next page" at bounding box center [430, 612] width 17 height 17
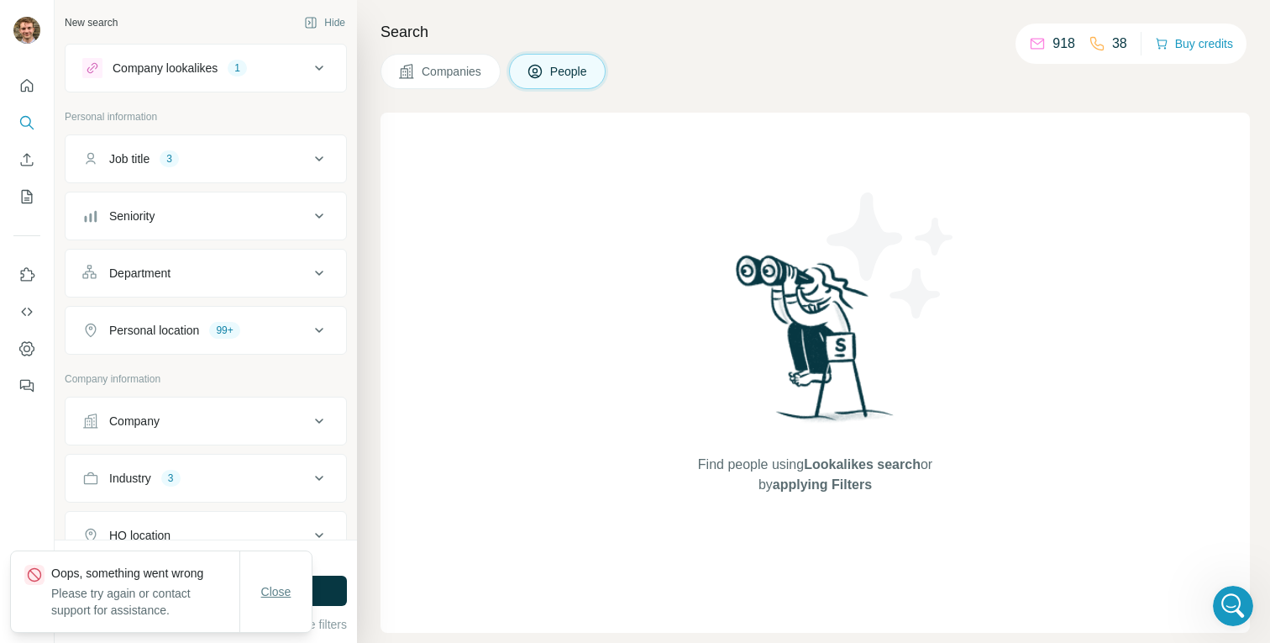
click at [275, 590] on span "Close" at bounding box center [276, 591] width 30 height 17
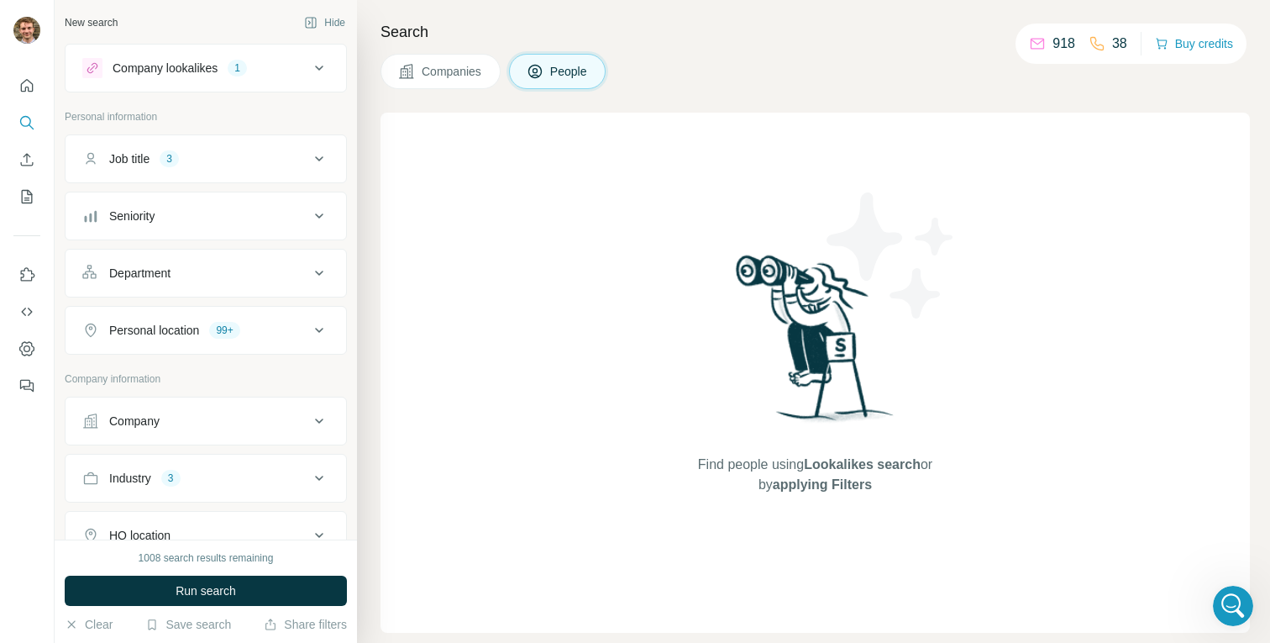
click at [275, 589] on button "Run search" at bounding box center [206, 590] width 282 height 30
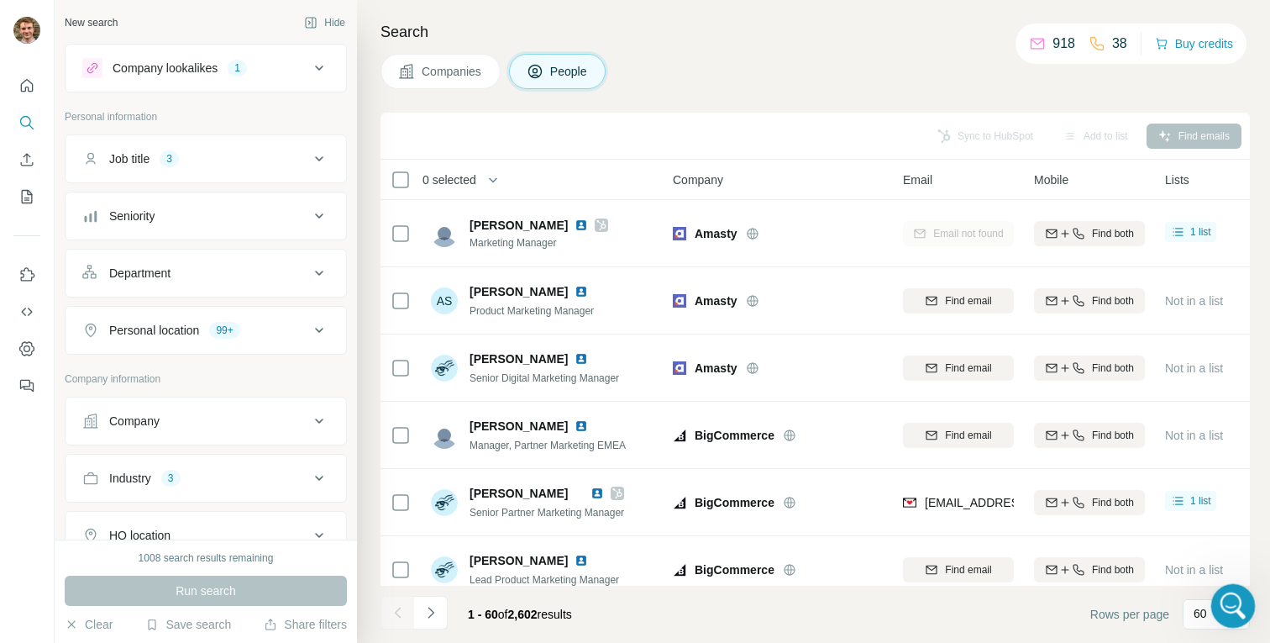
click at [1219, 589] on div "Open Intercom Messenger" at bounding box center [1230, 602] width 55 height 55
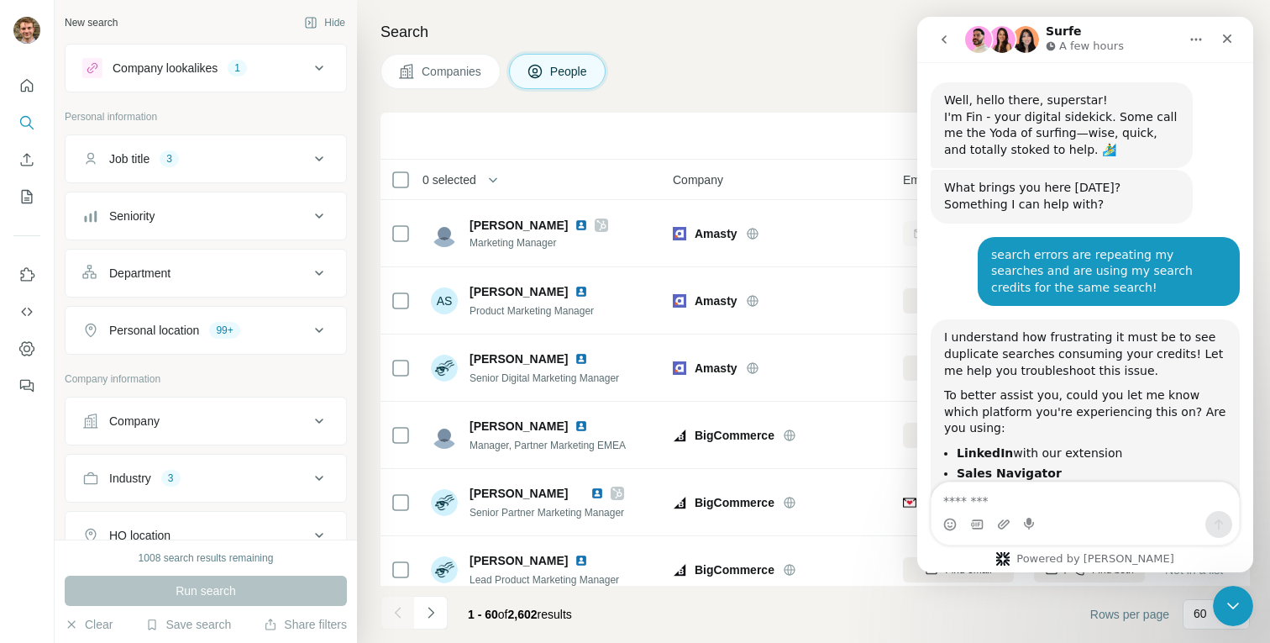
scroll to position [2358, 0]
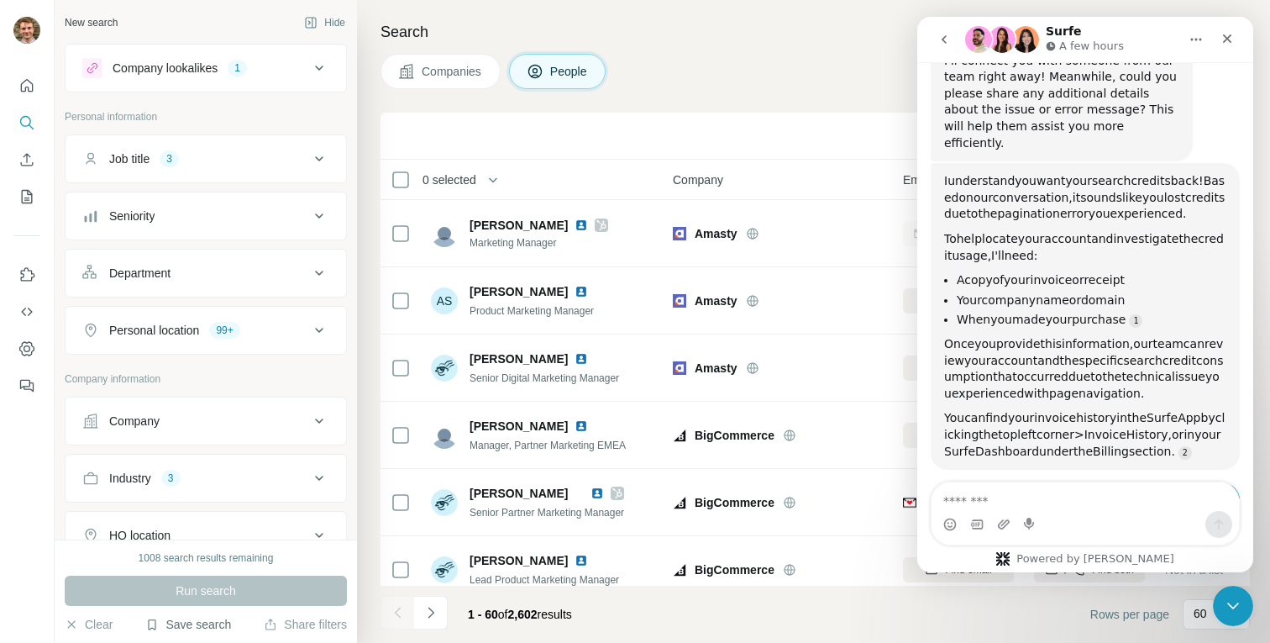
click at [176, 621] on button "Save search" at bounding box center [188, 624] width 86 height 17
click at [183, 598] on div "View my saved searches" at bounding box center [235, 595] width 177 height 34
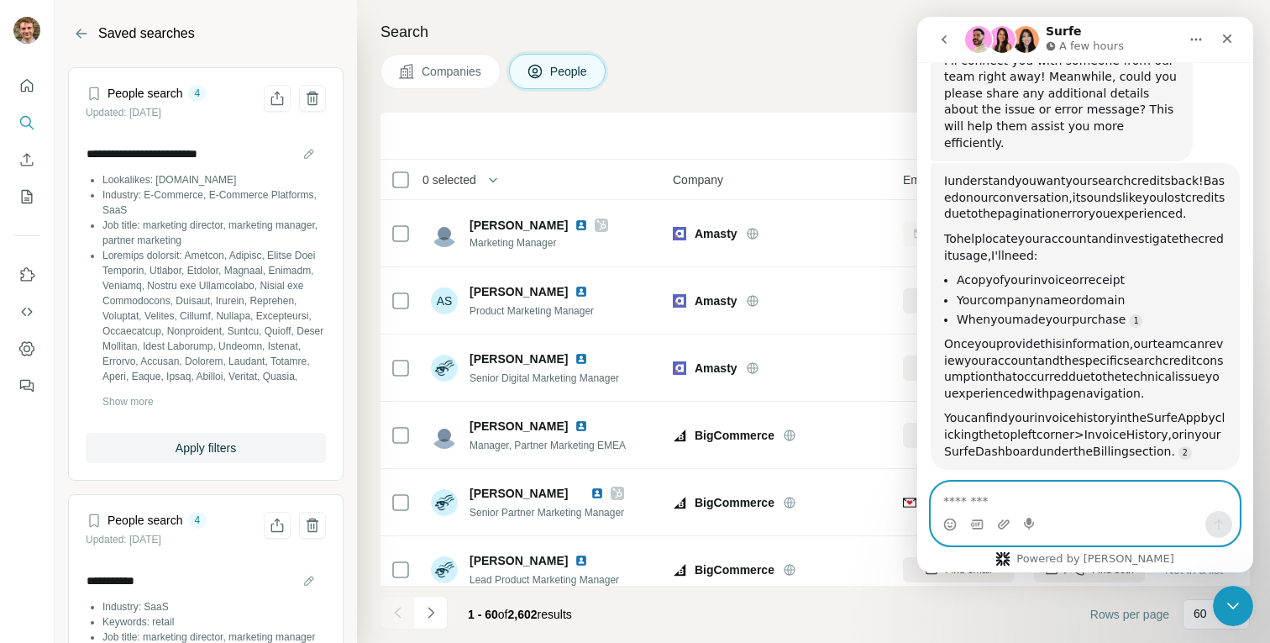
click at [997, 503] on textarea "Message…" at bounding box center [1084, 496] width 307 height 29
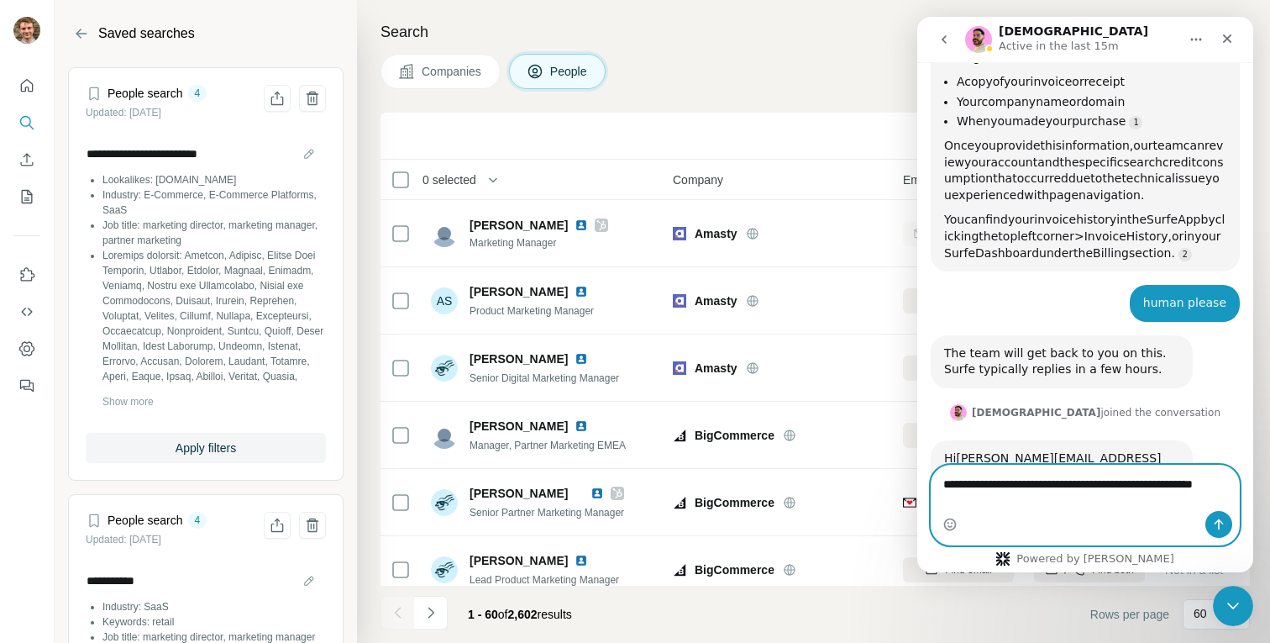
scroll to position [2573, 0]
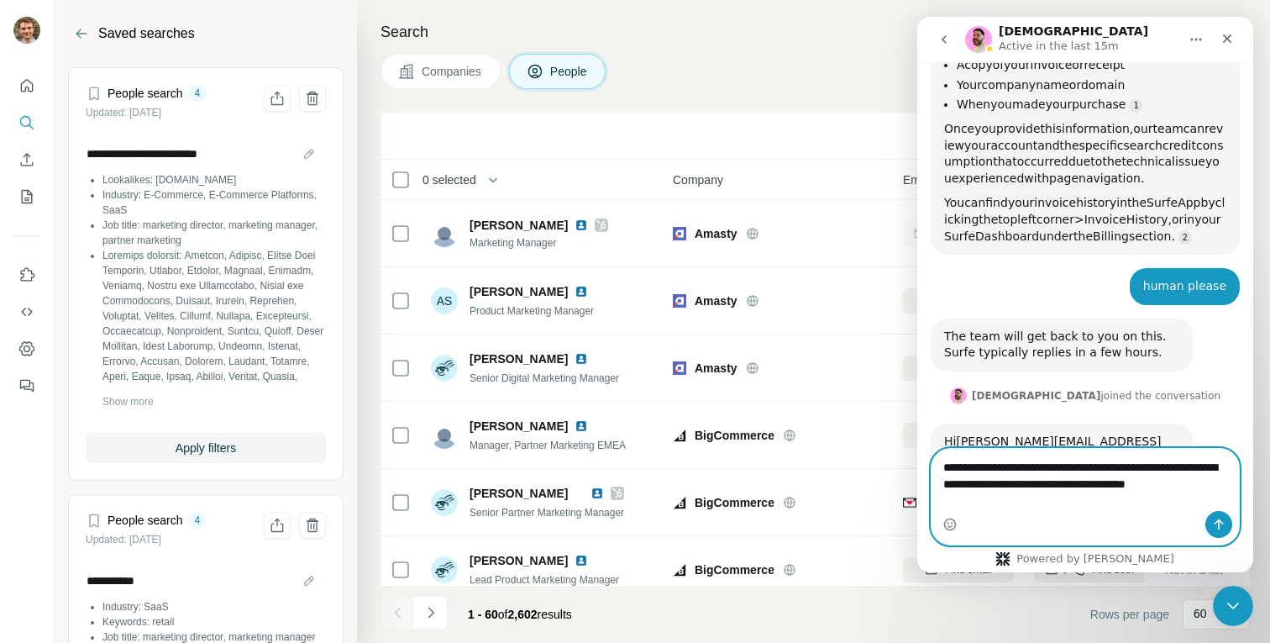
type textarea "**********"
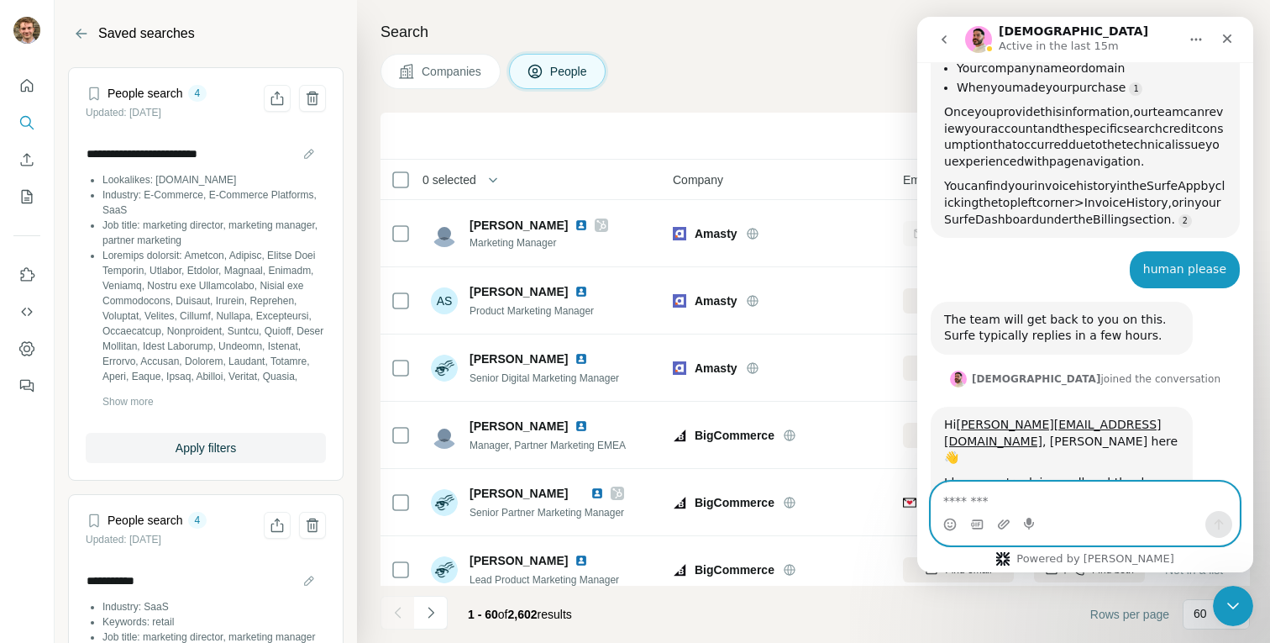
scroll to position [2639, 0]
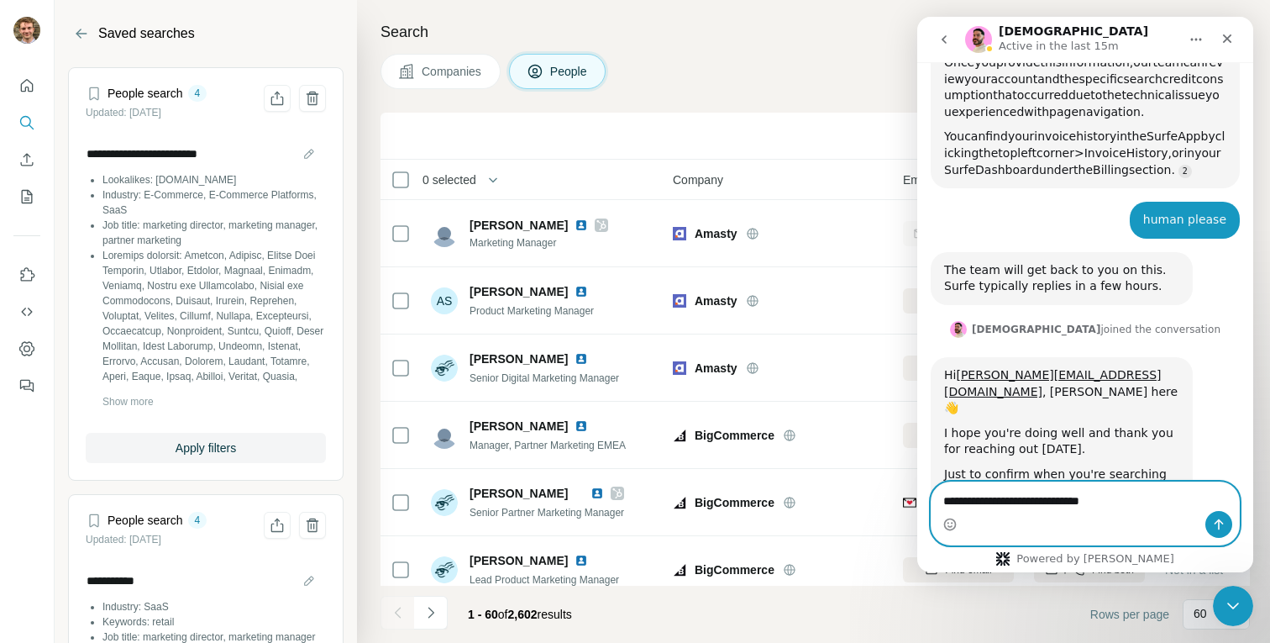
type textarea "**********"
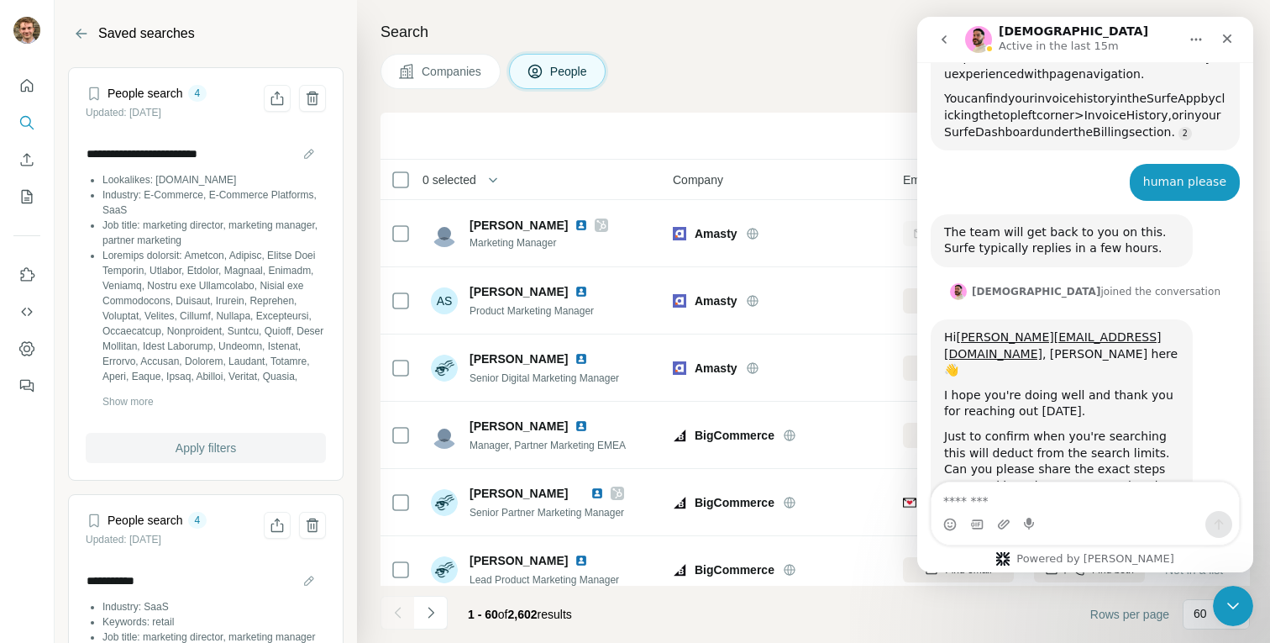
click at [196, 433] on button "Apply filters" at bounding box center [206, 448] width 240 height 30
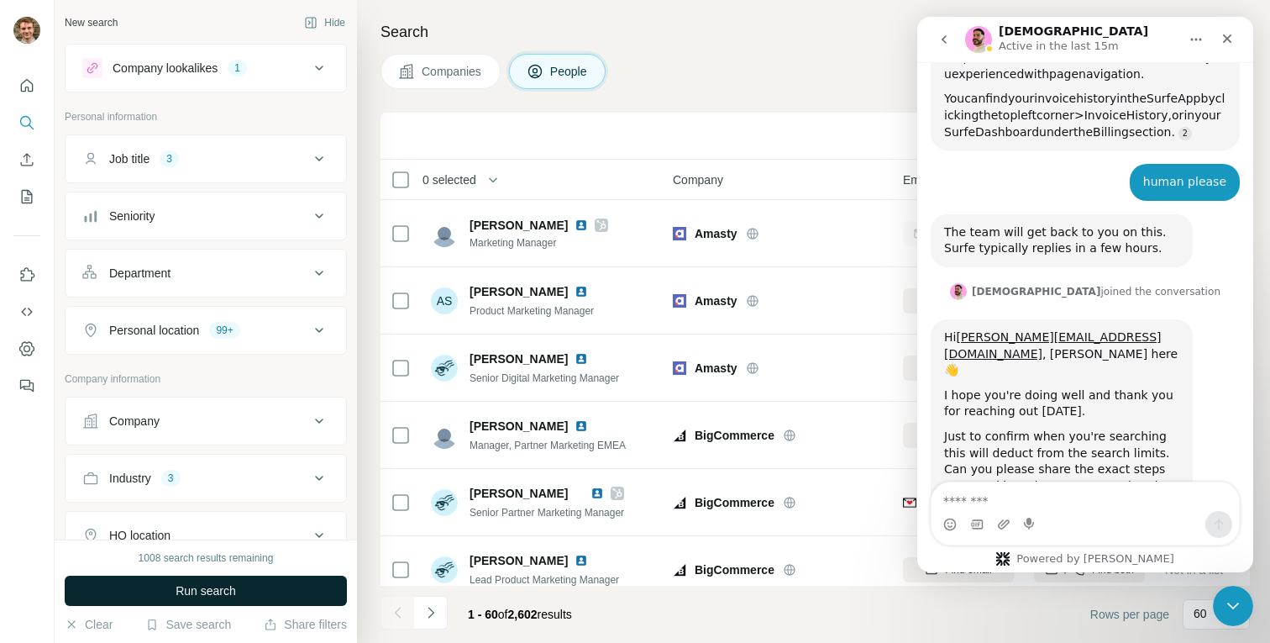
click at [176, 587] on span "Run search" at bounding box center [206, 590] width 60 height 17
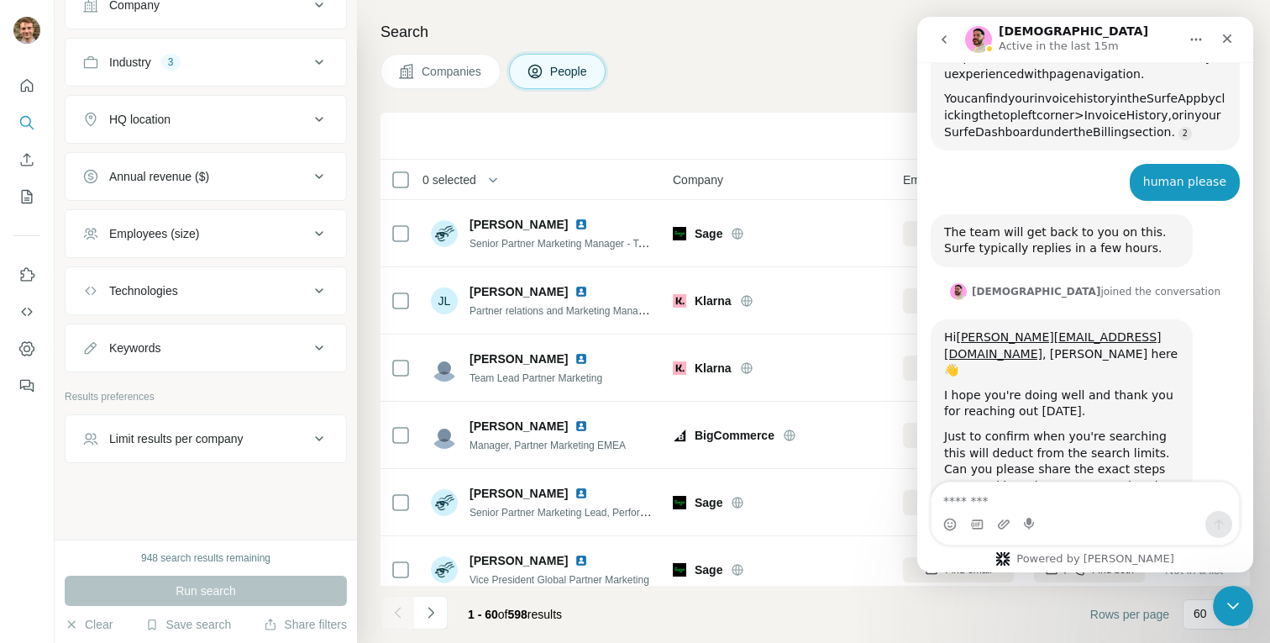
scroll to position [417, 0]
click at [244, 442] on div "Limit results per company" at bounding box center [176, 437] width 134 height 17
click at [244, 438] on div "Limit results per company" at bounding box center [176, 437] width 134 height 17
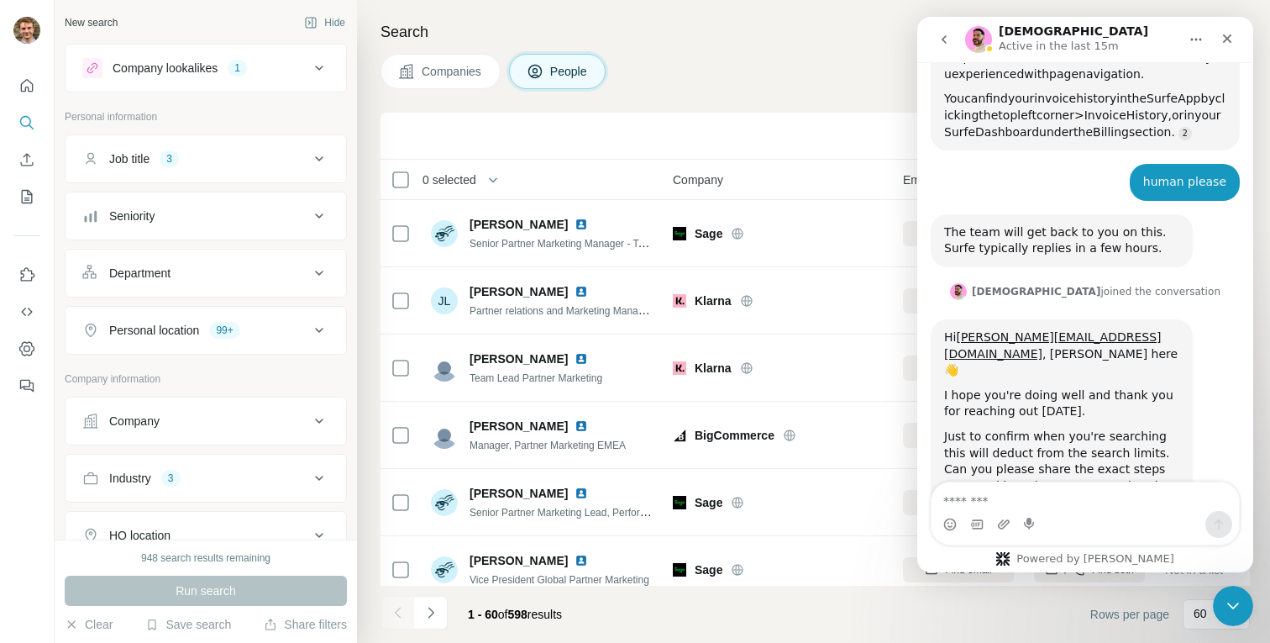
click at [204, 590] on div "Run search" at bounding box center [206, 590] width 282 height 30
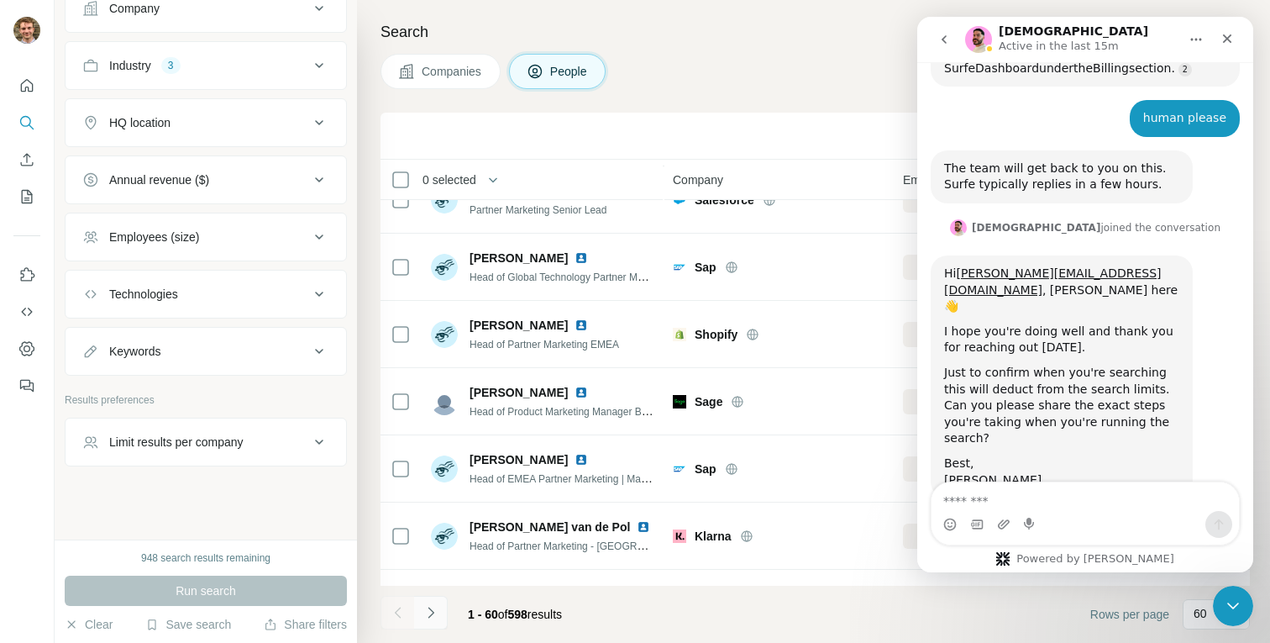
scroll to position [2741, 0]
click at [423, 616] on icon "Navigate to next page" at bounding box center [430, 612] width 17 height 17
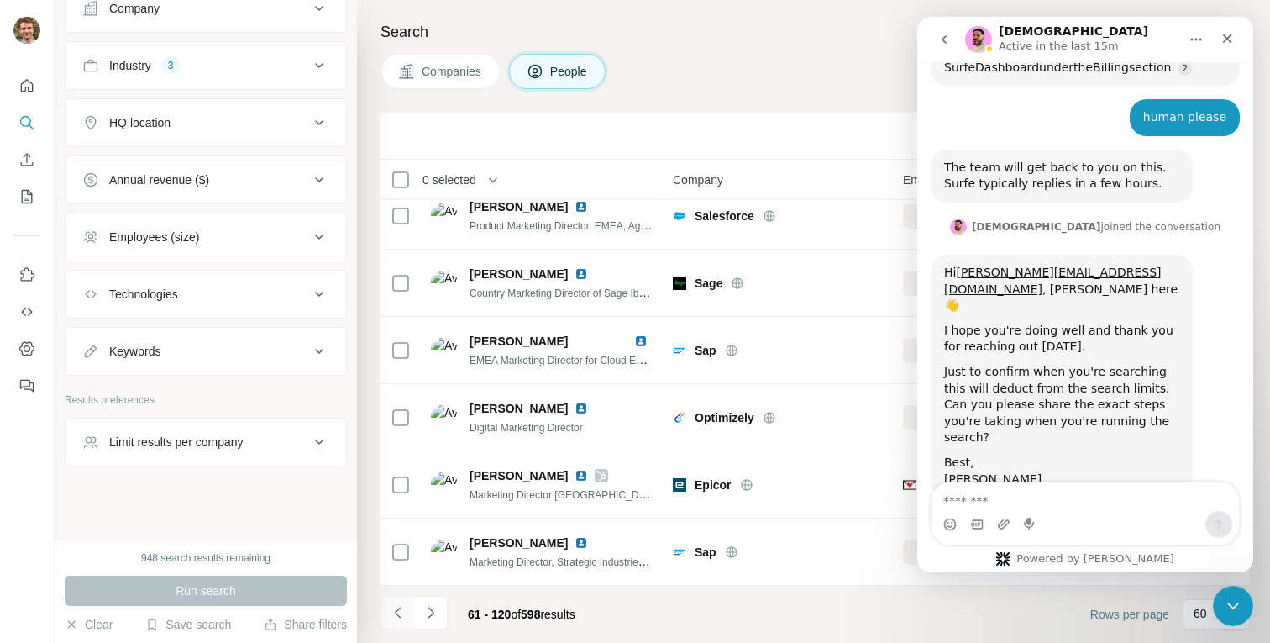
scroll to position [1377, 0]
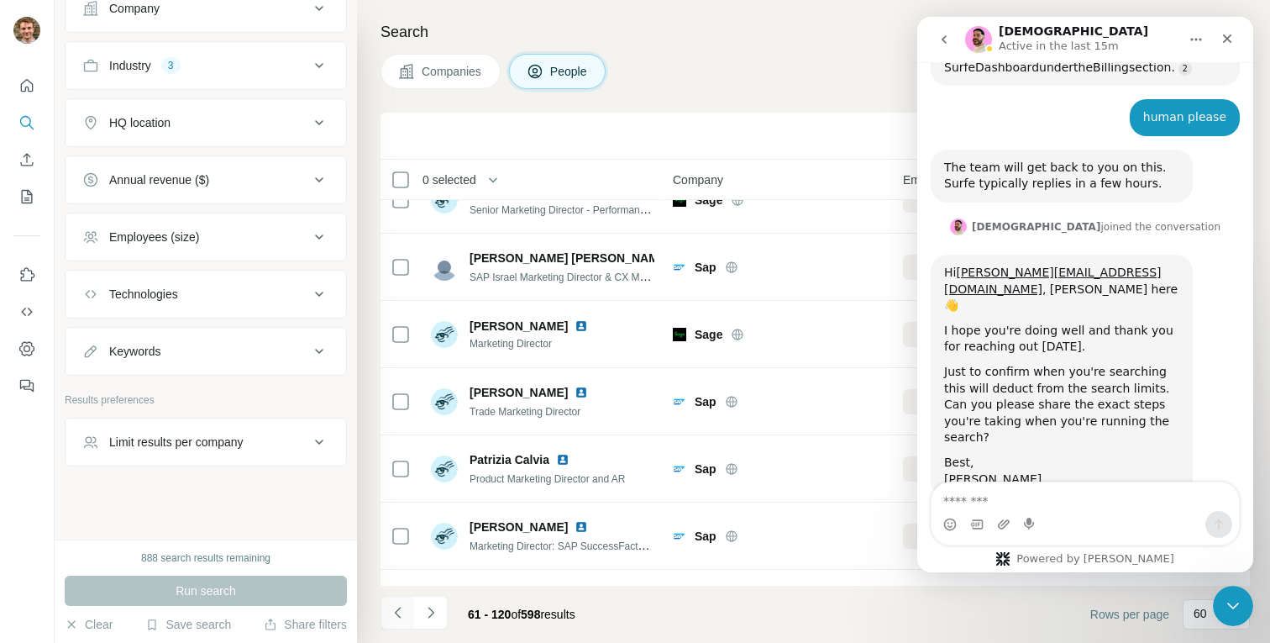
click at [396, 611] on icon "Navigate to previous page" at bounding box center [397, 611] width 6 height 11
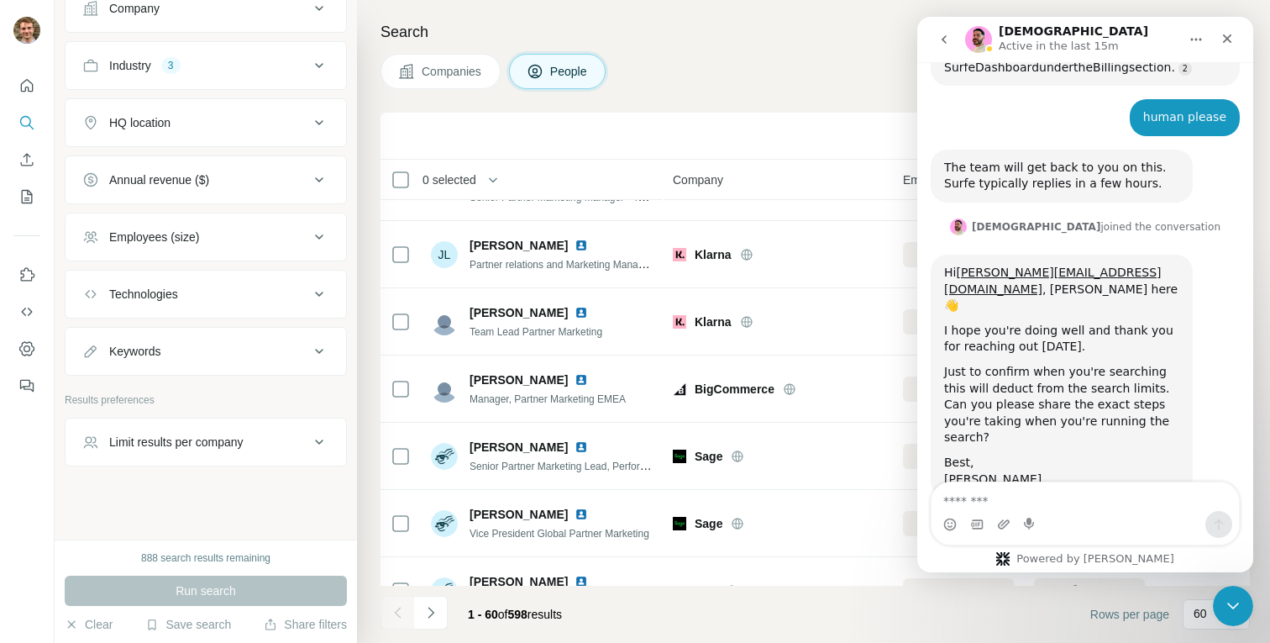
scroll to position [0, 0]
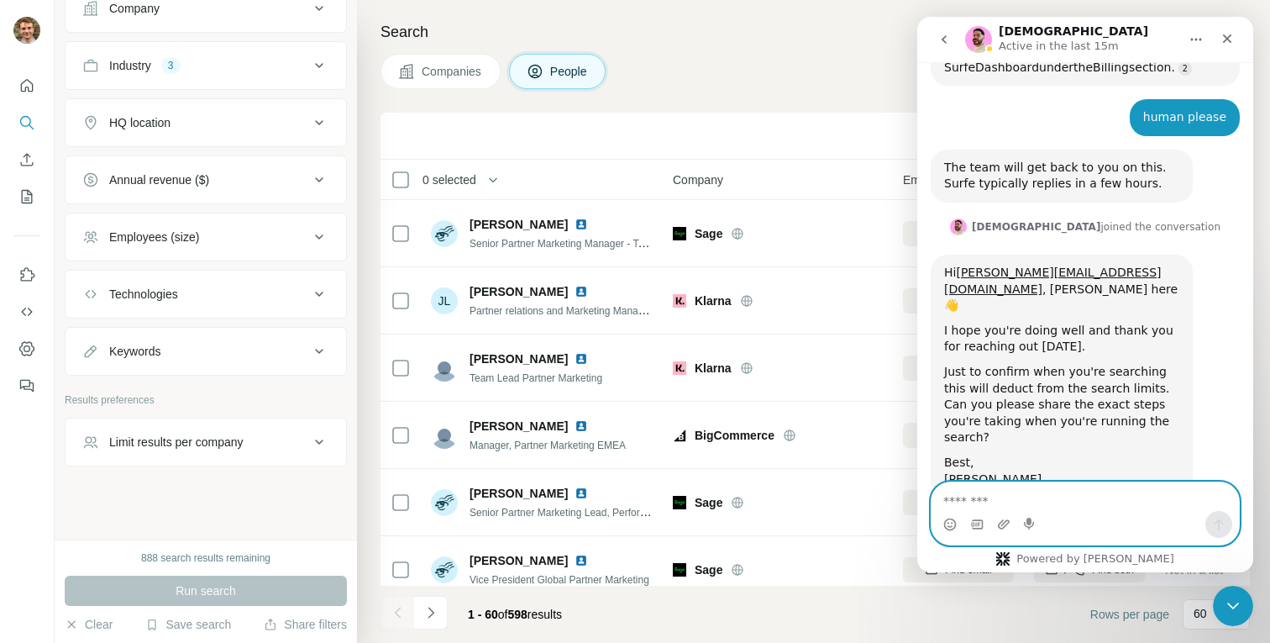
click at [968, 505] on textarea "Message…" at bounding box center [1084, 496] width 307 height 29
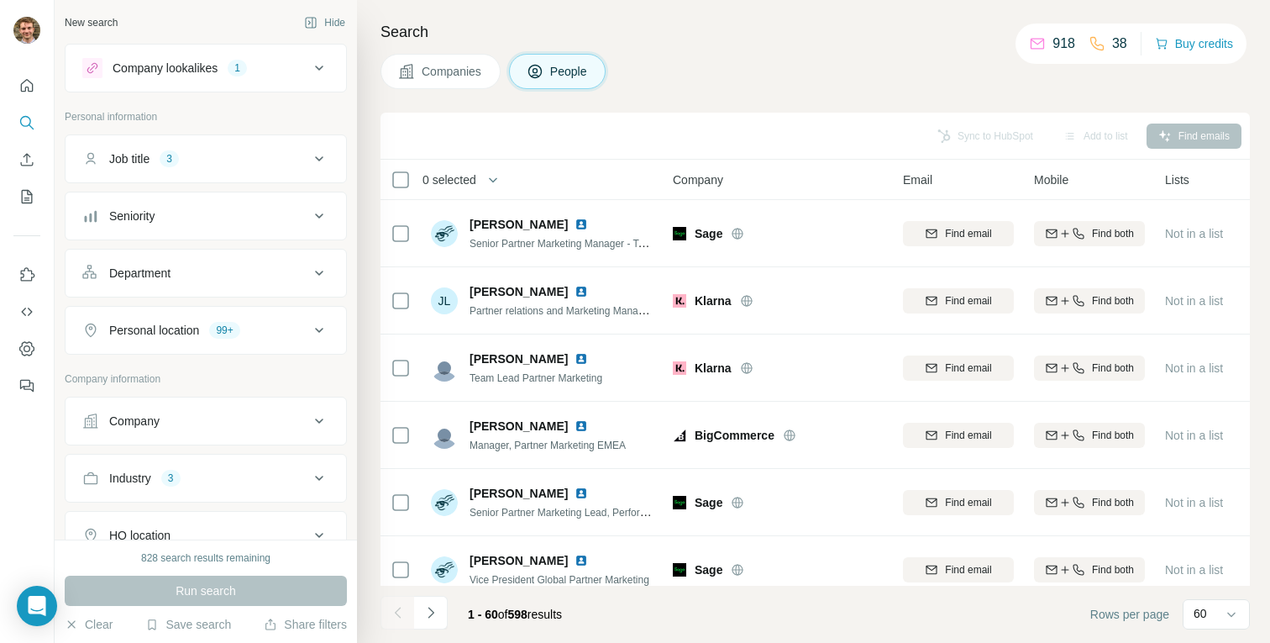
click at [196, 637] on div "828 search results remaining Run search Clear Save search Share filters" at bounding box center [206, 590] width 302 height 103
click at [195, 628] on button "Save search" at bounding box center [188, 624] width 86 height 17
click at [184, 601] on div "View my saved searches" at bounding box center [235, 595] width 177 height 34
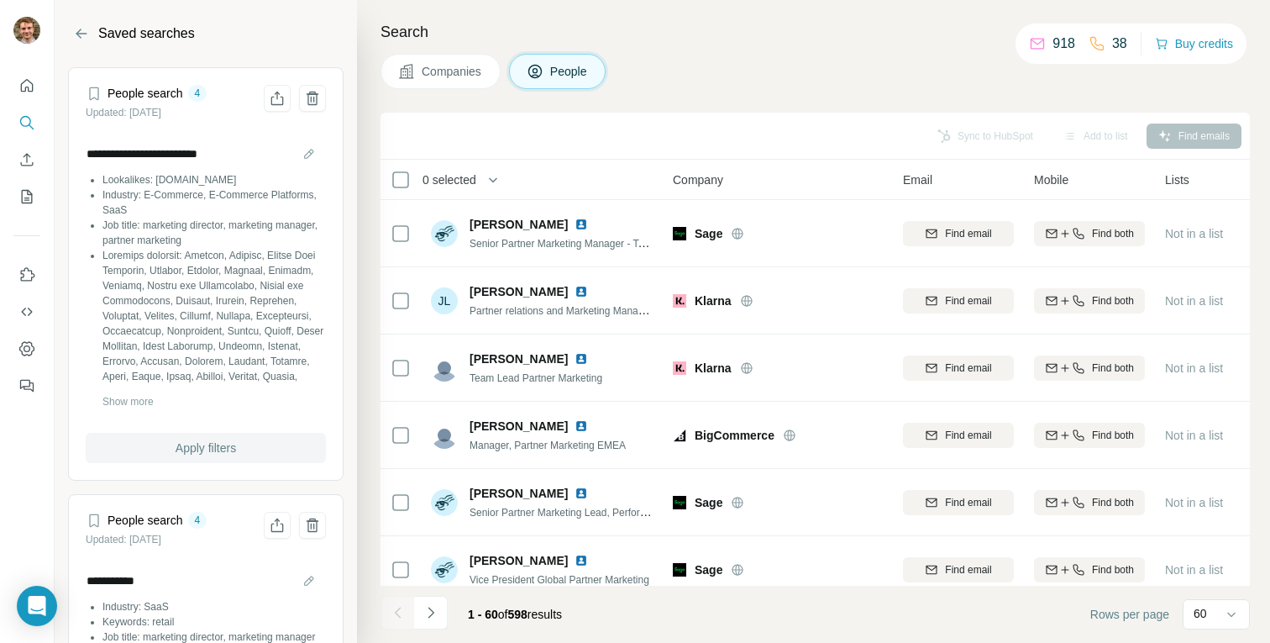
click at [227, 458] on button "Apply filters" at bounding box center [206, 448] width 240 height 30
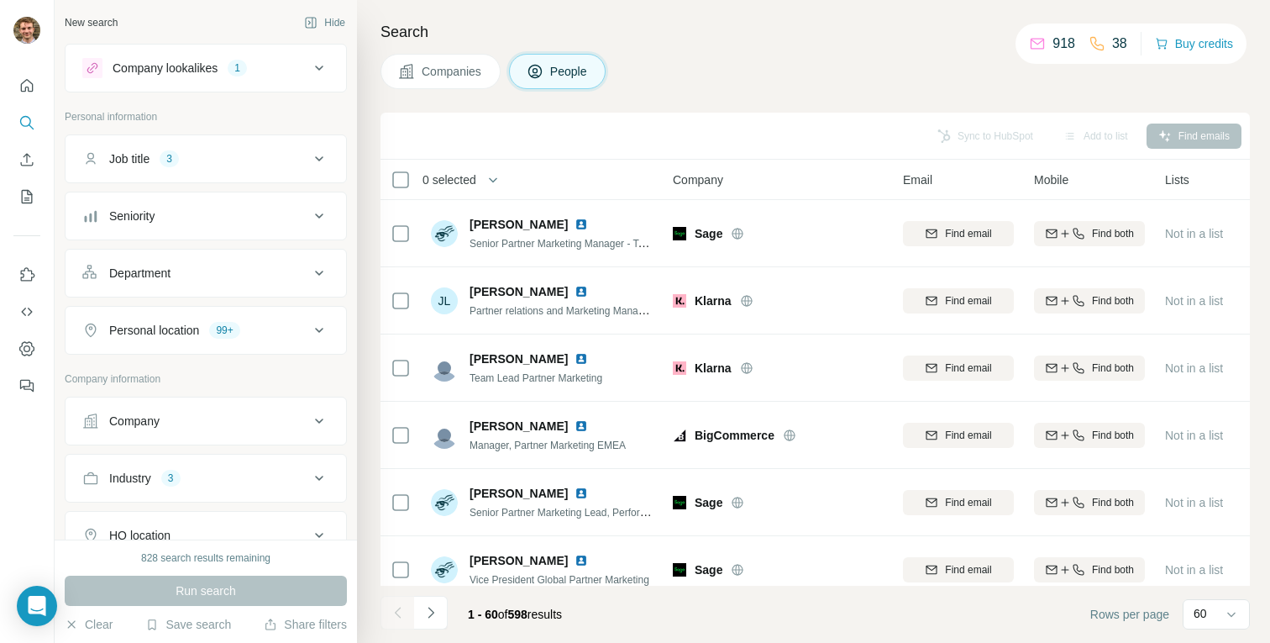
click at [174, 585] on div "Run search" at bounding box center [206, 590] width 282 height 30
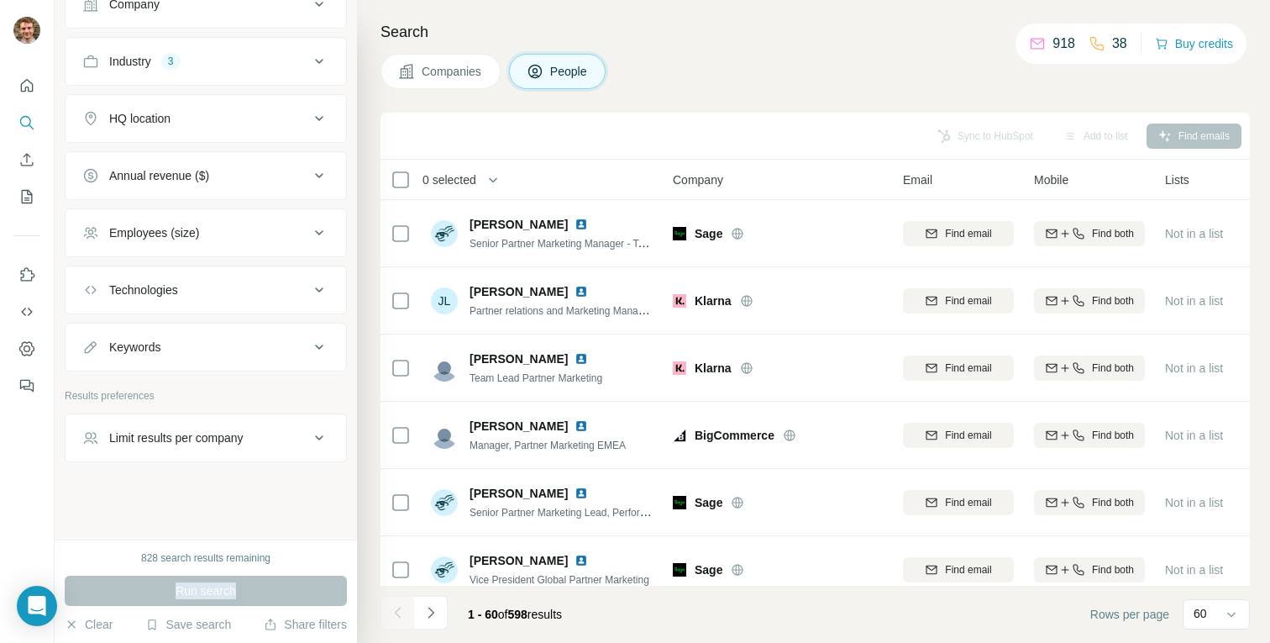
click at [149, 437] on div "Limit results per company" at bounding box center [176, 437] width 134 height 17
click at [158, 488] on input "number" at bounding box center [205, 479] width 247 height 30
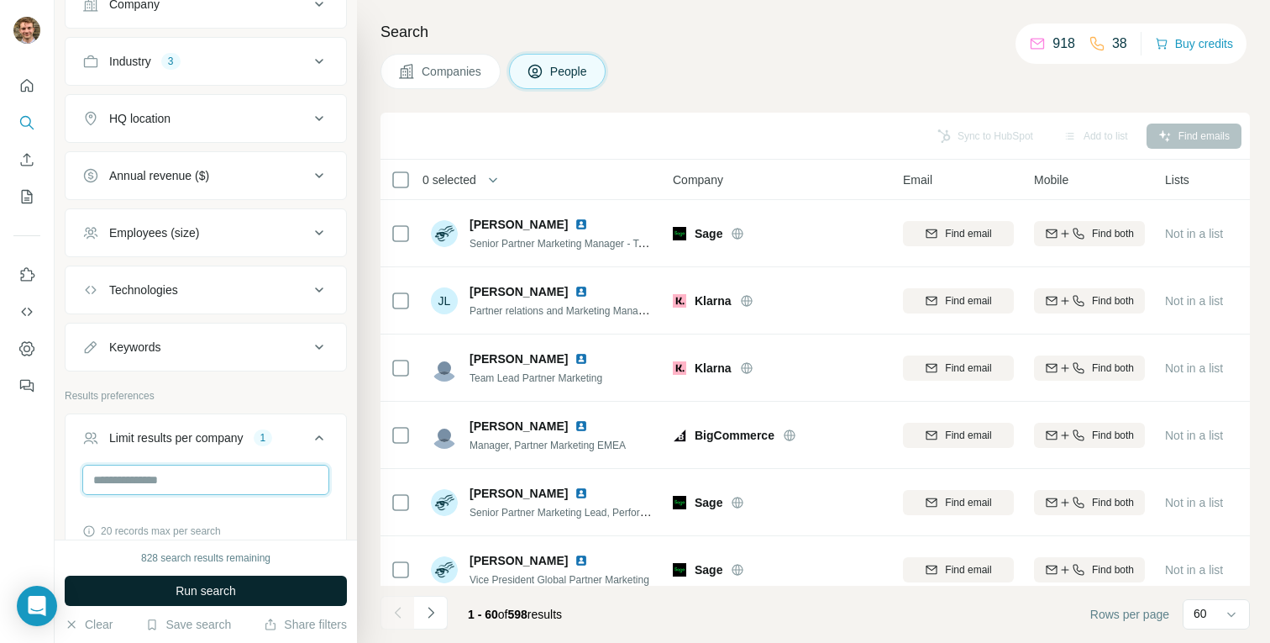
type input "*"
click at [172, 591] on button "Run search" at bounding box center [206, 590] width 282 height 30
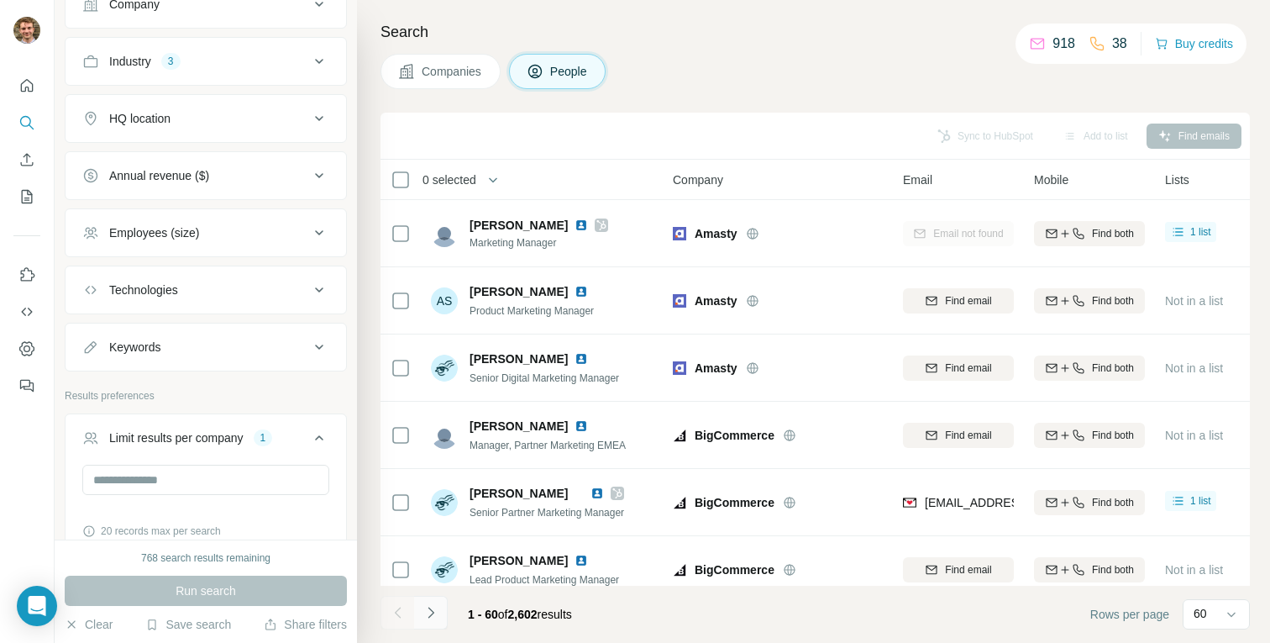
click at [425, 611] on icon "Navigate to next page" at bounding box center [430, 612] width 17 height 17
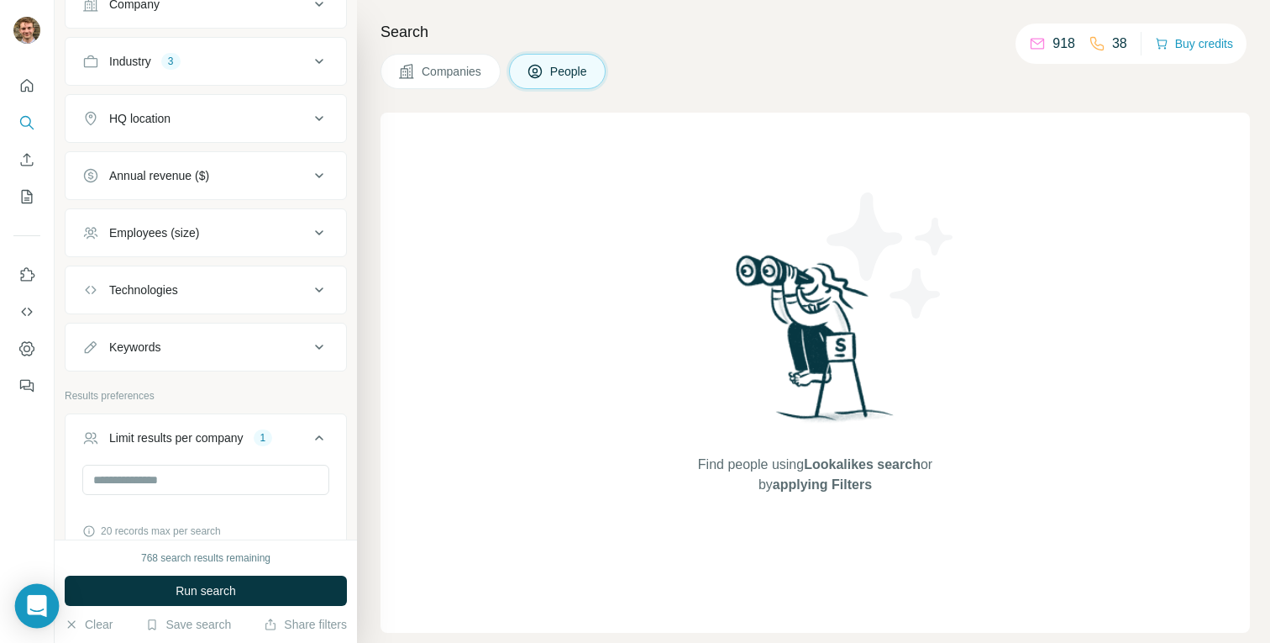
click at [34, 606] on icon "Open Intercom Messenger" at bounding box center [36, 606] width 19 height 22
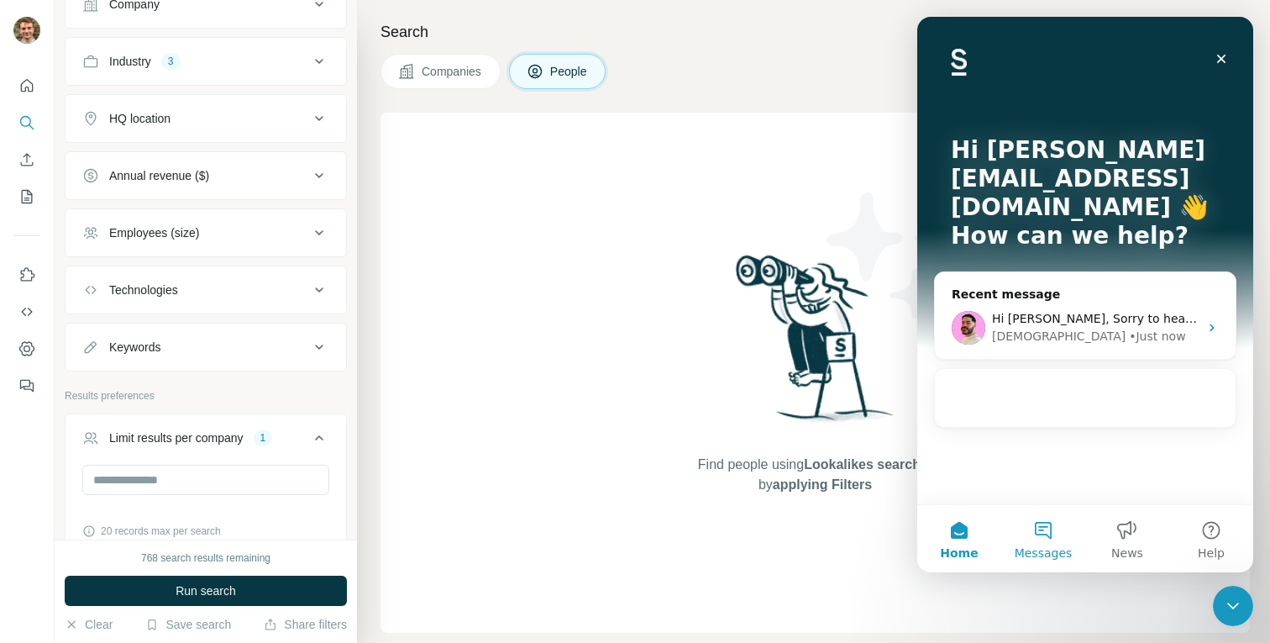
click at [1039, 553] on span "Messages" at bounding box center [1044, 553] width 58 height 12
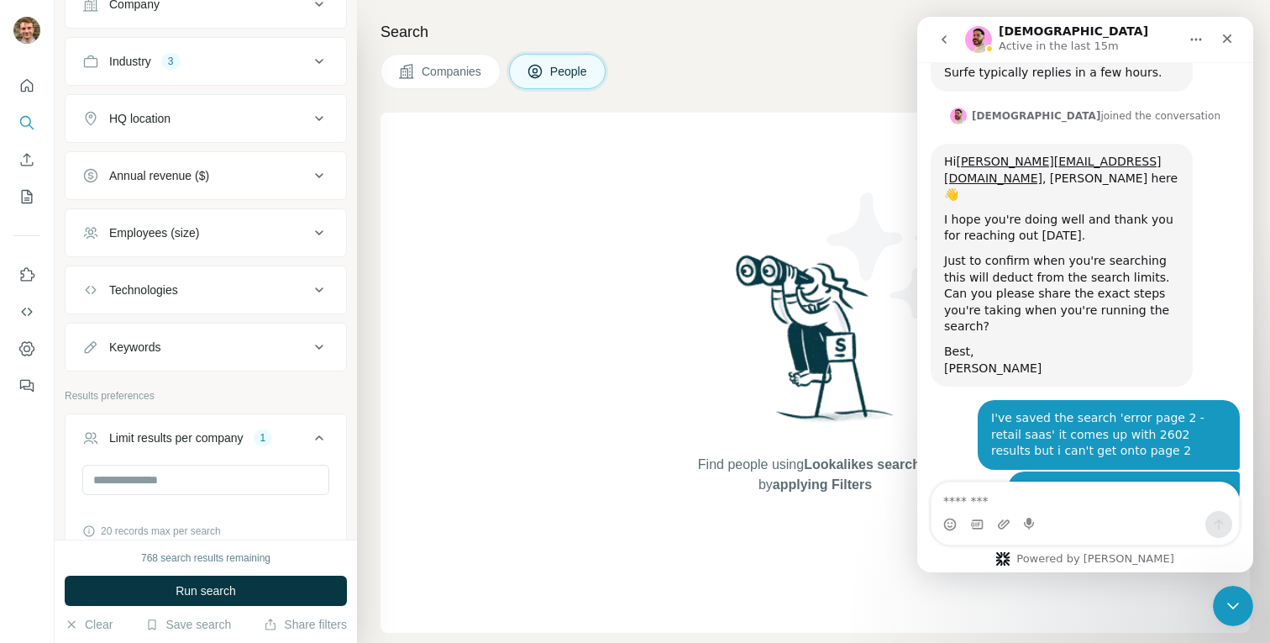
scroll to position [2588, 0]
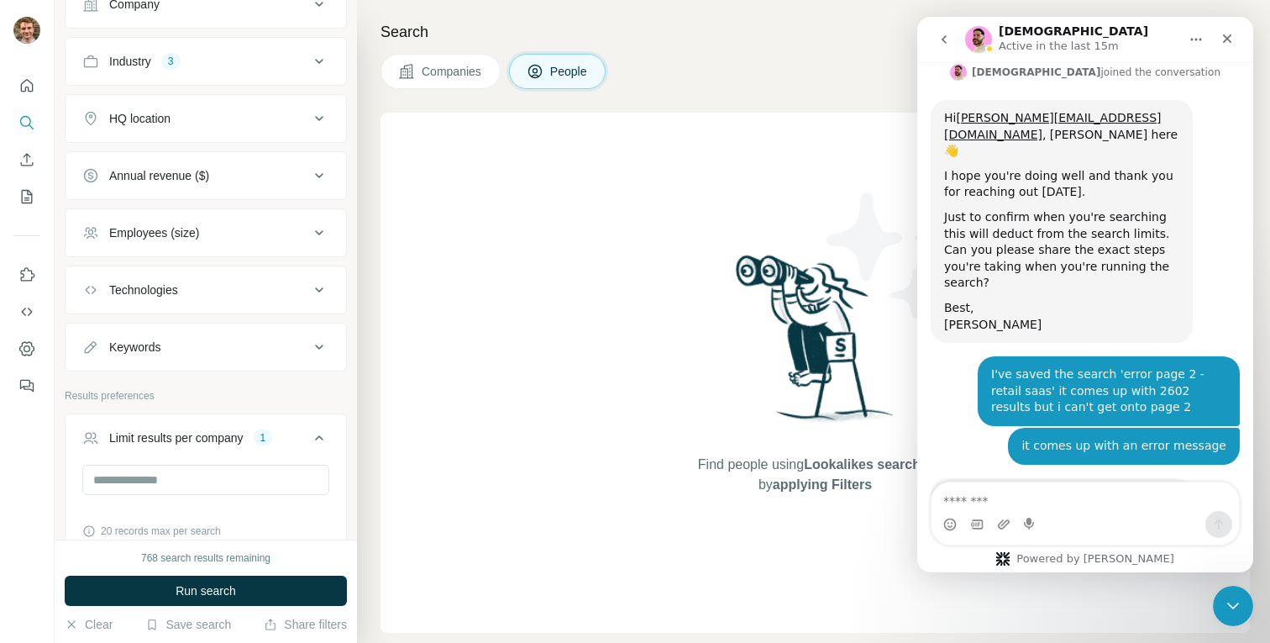
click at [985, 505] on textarea "Message…" at bounding box center [1084, 496] width 307 height 29
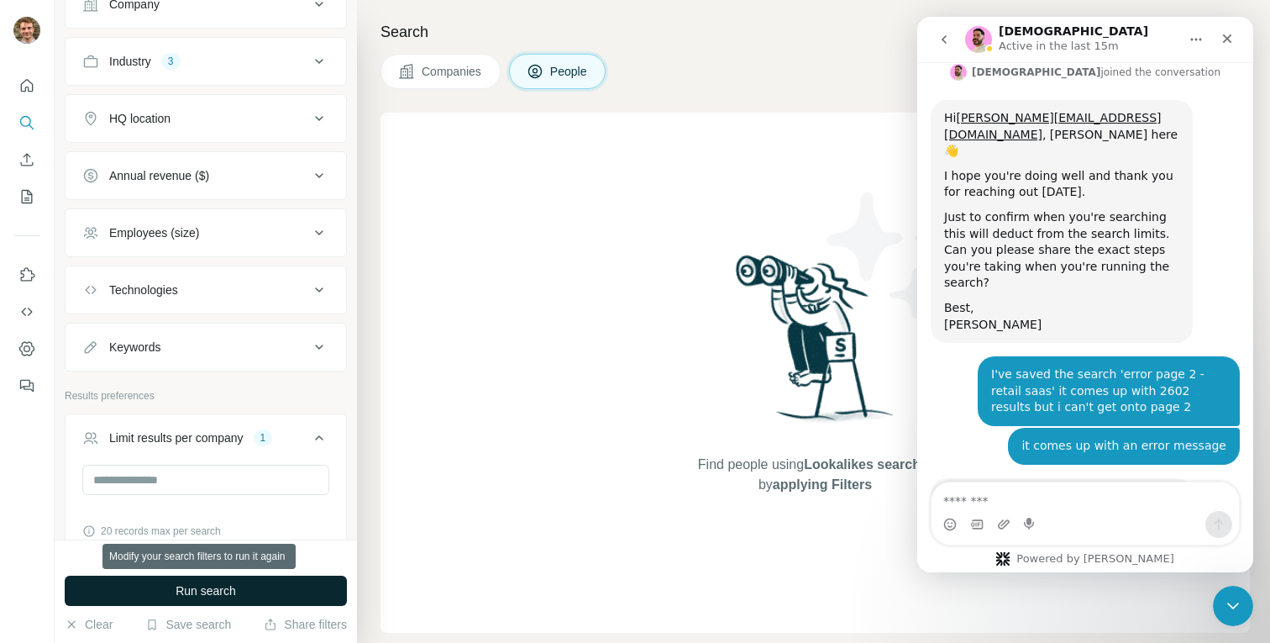
click at [258, 587] on button "Run search" at bounding box center [206, 590] width 282 height 30
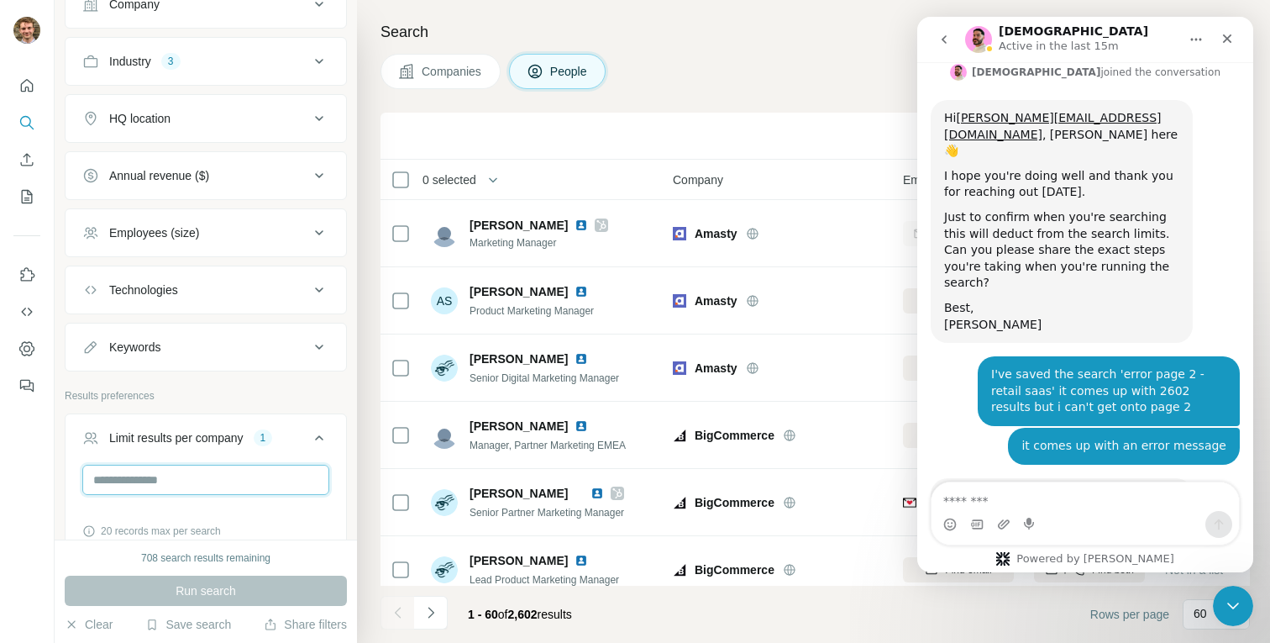
click at [203, 478] on input "*" at bounding box center [205, 479] width 247 height 30
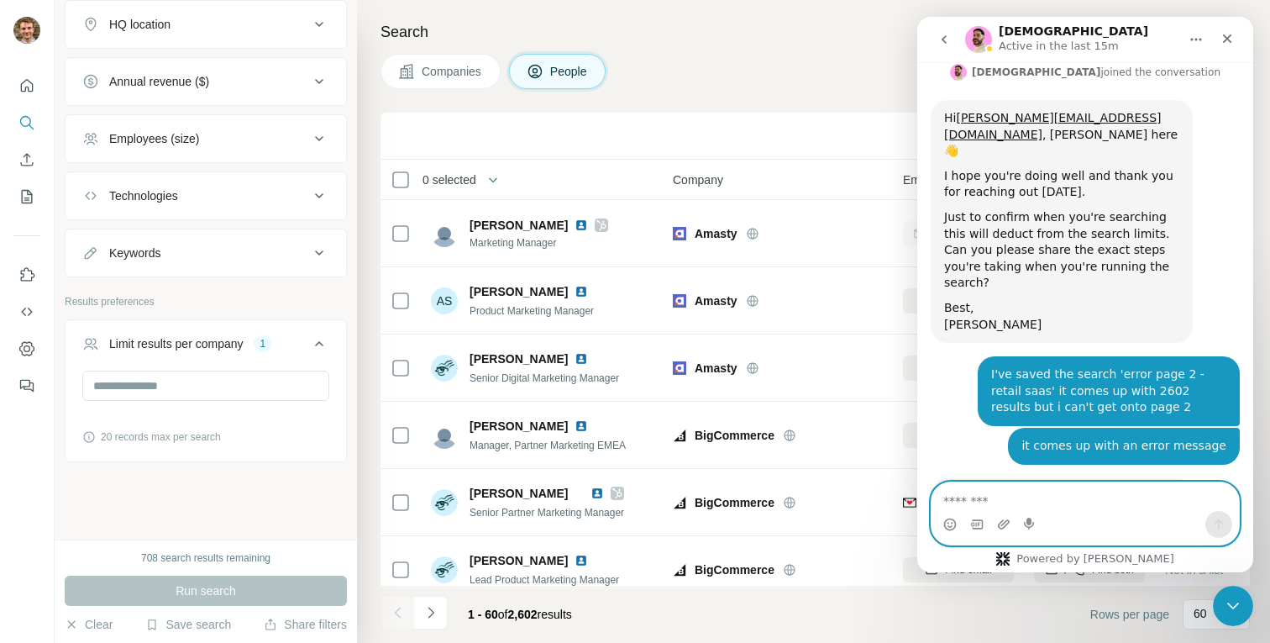
click at [983, 495] on textarea "Message…" at bounding box center [1084, 496] width 307 height 29
click at [263, 584] on div "Run search" at bounding box center [206, 590] width 282 height 30
click at [998, 496] on textarea "Message…" at bounding box center [1084, 496] width 307 height 29
click at [433, 609] on icon "Navigate to next page" at bounding box center [430, 612] width 17 height 17
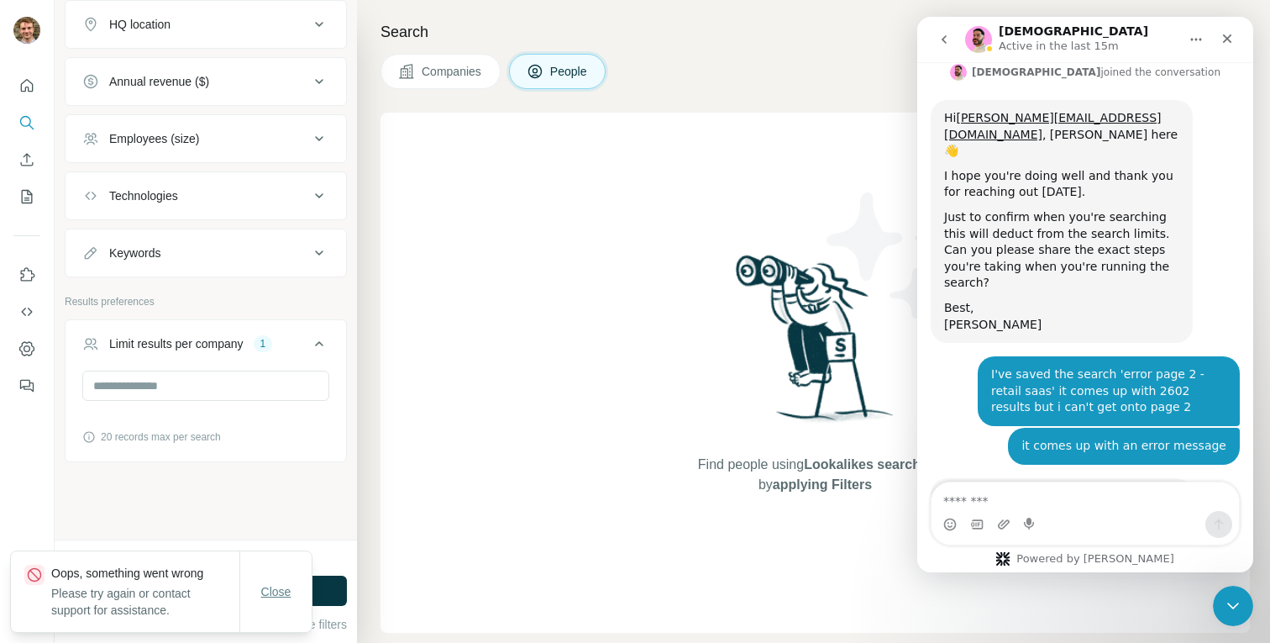
click at [270, 581] on button "Close" at bounding box center [276, 591] width 54 height 30
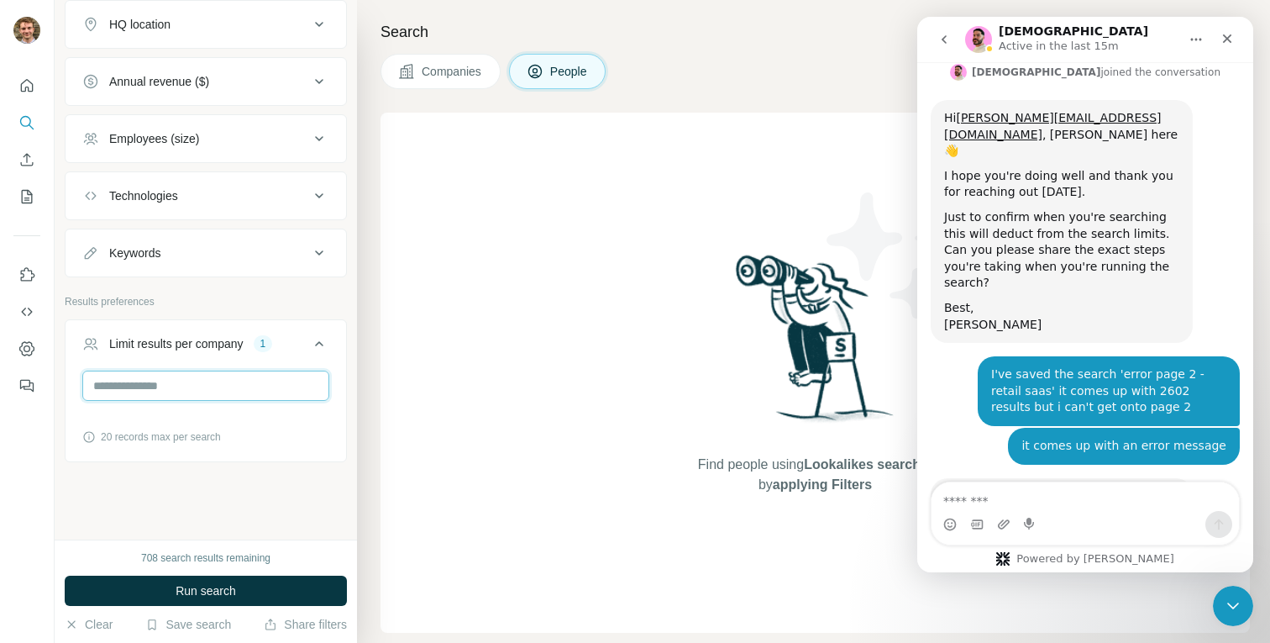
click at [129, 388] on input "*" at bounding box center [205, 385] width 247 height 30
type input "*"
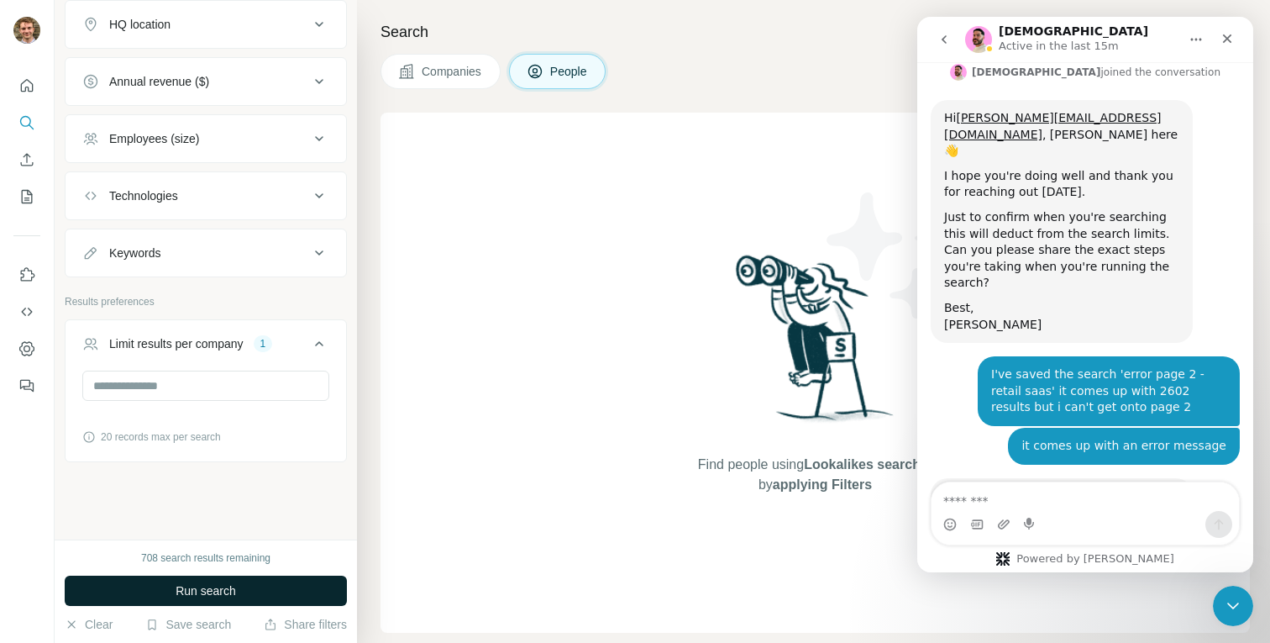
click at [180, 580] on button "Run search" at bounding box center [206, 590] width 282 height 30
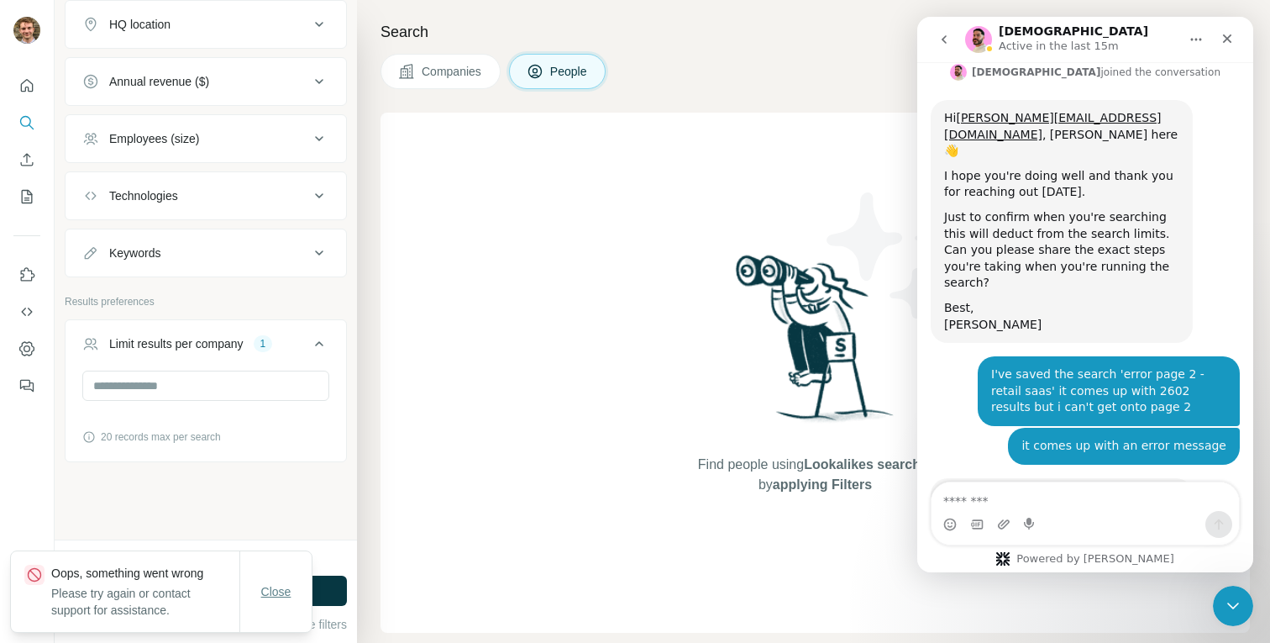
click at [269, 583] on span "Close" at bounding box center [276, 591] width 30 height 17
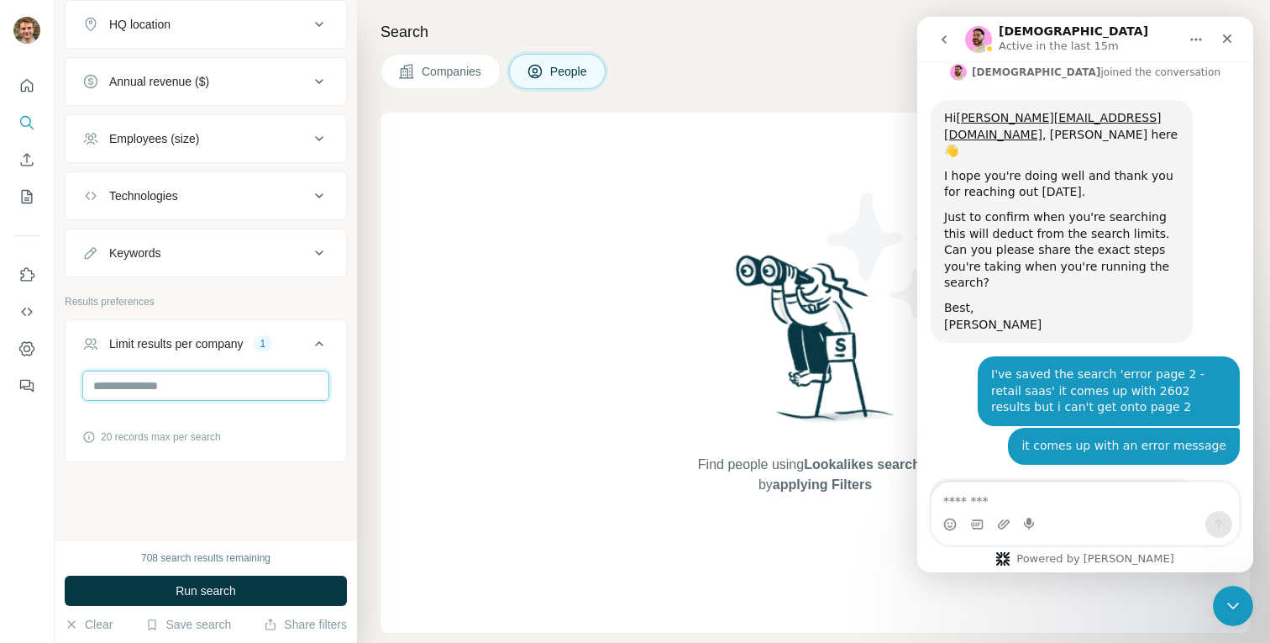
click at [151, 383] on input "*" at bounding box center [205, 385] width 247 height 30
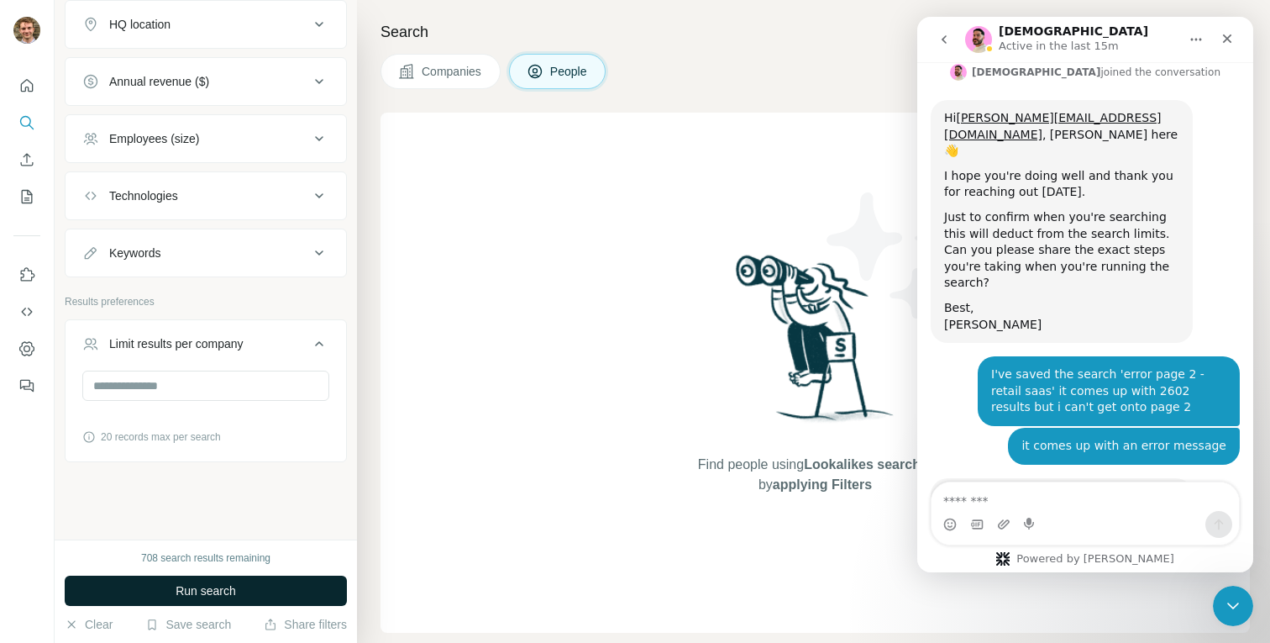
click at [187, 580] on button "Run search" at bounding box center [206, 590] width 282 height 30
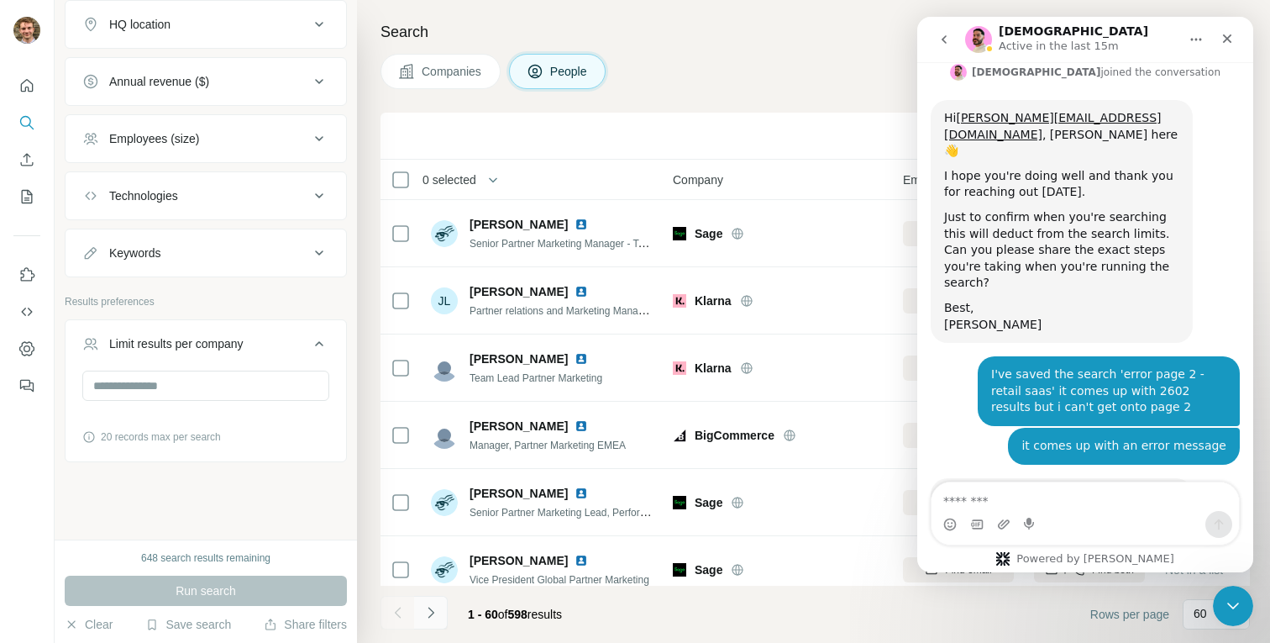
click at [434, 608] on icon "Navigate to next page" at bounding box center [430, 612] width 17 height 17
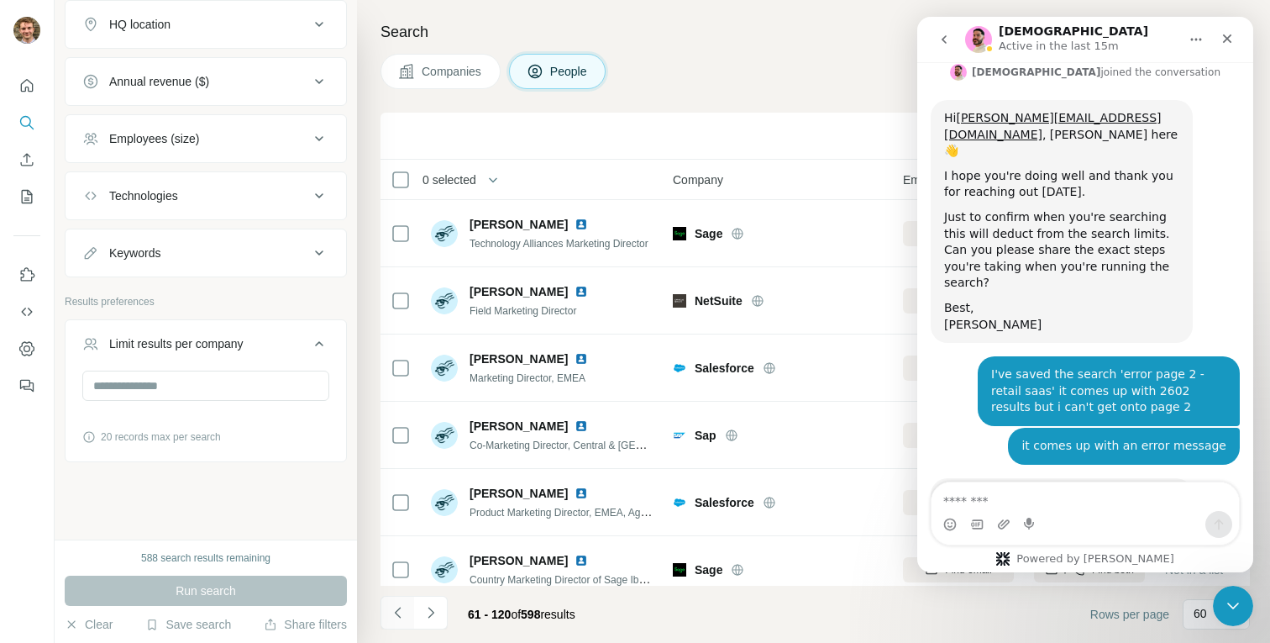
click at [397, 610] on icon "Navigate to previous page" at bounding box center [397, 611] width 6 height 11
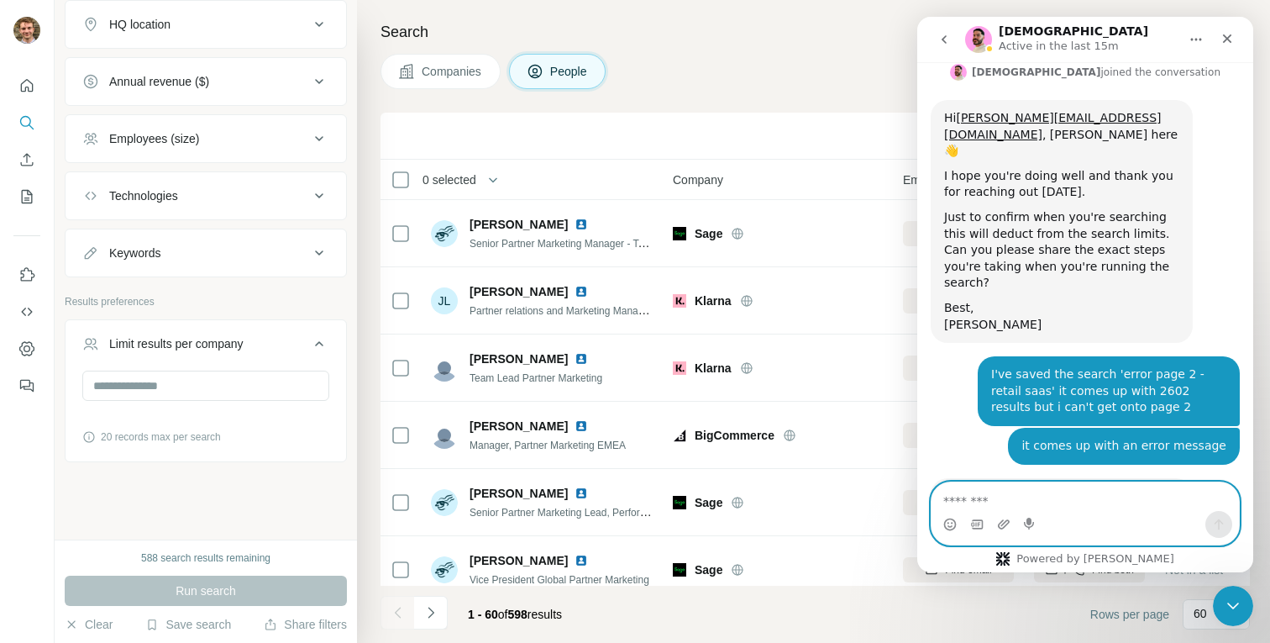
click at [984, 504] on textarea "Message…" at bounding box center [1084, 496] width 307 height 29
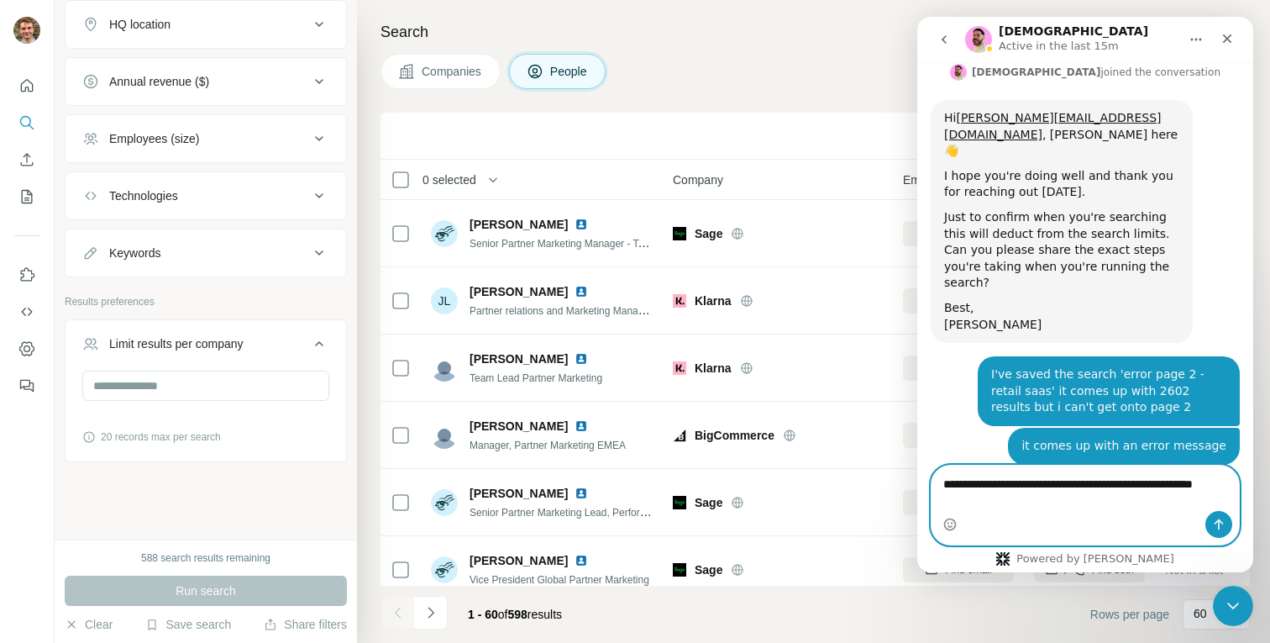
scroll to position [2604, 0]
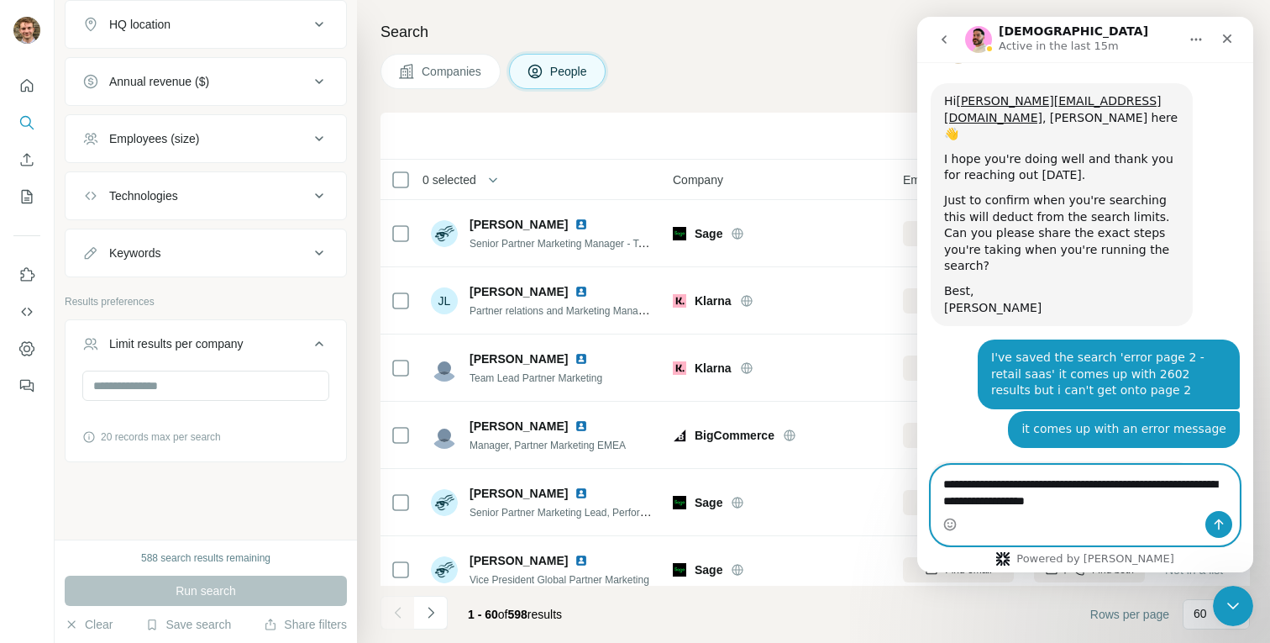
type textarea "**********"
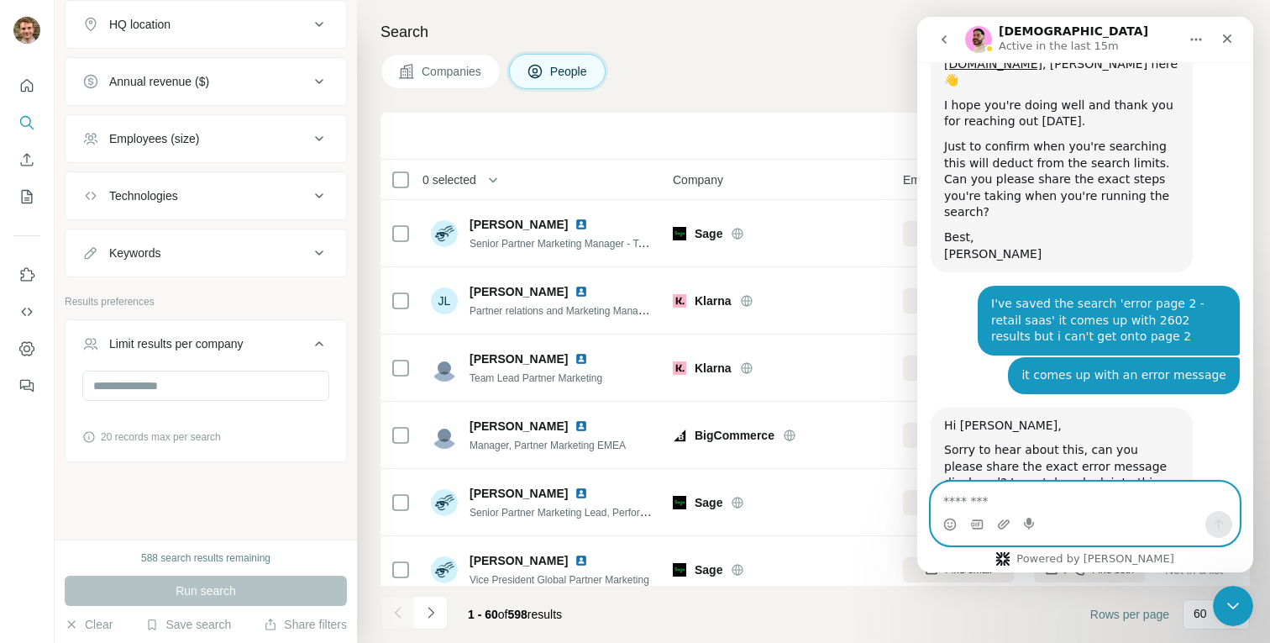
scroll to position [2658, 0]
type textarea "*"
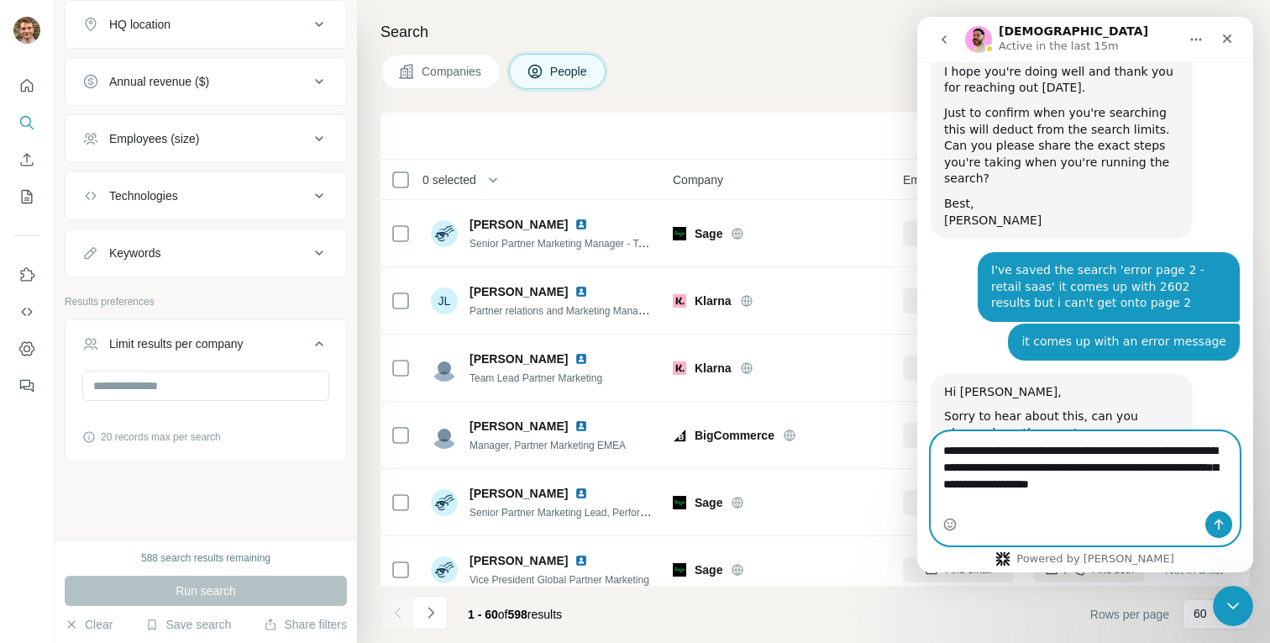
scroll to position [2709, 0]
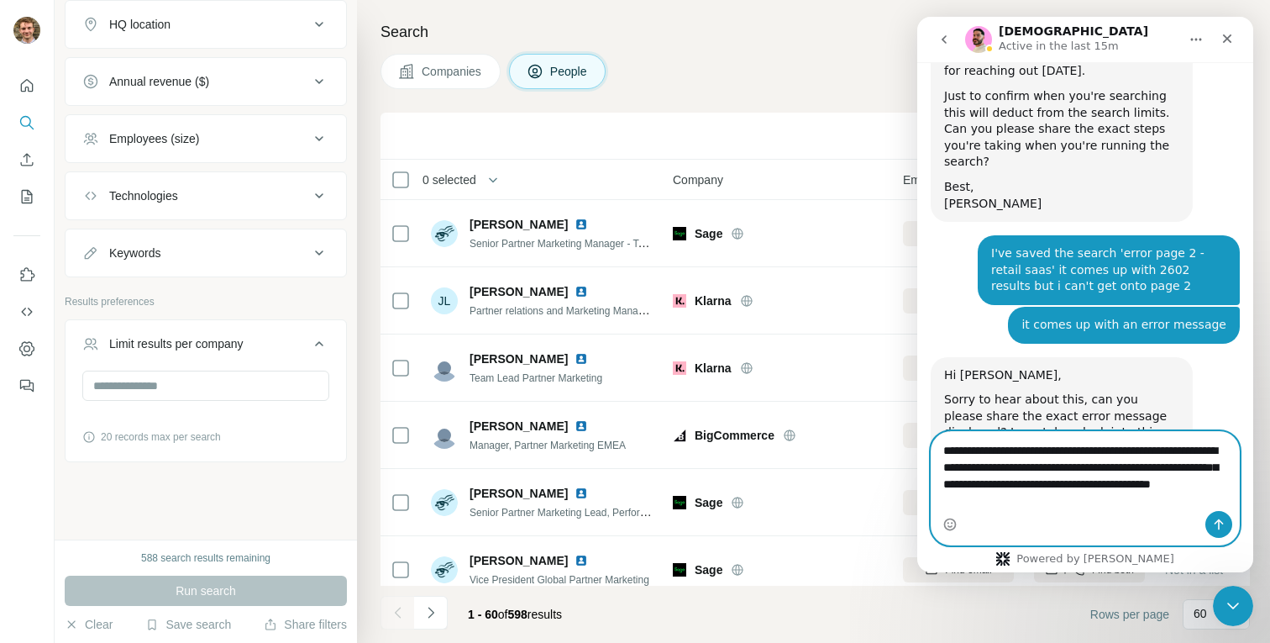
type textarea "**********"
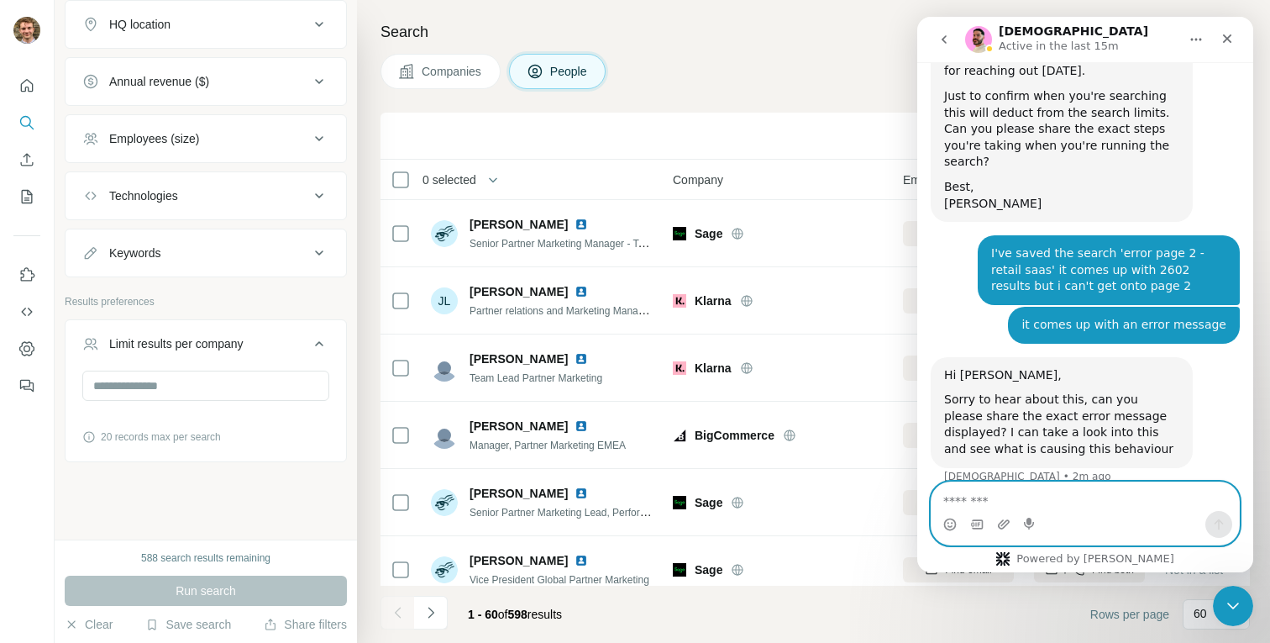
scroll to position [2762, 0]
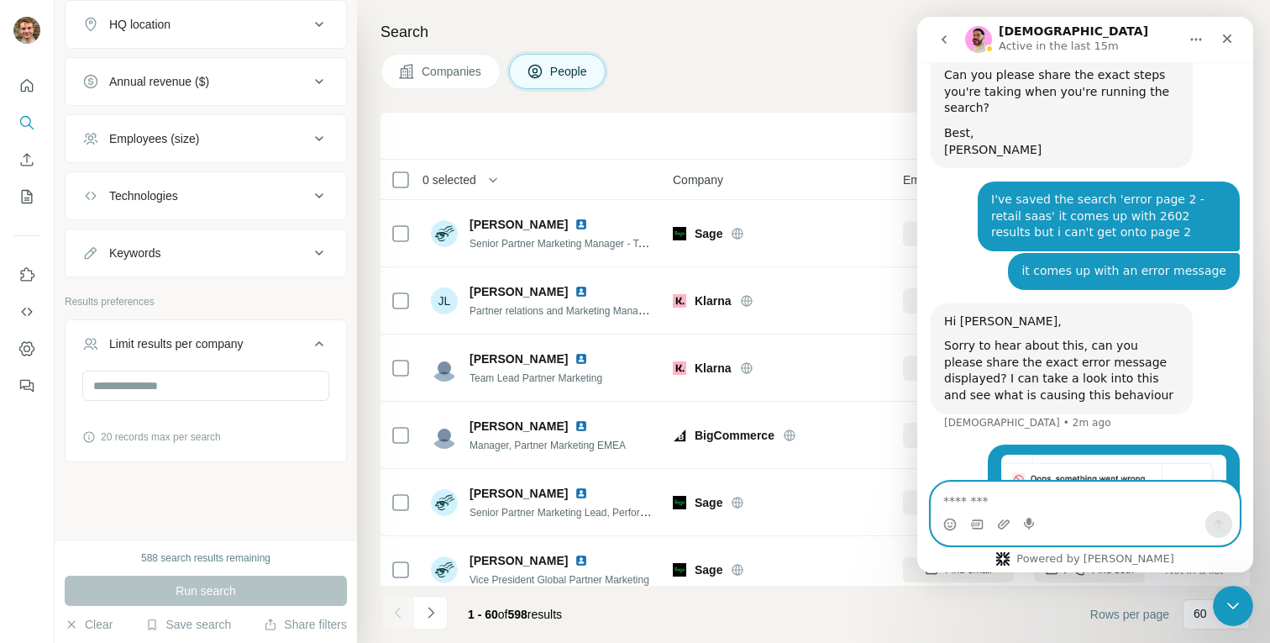
type textarea "*"
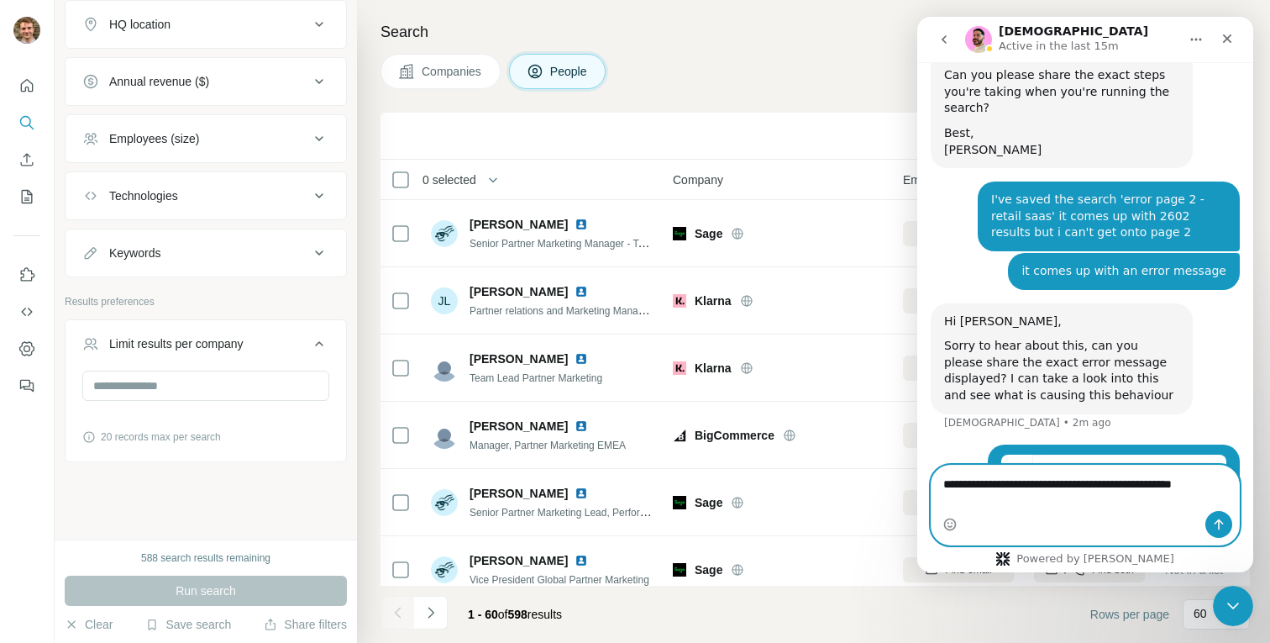
scroll to position [2779, 0]
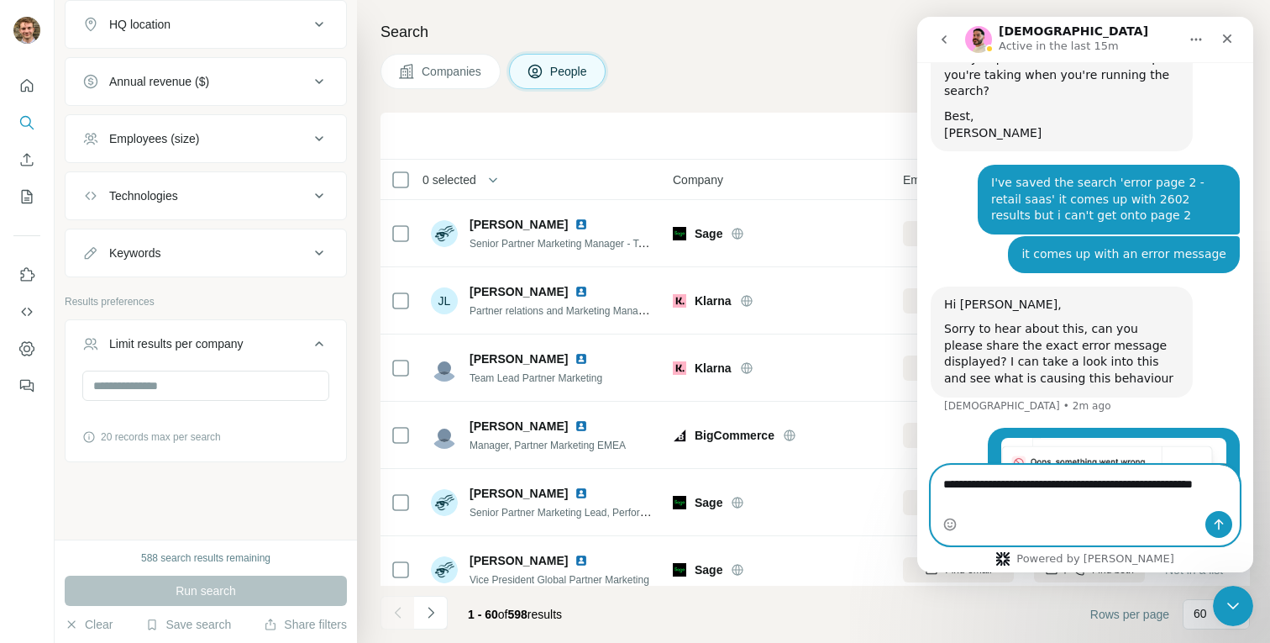
type textarea "**********"
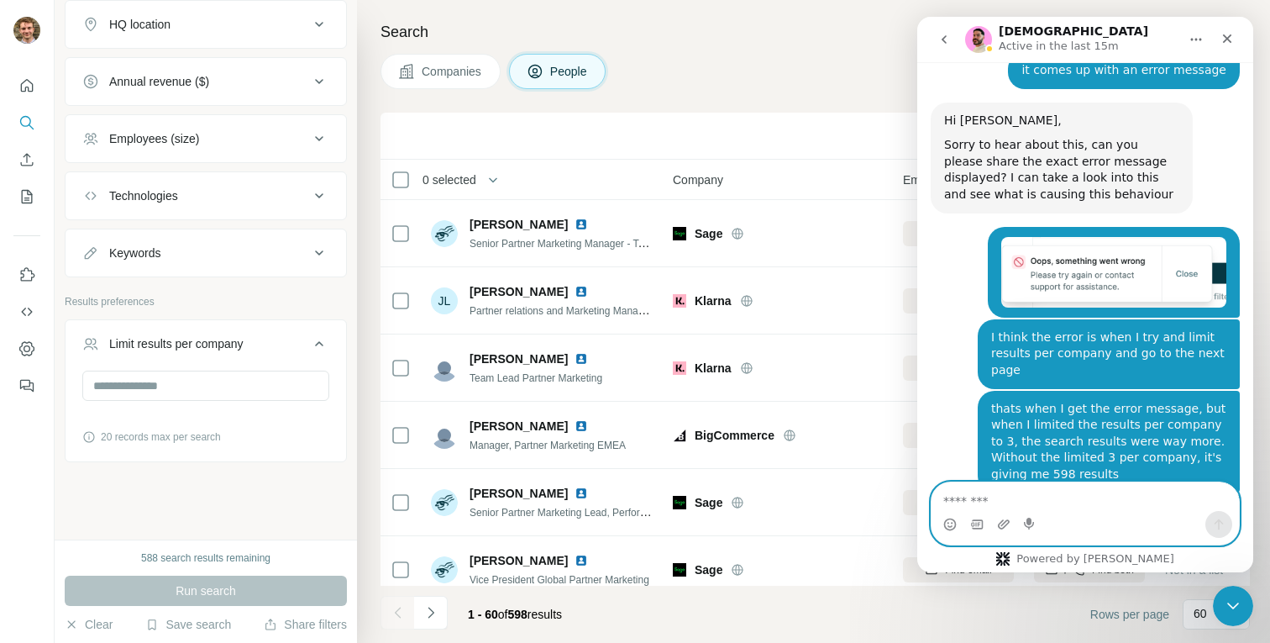
scroll to position [2966, 0]
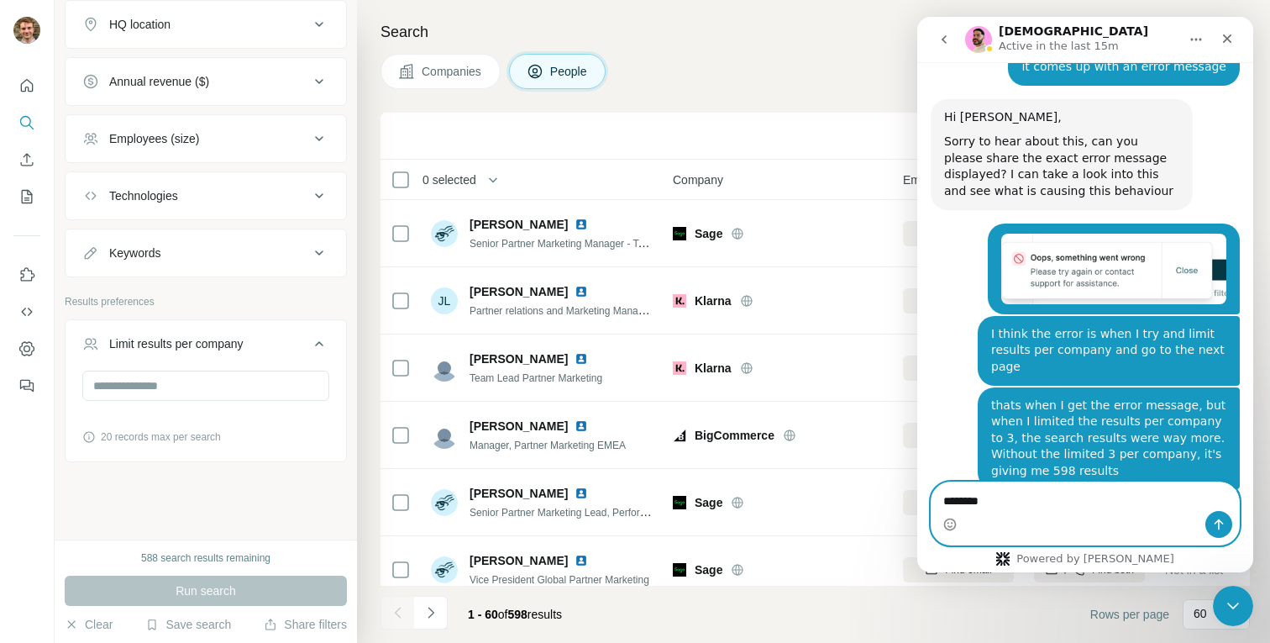
type textarea "*********"
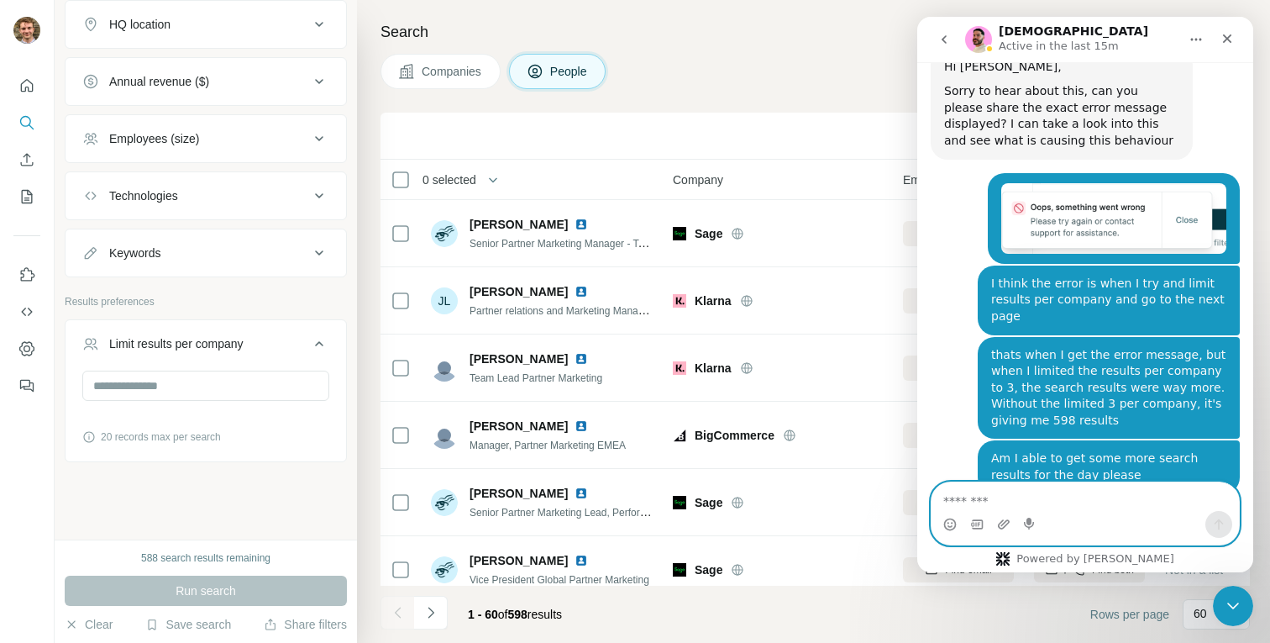
scroll to position [3066, 0]
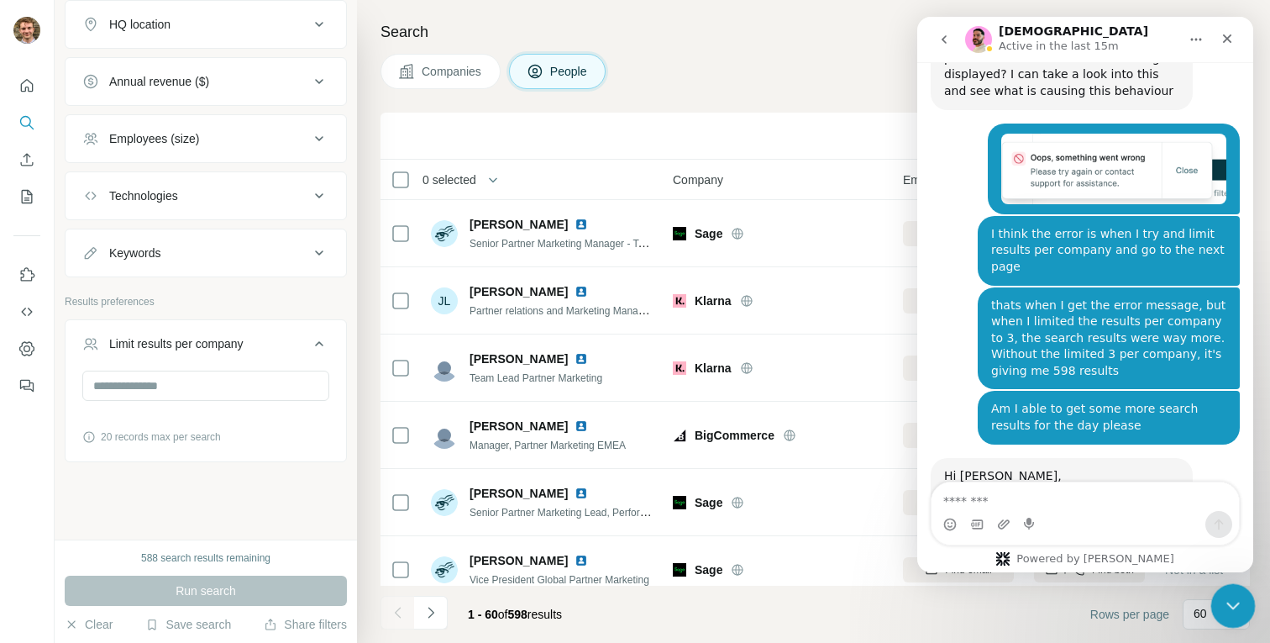
click at [1230, 597] on icon "Close Intercom Messenger" at bounding box center [1230, 603] width 20 height 20
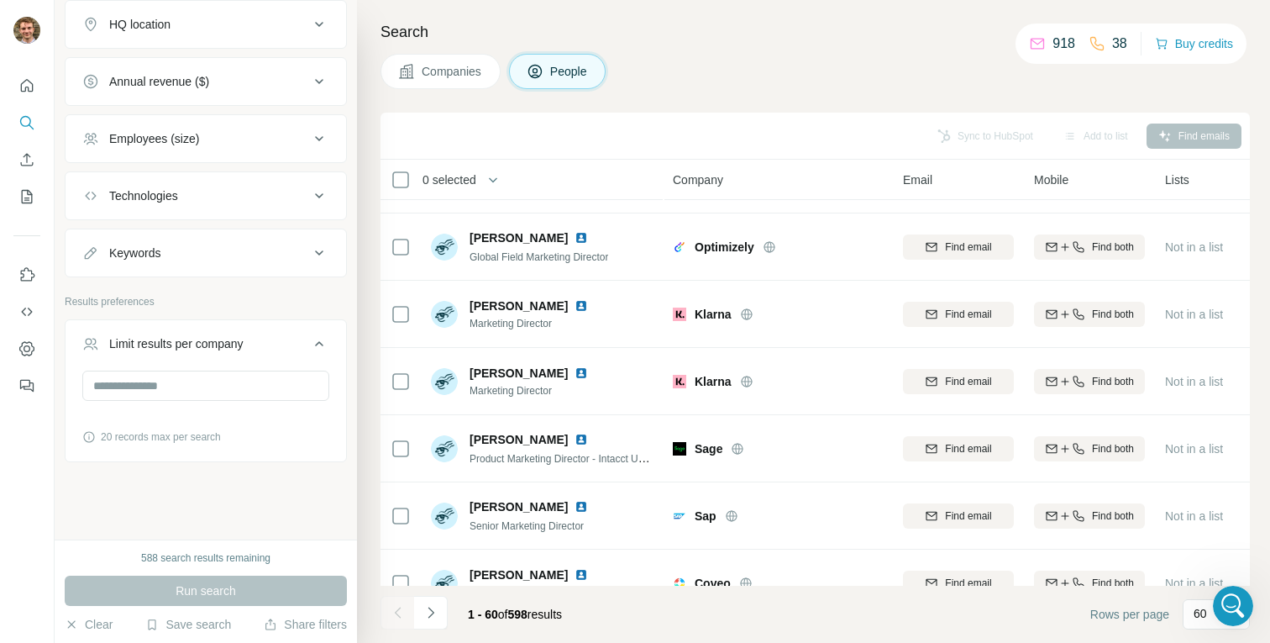
scroll to position [3646, 0]
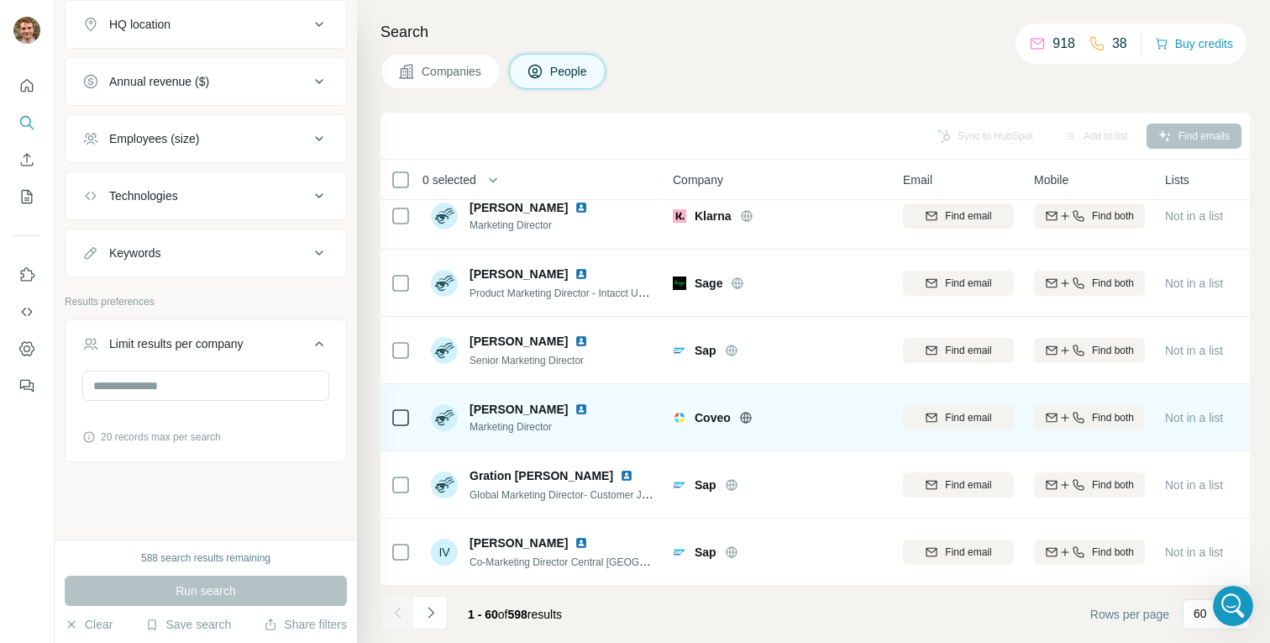
click at [412, 414] on td at bounding box center [400, 417] width 40 height 67
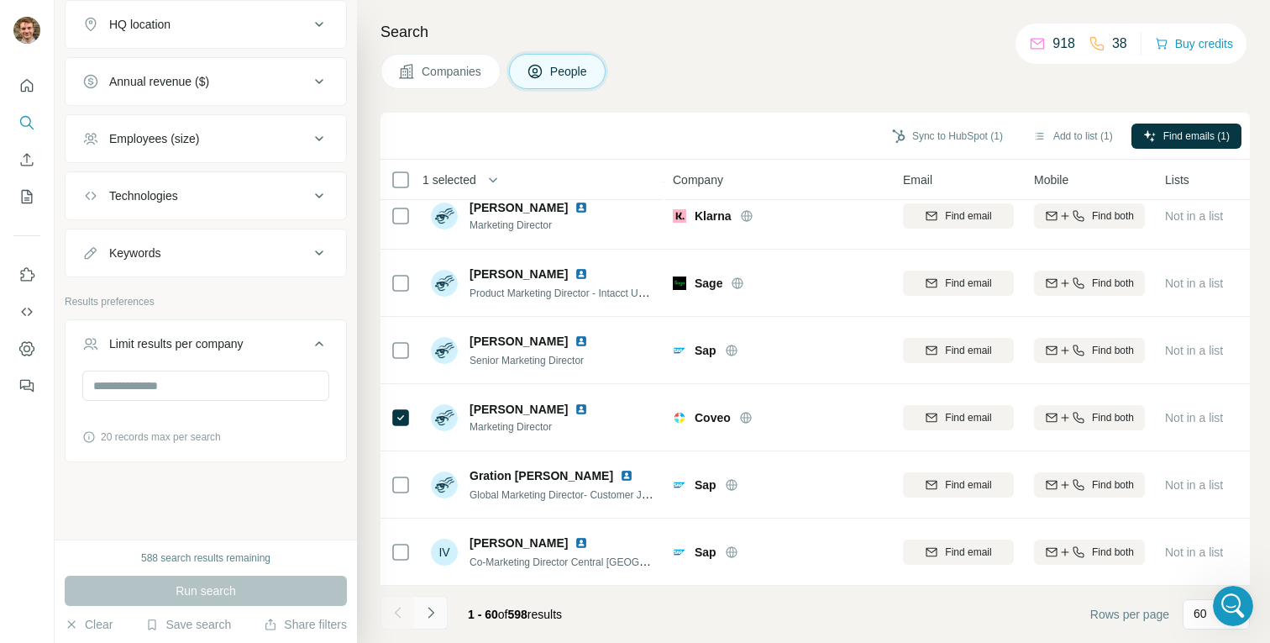
click at [433, 610] on icon "Navigate to next page" at bounding box center [430, 612] width 17 height 17
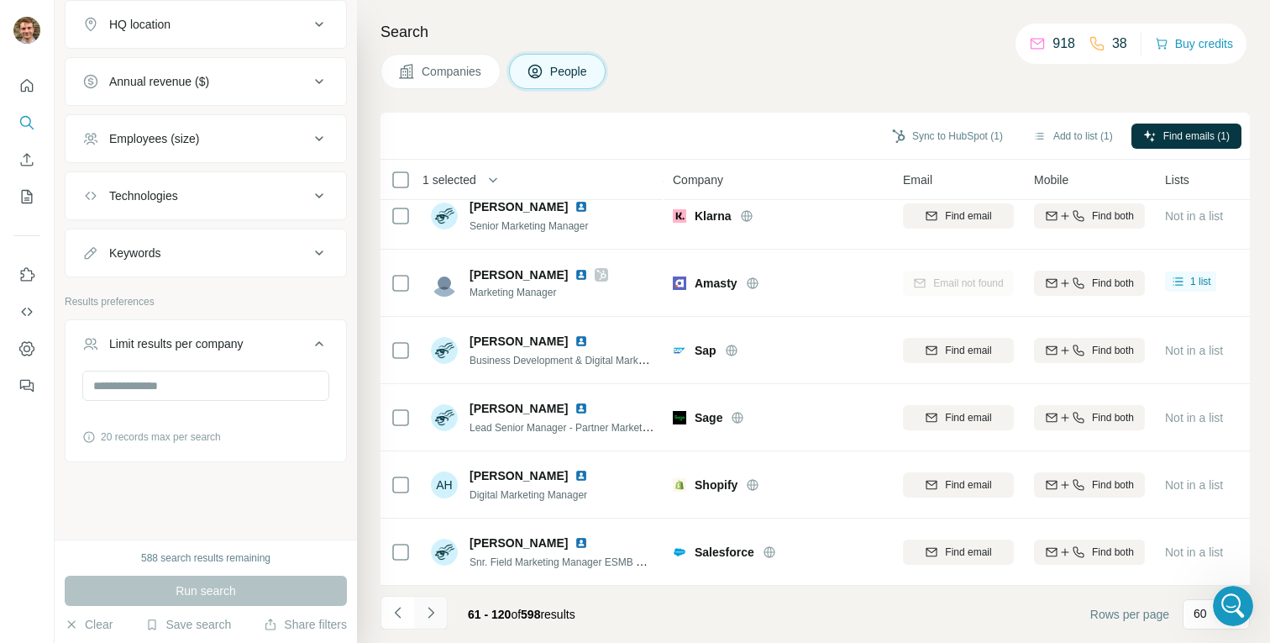
click at [433, 610] on icon "Navigate to next page" at bounding box center [430, 612] width 17 height 17
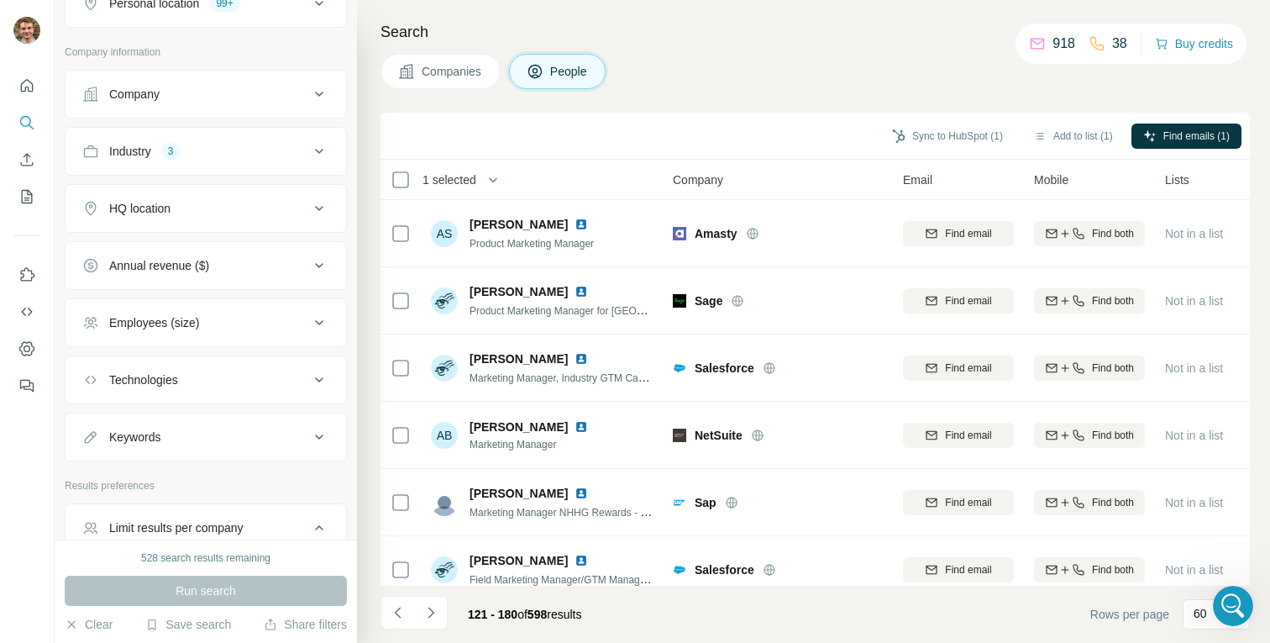
scroll to position [318, 0]
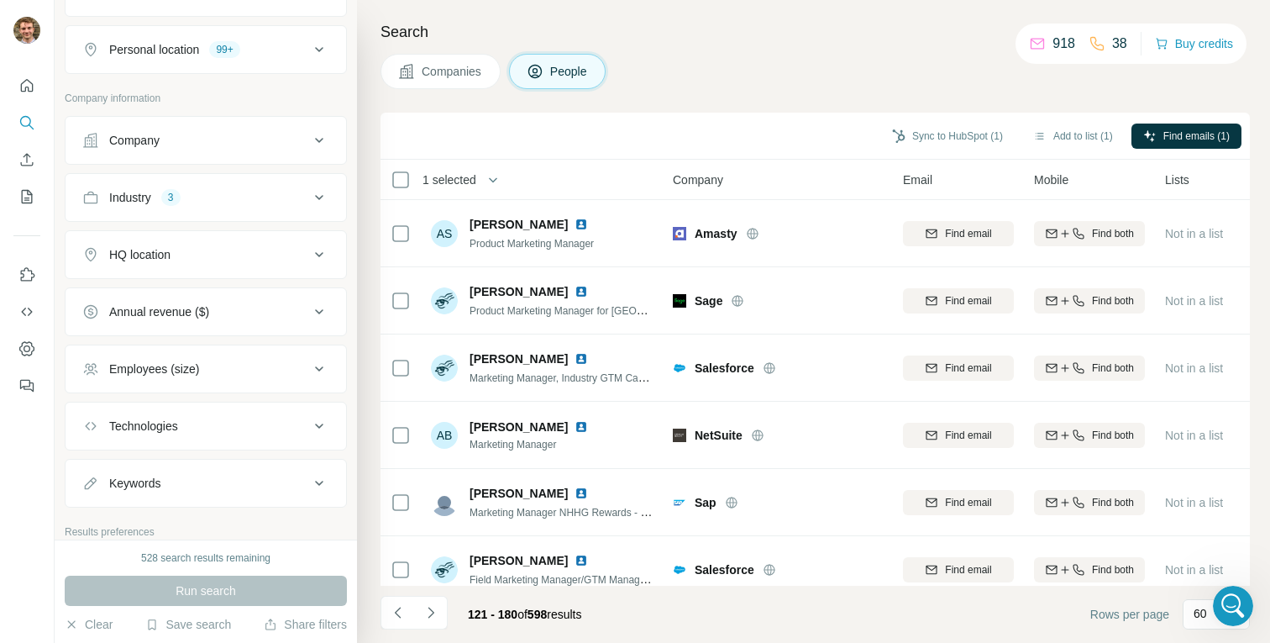
click at [249, 360] on div "Employees (size)" at bounding box center [195, 368] width 227 height 17
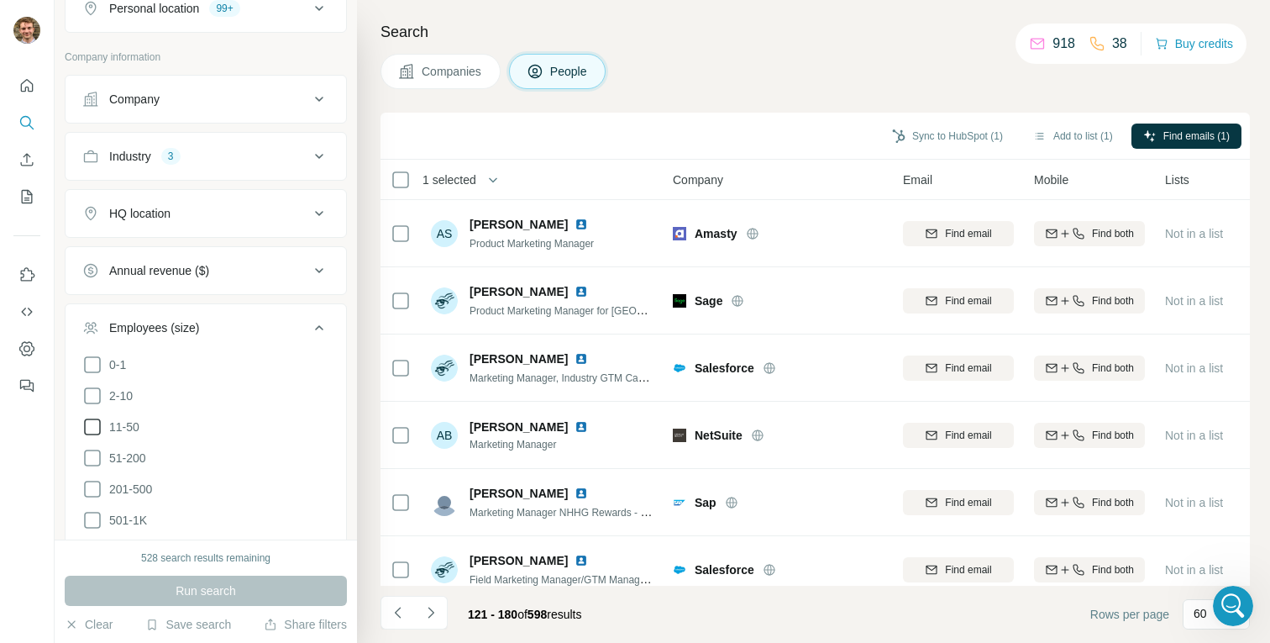
scroll to position [326, 0]
click at [92, 453] on icon at bounding box center [92, 453] width 20 height 20
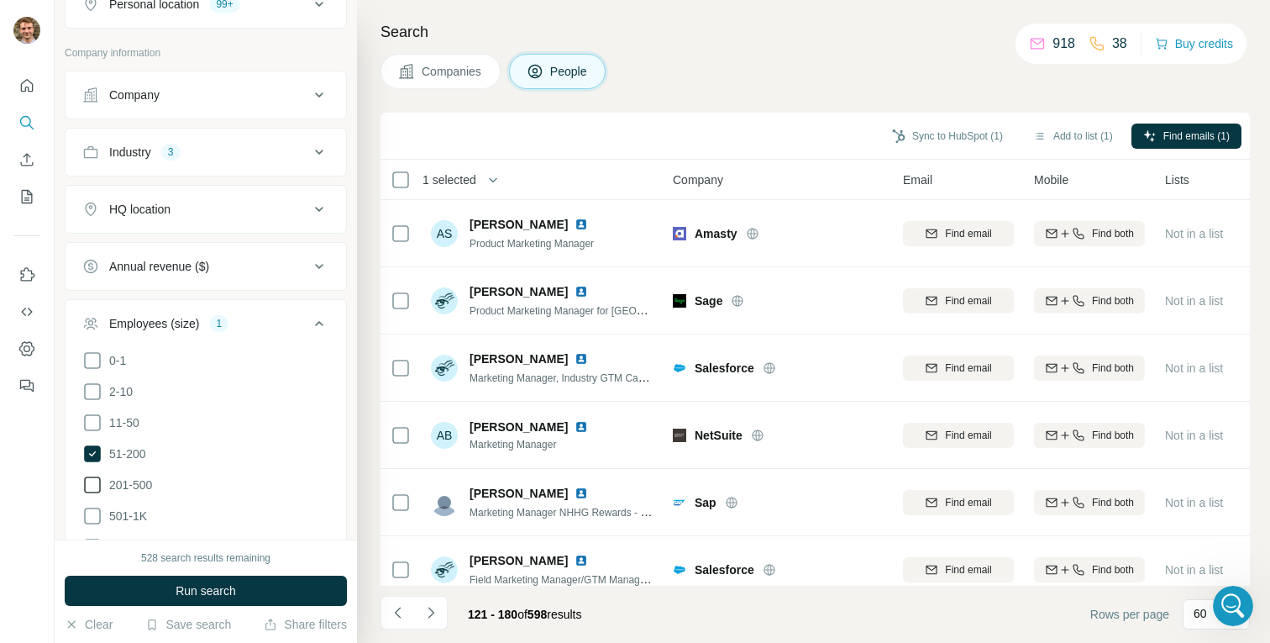
click at [92, 475] on icon at bounding box center [92, 485] width 20 height 20
click at [185, 583] on span "Run search" at bounding box center [206, 590] width 60 height 17
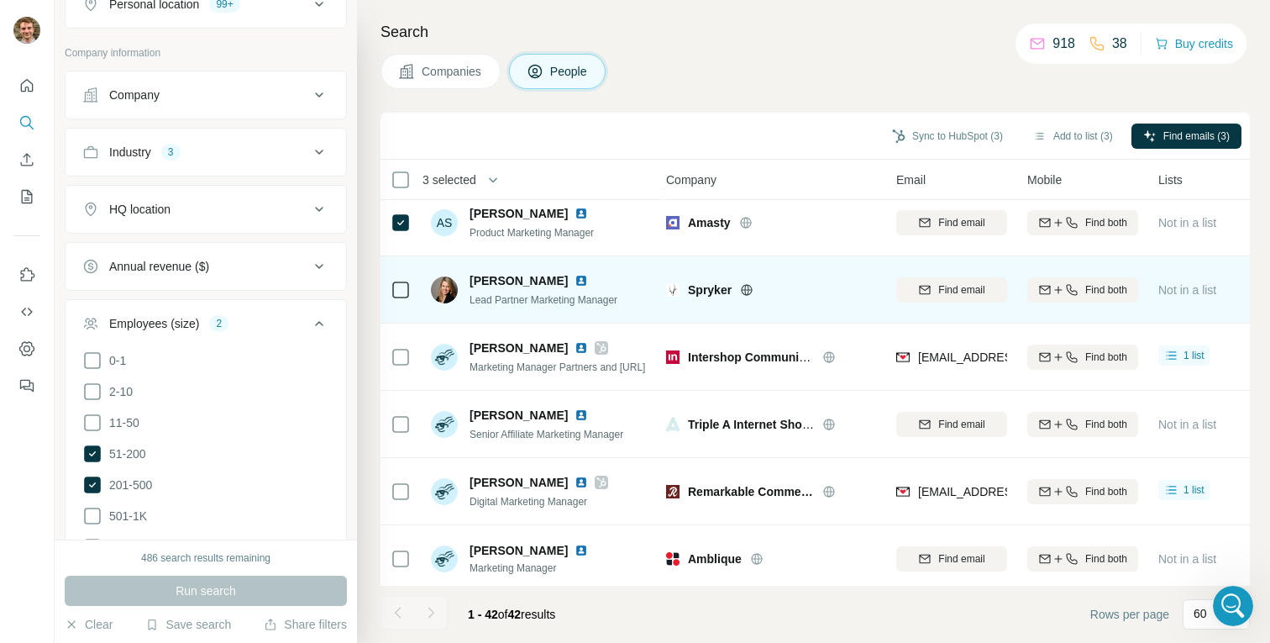
scroll to position [328, 7]
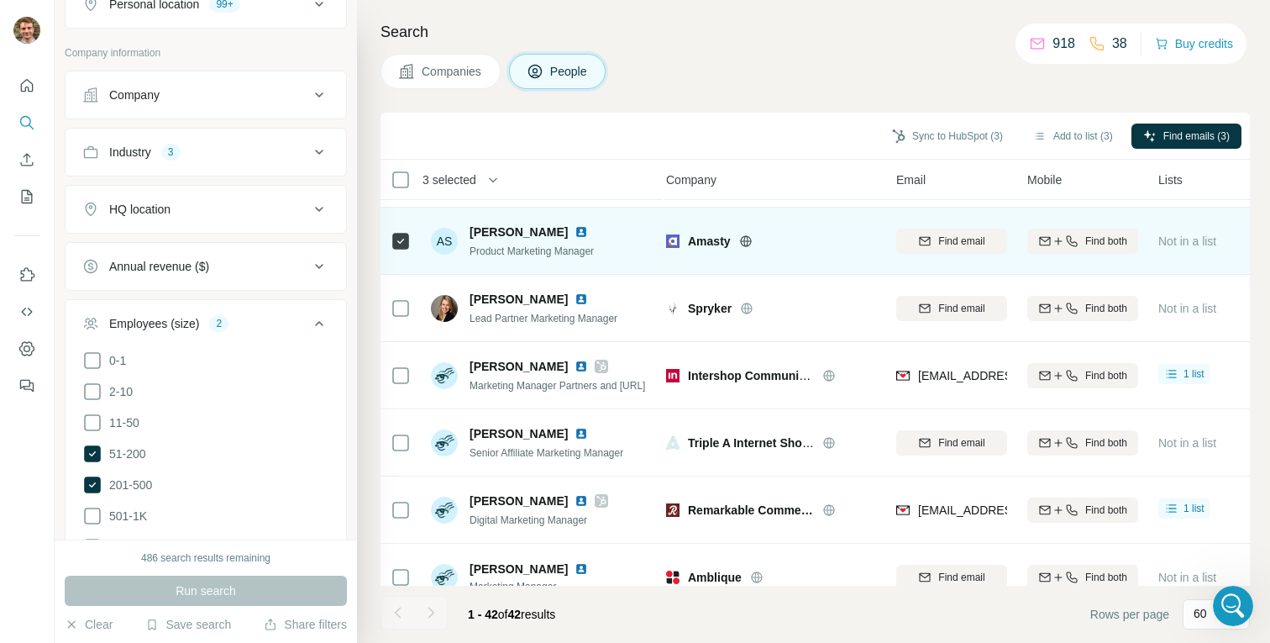
click at [389, 232] on td at bounding box center [400, 240] width 40 height 67
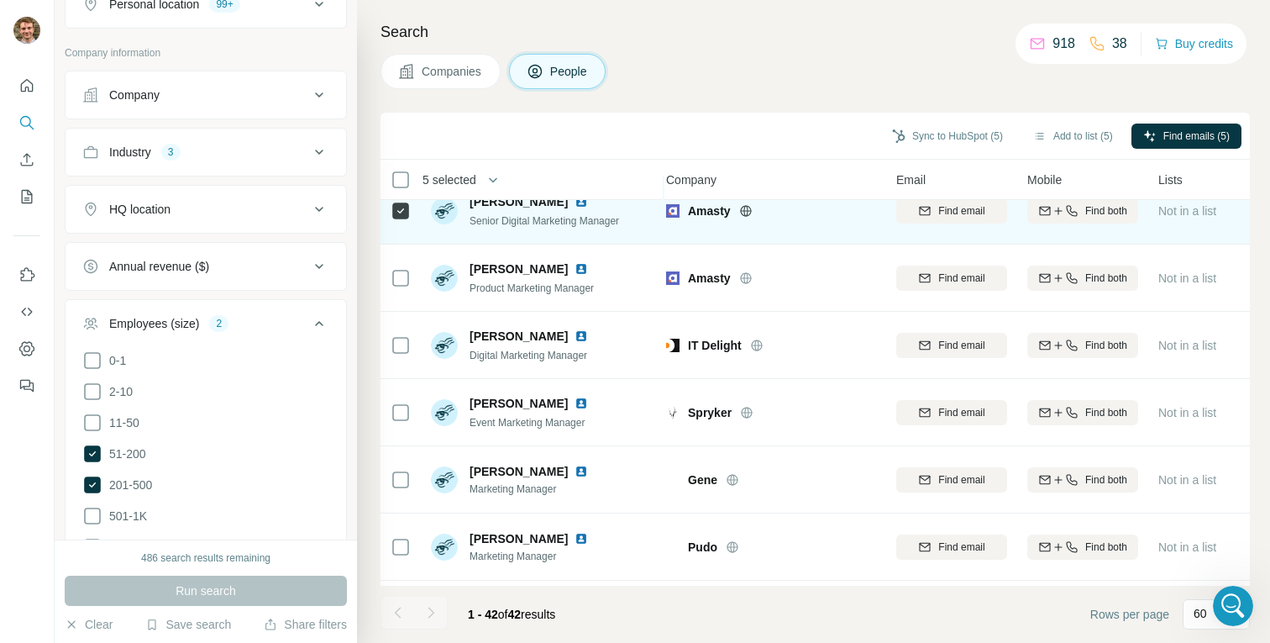
scroll to position [765, 7]
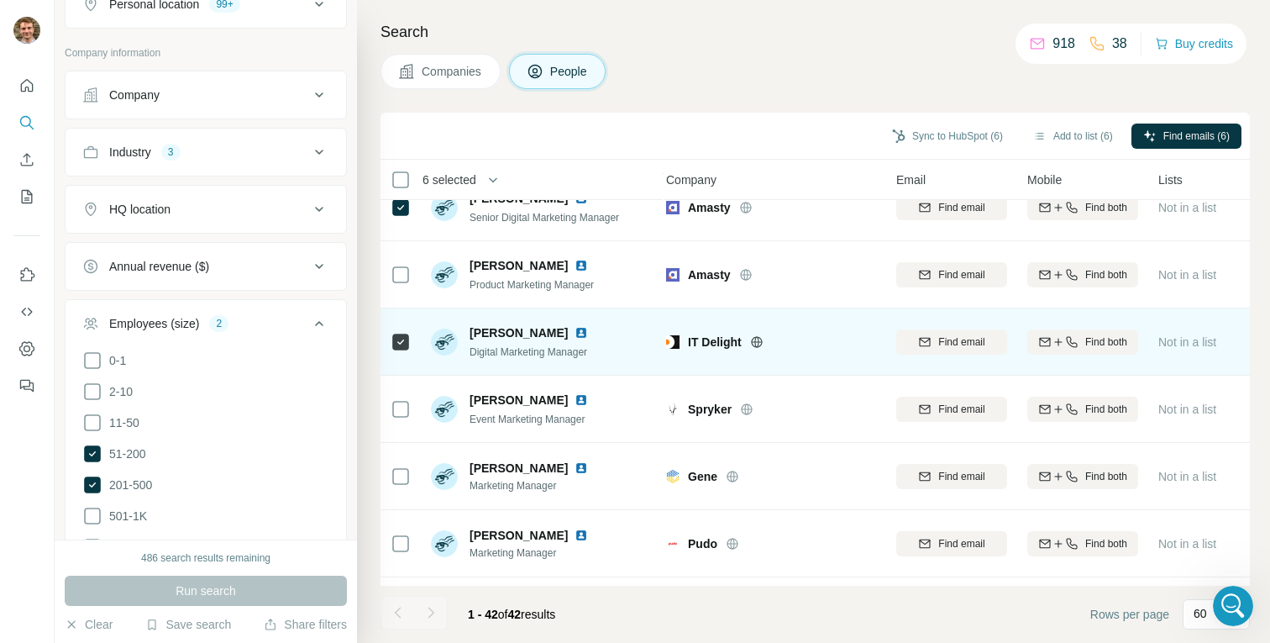
click at [753, 338] on icon at bounding box center [756, 341] width 11 height 11
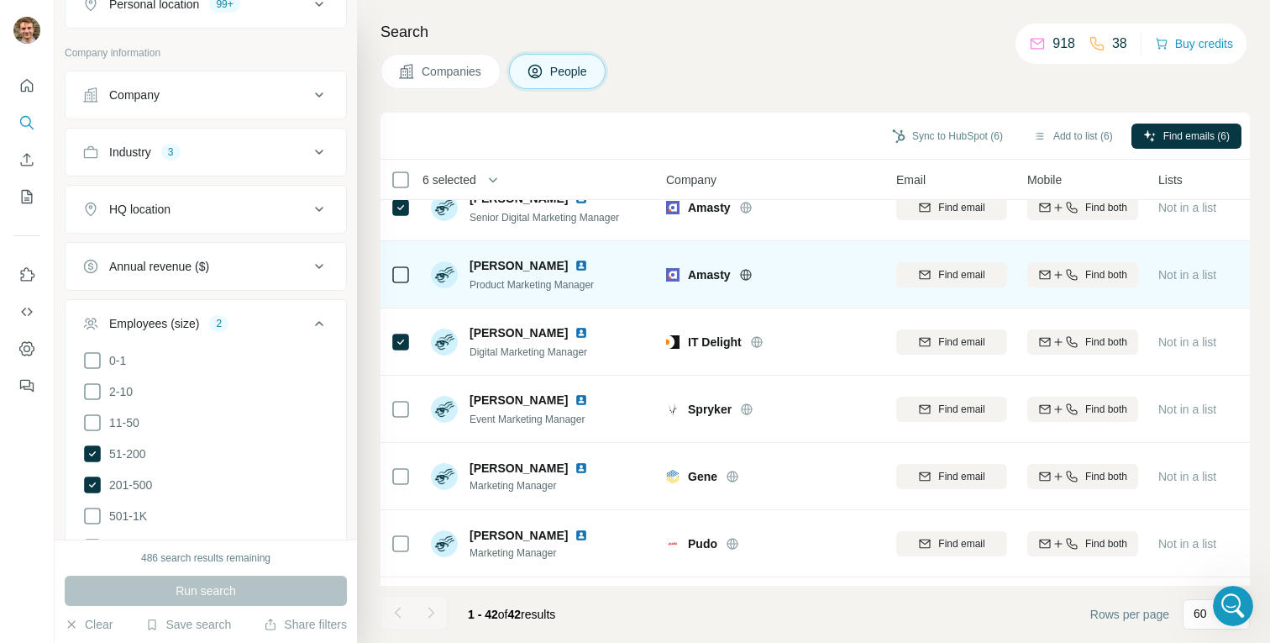
click at [410, 267] on icon at bounding box center [401, 275] width 20 height 20
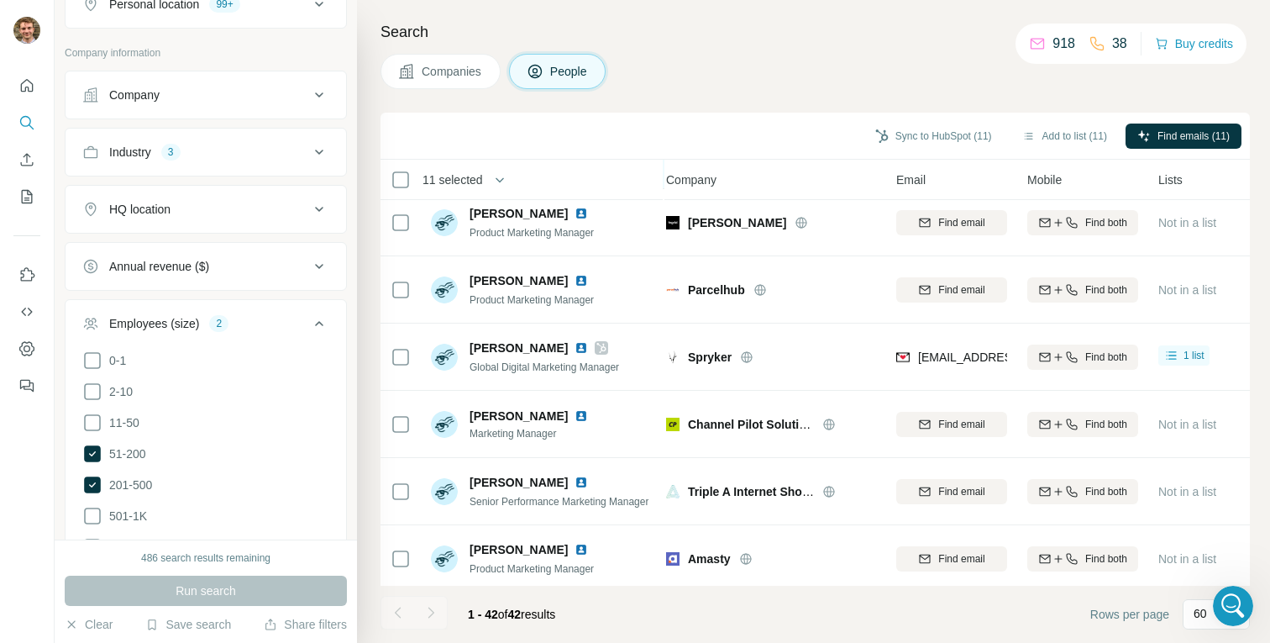
scroll to position [2436, 7]
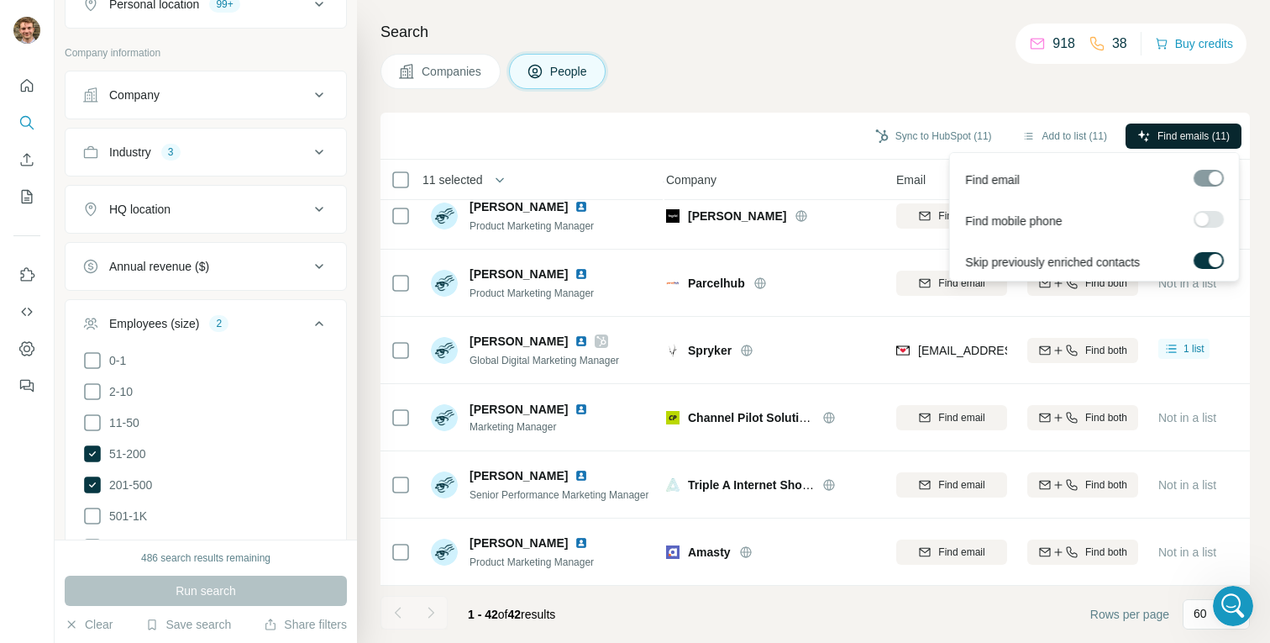
click at [1199, 138] on span "Find emails (11)" at bounding box center [1193, 136] width 72 height 15
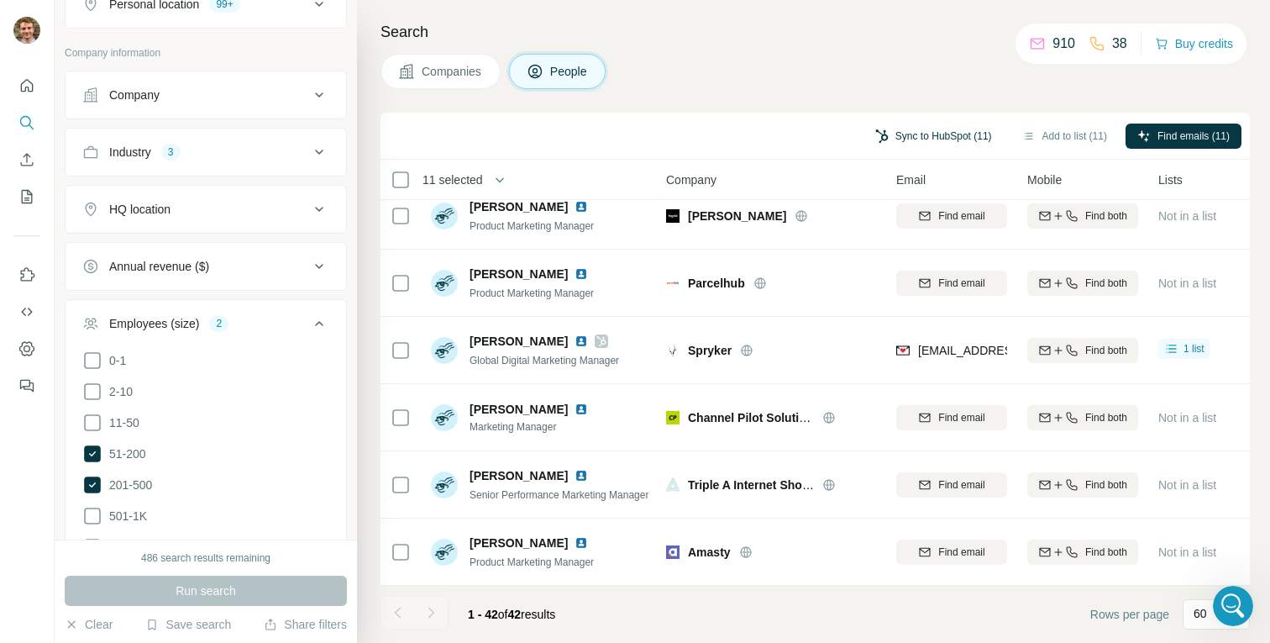
click at [959, 136] on button "Sync to HubSpot (11)" at bounding box center [933, 135] width 140 height 25
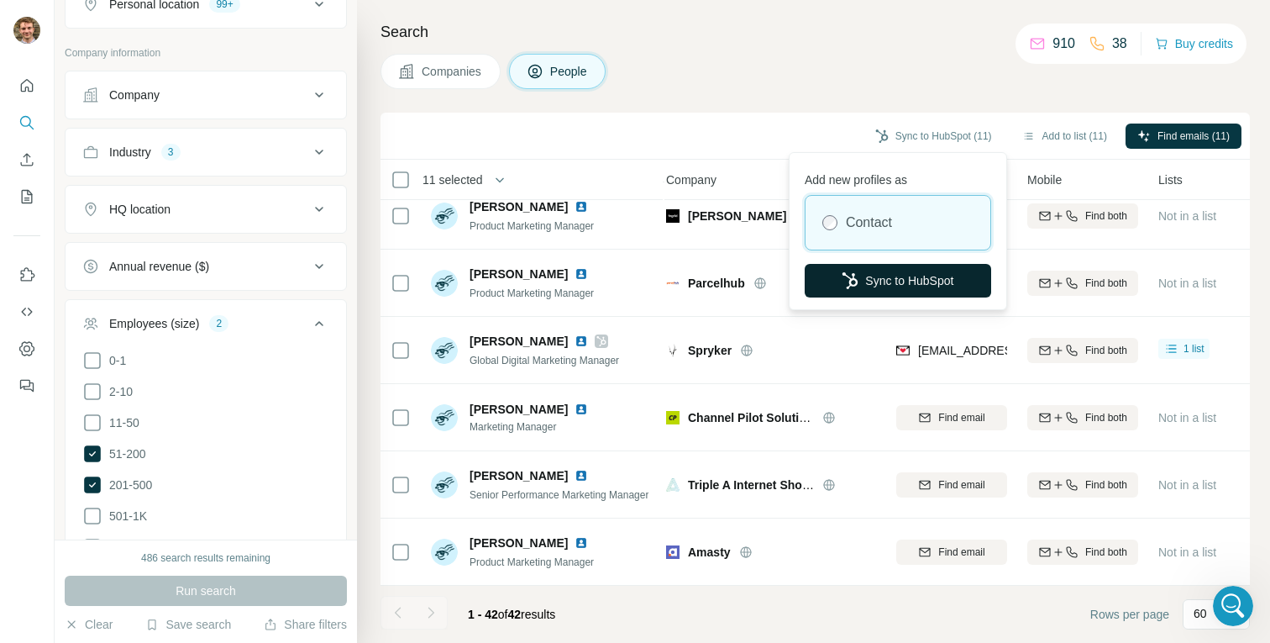
click at [857, 280] on button "Sync to HubSpot" at bounding box center [898, 281] width 186 height 34
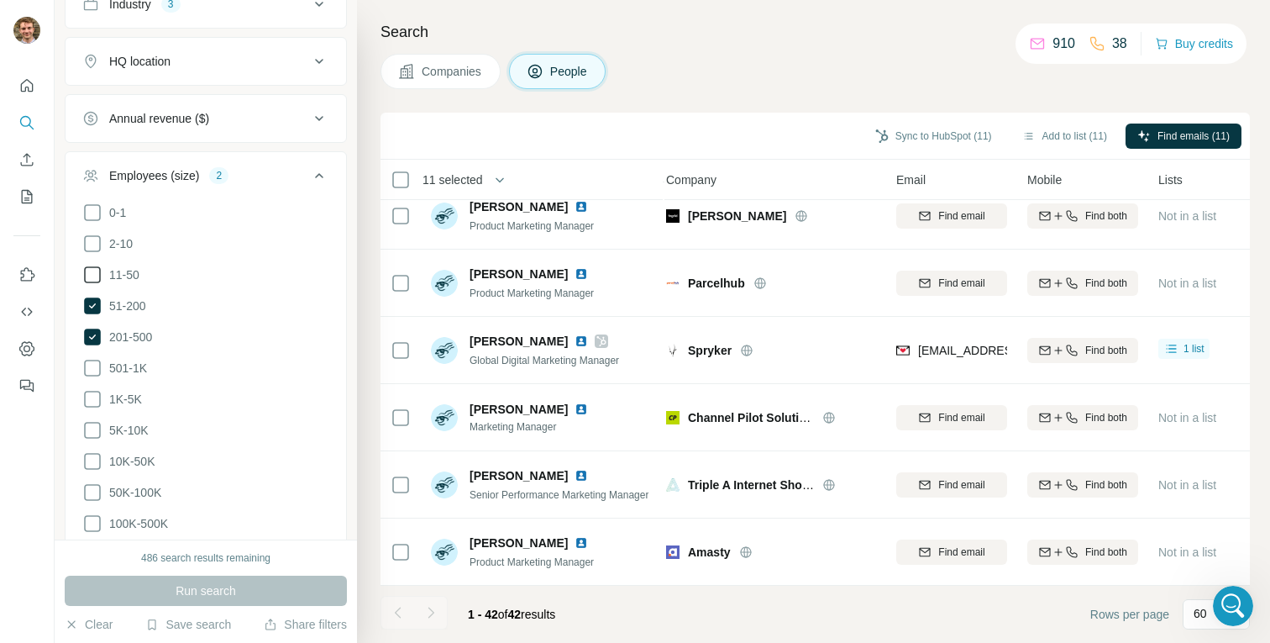
scroll to position [486, 0]
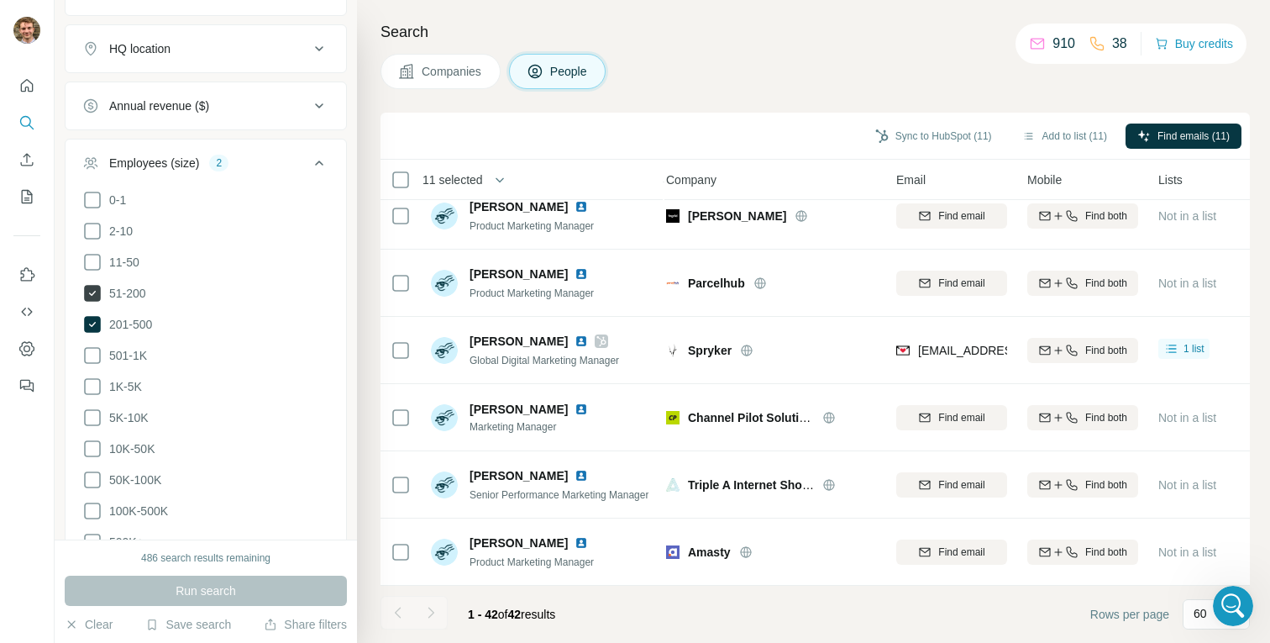
click at [91, 290] on icon at bounding box center [92, 293] width 17 height 17
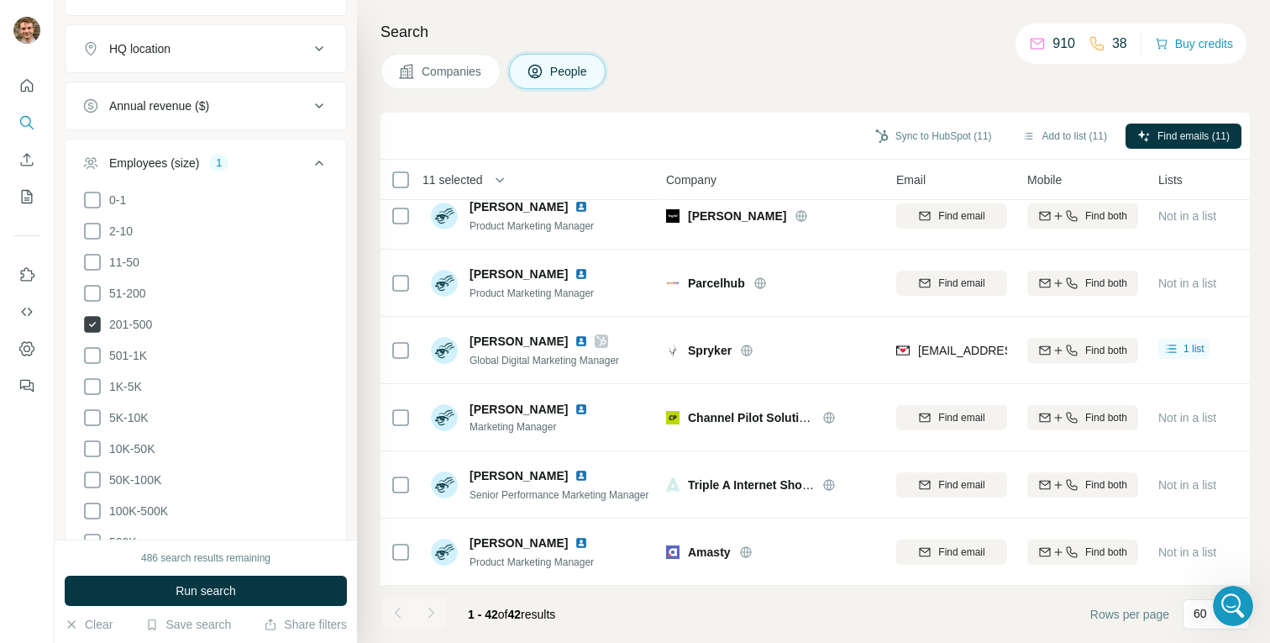
click at [90, 318] on icon at bounding box center [92, 324] width 17 height 17
click at [92, 258] on icon at bounding box center [92, 262] width 20 height 20
click at [189, 592] on span "Run search" at bounding box center [206, 590] width 60 height 17
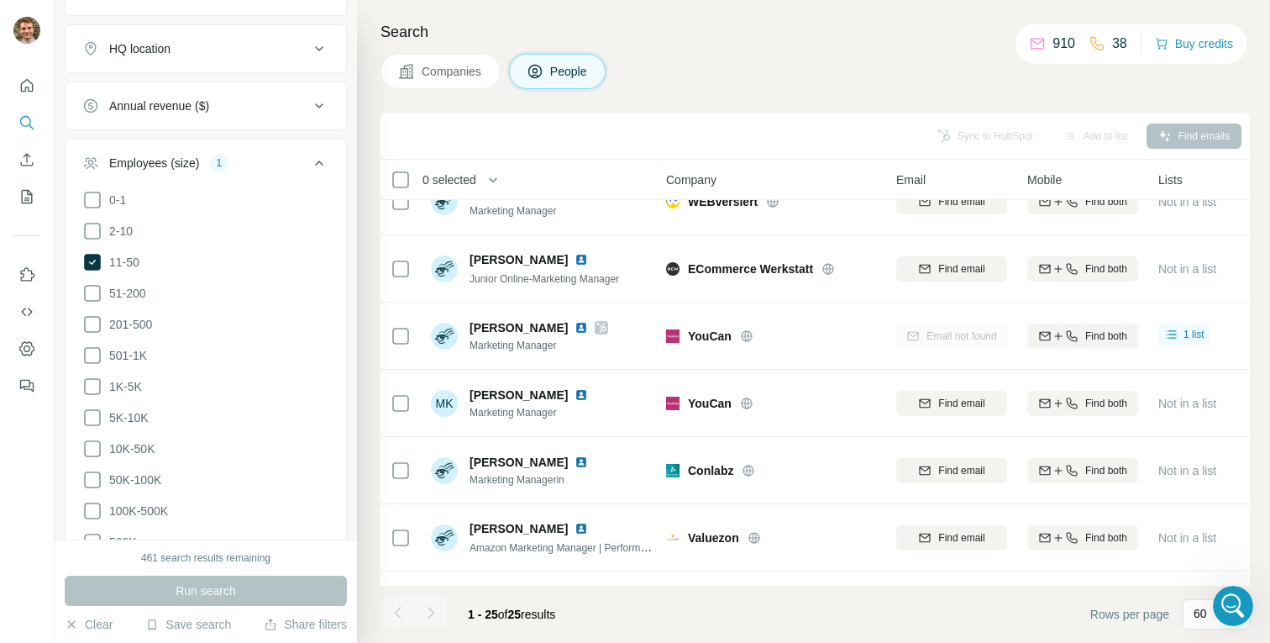
scroll to position [0, 7]
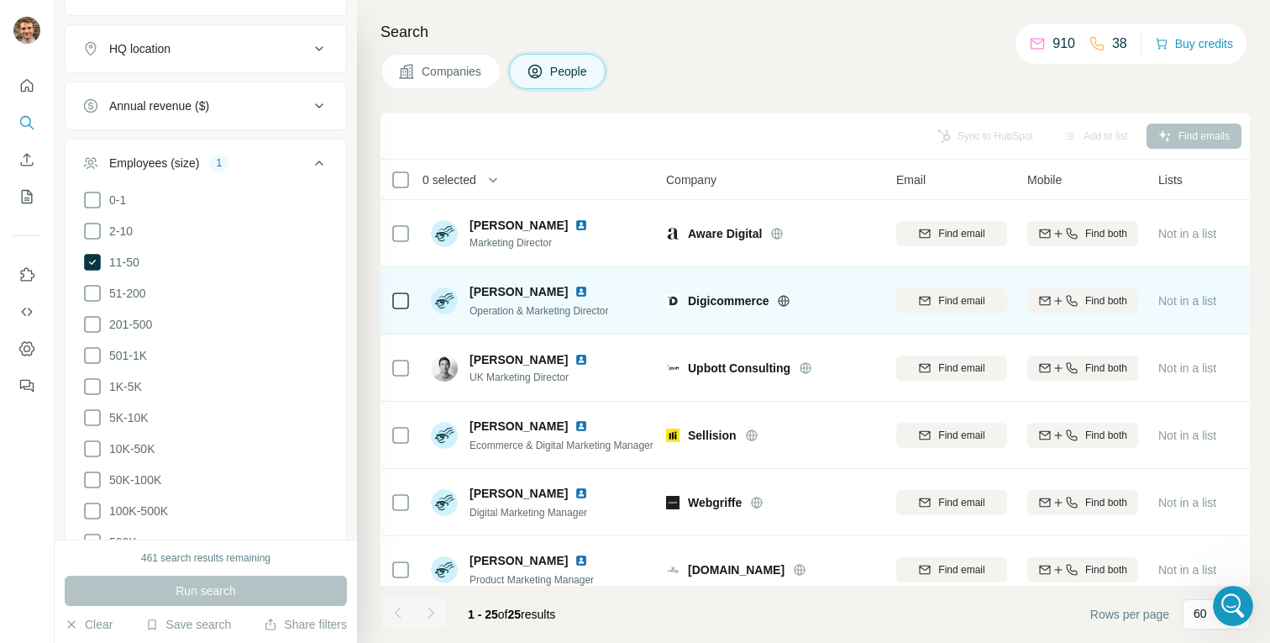
click at [781, 302] on icon at bounding box center [783, 300] width 13 height 13
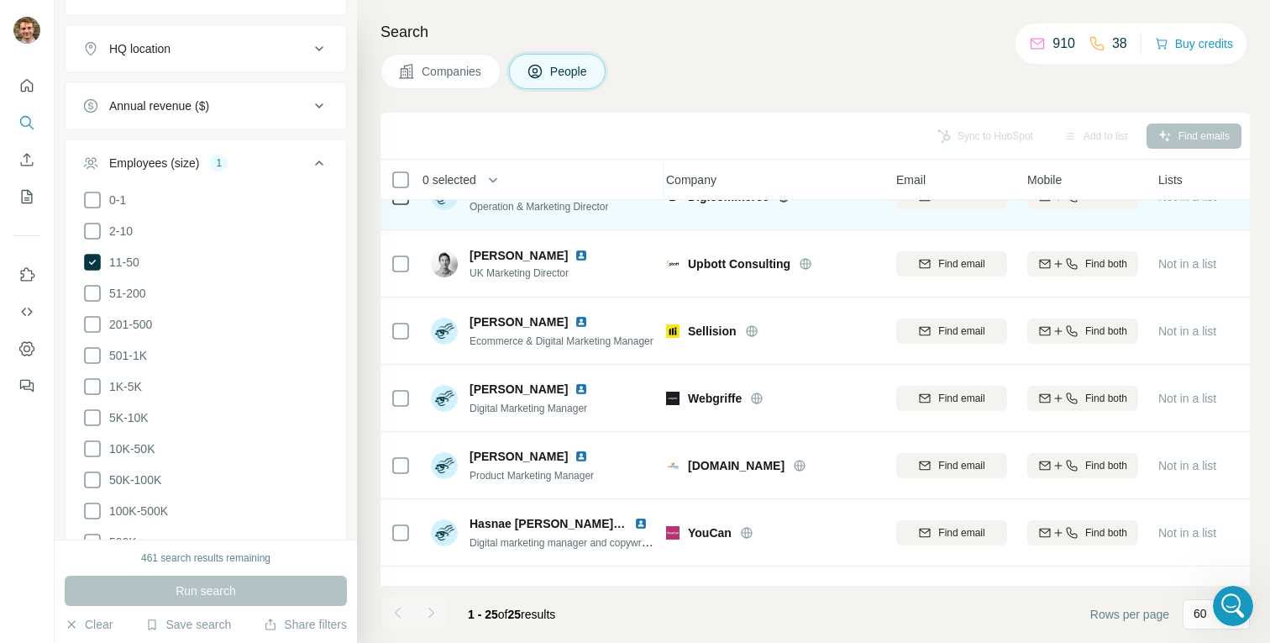
scroll to position [129, 7]
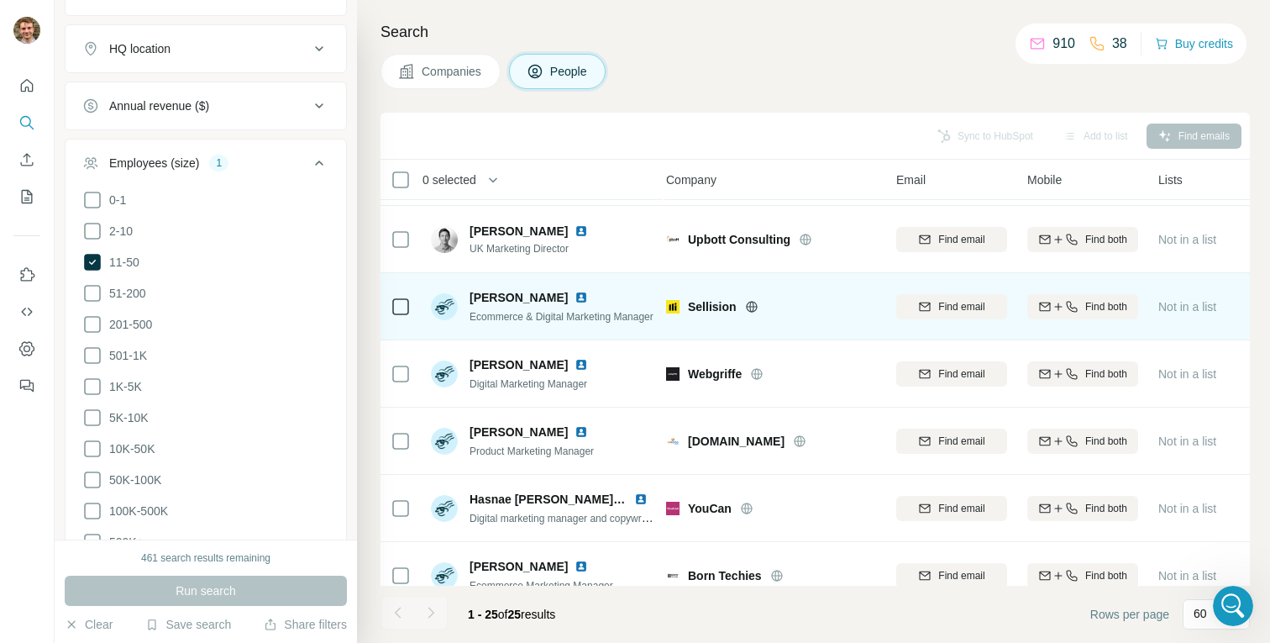
click at [747, 304] on icon at bounding box center [751, 306] width 13 height 13
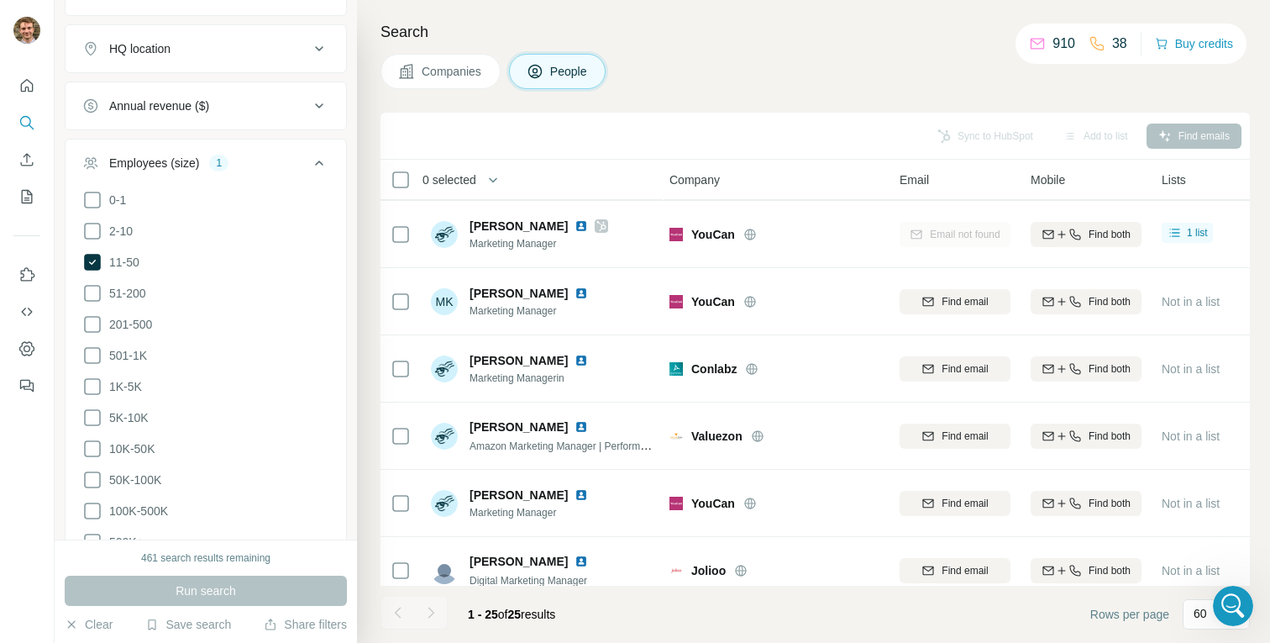
scroll to position [880, 3]
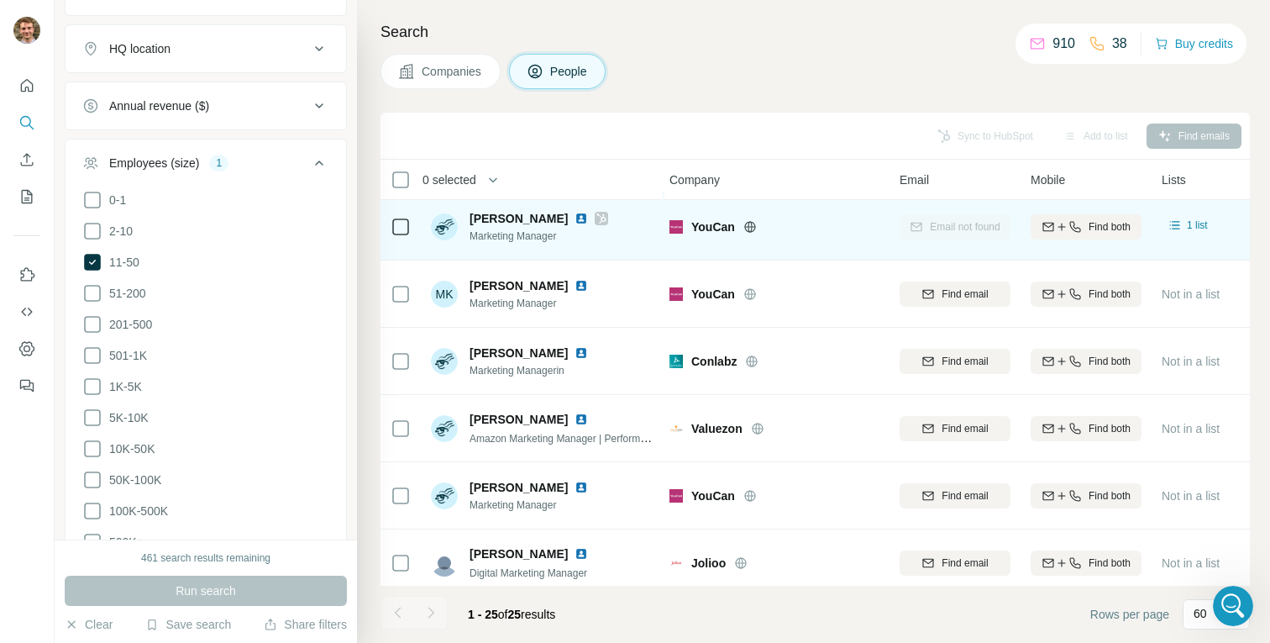
click at [748, 227] on icon at bounding box center [749, 226] width 4 height 11
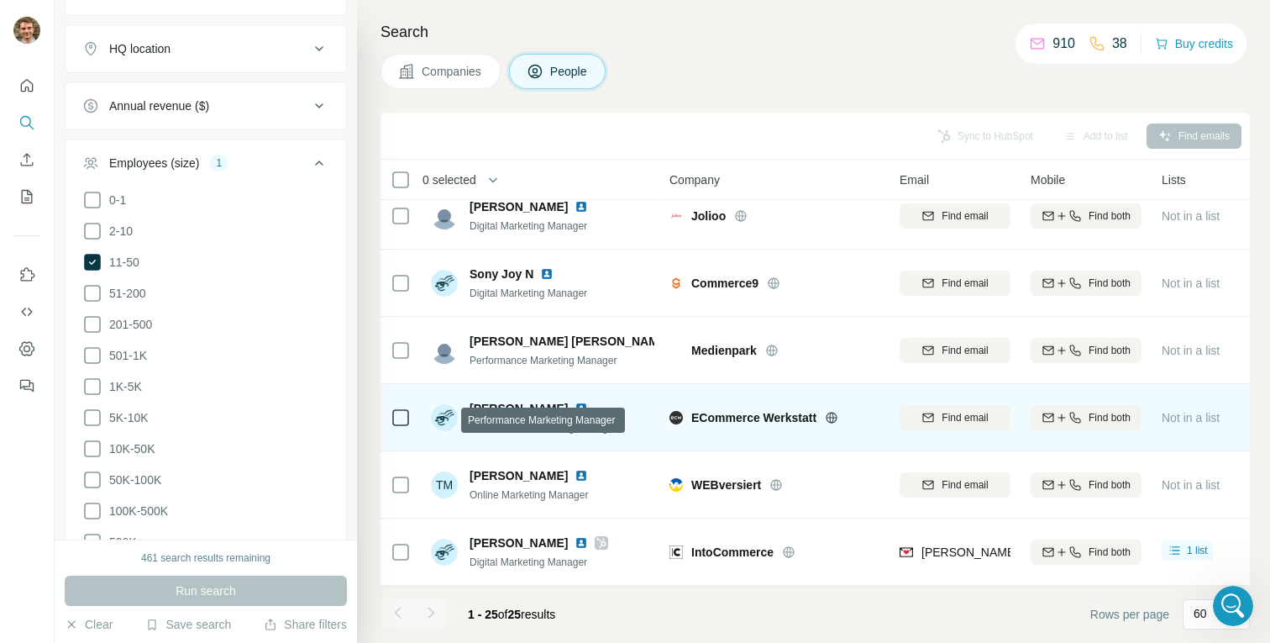
scroll to position [1294, 3]
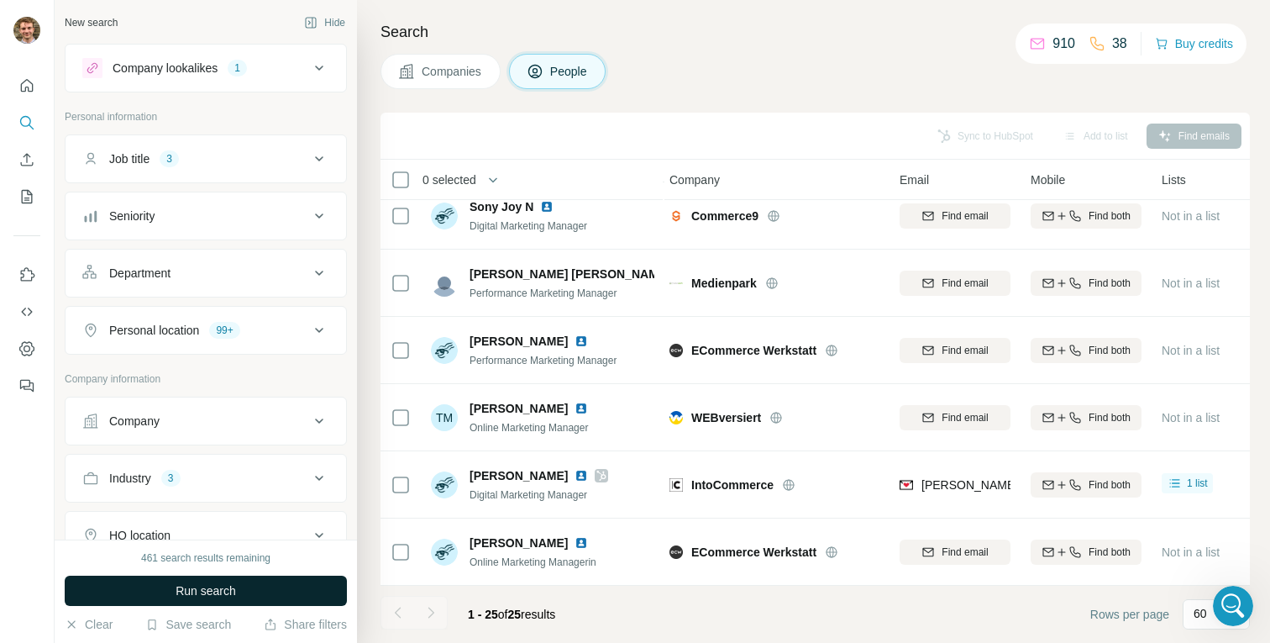
click at [195, 592] on span "Run search" at bounding box center [206, 590] width 60 height 17
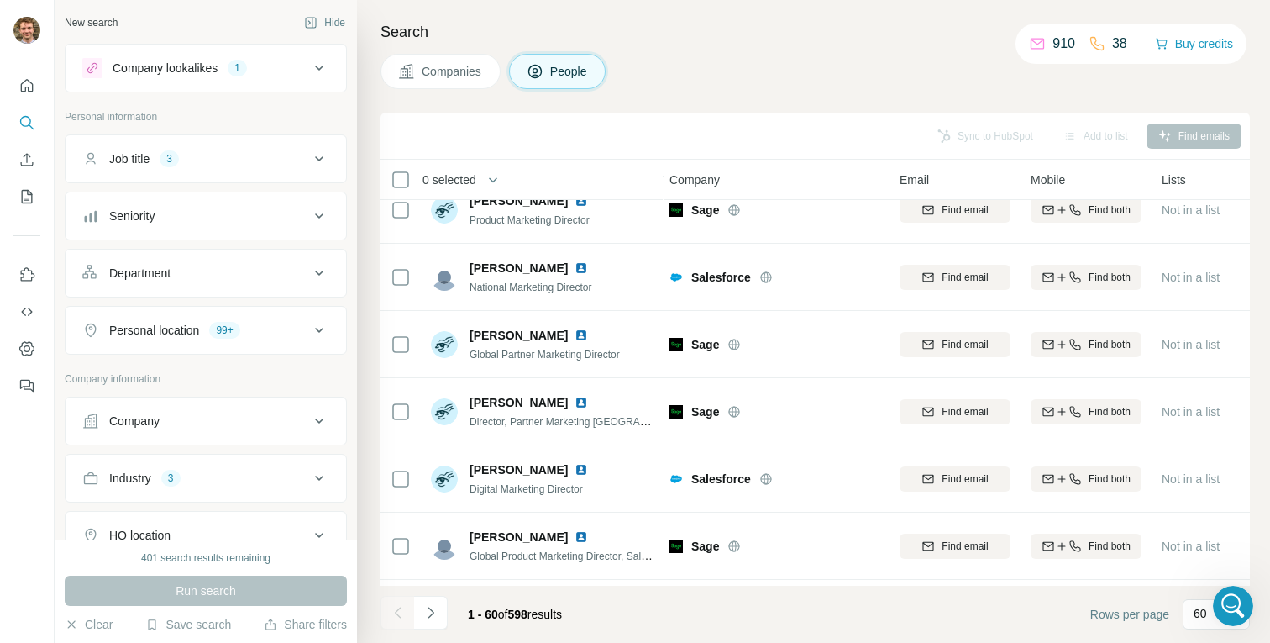
scroll to position [2242, 3]
